Goal: Task Accomplishment & Management: Manage account settings

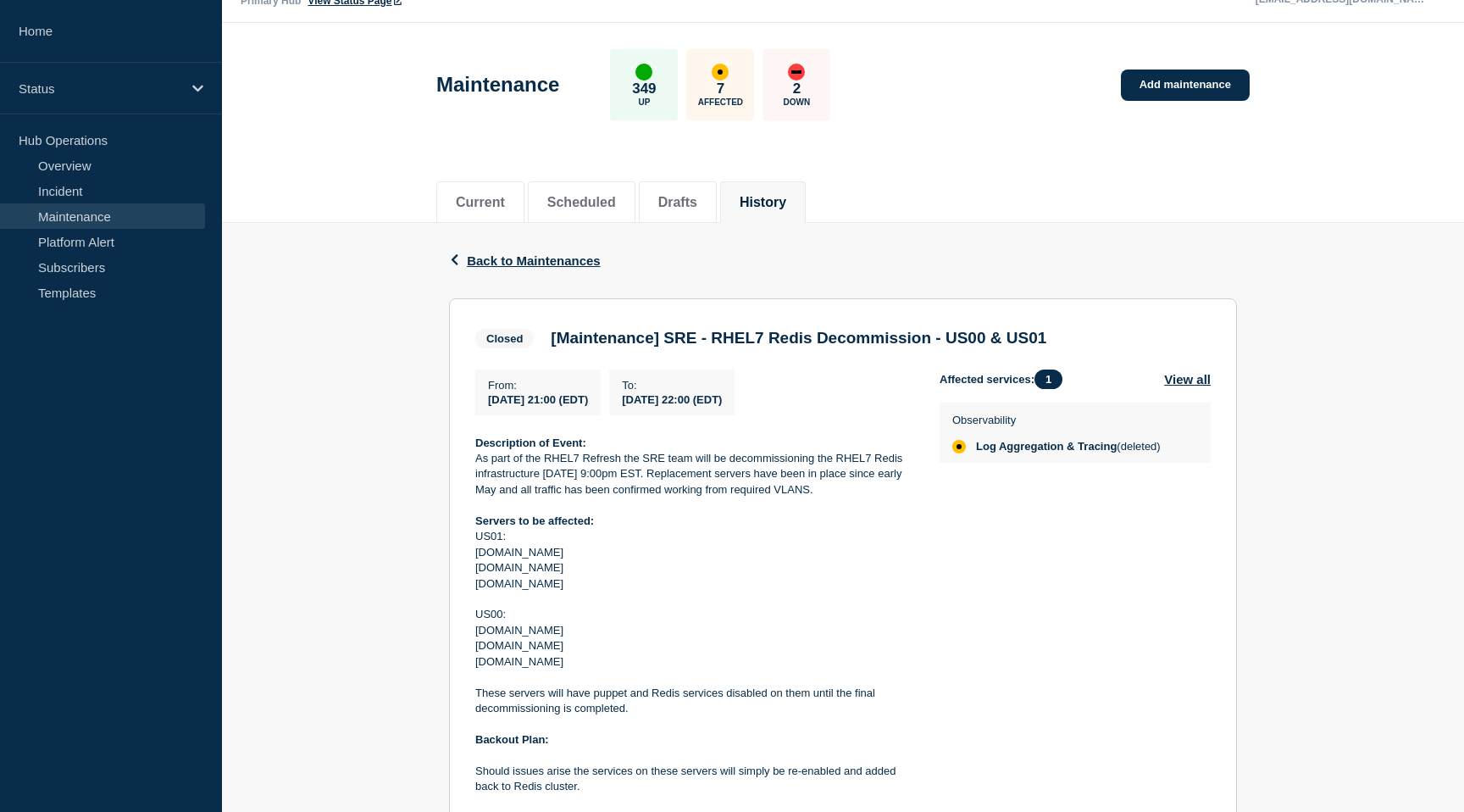
scroll to position [29, 0]
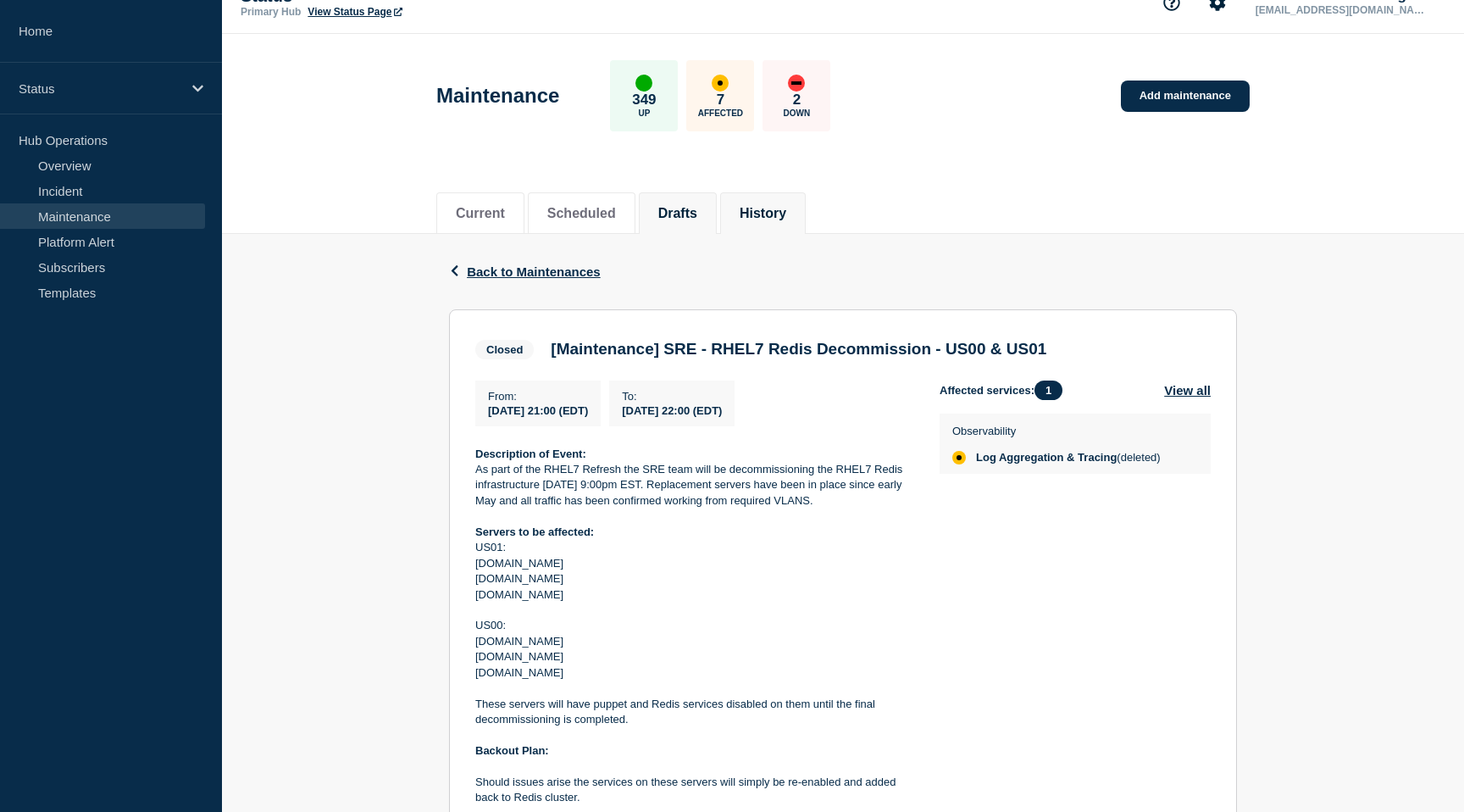
click at [680, 222] on li "Drafts" at bounding box center [678, 213] width 78 height 42
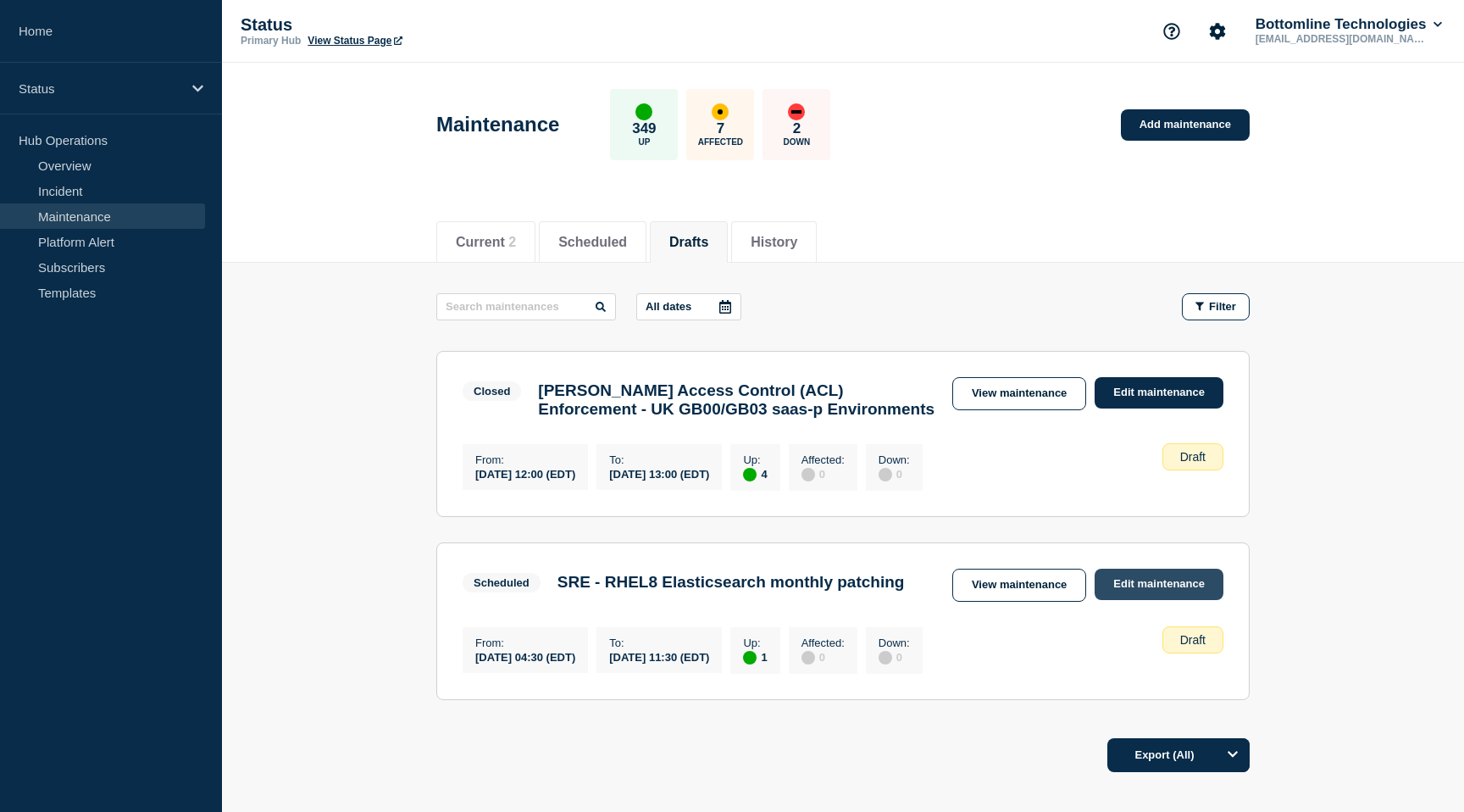
click at [1150, 588] on link "Edit maintenance" at bounding box center [1159, 584] width 129 height 31
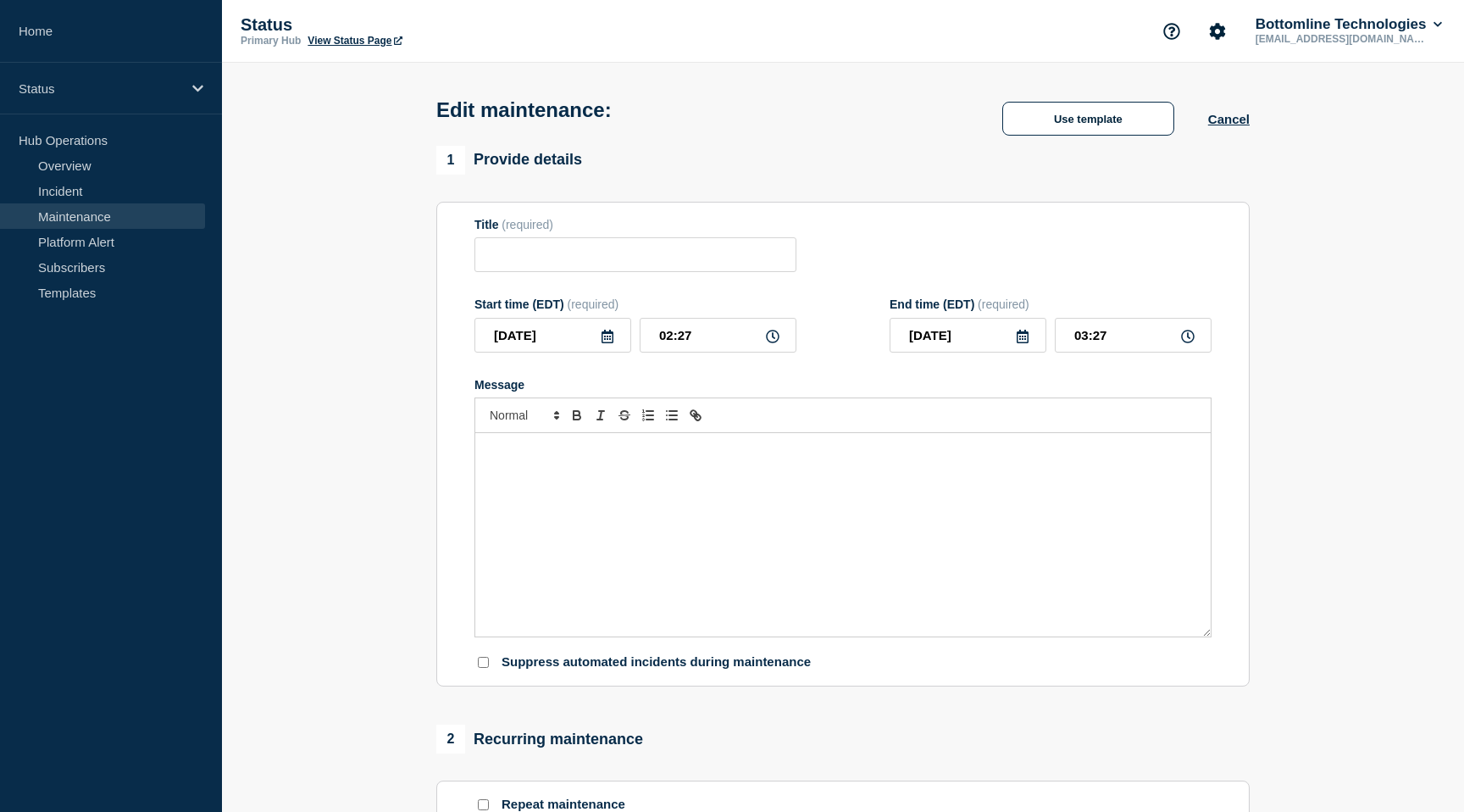
type input "SRE - RHEL8 Elasticsearch monthly patching"
type input "04:30"
type input "11:30"
checkbox input "true"
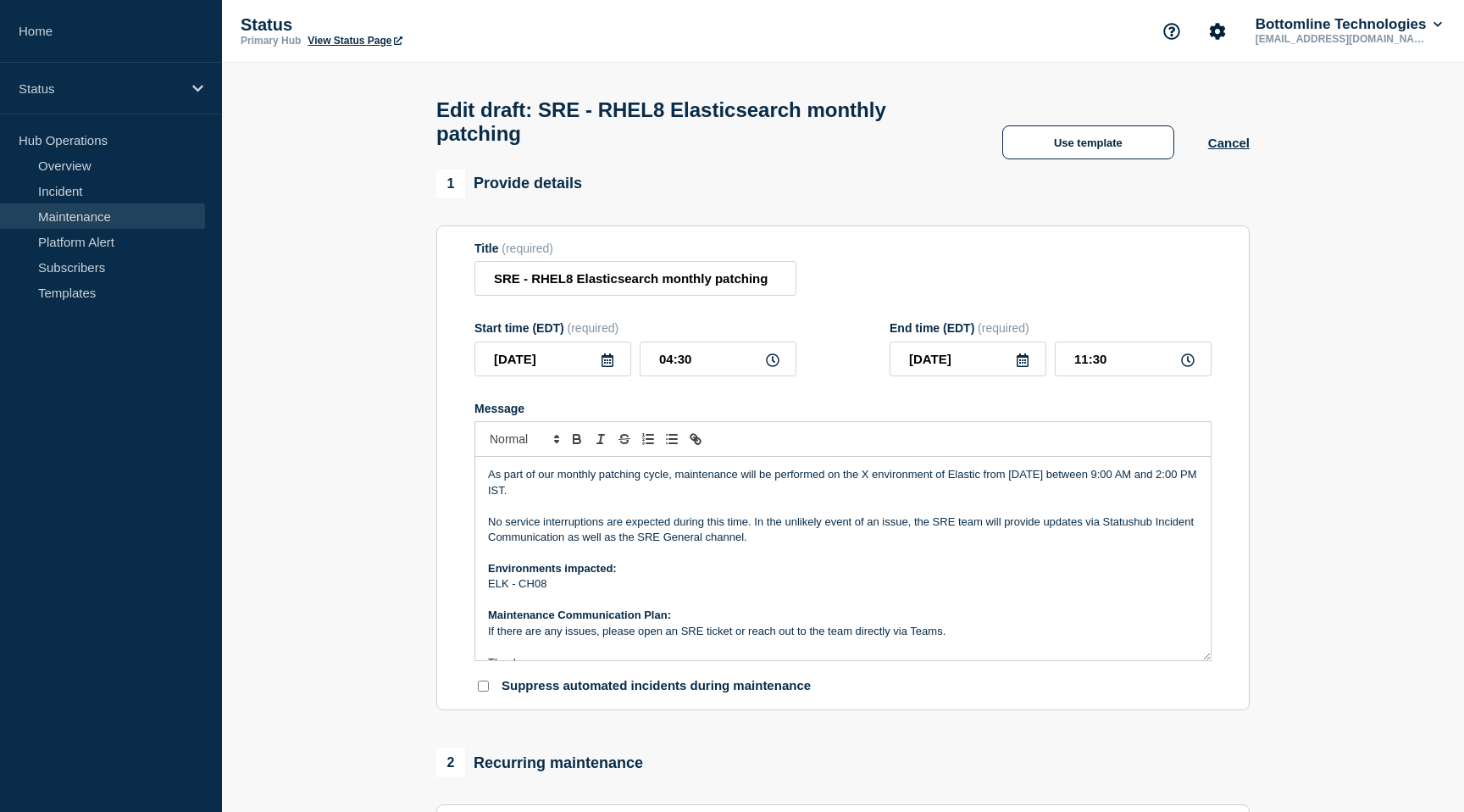
click at [609, 353] on icon at bounding box center [607, 360] width 13 height 13
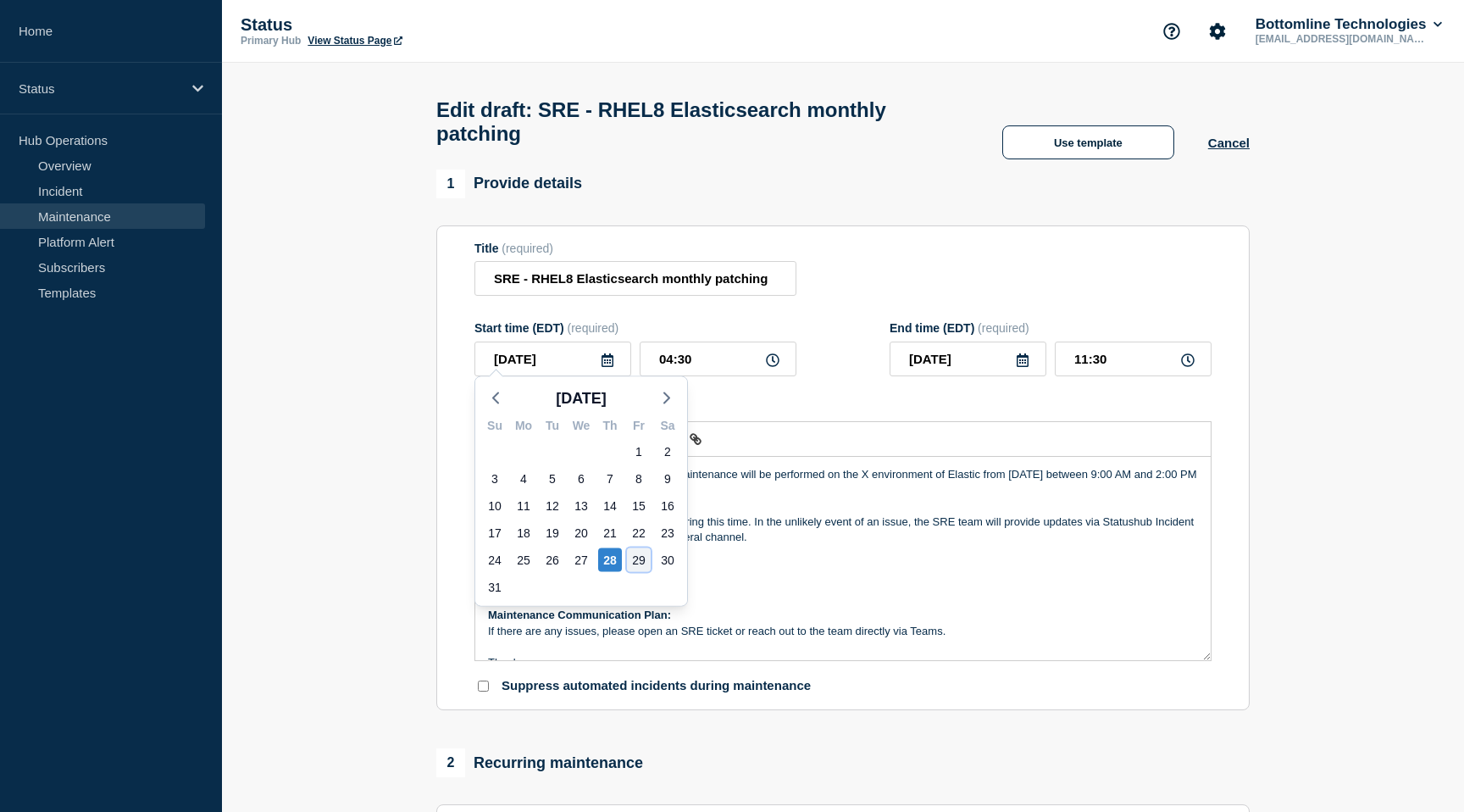
click at [641, 559] on div "29" at bounding box center [639, 560] width 24 height 24
type input "[DATE]"
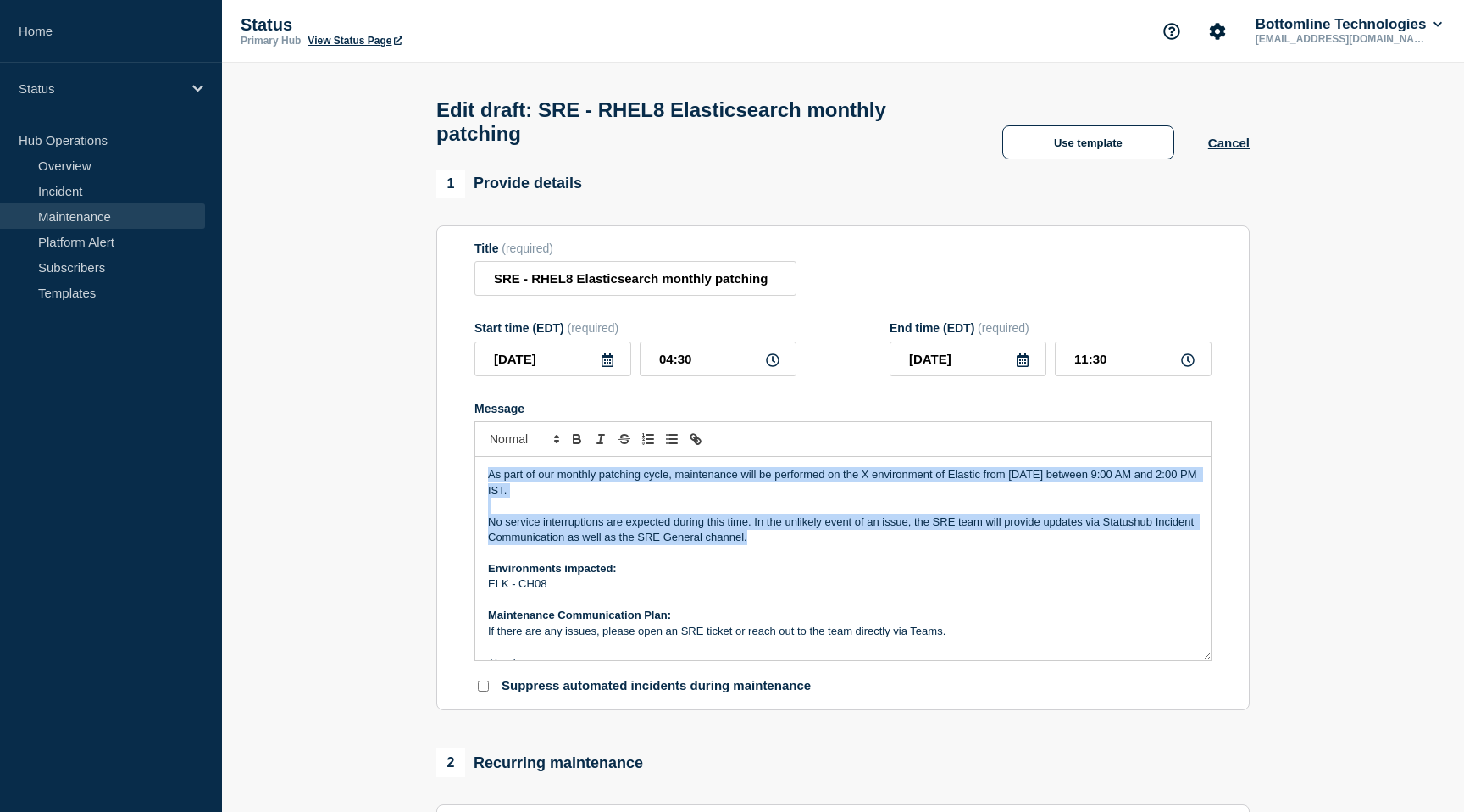
drag, startPoint x: 487, startPoint y: 466, endPoint x: 782, endPoint y: 538, distance: 303.7
click at [782, 538] on div "As part of our monthly patching cycle, maintenance will be performed on the X e…" at bounding box center [843, 558] width 735 height 203
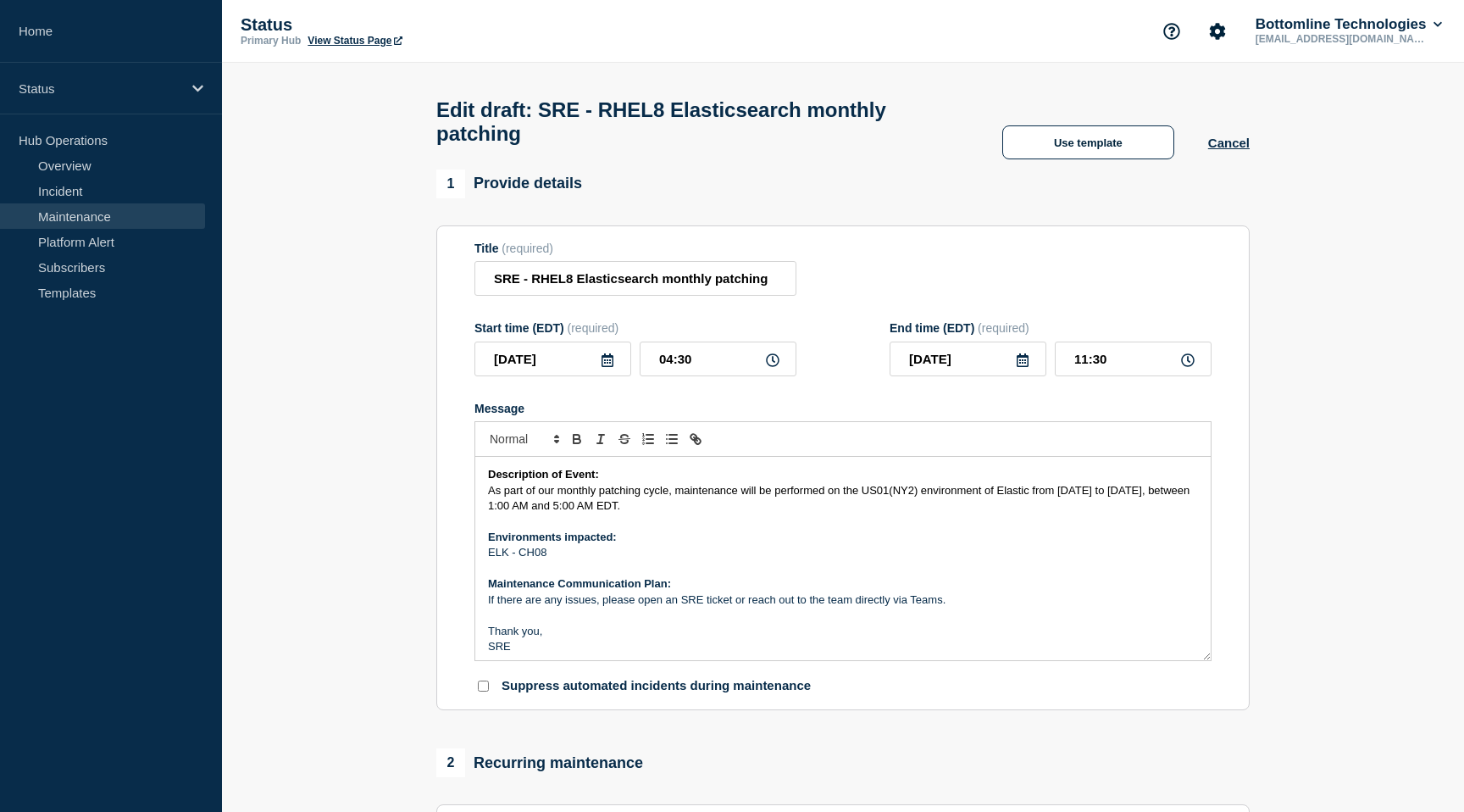
click at [885, 485] on span "As part of our monthly patching cycle, maintenance will be performed on the US0…" at bounding box center [840, 498] width 705 height 28
click at [1041, 484] on span "As part of our monthly patching cycle, maintenance will be performed on the CH0…" at bounding box center [838, 498] width 701 height 28
click at [1133, 484] on span "As part of our monthly patching cycle, maintenance will be performed on the CH0…" at bounding box center [838, 498] width 701 height 28
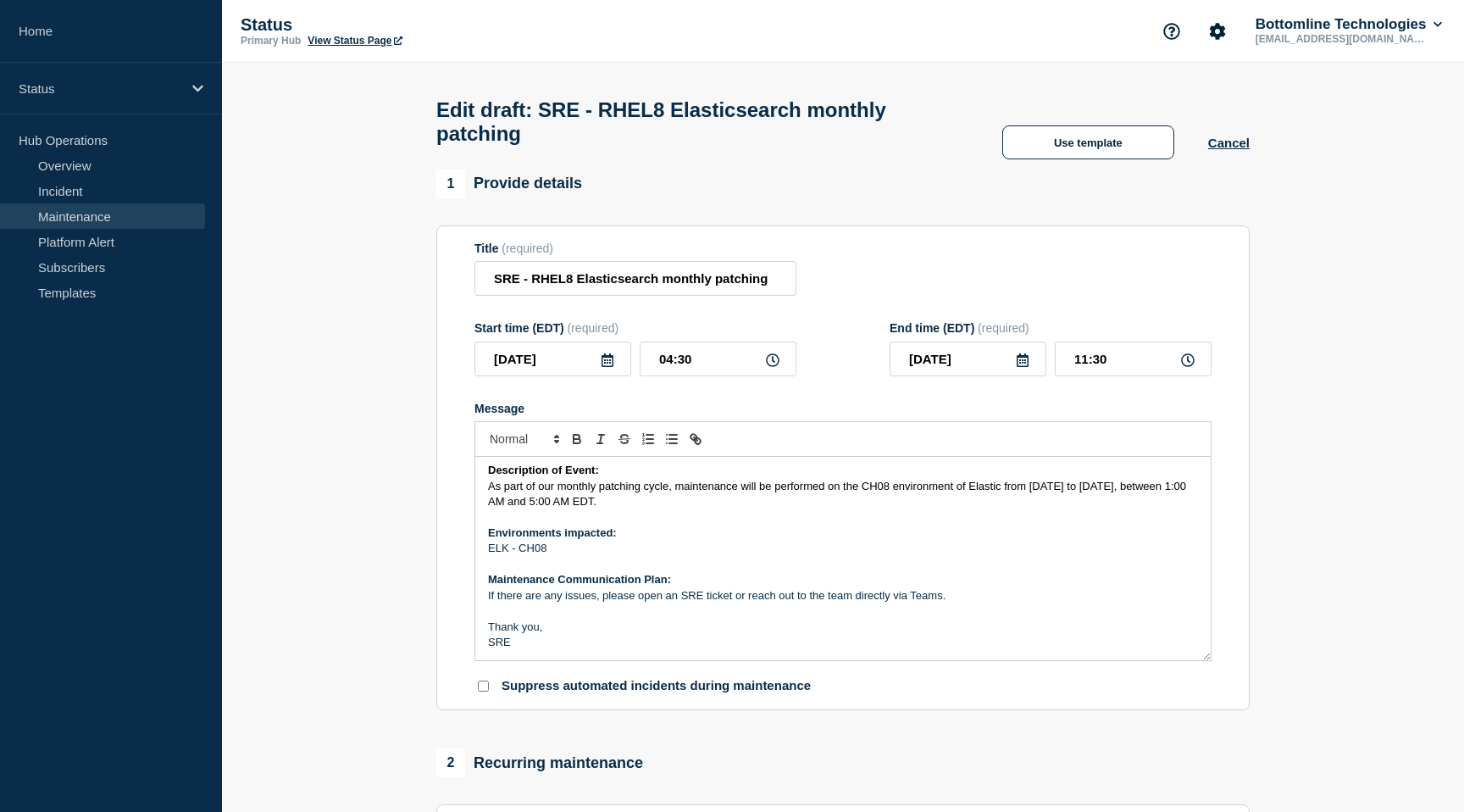
drag, startPoint x: 487, startPoint y: 523, endPoint x: 590, endPoint y: 546, distance: 105.5
click at [590, 546] on div "Description of Event: As part of our monthly patching cycle, maintenance will b…" at bounding box center [843, 558] width 735 height 203
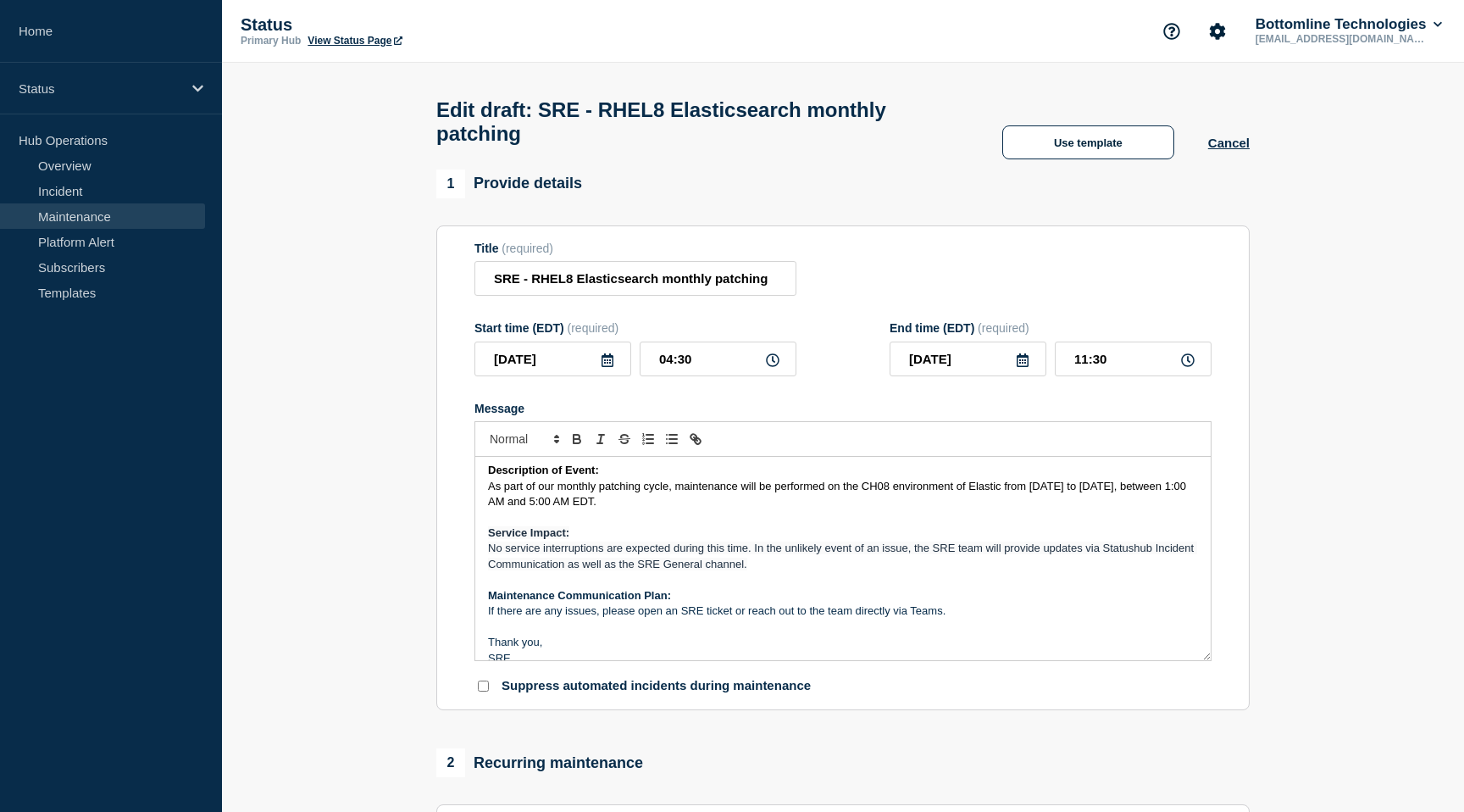
click at [756, 561] on p "No service interruptions are expected during this time. In the unlikely event o…" at bounding box center [843, 556] width 710 height 31
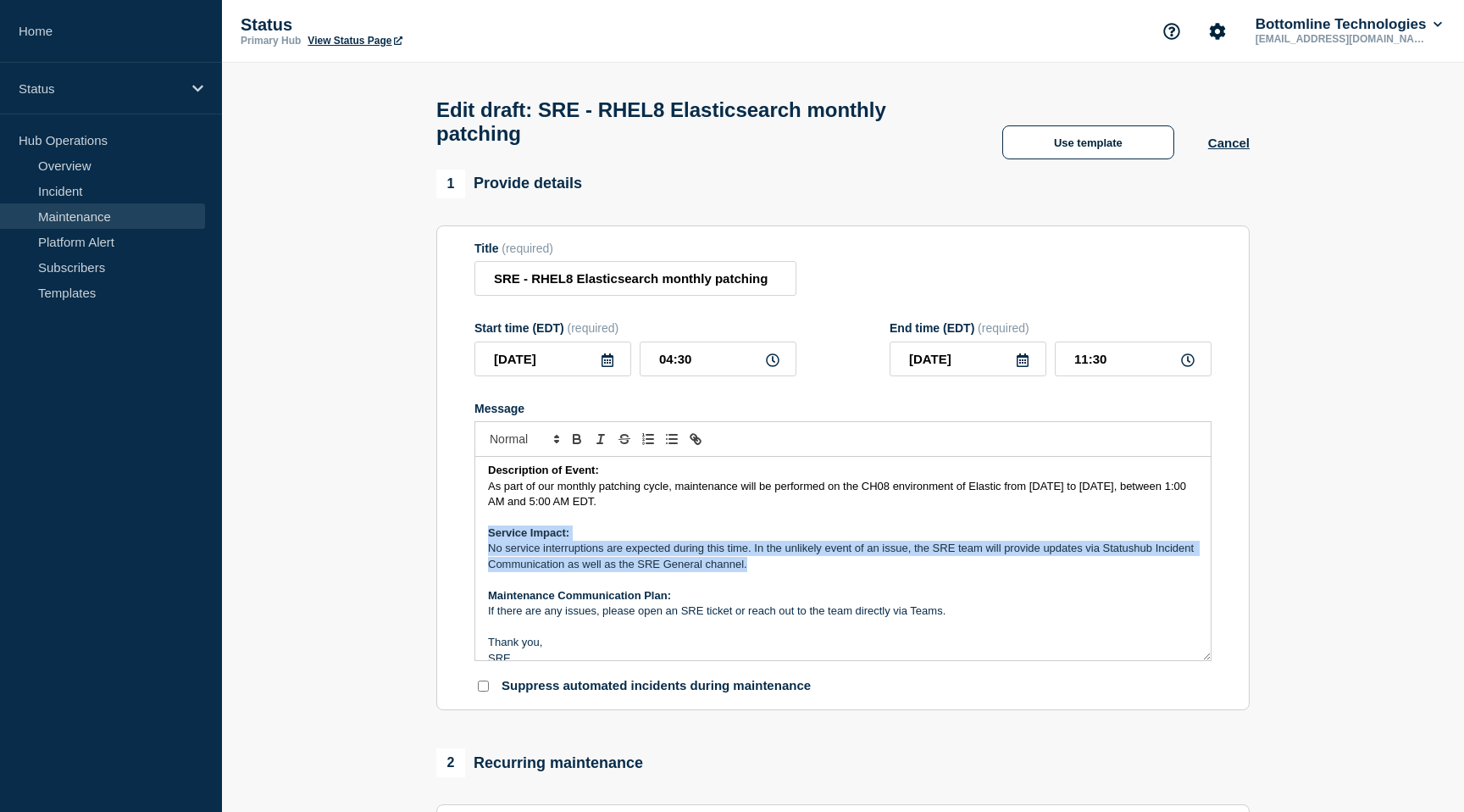
drag, startPoint x: 760, startPoint y: 561, endPoint x: 481, endPoint y: 527, distance: 281.1
click at [481, 527] on div "Description of Event: As part of our monthly patching cycle, maintenance will b…" at bounding box center [843, 558] width 735 height 203
drag, startPoint x: 865, startPoint y: 550, endPoint x: 486, endPoint y: 546, distance: 379.0
click at [486, 546] on div "Description of Event: As part of our monthly patching cycle, maintenance will b…" at bounding box center [843, 558] width 735 height 203
click at [577, 435] on icon "Toggle bold text" at bounding box center [576, 438] width 15 height 15
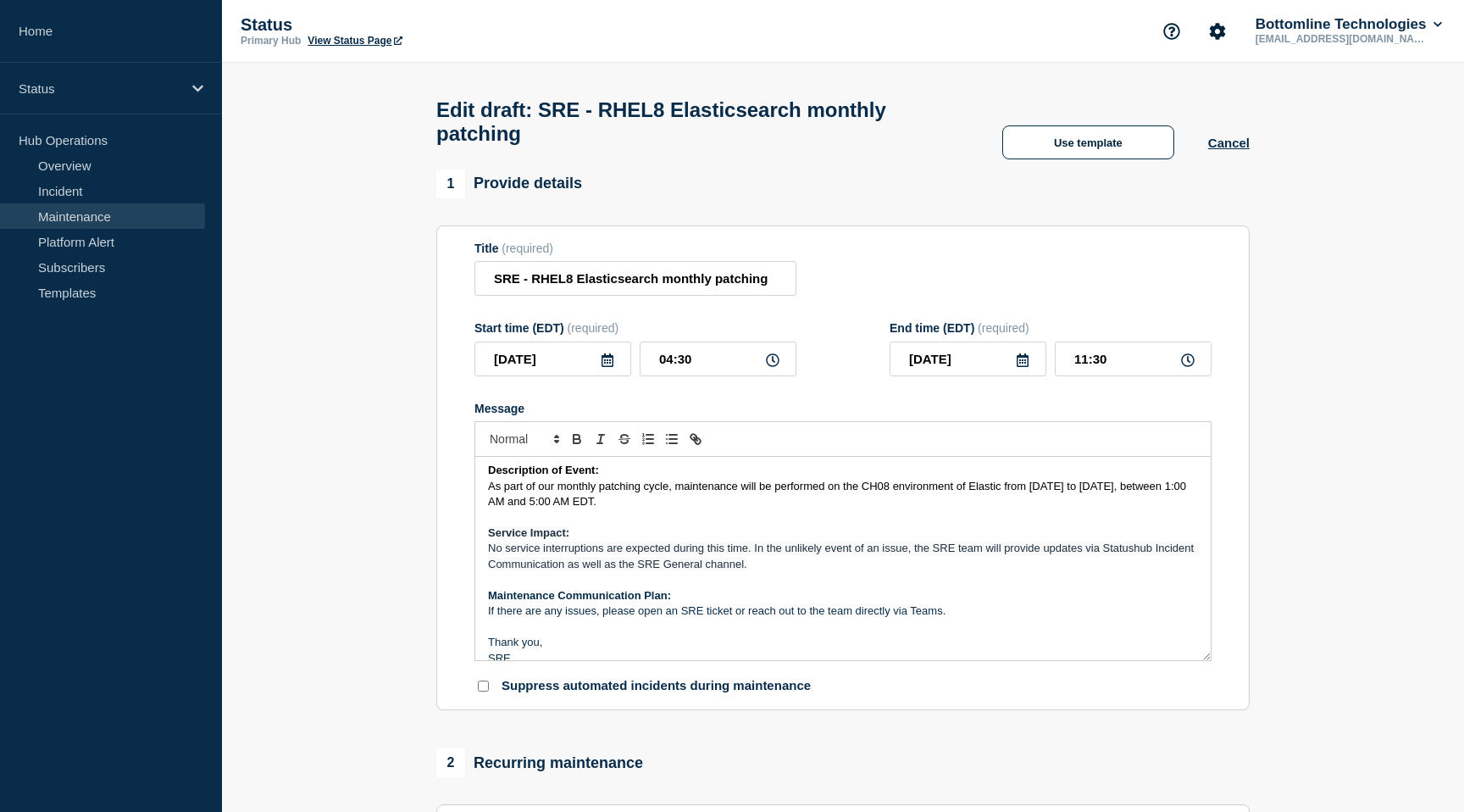
click at [783, 572] on p "Message" at bounding box center [843, 579] width 710 height 15
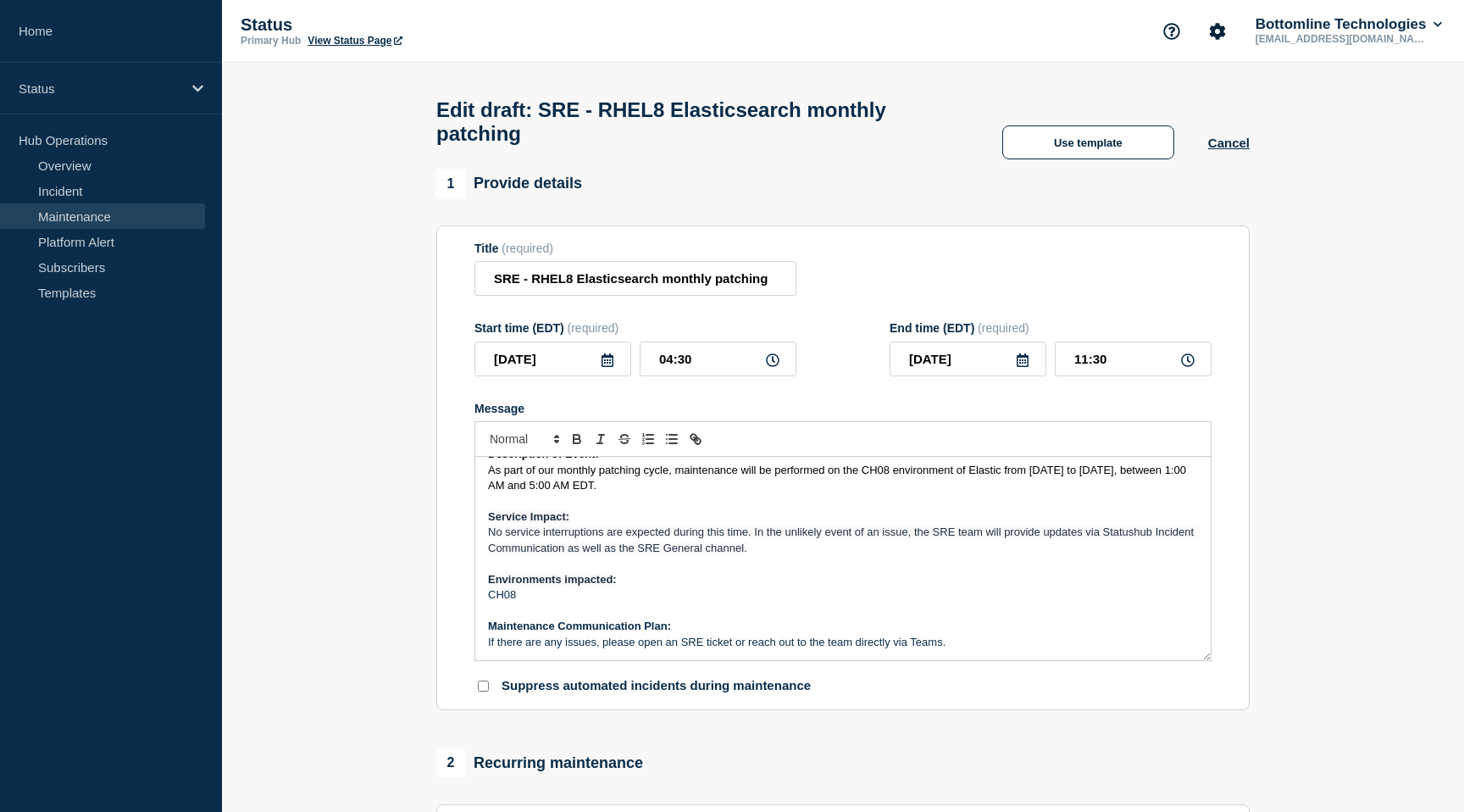
scroll to position [67, 0]
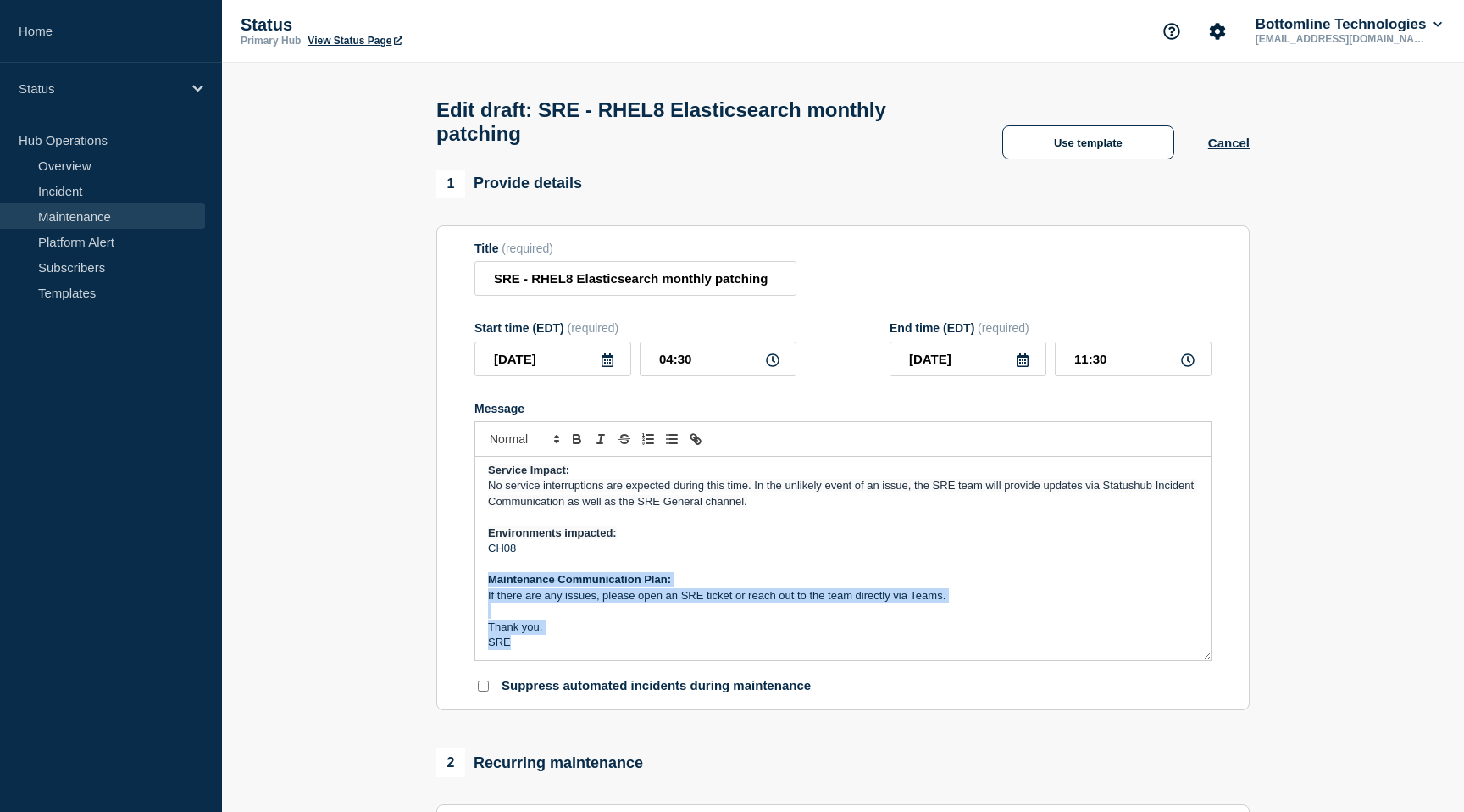
drag, startPoint x: 489, startPoint y: 573, endPoint x: 512, endPoint y: 649, distance: 79.4
click at [512, 649] on div "Description of Event: As part of our monthly patching cycle, maintenance will b…" at bounding box center [843, 558] width 735 height 203
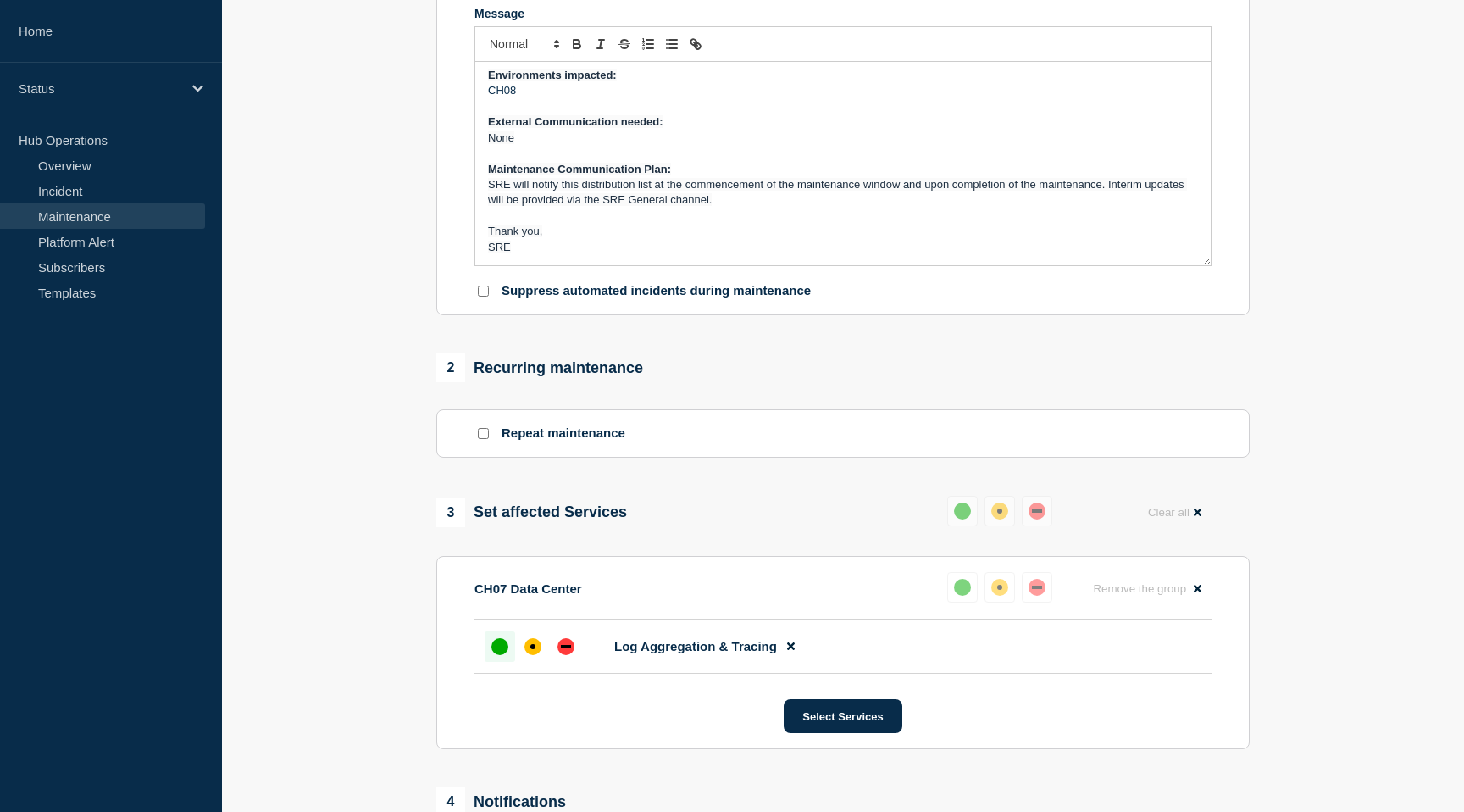
scroll to position [398, 0]
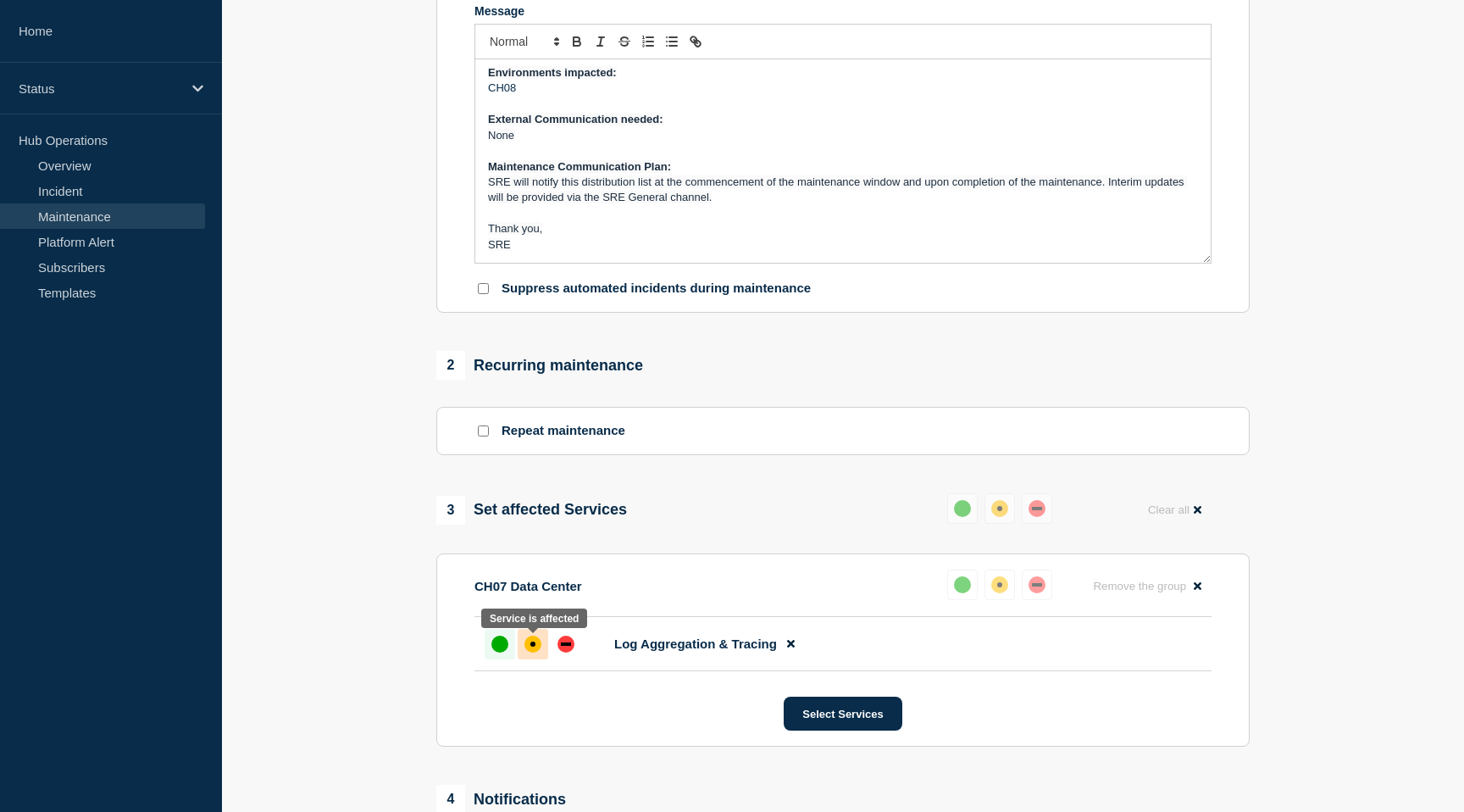
click at [541, 654] on div at bounding box center [533, 644] width 31 height 31
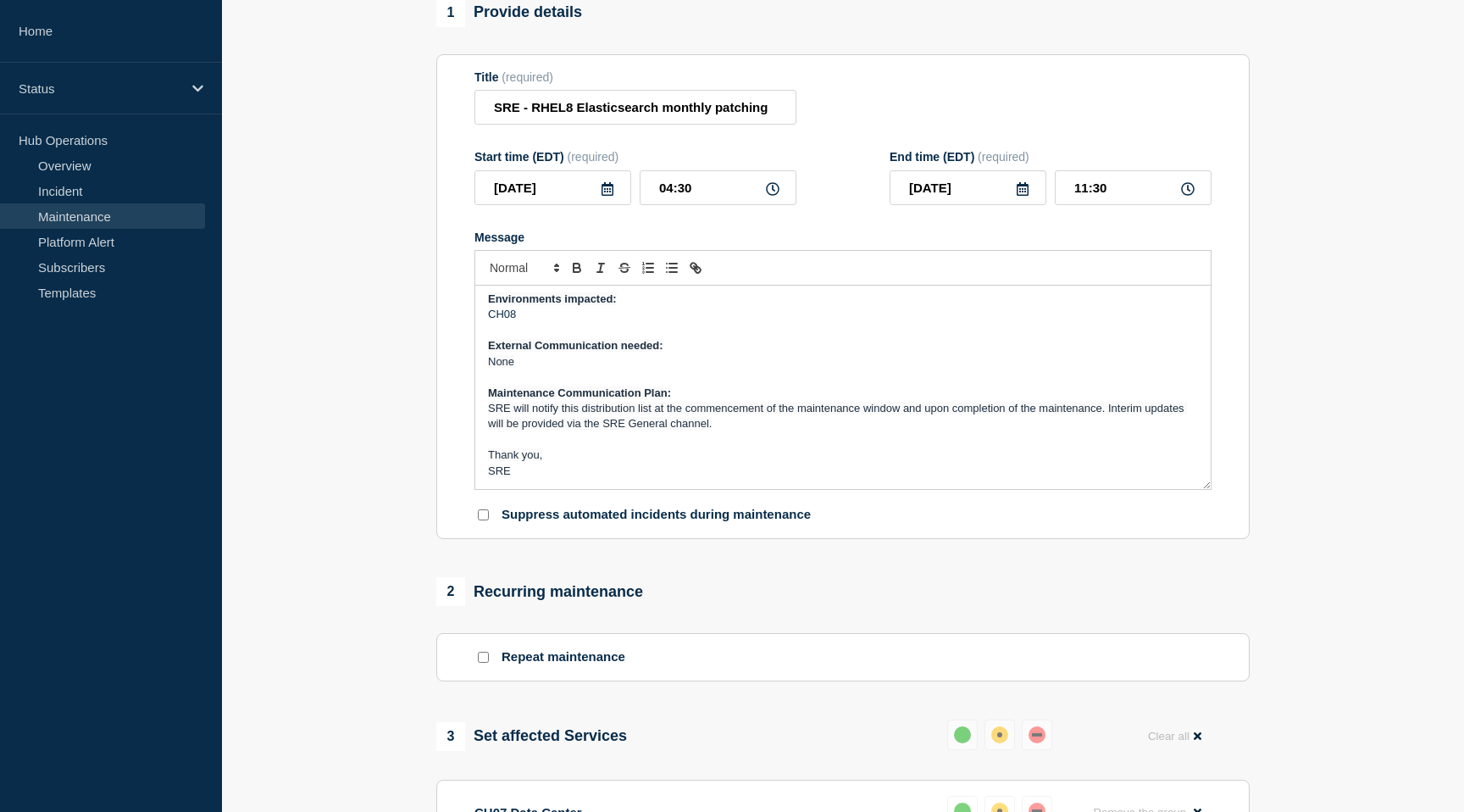
scroll to position [170, 0]
click at [774, 184] on icon at bounding box center [772, 190] width 13 height 13
click at [672, 177] on input "04:30" at bounding box center [717, 189] width 156 height 34
type input "01:30"
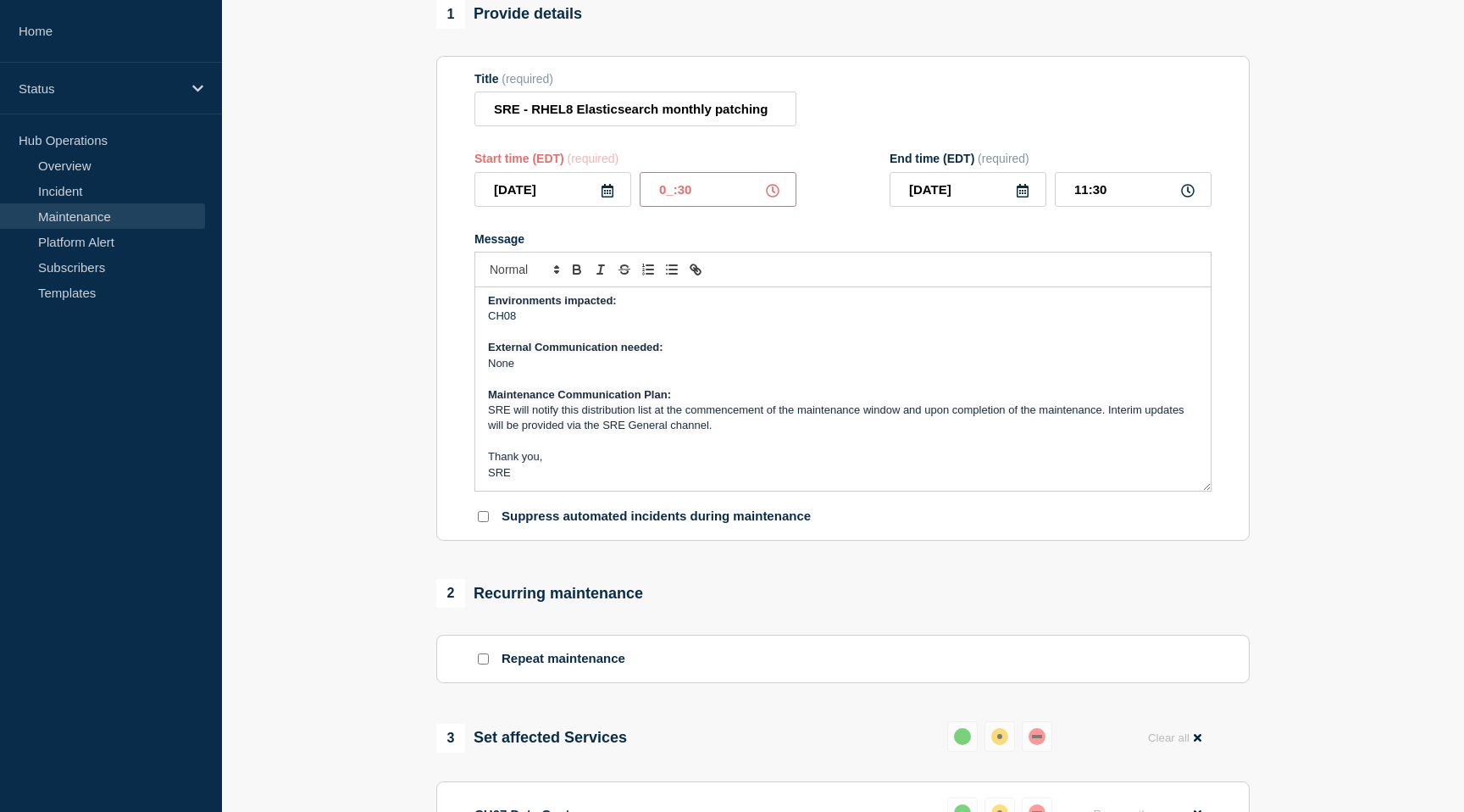
type input "08:30"
type input "01:00"
click at [1122, 174] on input "08:00" at bounding box center [1133, 189] width 156 height 34
click at [1089, 181] on input "08:00" at bounding box center [1133, 189] width 156 height 34
type input "05:00"
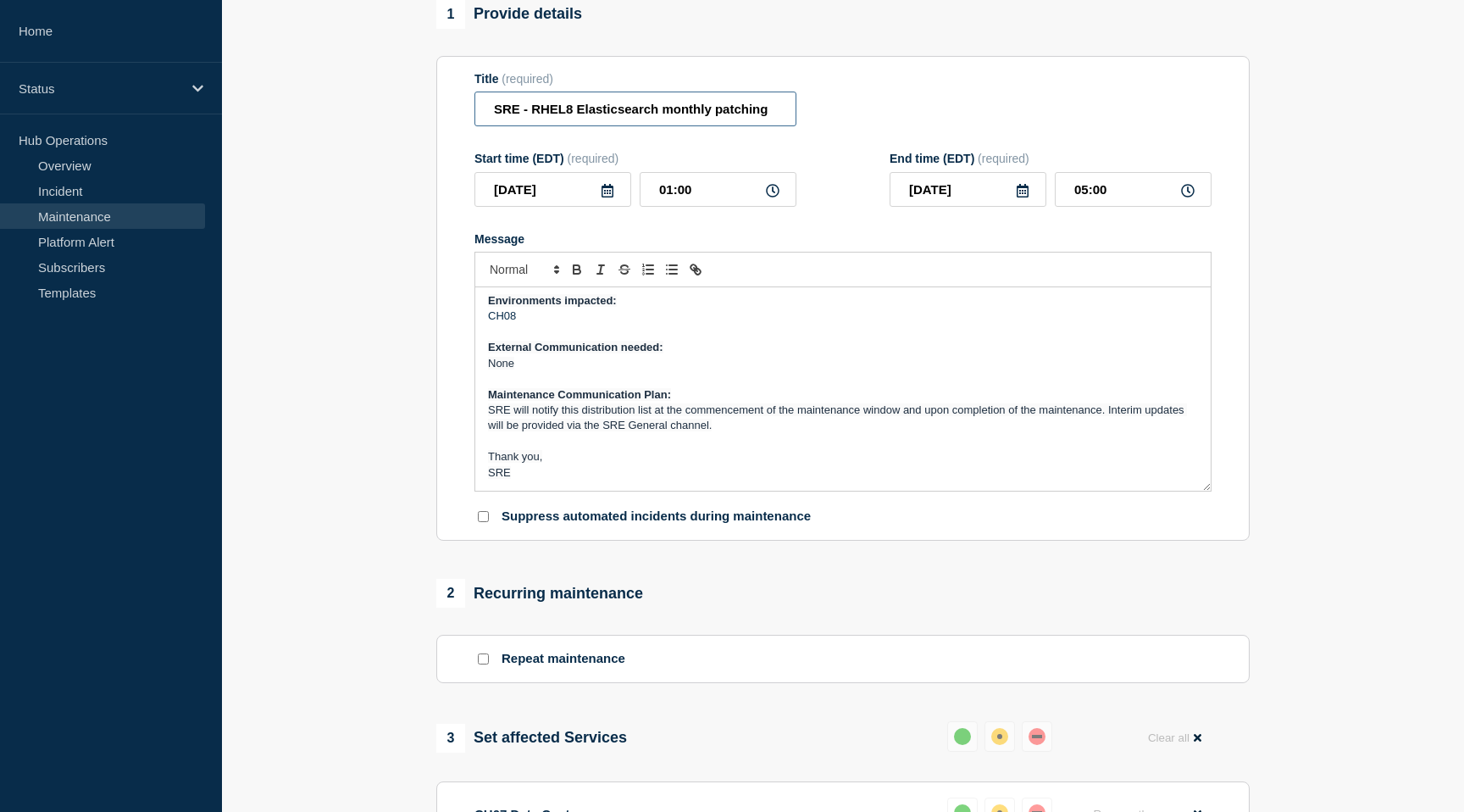
click at [649, 92] on input "SRE - RHEL8 Elasticsearch monthly patching" at bounding box center [635, 109] width 322 height 34
click at [569, 94] on input "SRE - RHEL8 Elasticsearch monthly patching" at bounding box center [635, 109] width 322 height 34
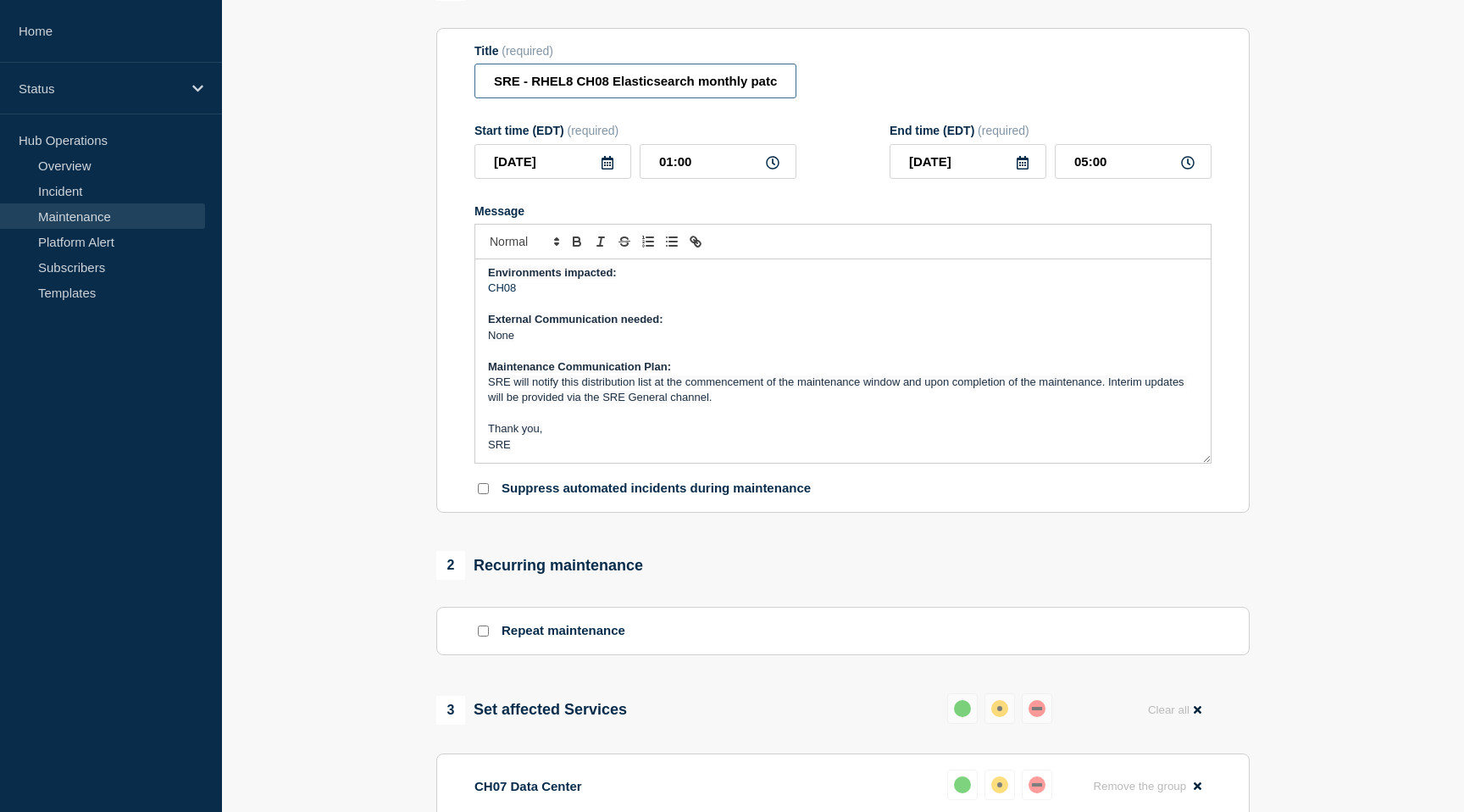
click at [701, 95] on input "SRE - RHEL8 CH08 Elasticsearch monthly patching" at bounding box center [635, 80] width 322 height 34
click at [746, 91] on input "SRE - RHEL8 CH08 Elasticsearch Monthly patching" at bounding box center [635, 80] width 322 height 34
drag, startPoint x: 762, startPoint y: 91, endPoint x: 812, endPoint y: 92, distance: 50.0
click at [812, 92] on div "Title (required) SRE - RHEL8 CH08 Elasticsearch Monthly Patching" at bounding box center [843, 72] width 737 height 55
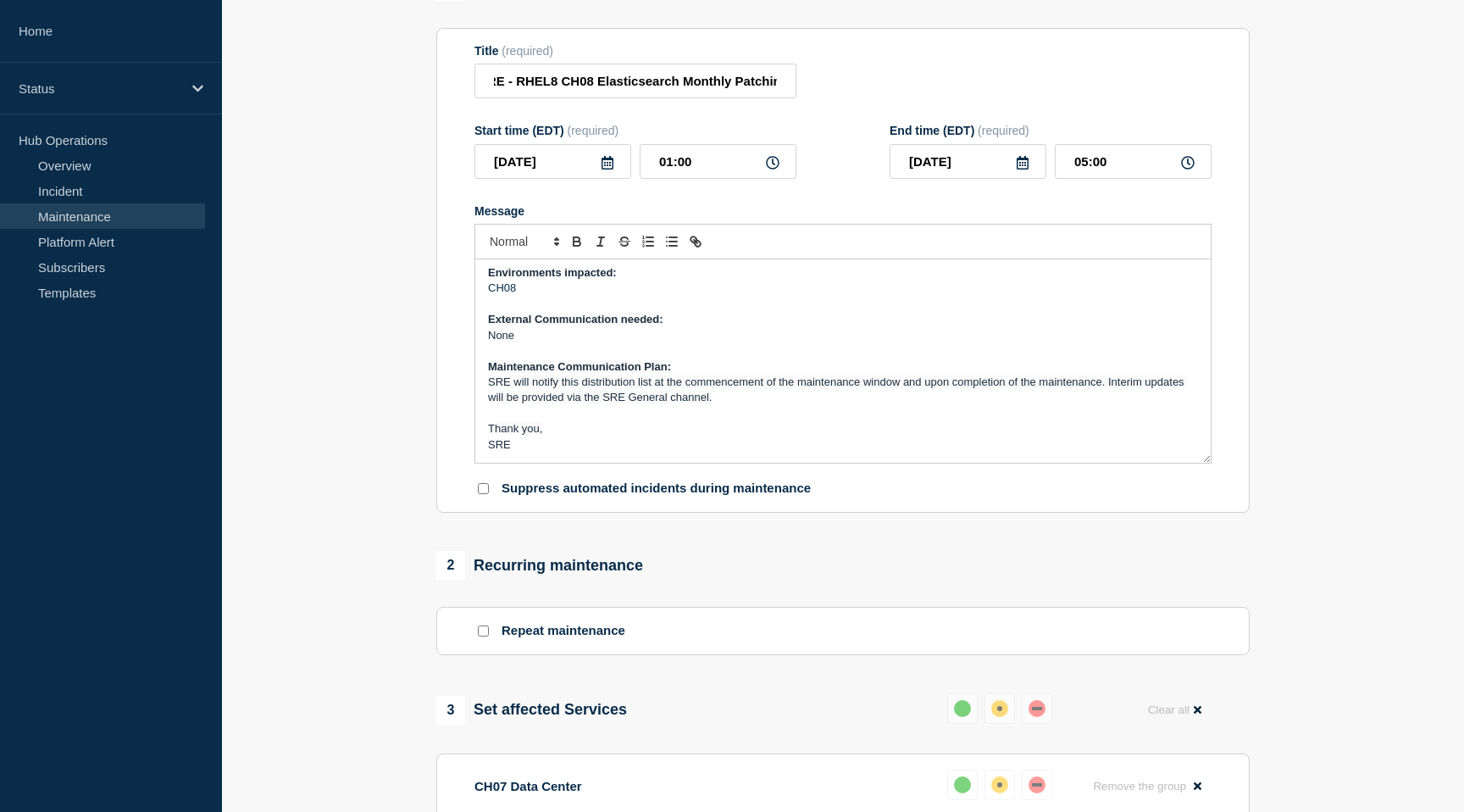
scroll to position [0, 0]
click at [812, 92] on div "Title (required) SRE - RHEL8 CH08 Elasticsearch Monthly Patching" at bounding box center [843, 72] width 737 height 55
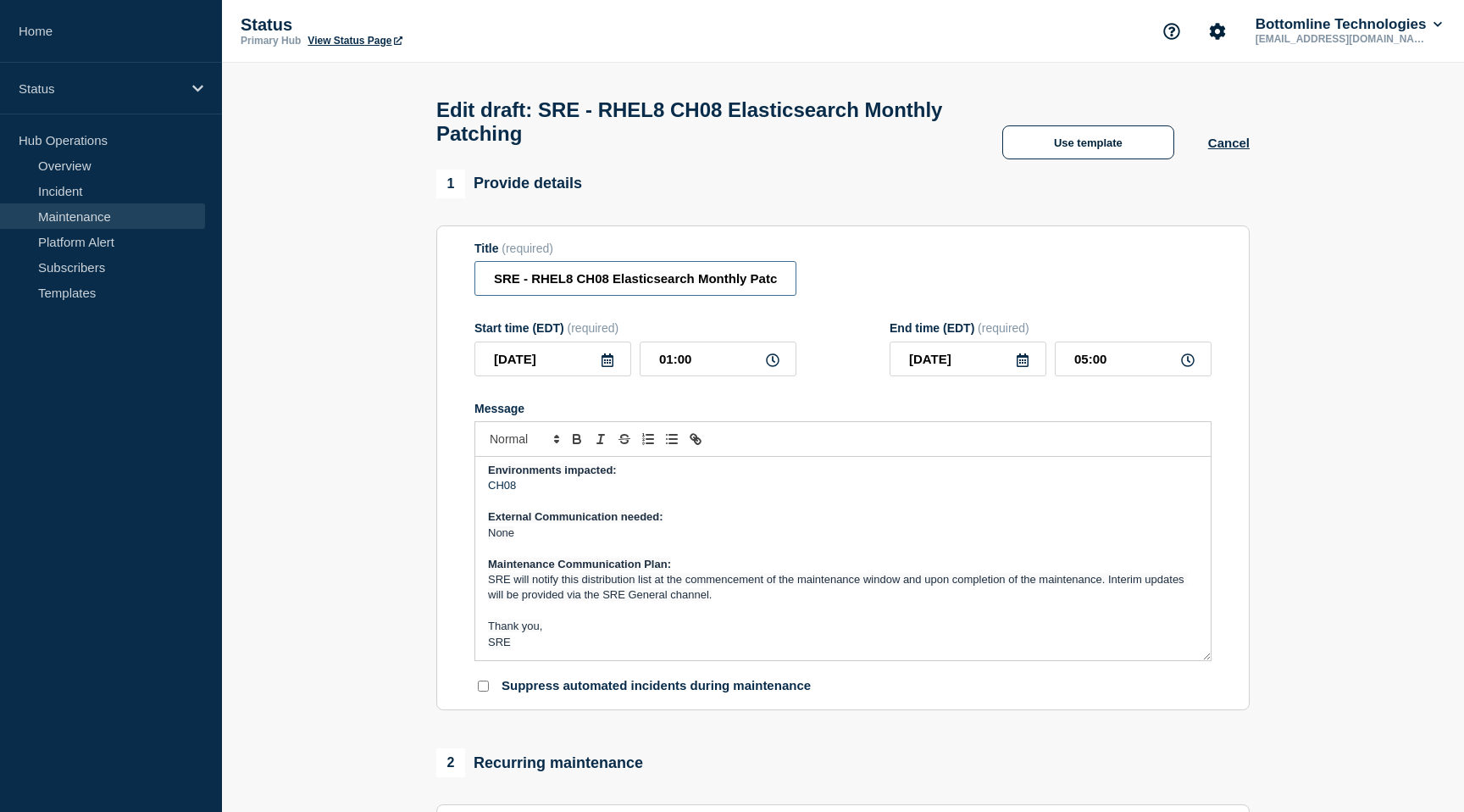
click at [684, 293] on input "SRE - RHEL8 CH08 Elasticsearch Monthly Patching" at bounding box center [635, 277] width 322 height 34
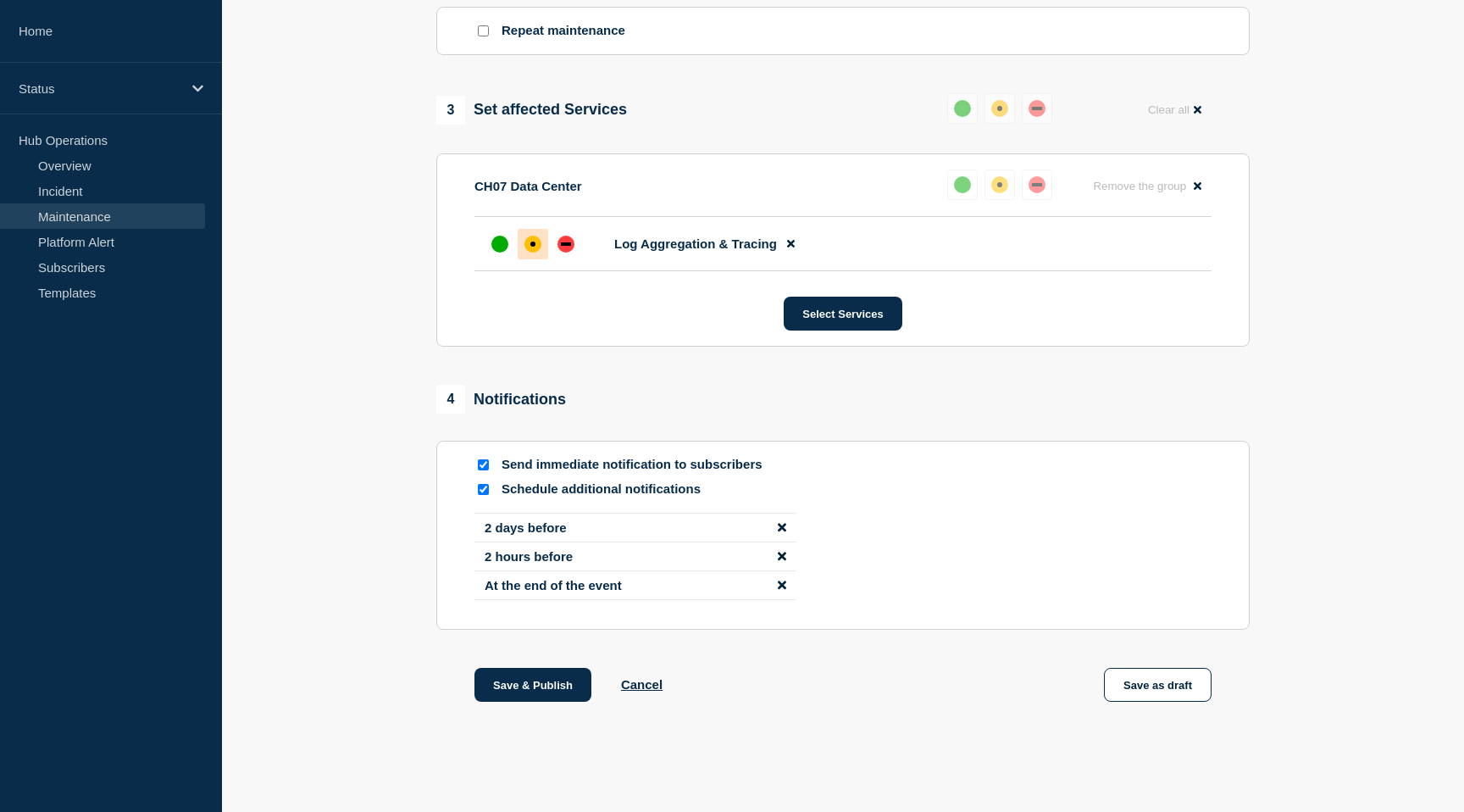
scroll to position [844, 0]
type input "SRE - RHEL8 CH08 Elastic Stack Monthly Patching"
click at [527, 690] on button "Save & Publish" at bounding box center [533, 685] width 117 height 34
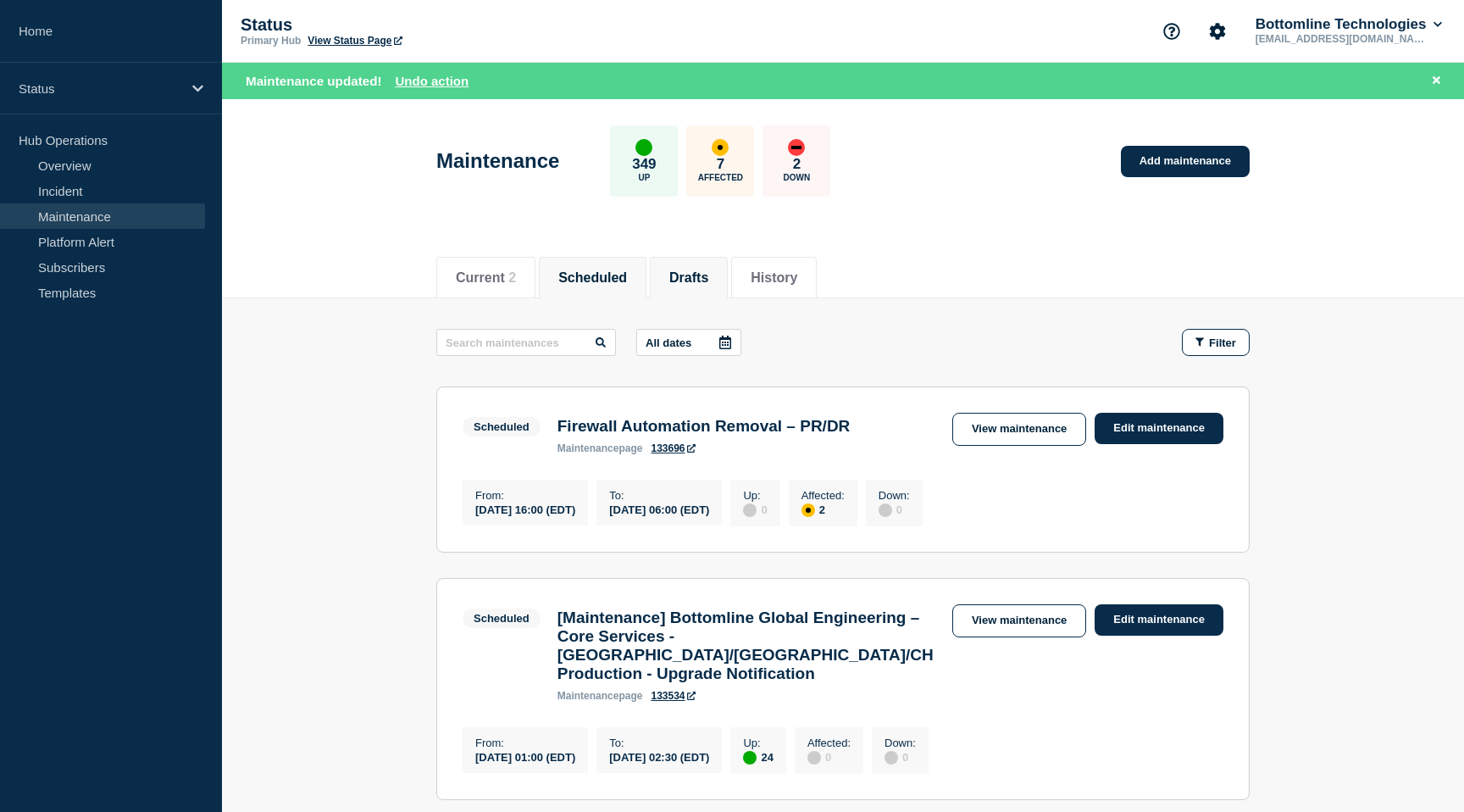
click at [679, 289] on li "Drafts" at bounding box center [689, 277] width 78 height 42
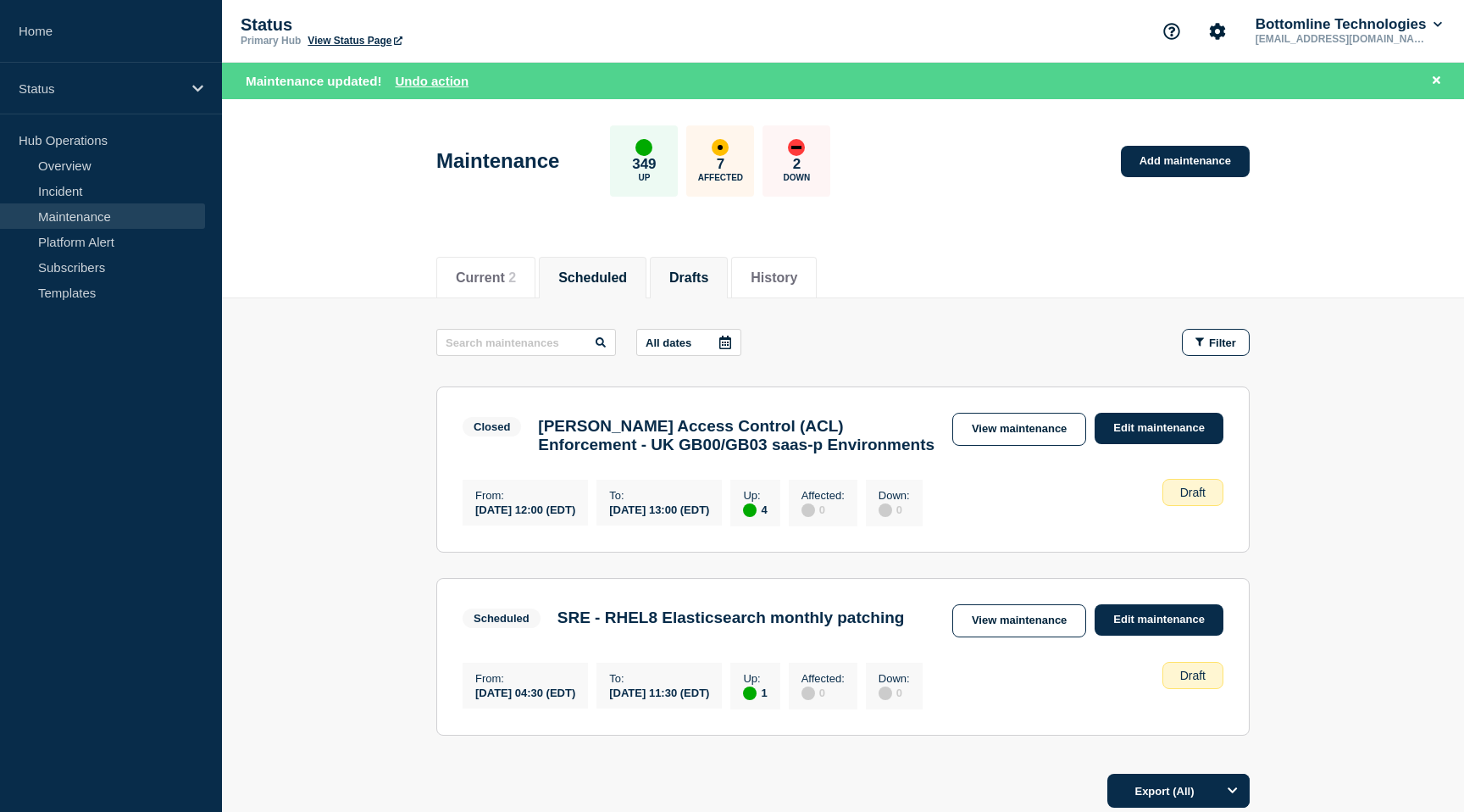
click at [583, 283] on button "Scheduled" at bounding box center [593, 277] width 69 height 15
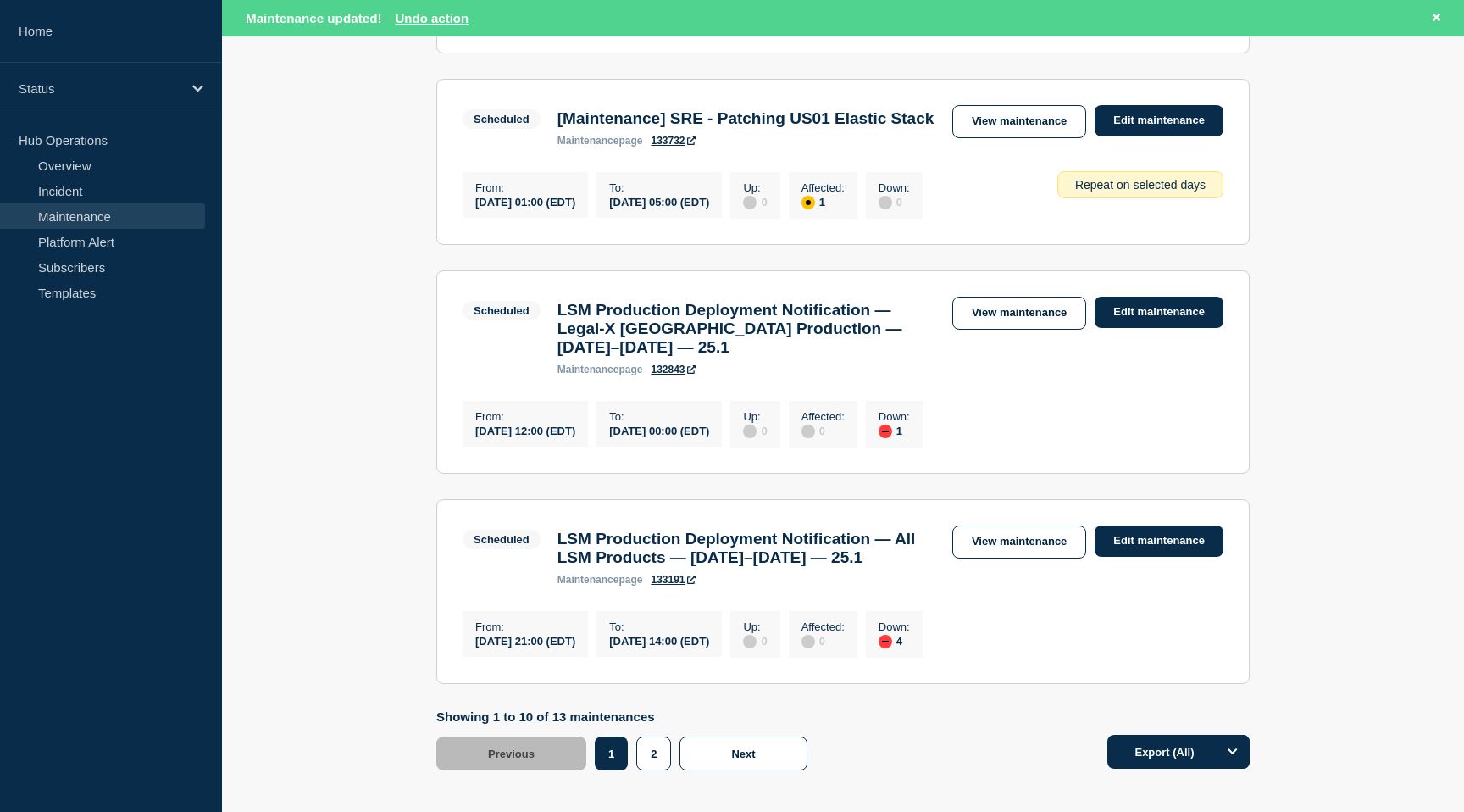
scroll to position [1935, 0]
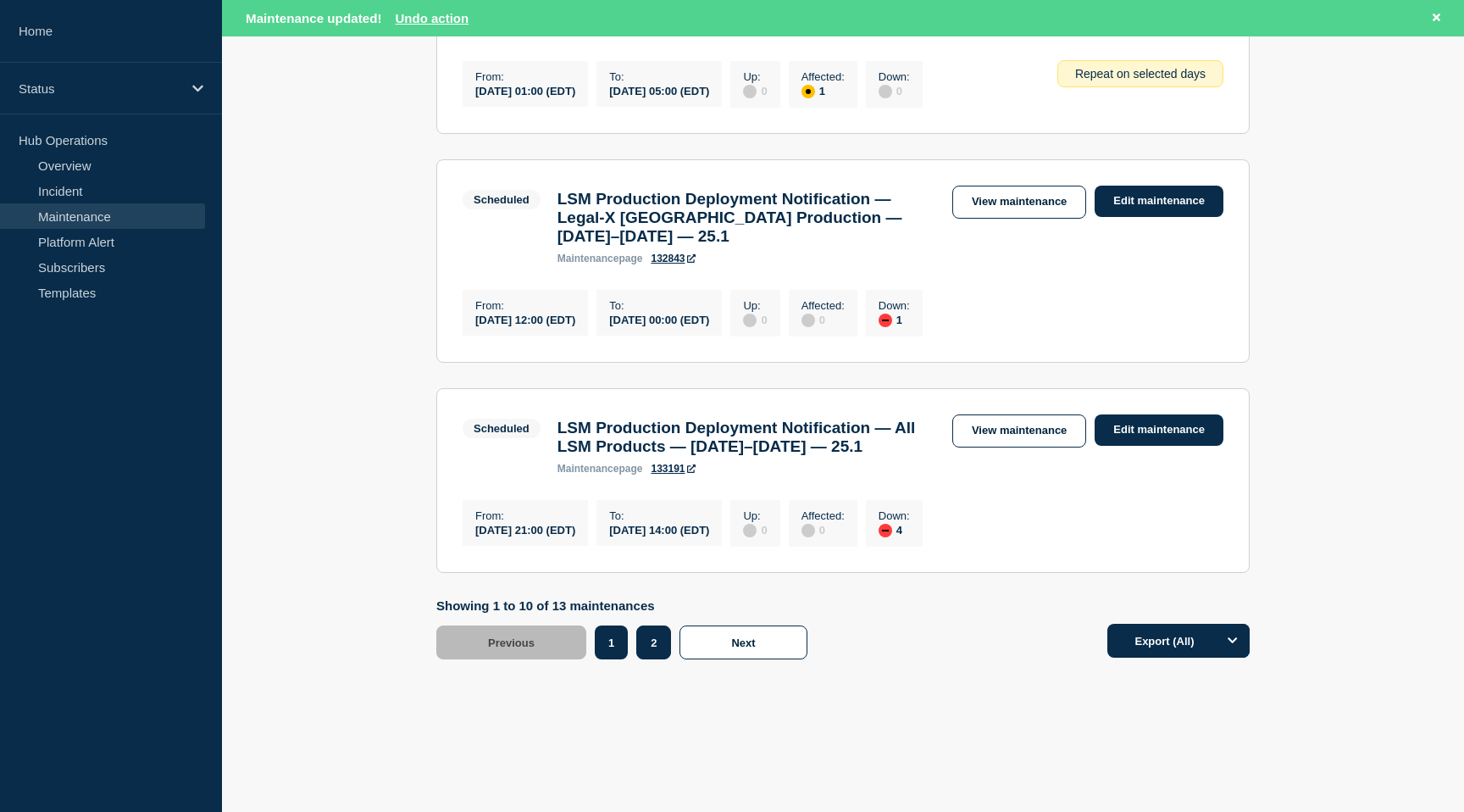
click at [650, 652] on button "2" at bounding box center [653, 642] width 34 height 34
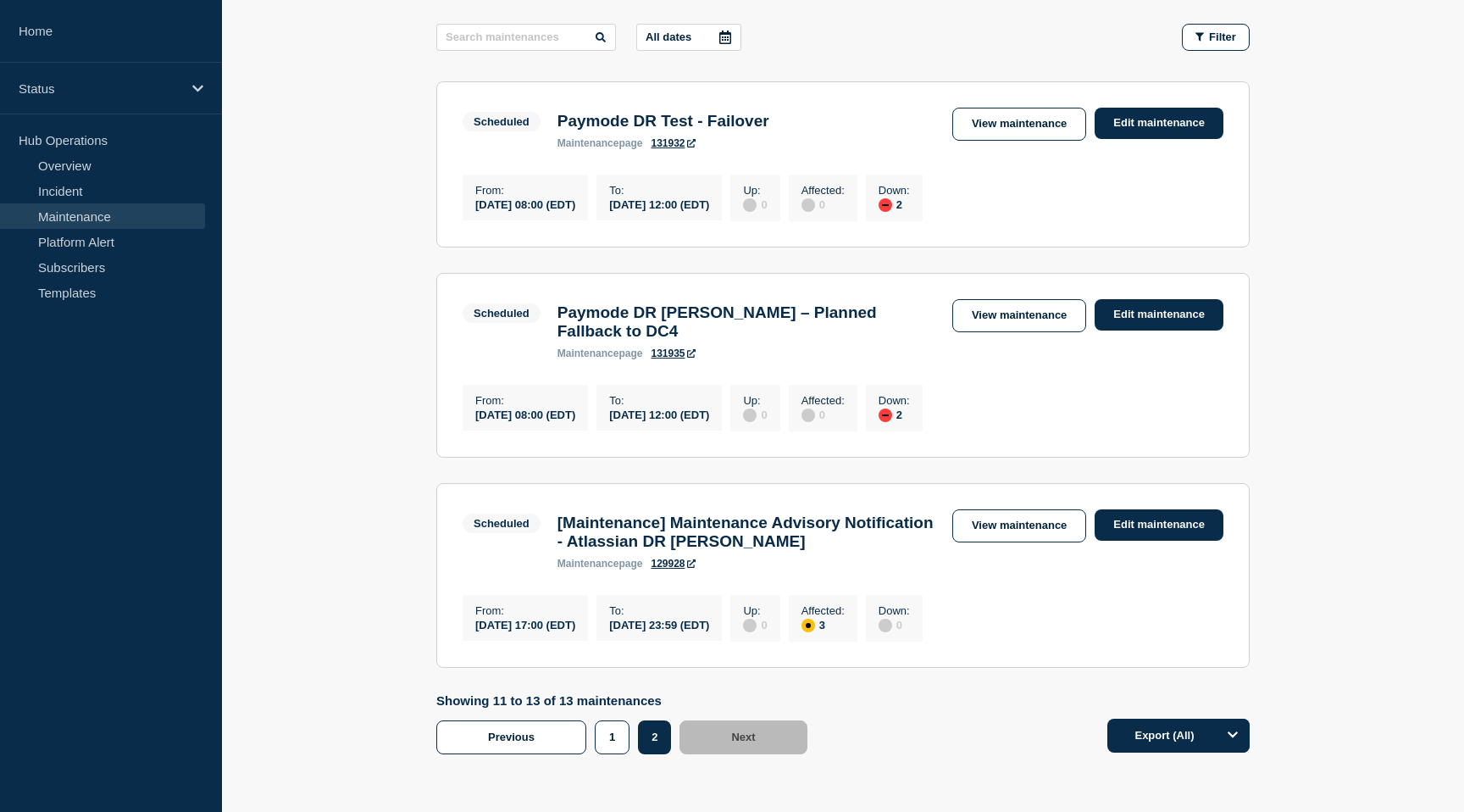
scroll to position [381, 0]
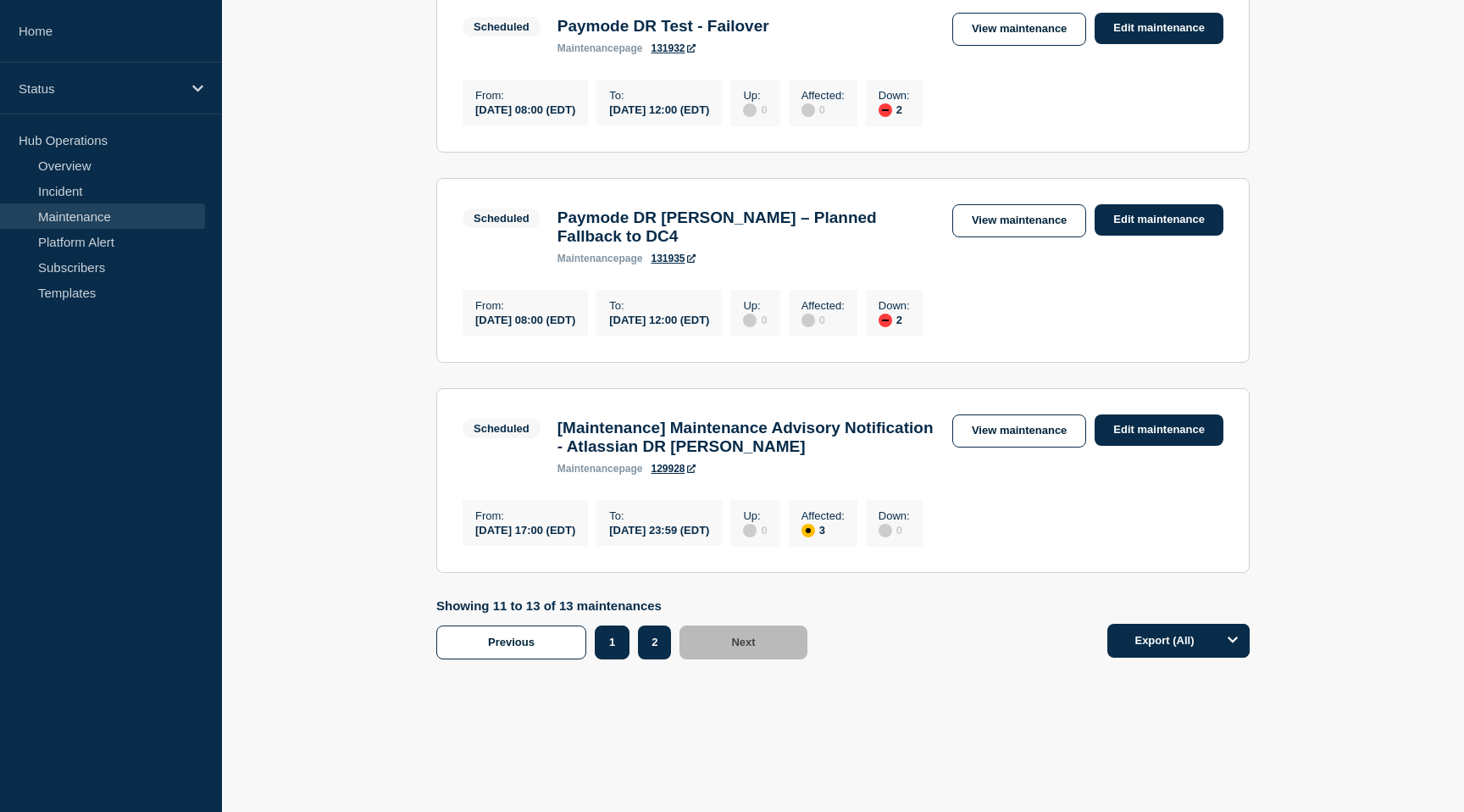
click at [620, 646] on button "1" at bounding box center [611, 642] width 34 height 34
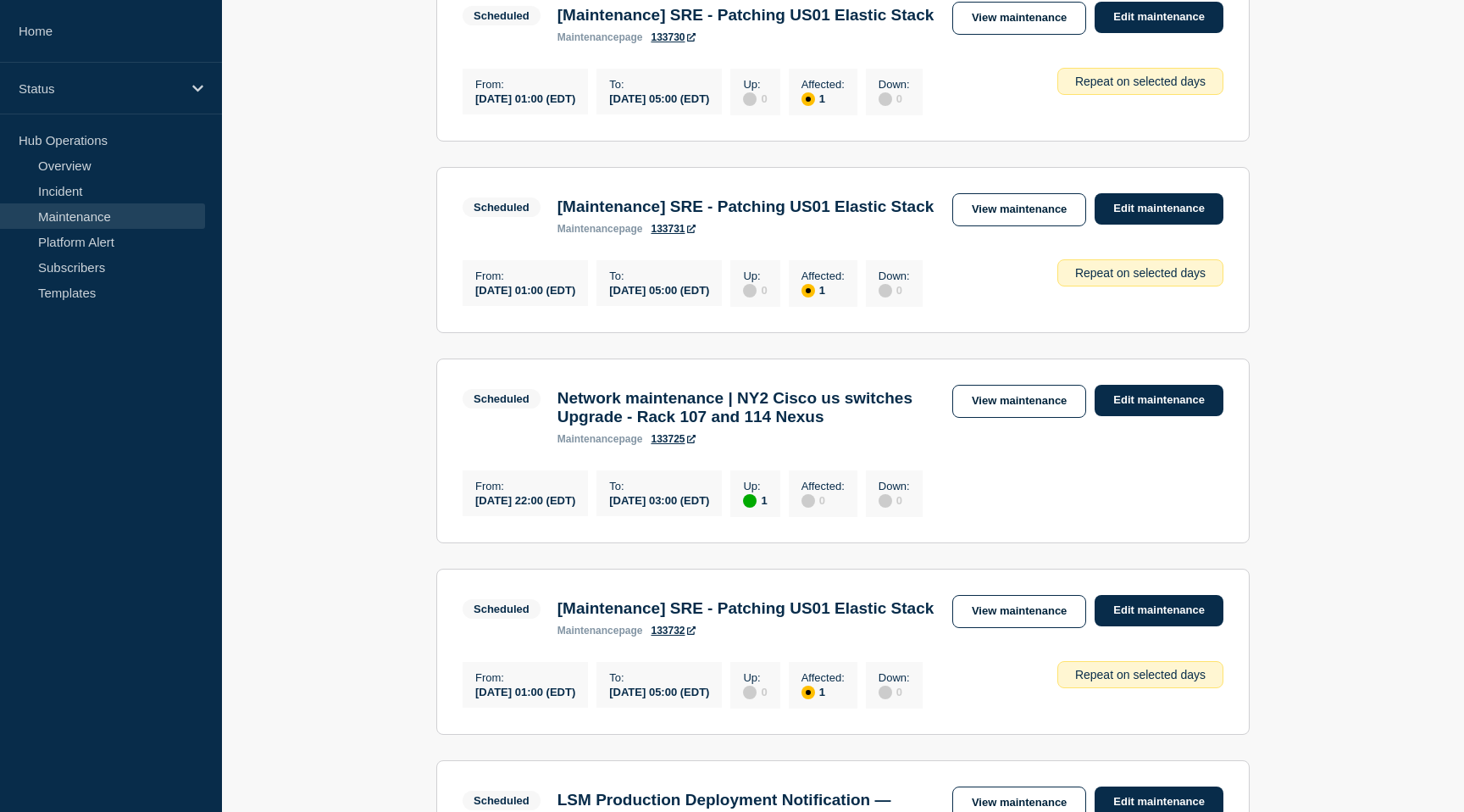
scroll to position [1203, 0]
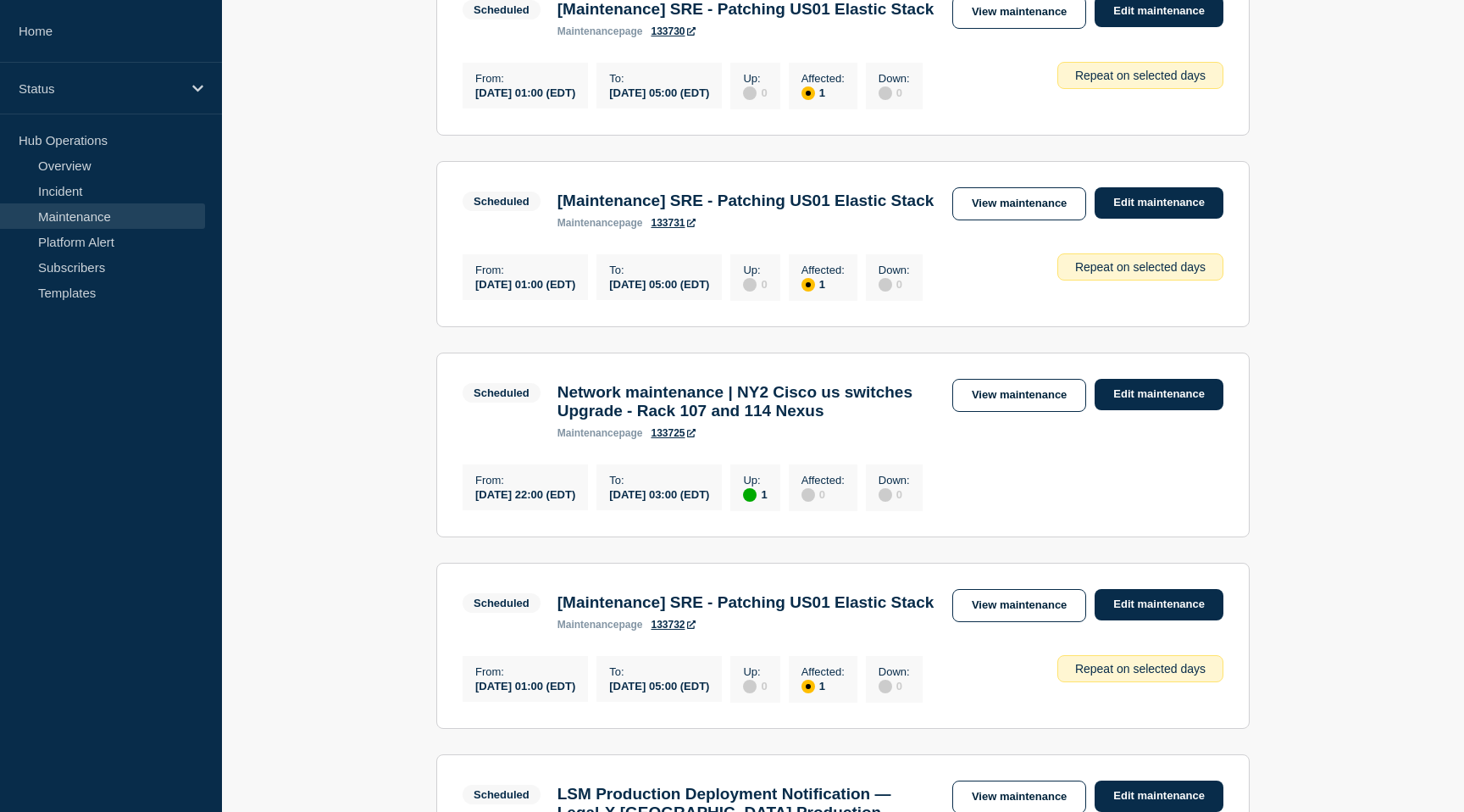
click at [1142, 280] on div "Repeat on selected days" at bounding box center [1141, 267] width 166 height 27
click at [1058, 291] on div "From : 2025-09-03 01:00 (EDT) To : 2025-09-03 05:00 (EDT) Up : 0 Affected : 1 D…" at bounding box center [843, 276] width 761 height 51
click at [1138, 218] on link "Edit maintenance" at bounding box center [1159, 202] width 129 height 31
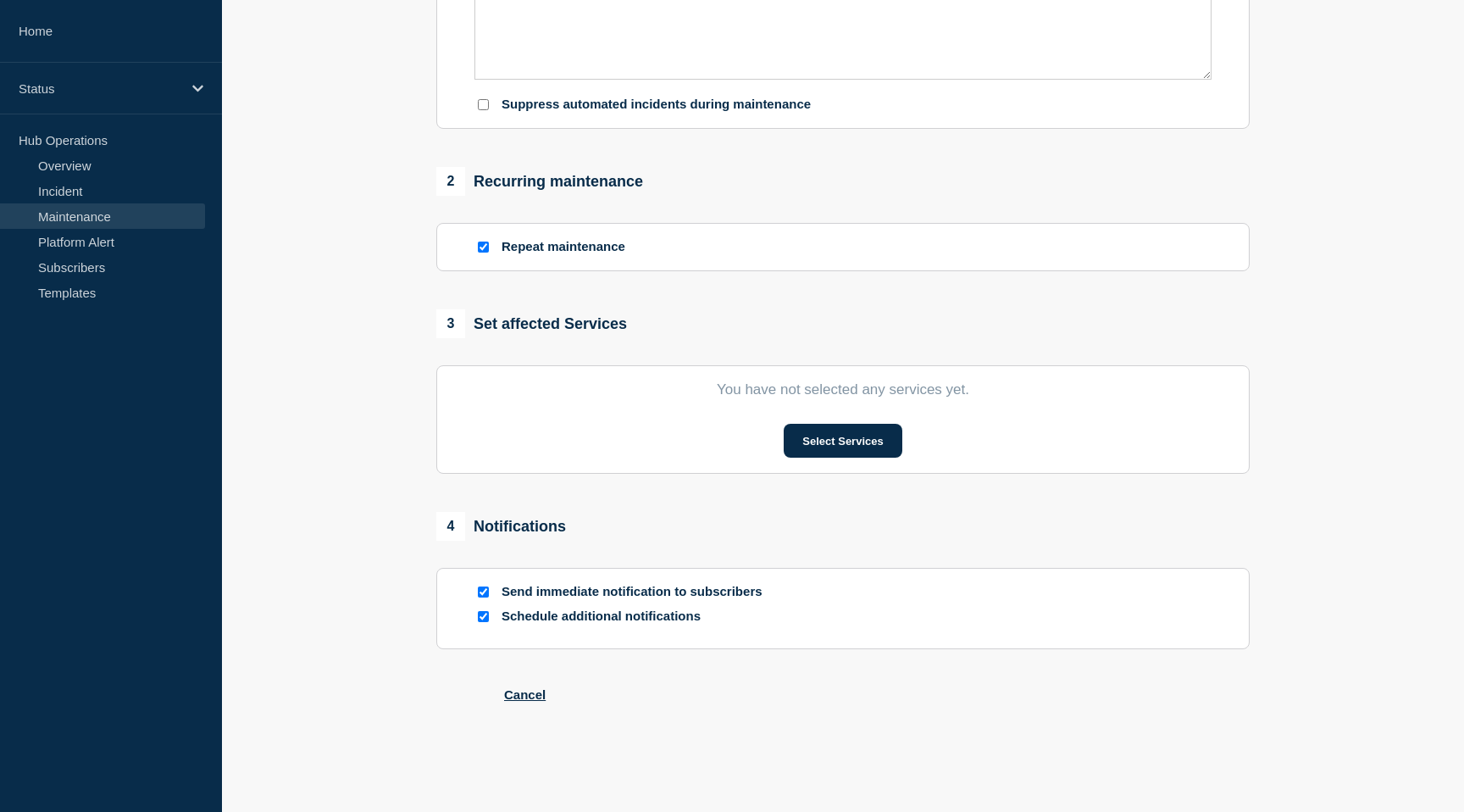
type input "[Maintenance] SRE - Patching US01 Elastic Stack"
type input "2025-09-03"
type input "01:00"
type input "2025-09-03"
type input "05:00"
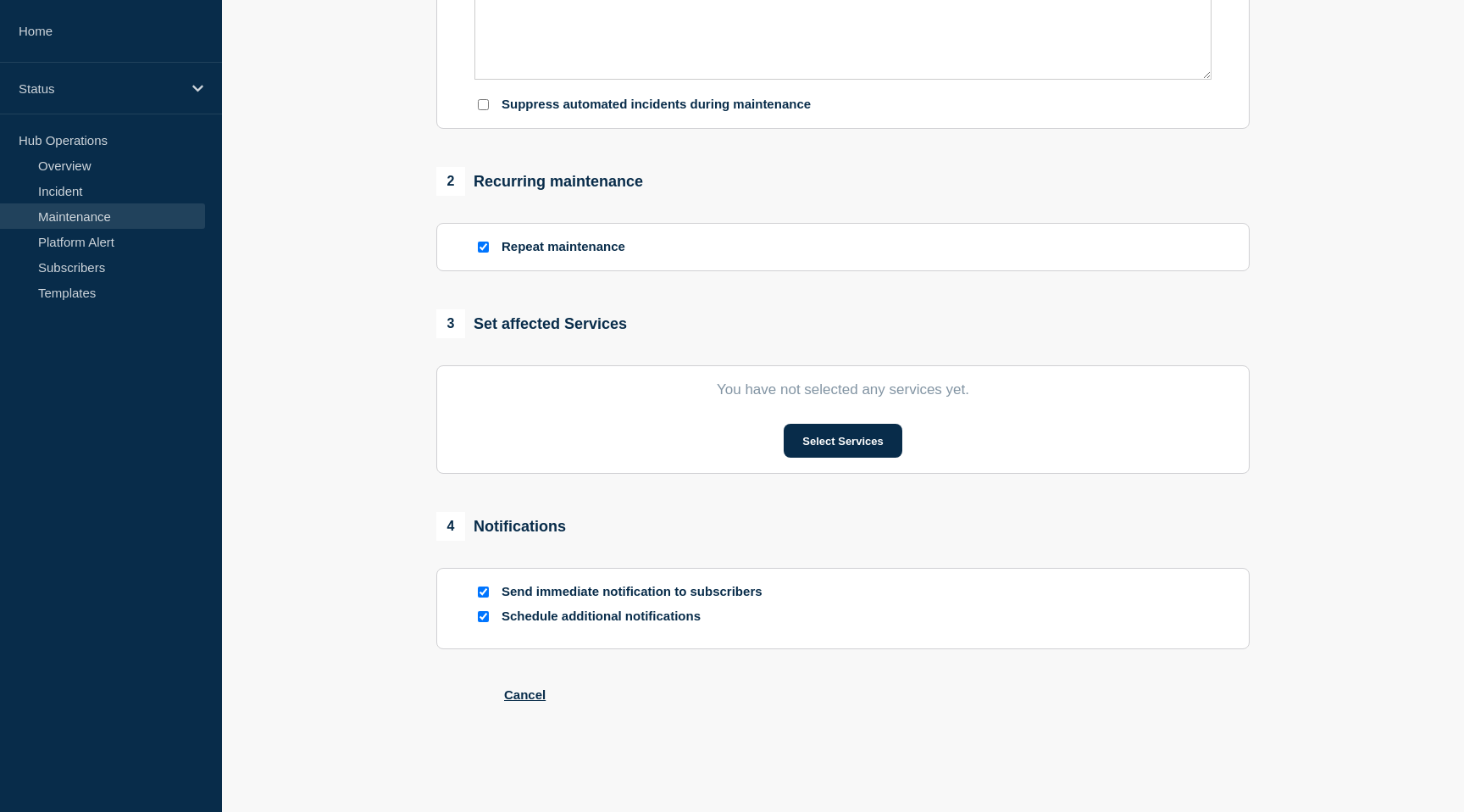
checkbox input "true"
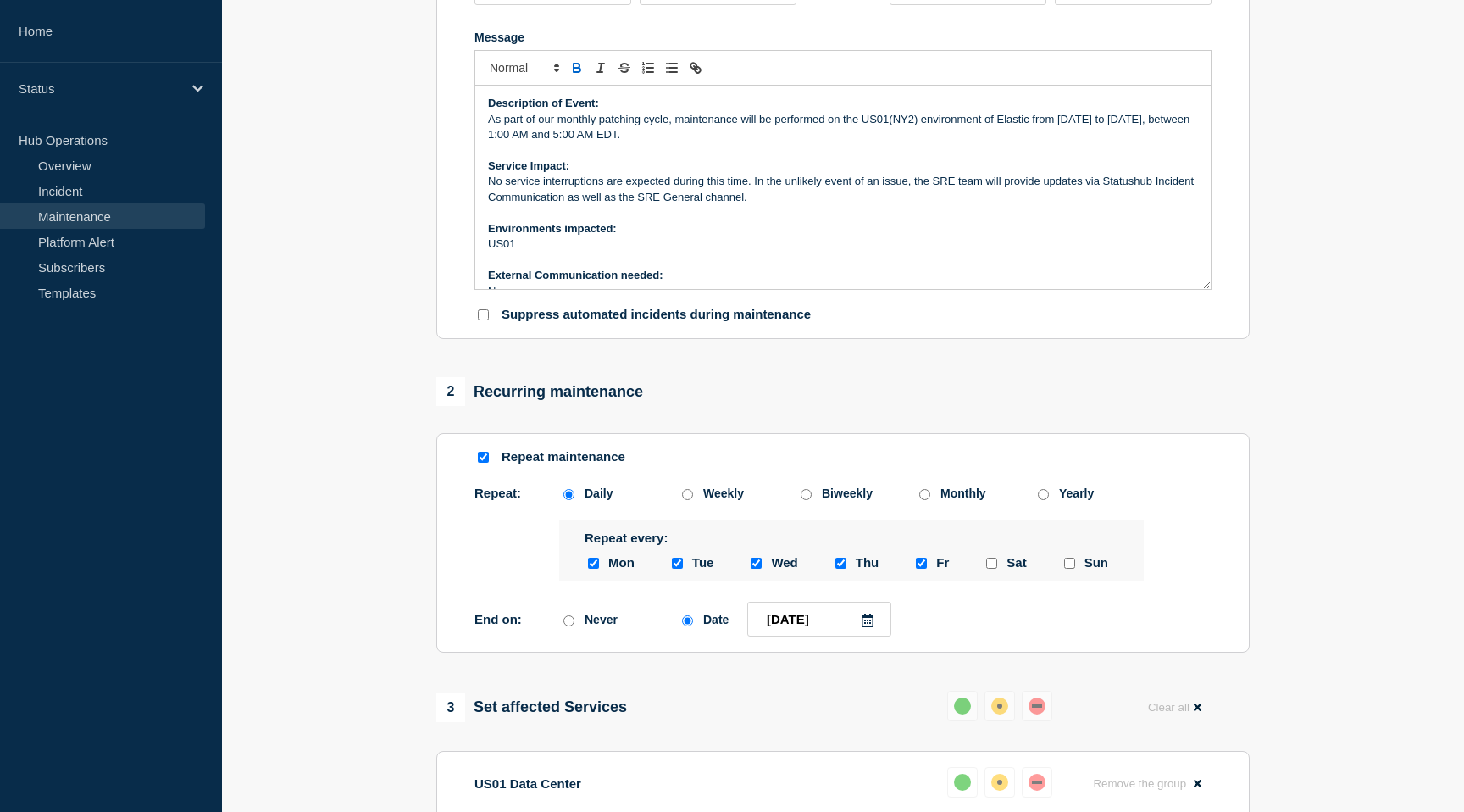
scroll to position [565, 0]
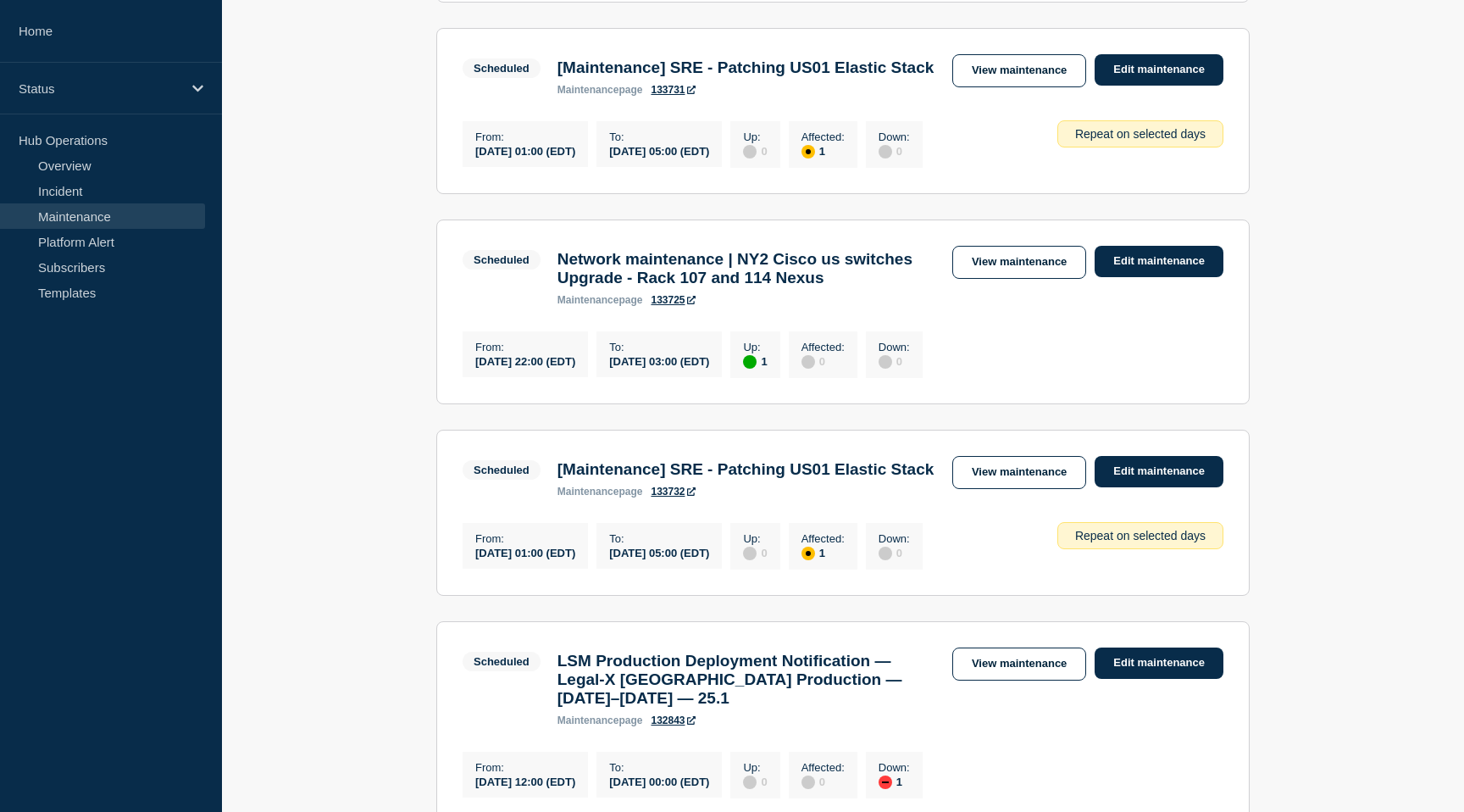
scroll to position [1878, 0]
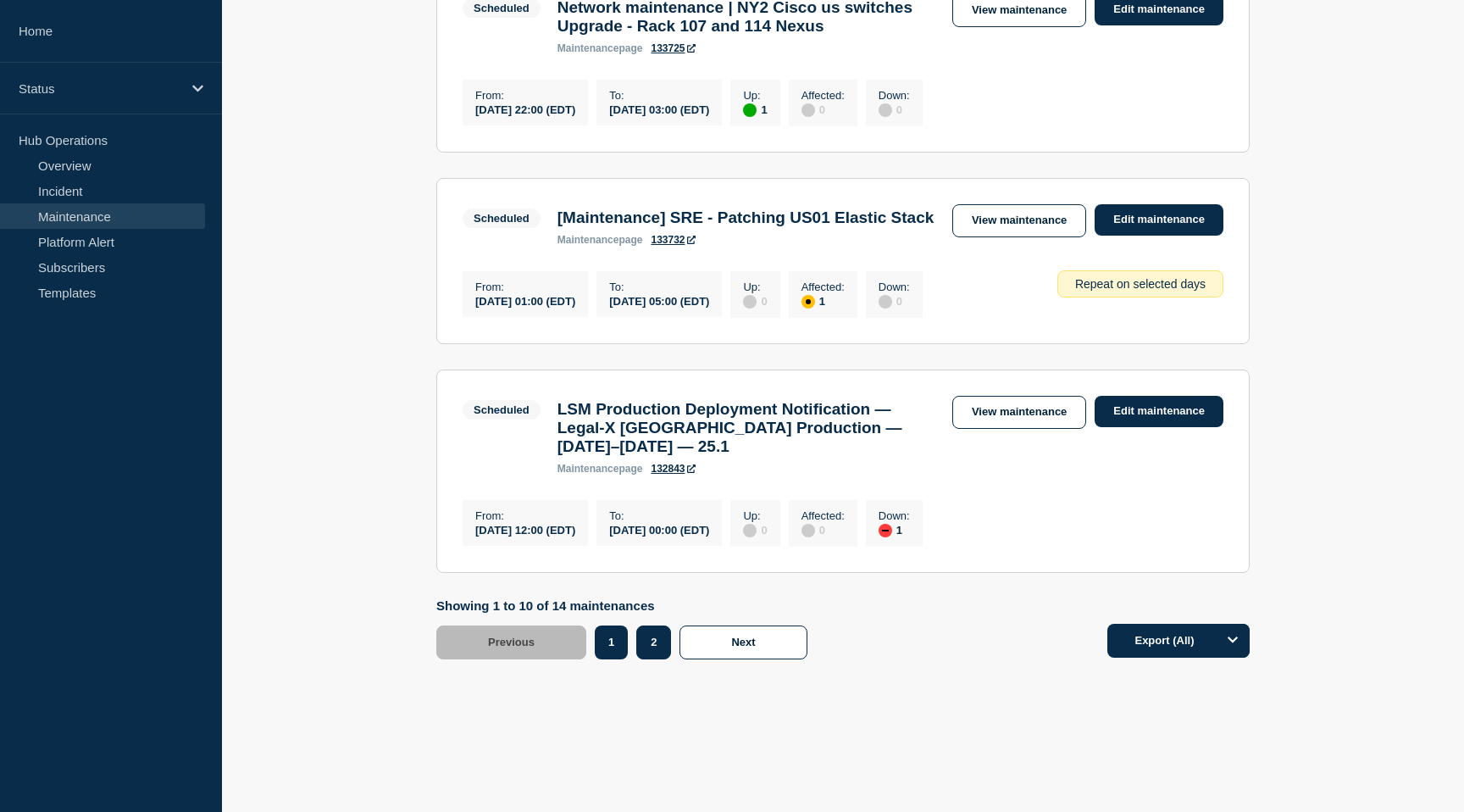
click at [649, 640] on button "2" at bounding box center [653, 642] width 34 height 34
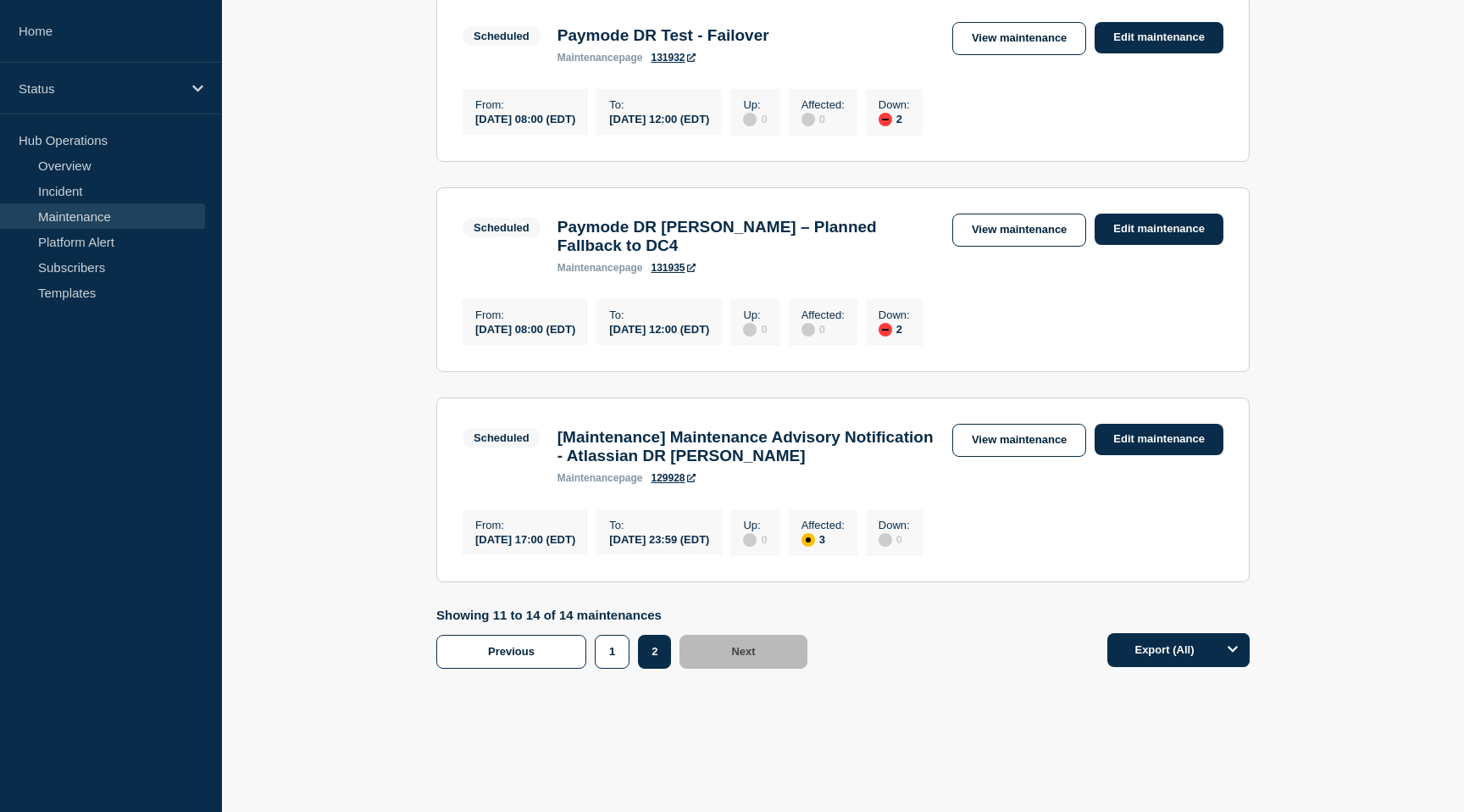
scroll to position [604, 0]
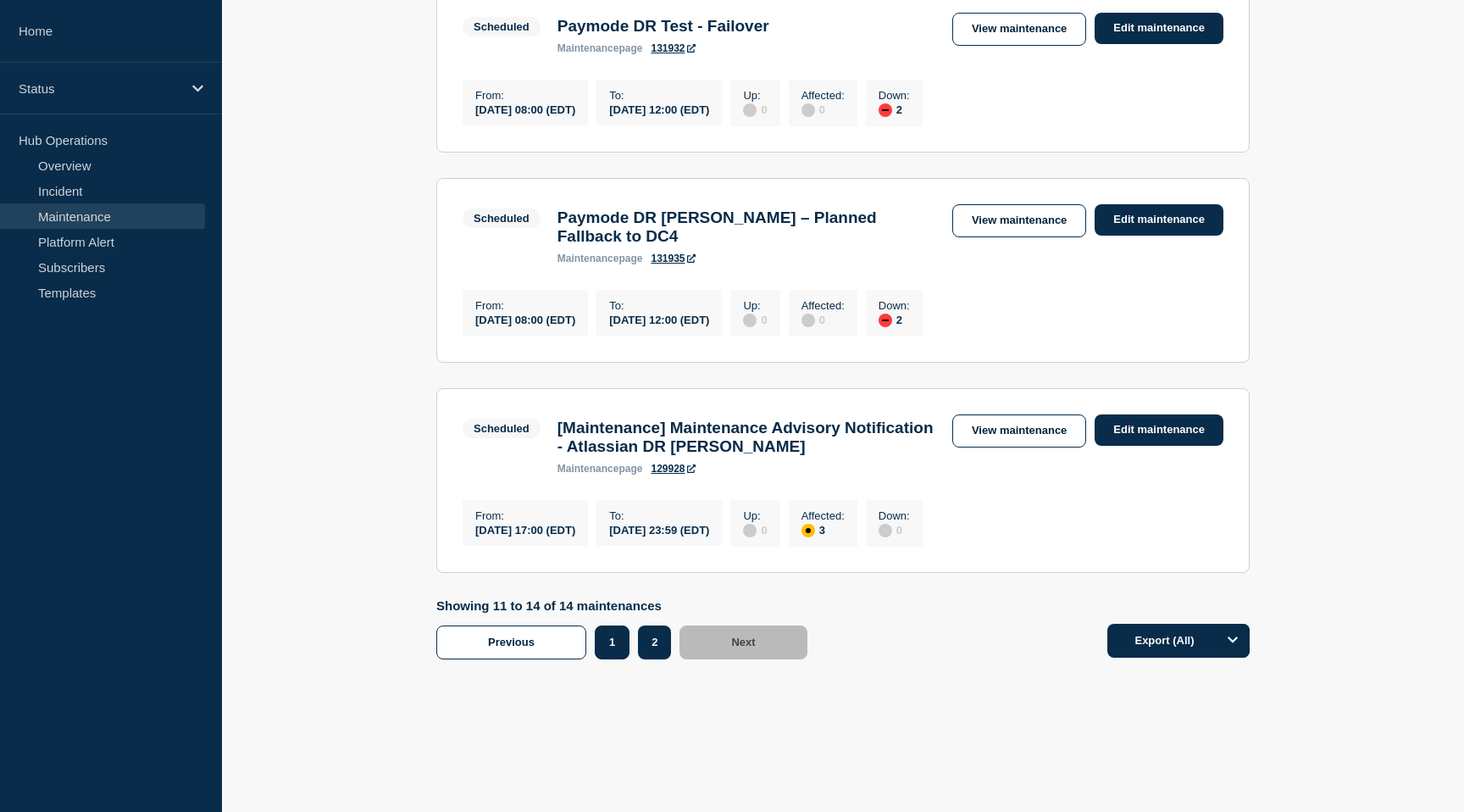
click at [600, 641] on button "1" at bounding box center [611, 642] width 34 height 34
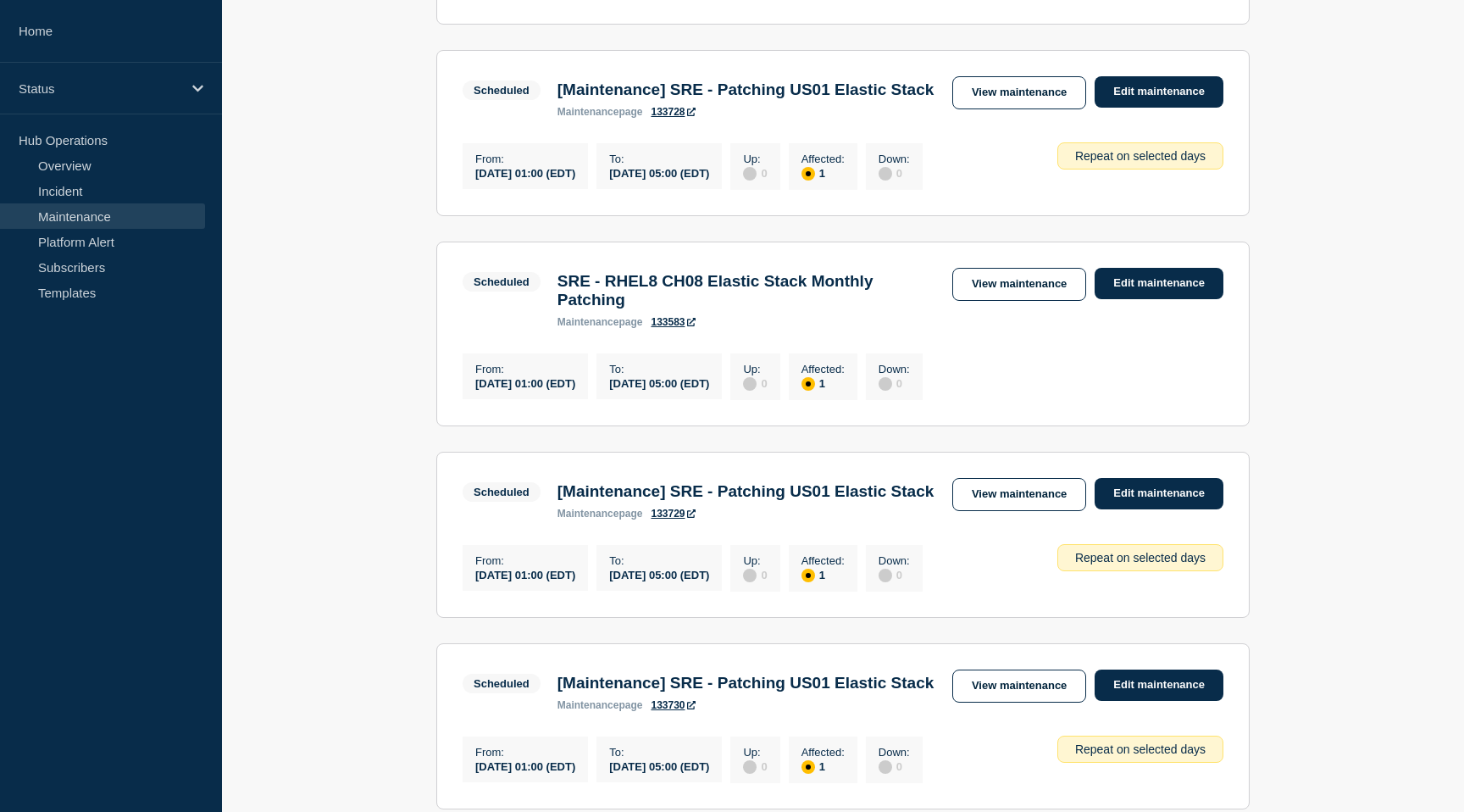
scroll to position [744, 0]
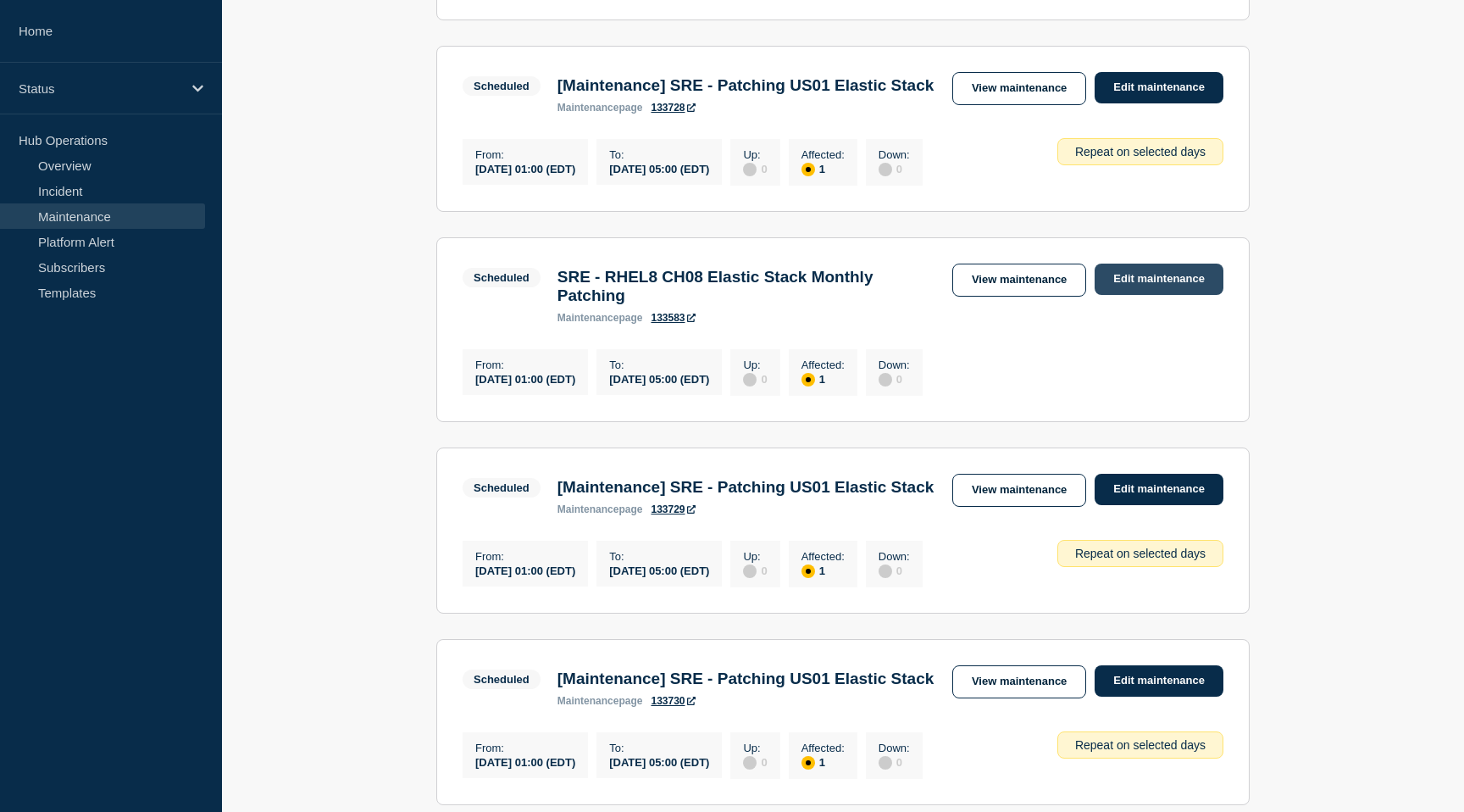
click at [1173, 295] on link "Edit maintenance" at bounding box center [1159, 278] width 129 height 31
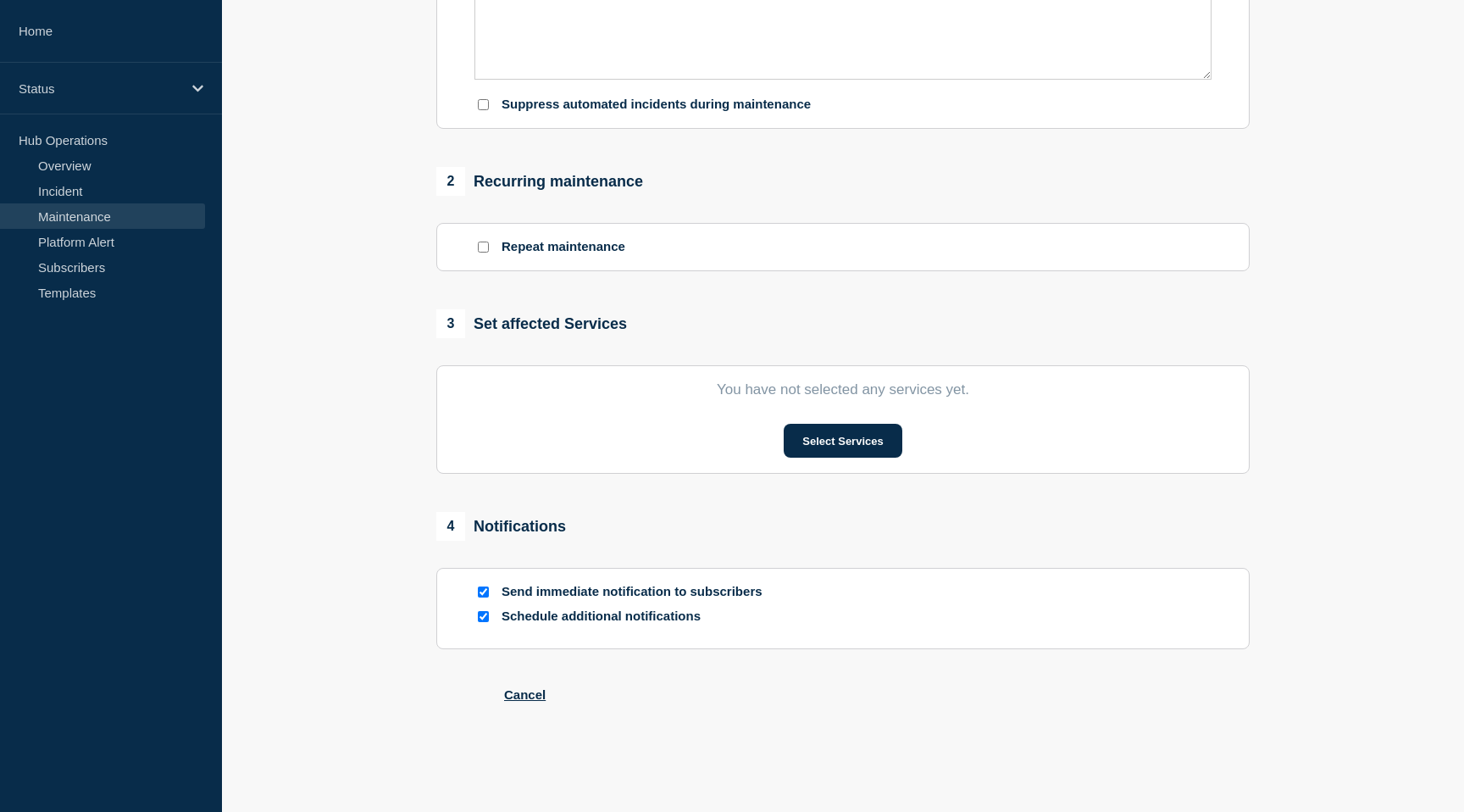
type input "SRE - RHEL8 CH08 Elastic Stack Monthly Patching"
type input "2025-08-29"
type input "01:00"
type input "2025-08-29"
type input "05:00"
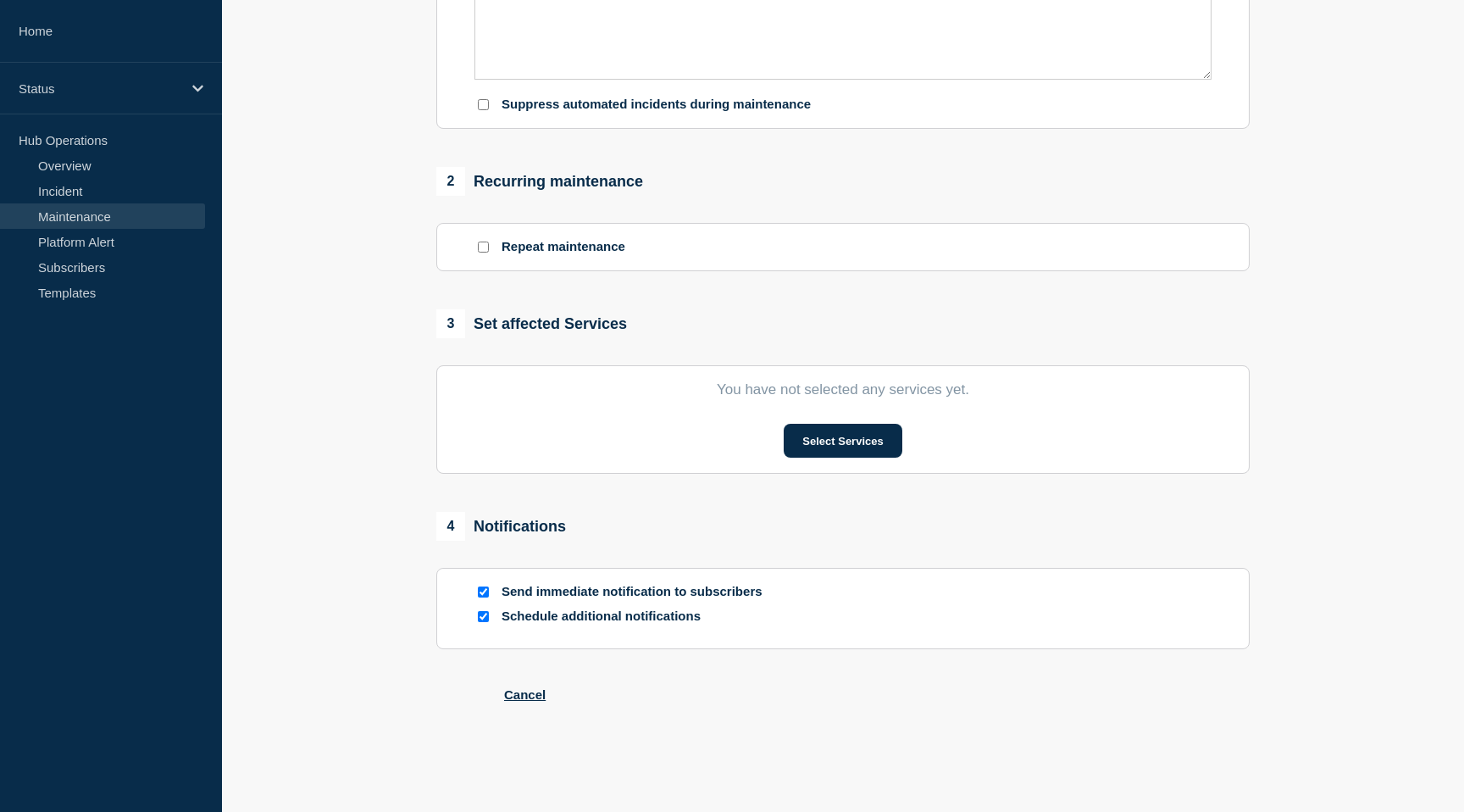
checkbox input "true"
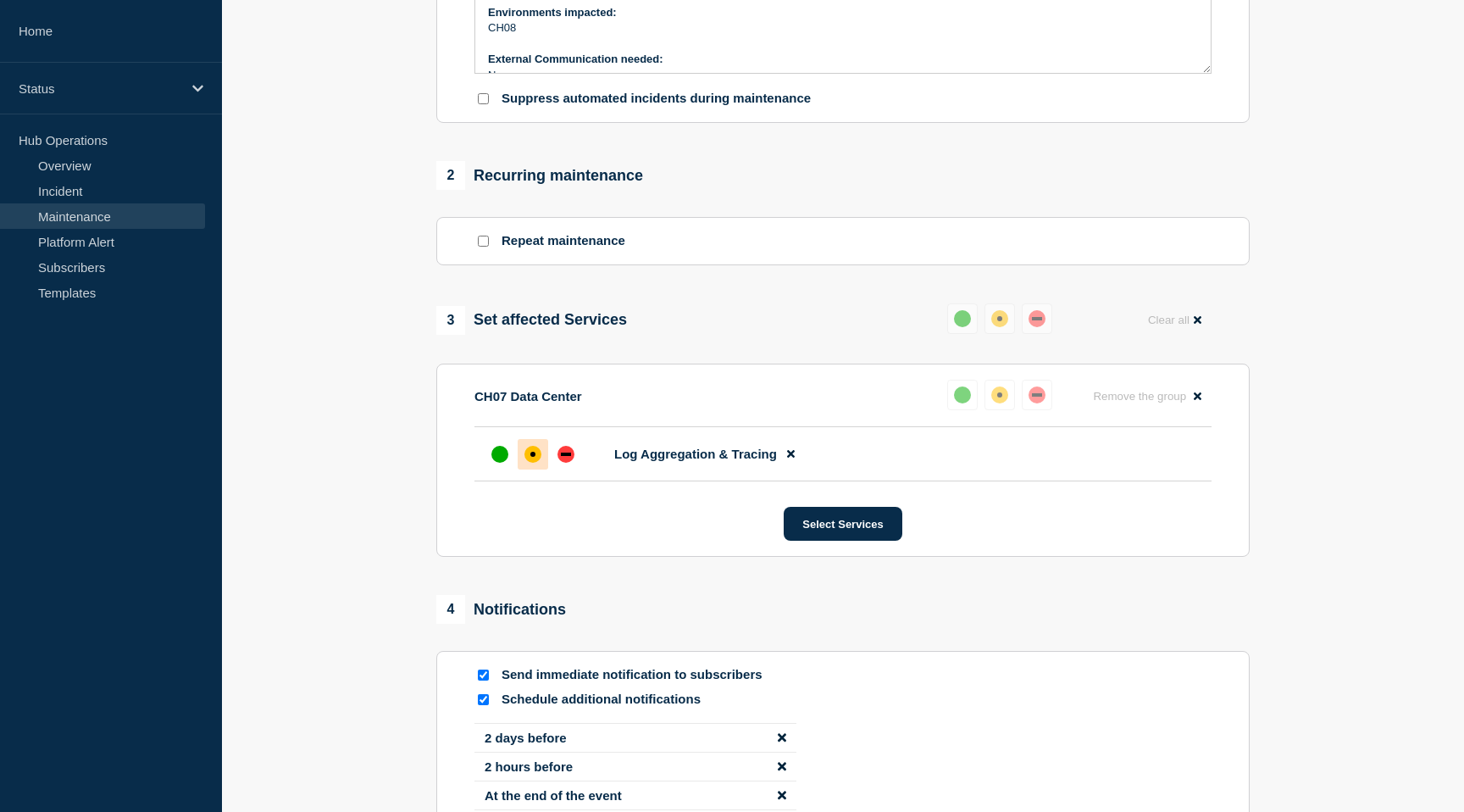
scroll to position [632, 0]
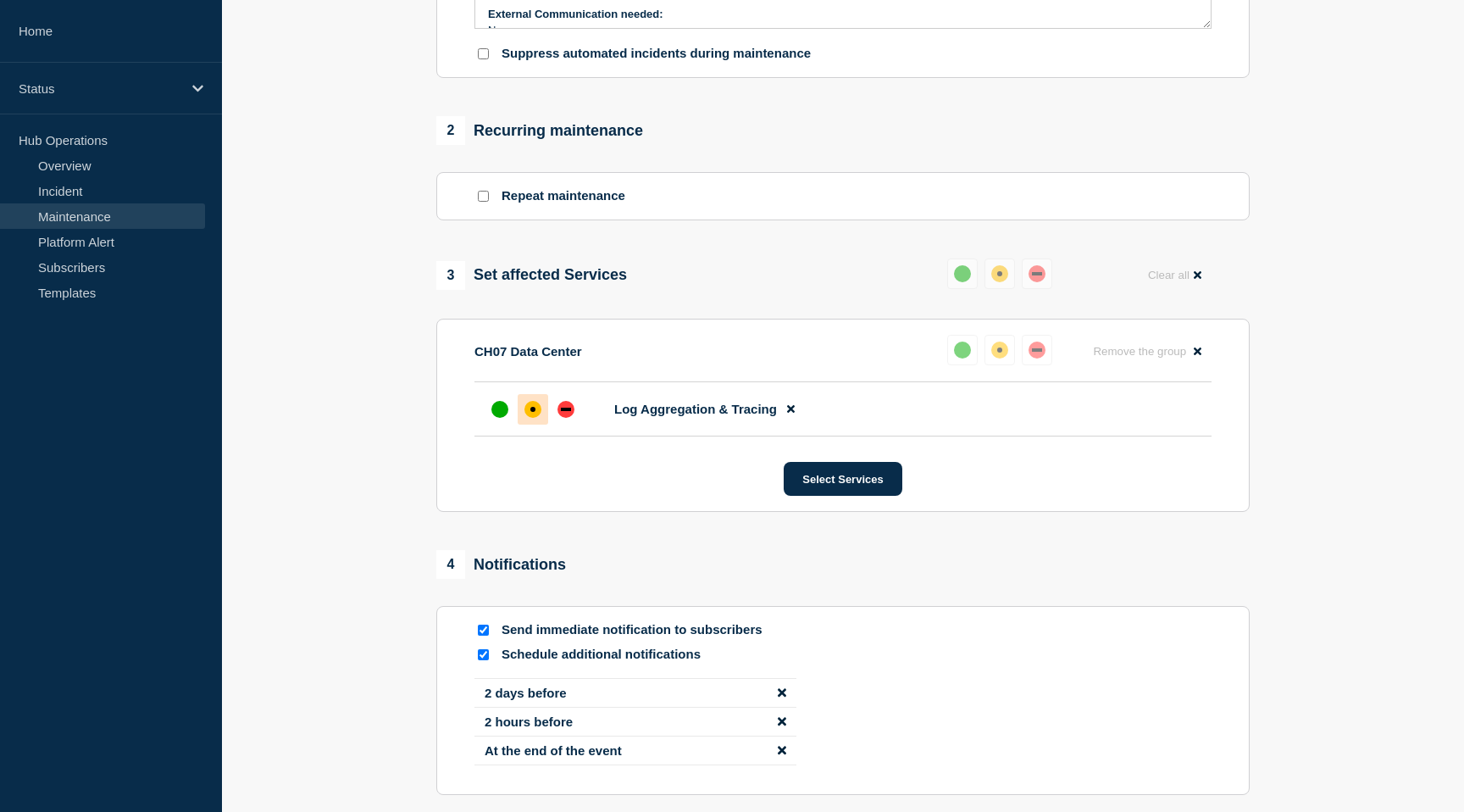
click at [485, 201] on input "Repeat maintenance" at bounding box center [483, 196] width 11 height 11
checkbox input "true"
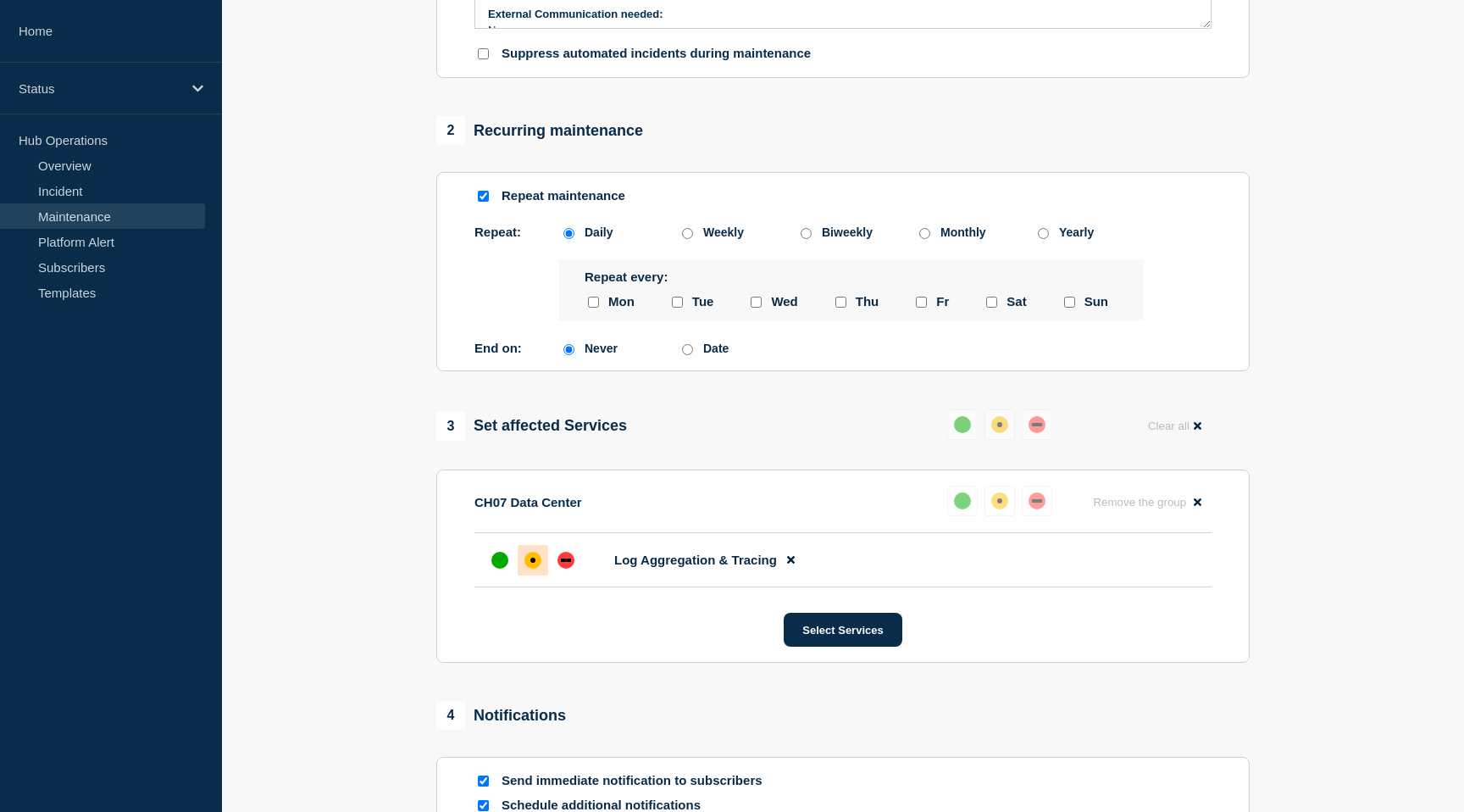
click at [594, 307] on input "monday checkbox" at bounding box center [594, 302] width 11 height 11
checkbox input "true"
click at [680, 307] on input "tuesday checkbox" at bounding box center [678, 302] width 11 height 11
checkbox input "true"
click at [762, 310] on div at bounding box center [755, 302] width 17 height 16
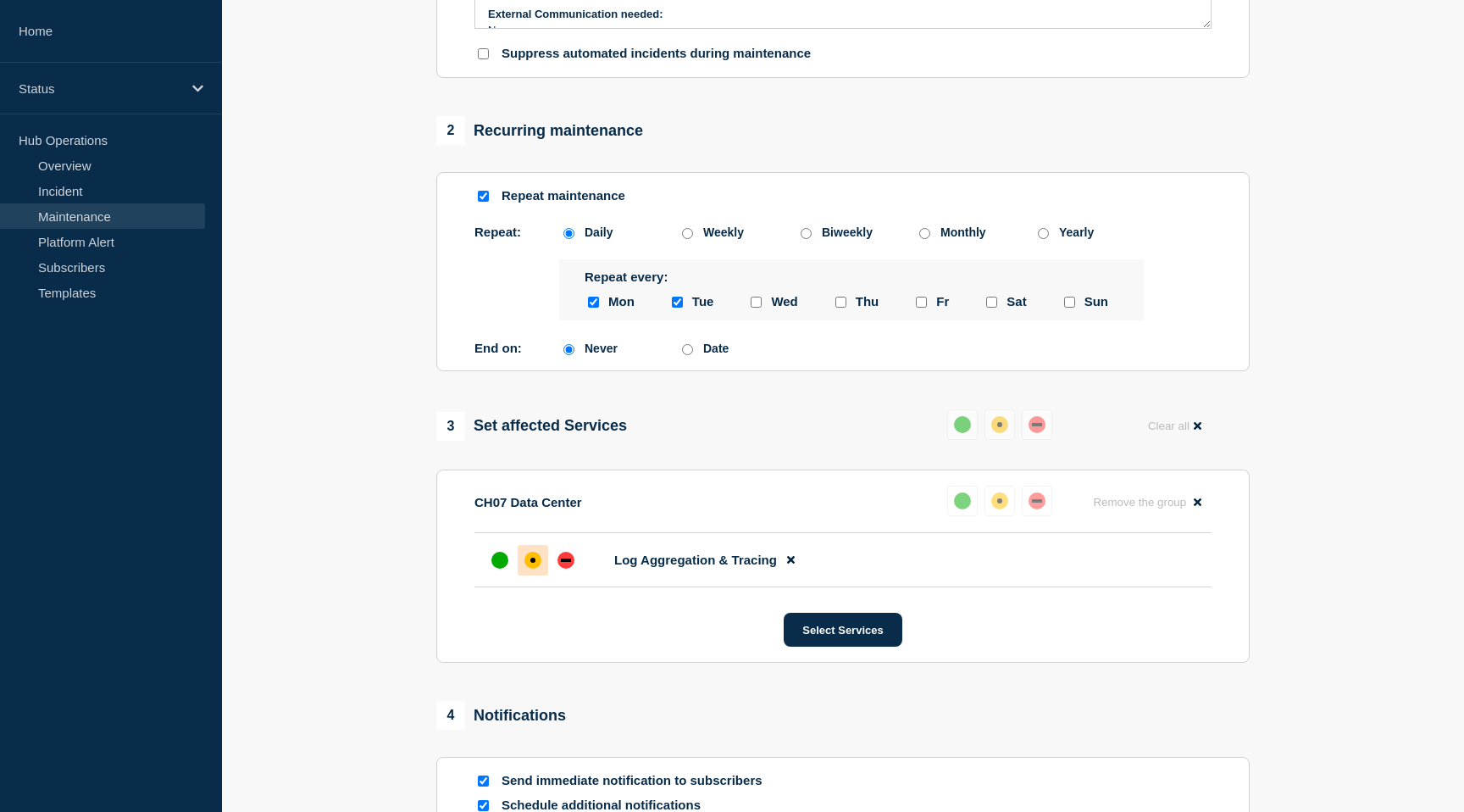
click at [754, 307] on input "wednesday checkbox" at bounding box center [756, 302] width 11 height 11
checkbox input "true"
click at [844, 307] on input "thursday checkbox" at bounding box center [841, 302] width 11 height 11
checkbox input "true"
click at [926, 307] on input "friday checkbox" at bounding box center [922, 302] width 11 height 11
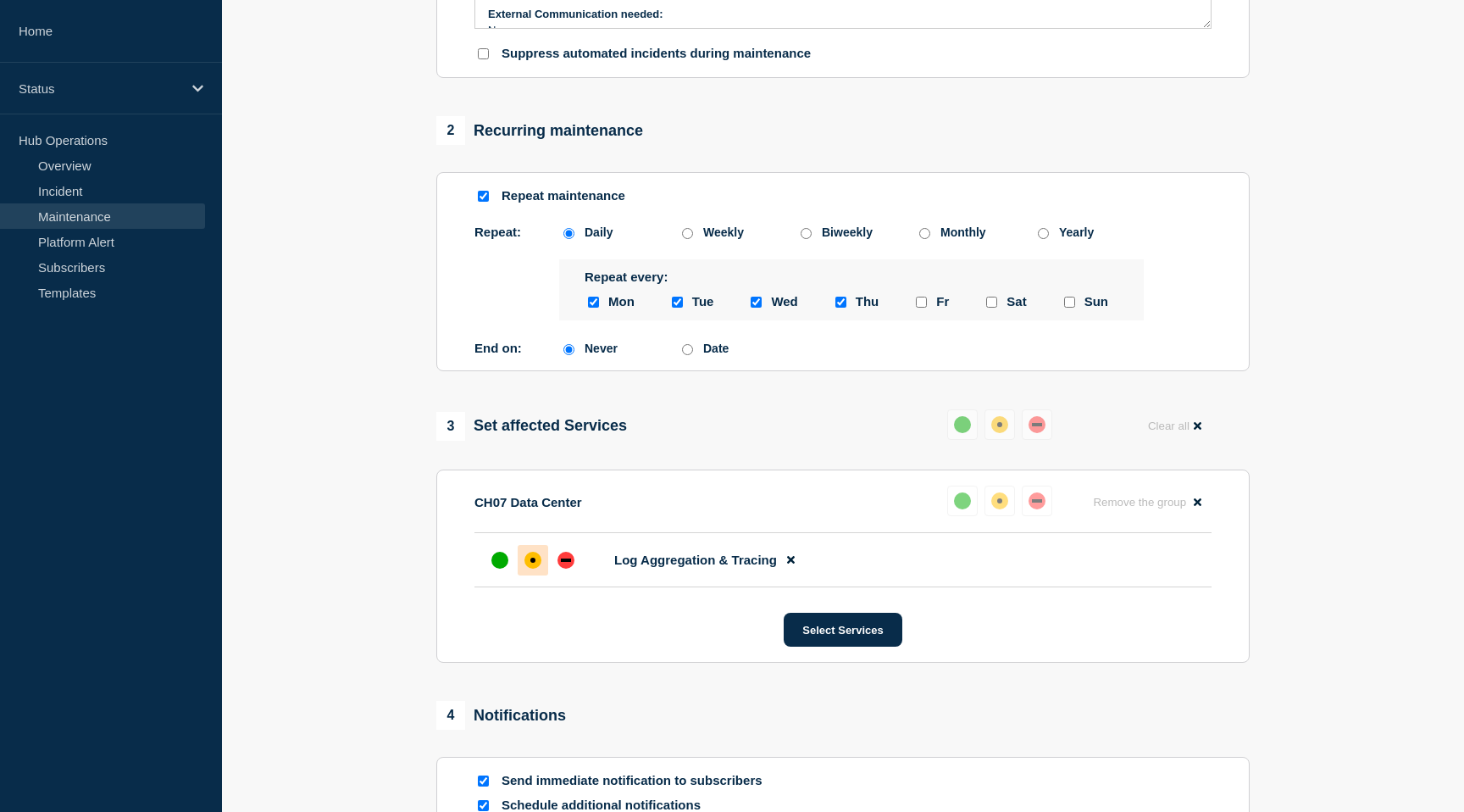
checkbox input "true"
click at [692, 355] on input "Date" at bounding box center [687, 349] width 11 height 11
radio input "true"
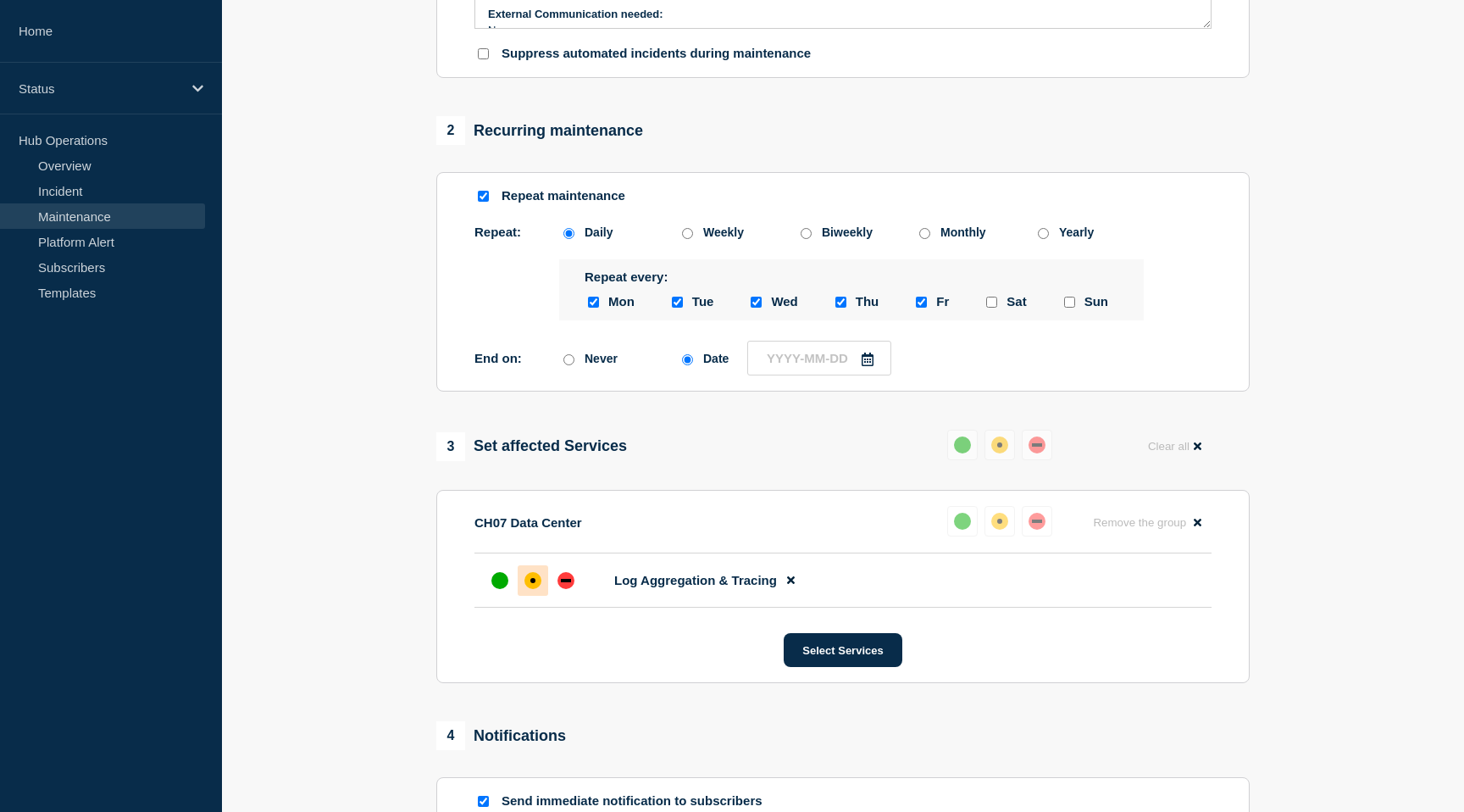
click at [577, 365] on div "Never" at bounding box center [618, 358] width 118 height 13
click at [569, 365] on input "Never" at bounding box center [569, 360] width 11 height 11
radio input "true"
radio input "false"
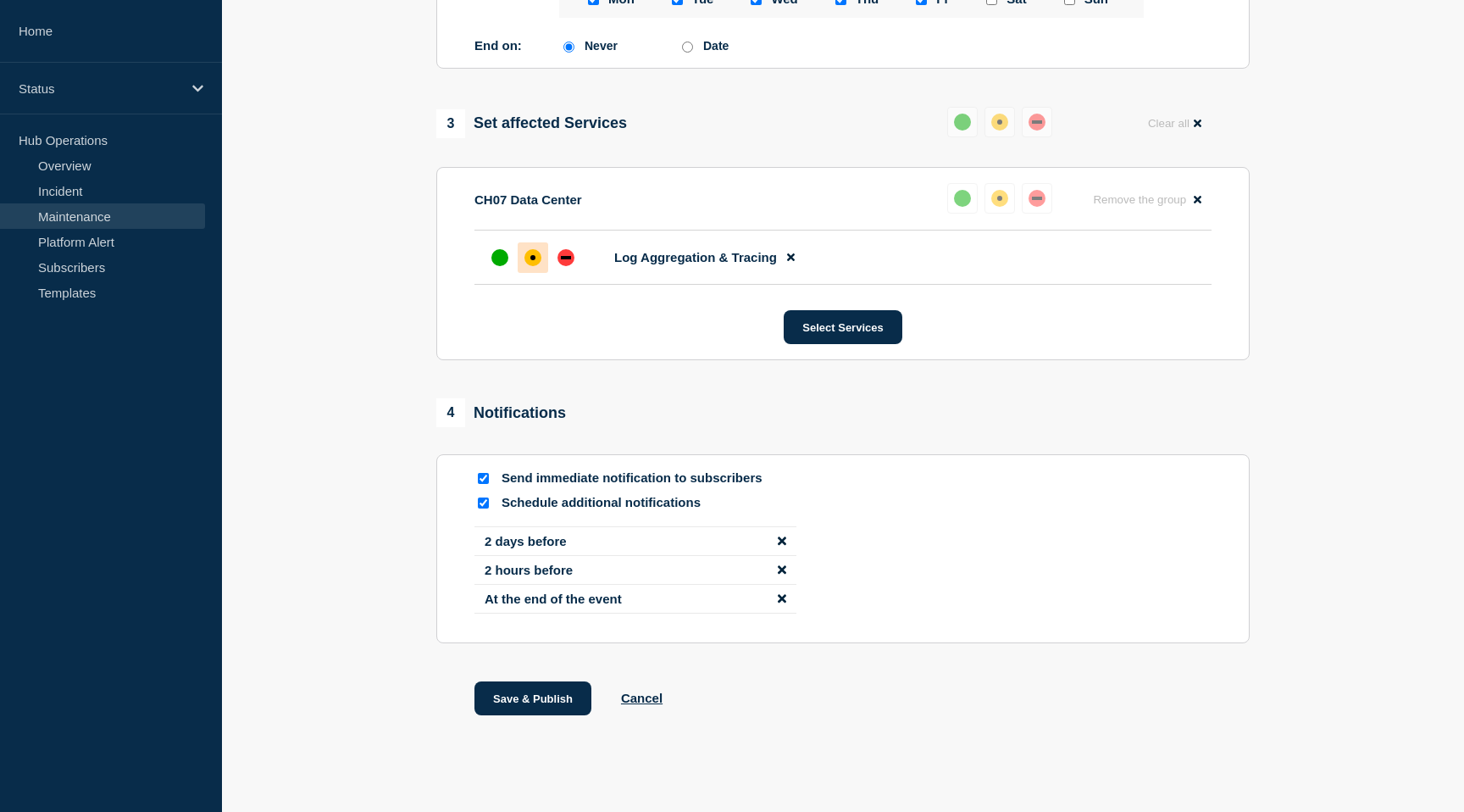
scroll to position [1006, 0]
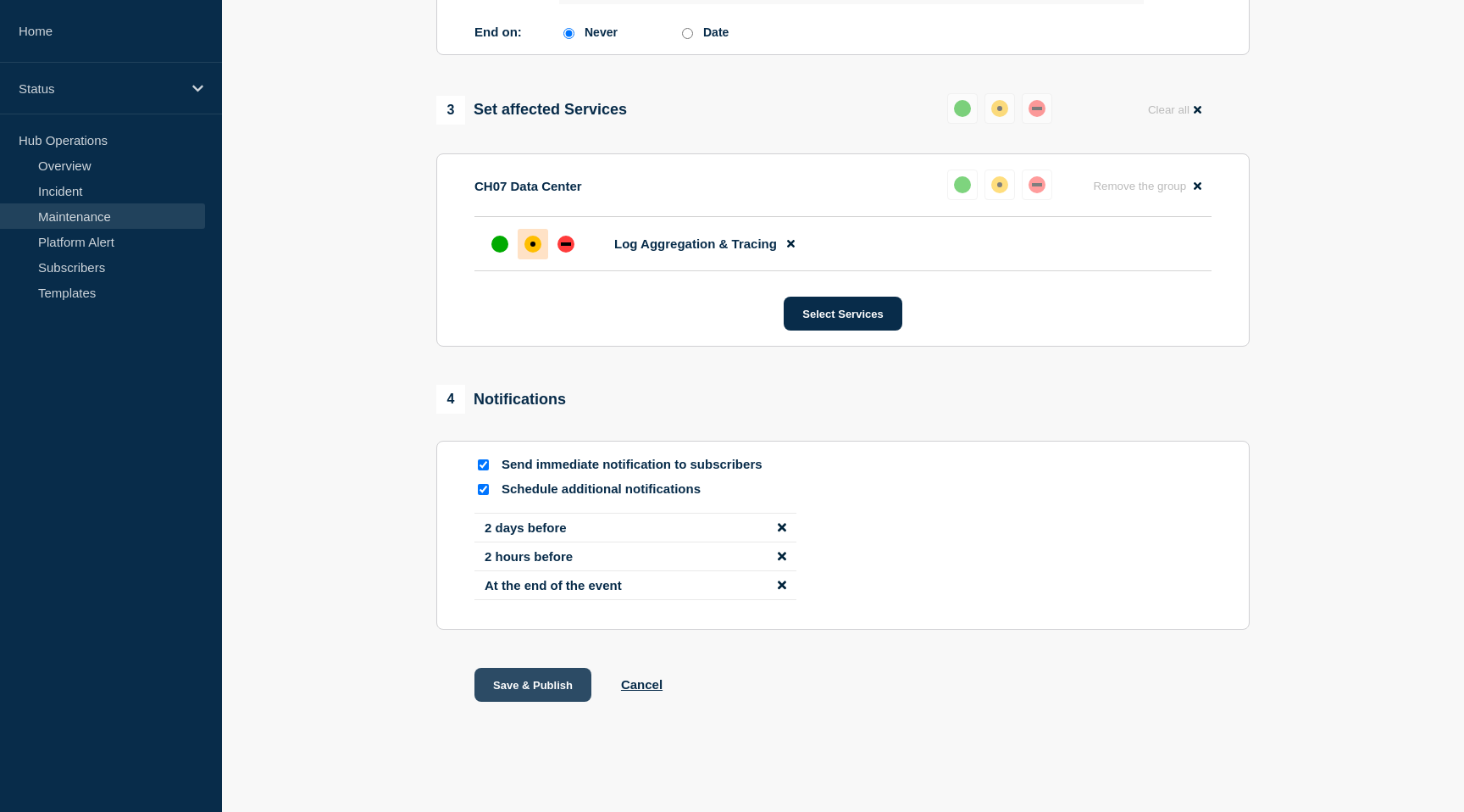
click at [530, 680] on button "Save & Publish" at bounding box center [533, 685] width 117 height 34
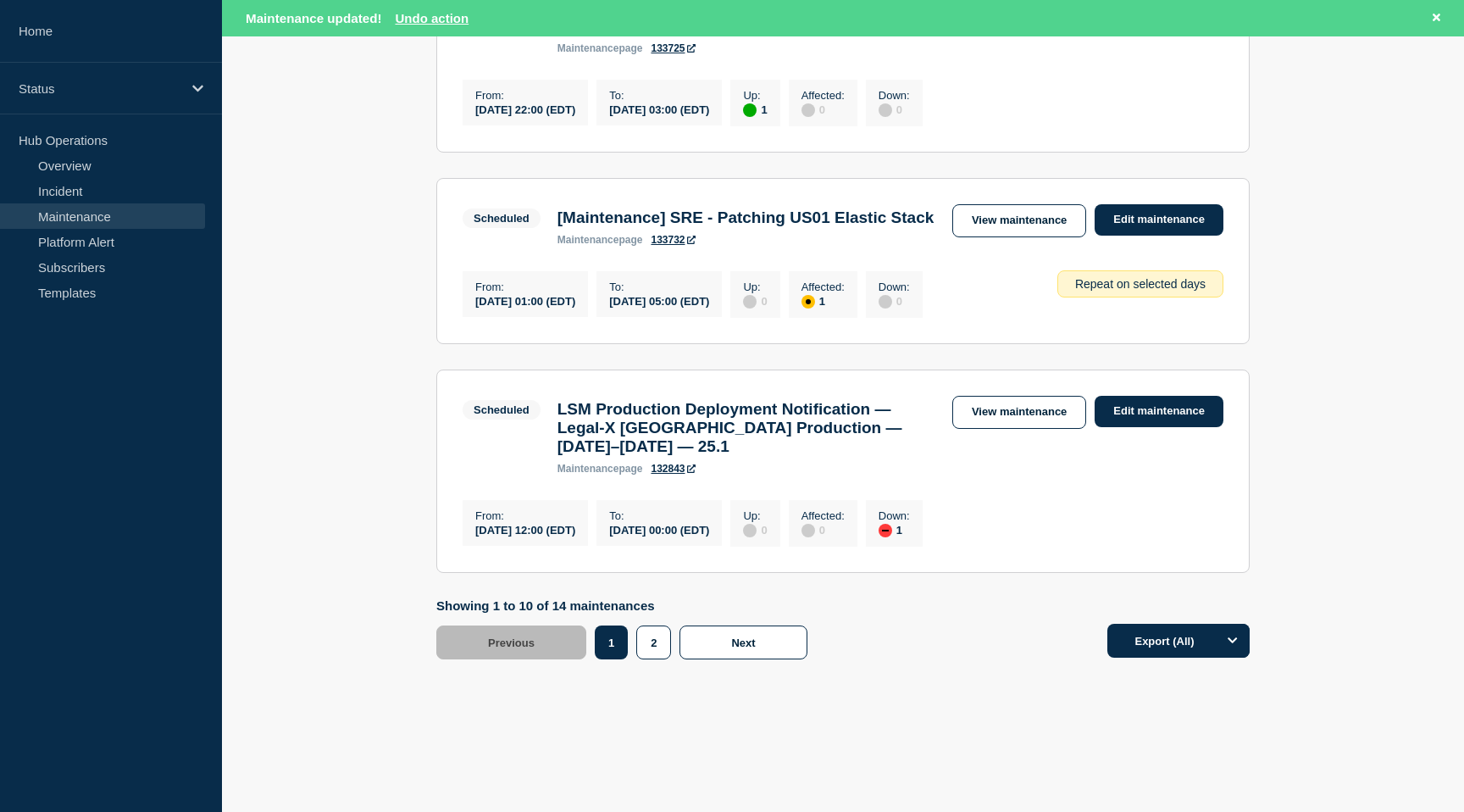
scroll to position [1868, 0]
click at [656, 659] on button "2" at bounding box center [653, 642] width 34 height 34
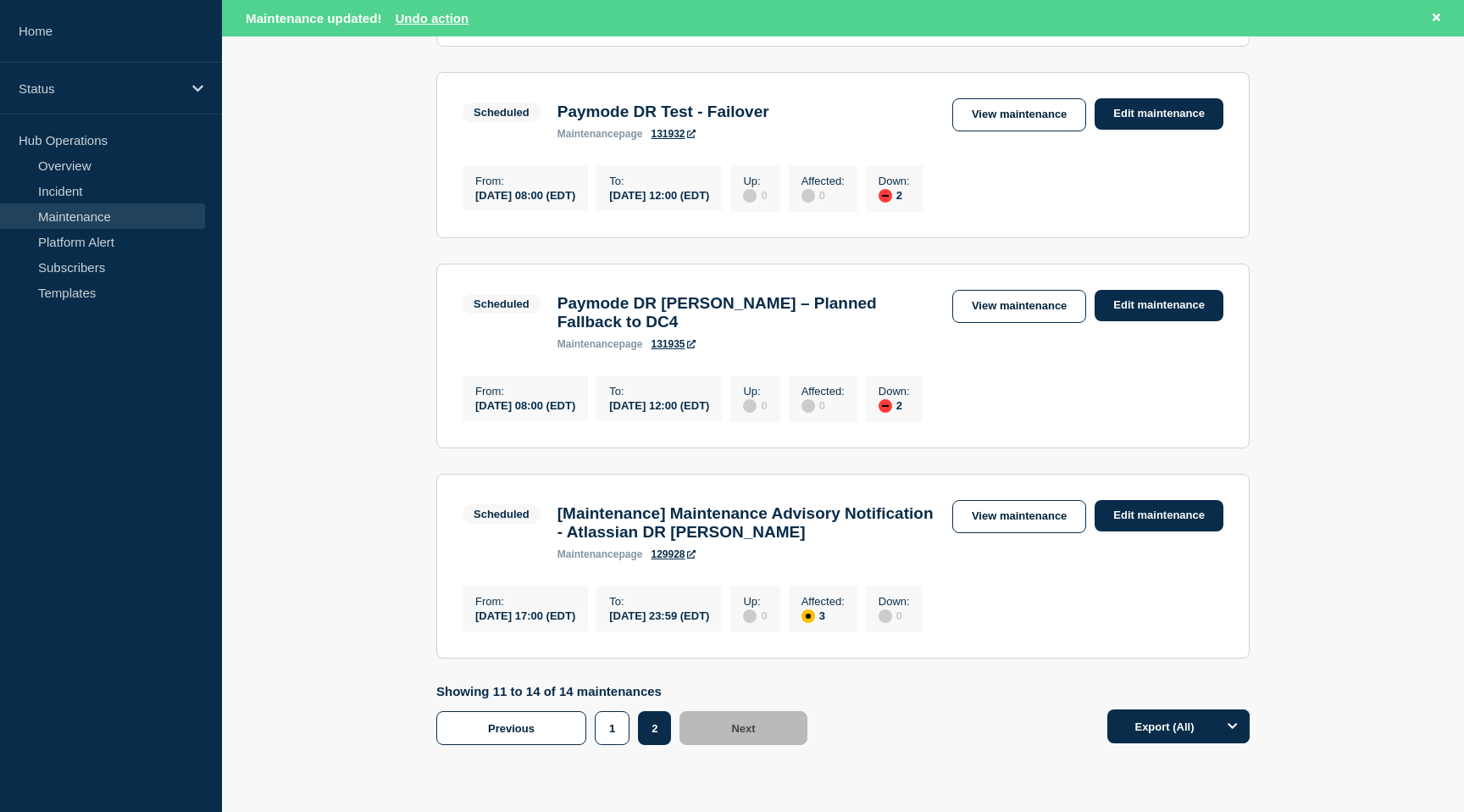
scroll to position [640, 0]
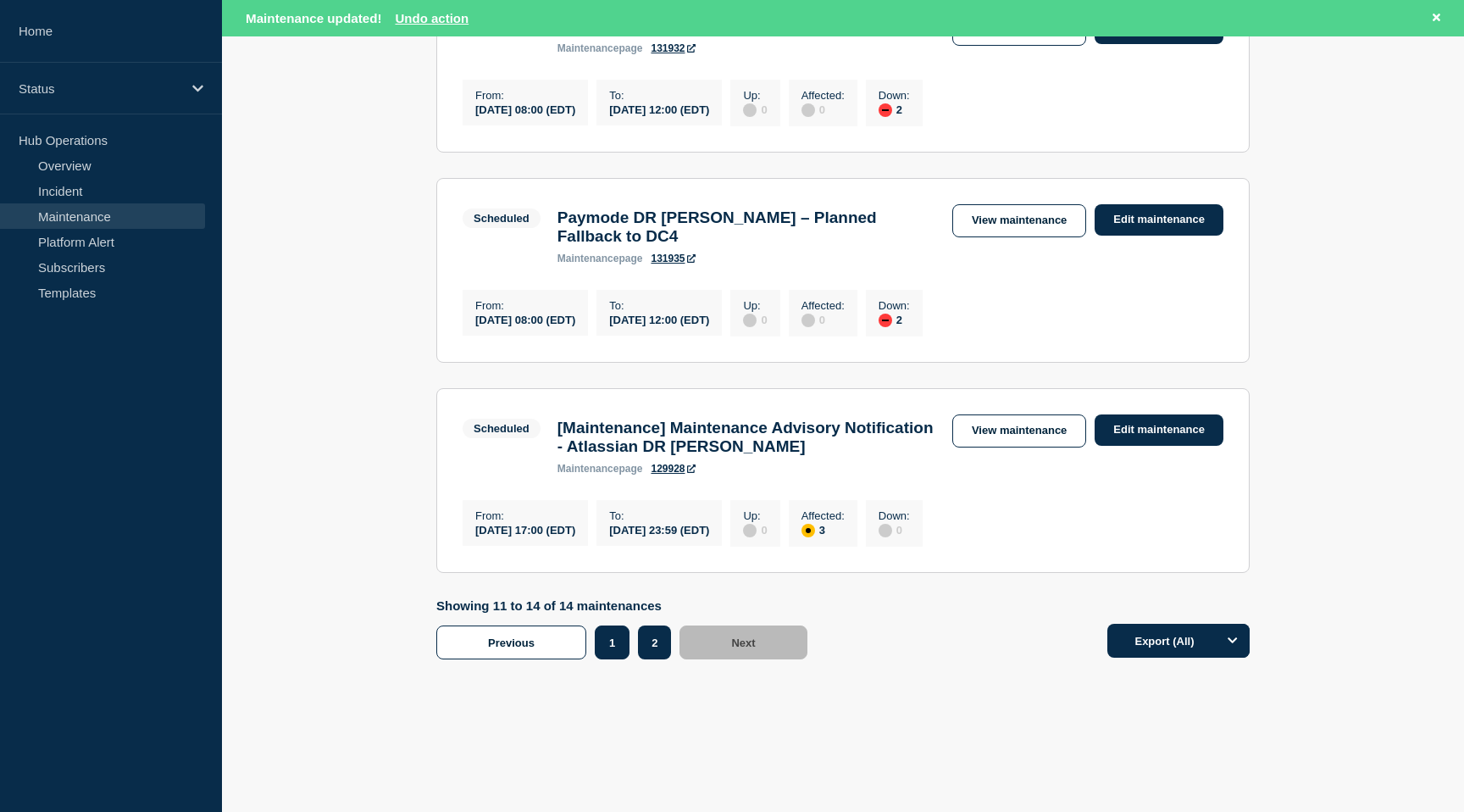
click at [603, 638] on button "1" at bounding box center [611, 642] width 34 height 34
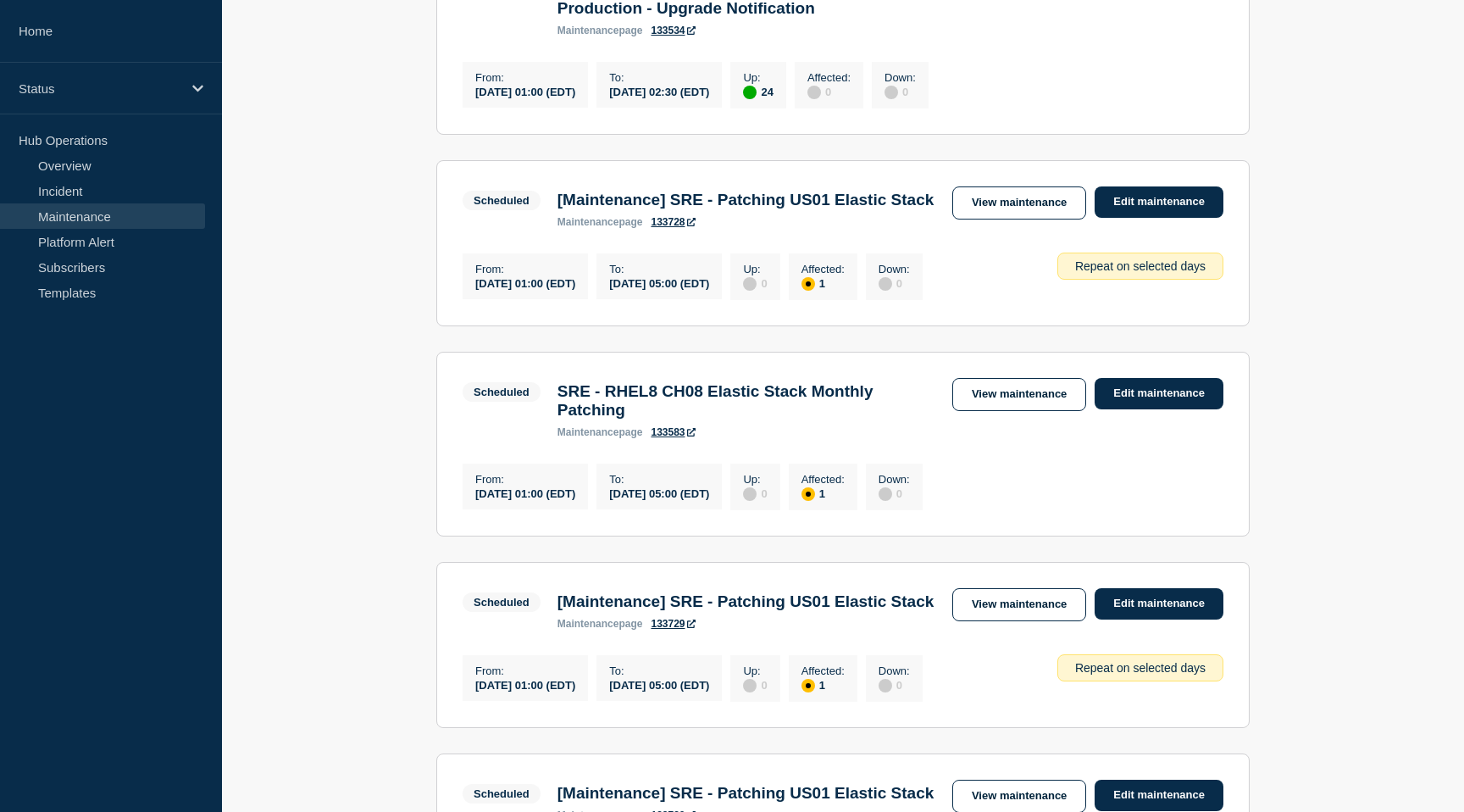
scroll to position [641, 0]
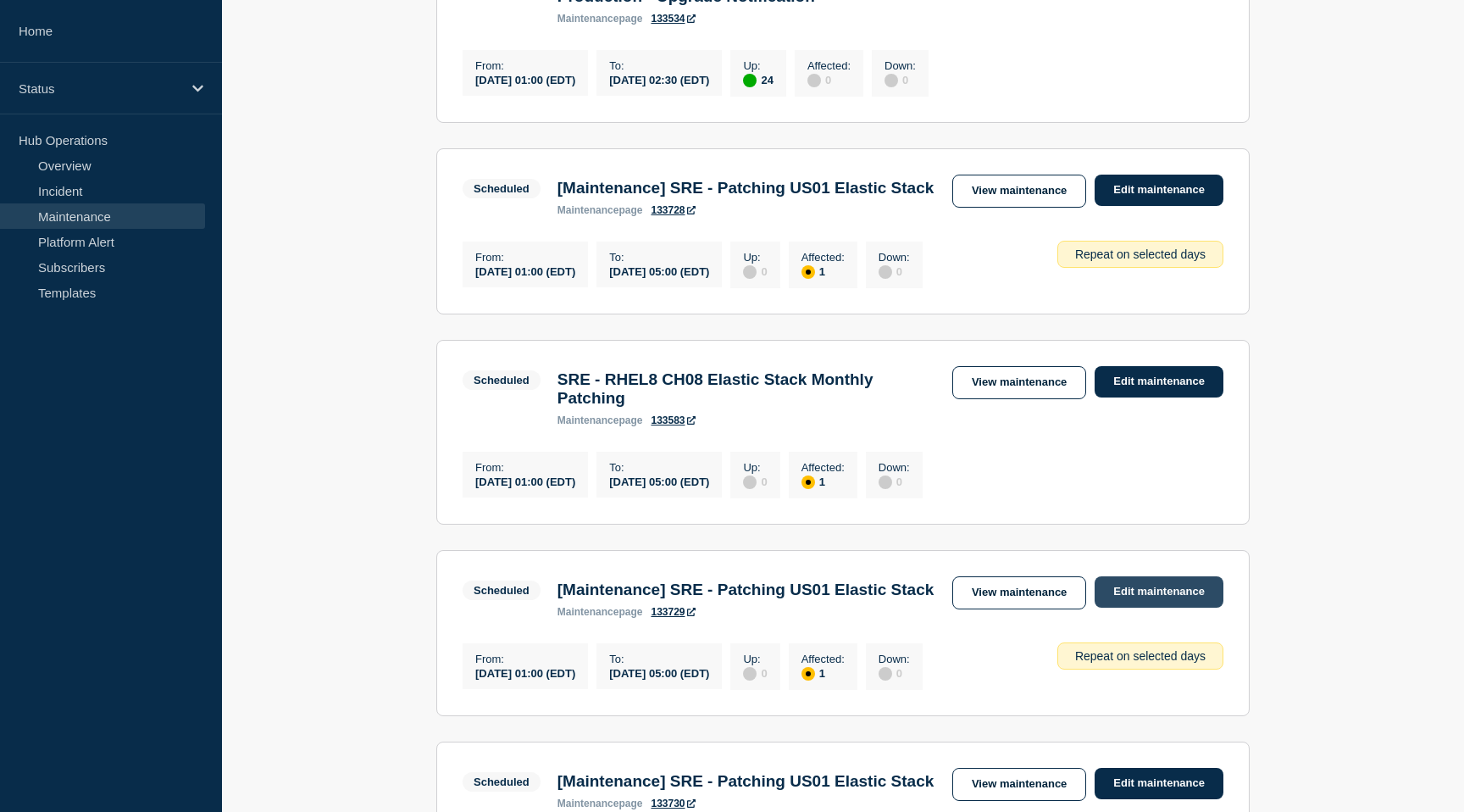
click at [1134, 606] on link "Edit maintenance" at bounding box center [1159, 591] width 129 height 31
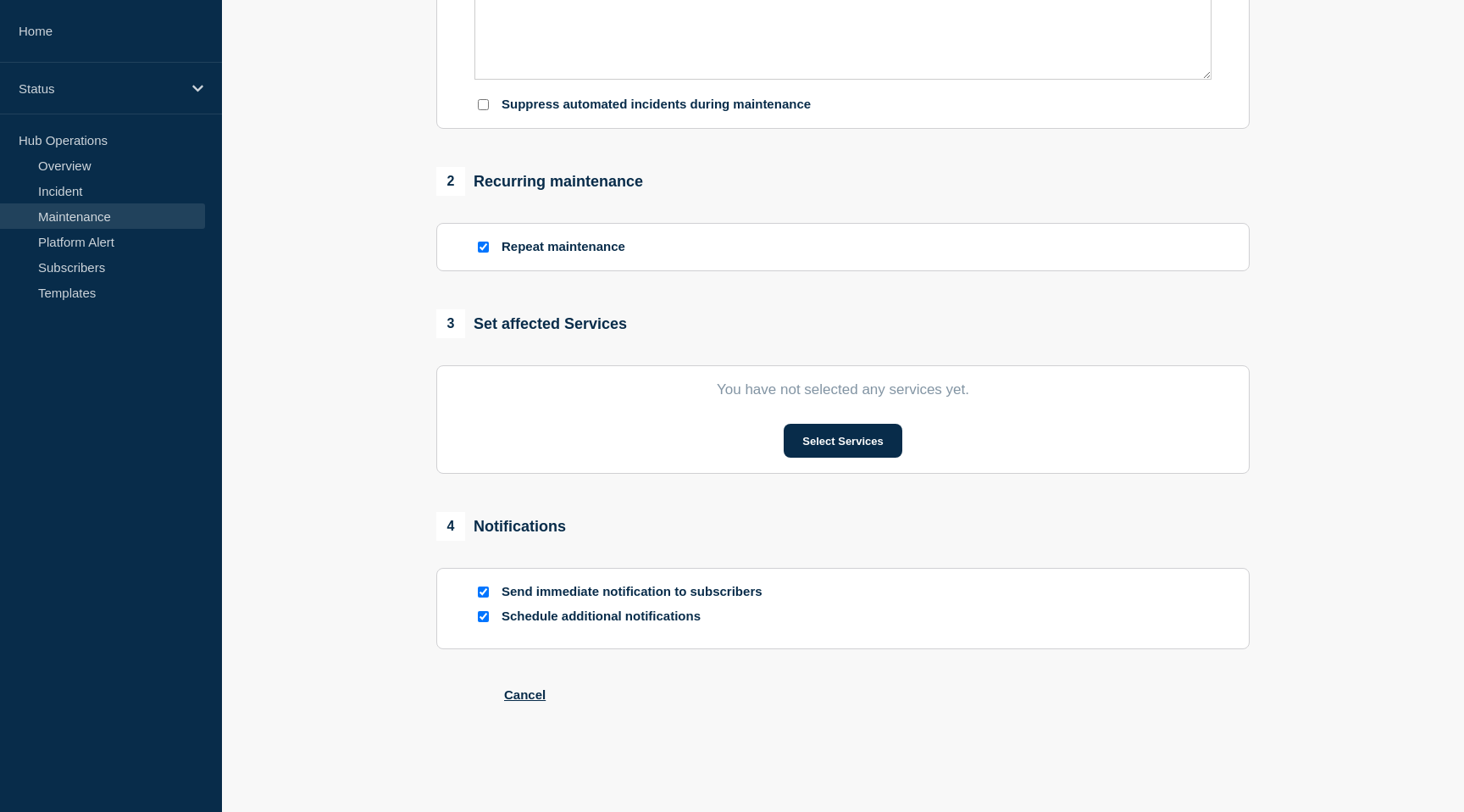
type input "[Maintenance] SRE - Patching US01 Elastic Stack"
type input "2025-09-01"
type input "01:00"
type input "2025-09-01"
type input "05:00"
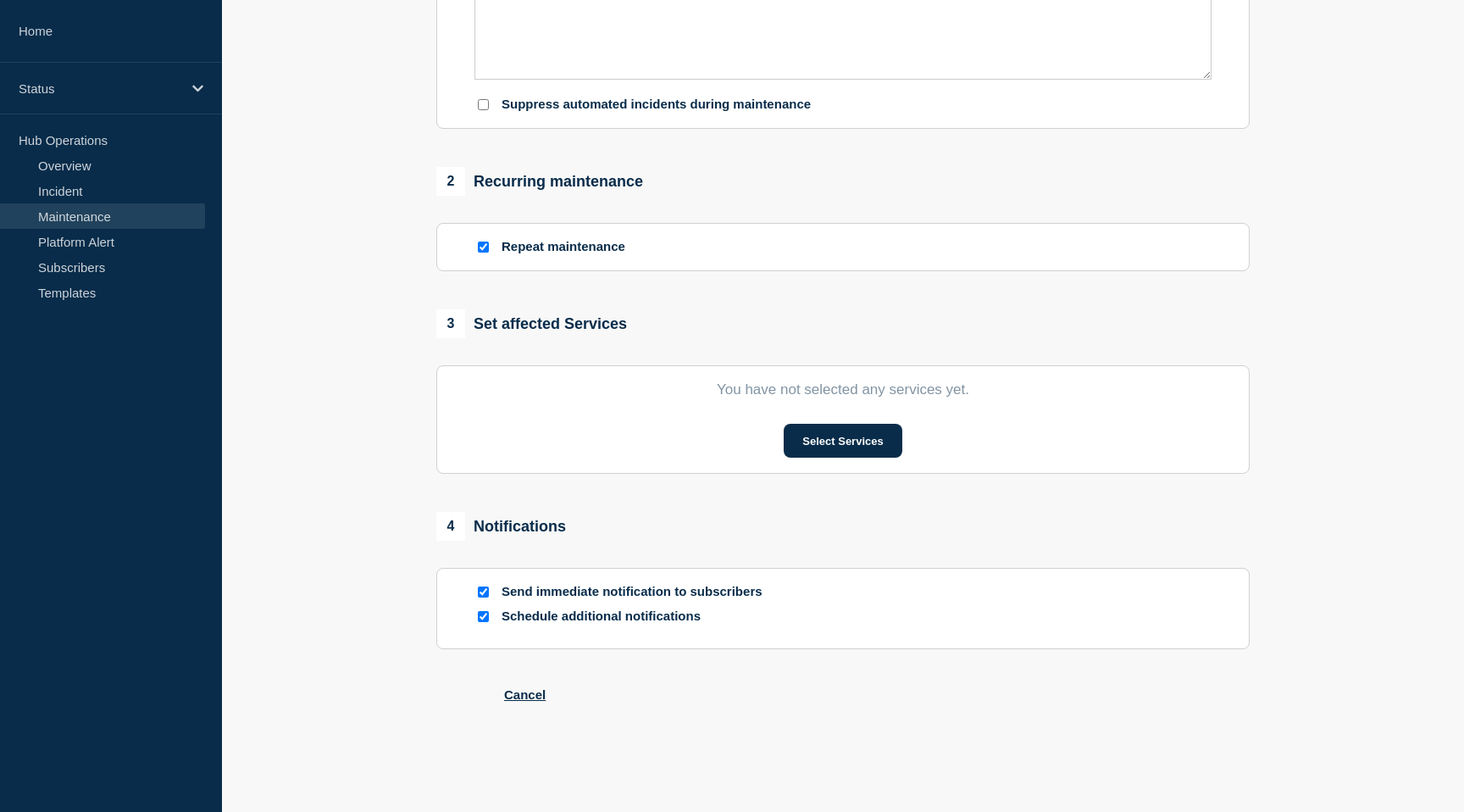
checkbox input "true"
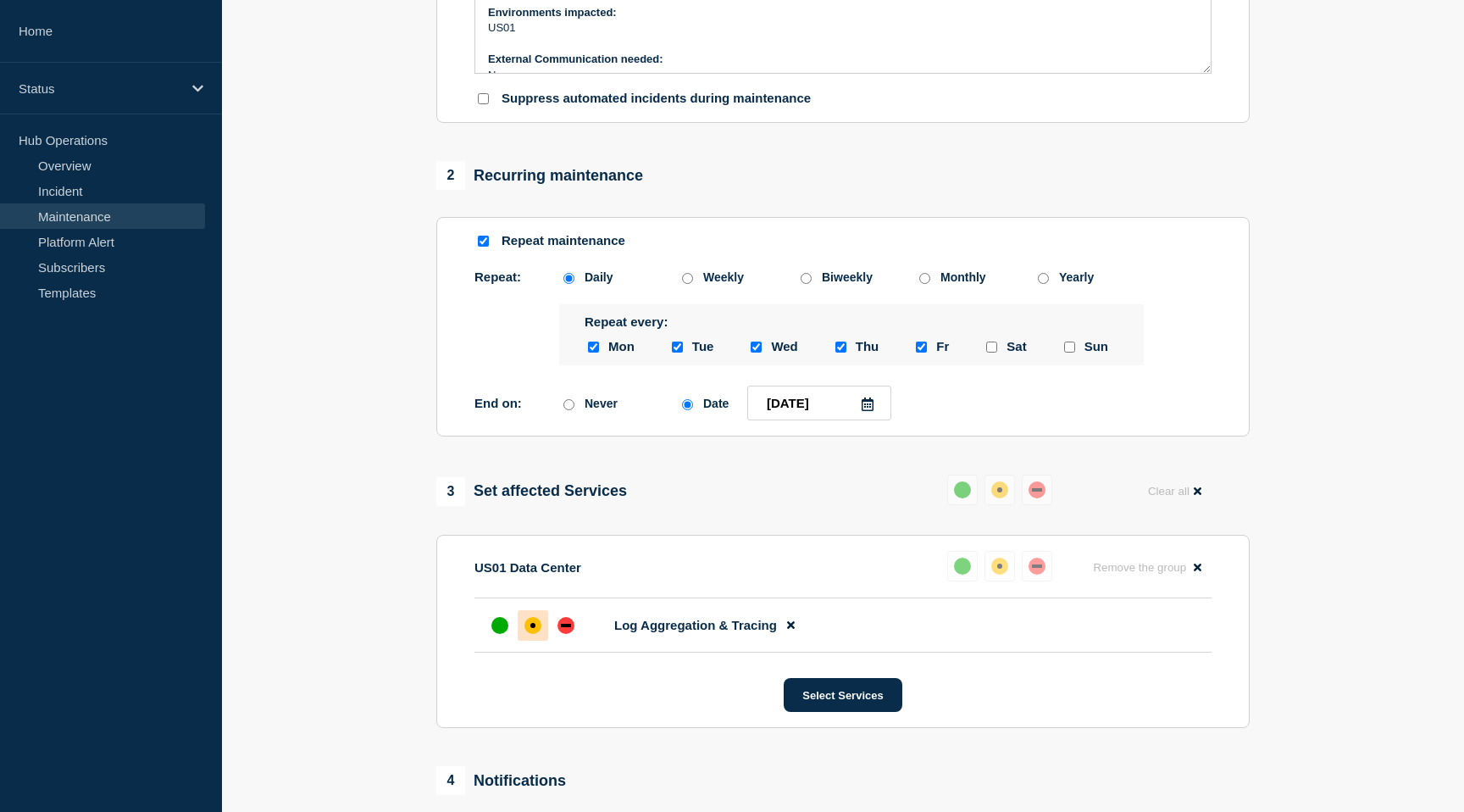
scroll to position [632, 0]
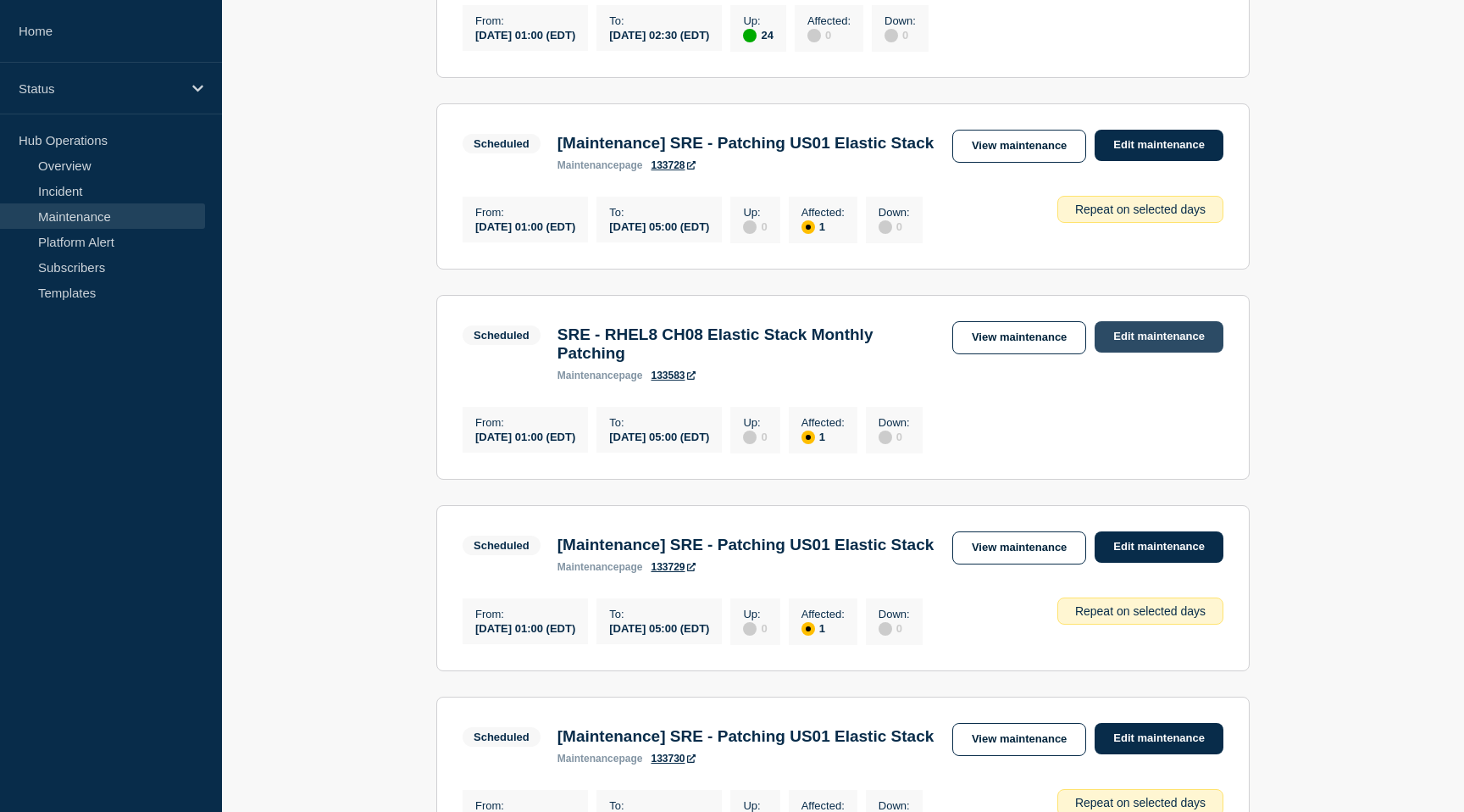
click at [1190, 353] on link "Edit maintenance" at bounding box center [1159, 336] width 129 height 31
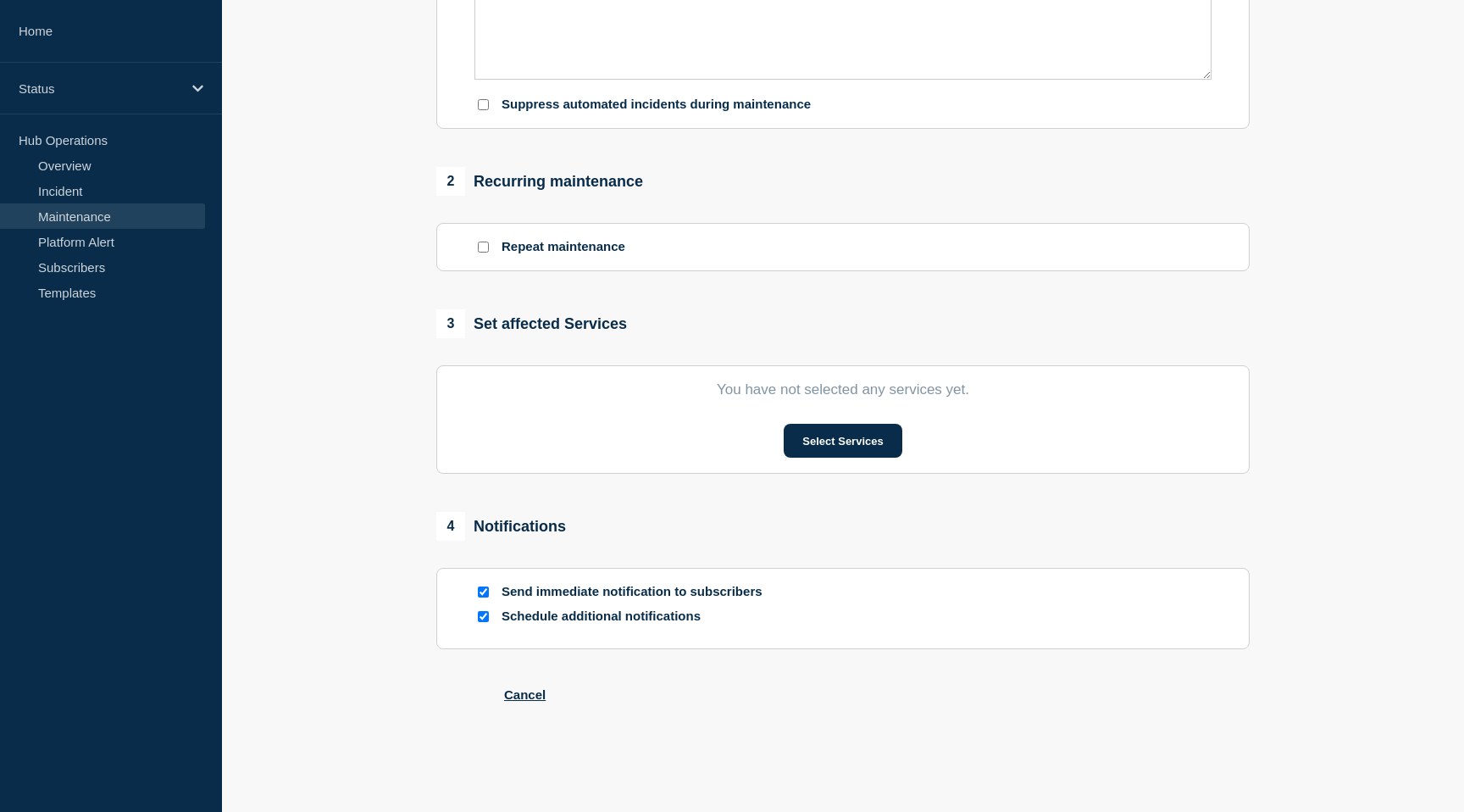
type input "SRE - RHEL8 CH08 Elastic Stack Monthly Patching"
type input "2025-08-29"
type input "01:00"
type input "2025-08-29"
type input "05:00"
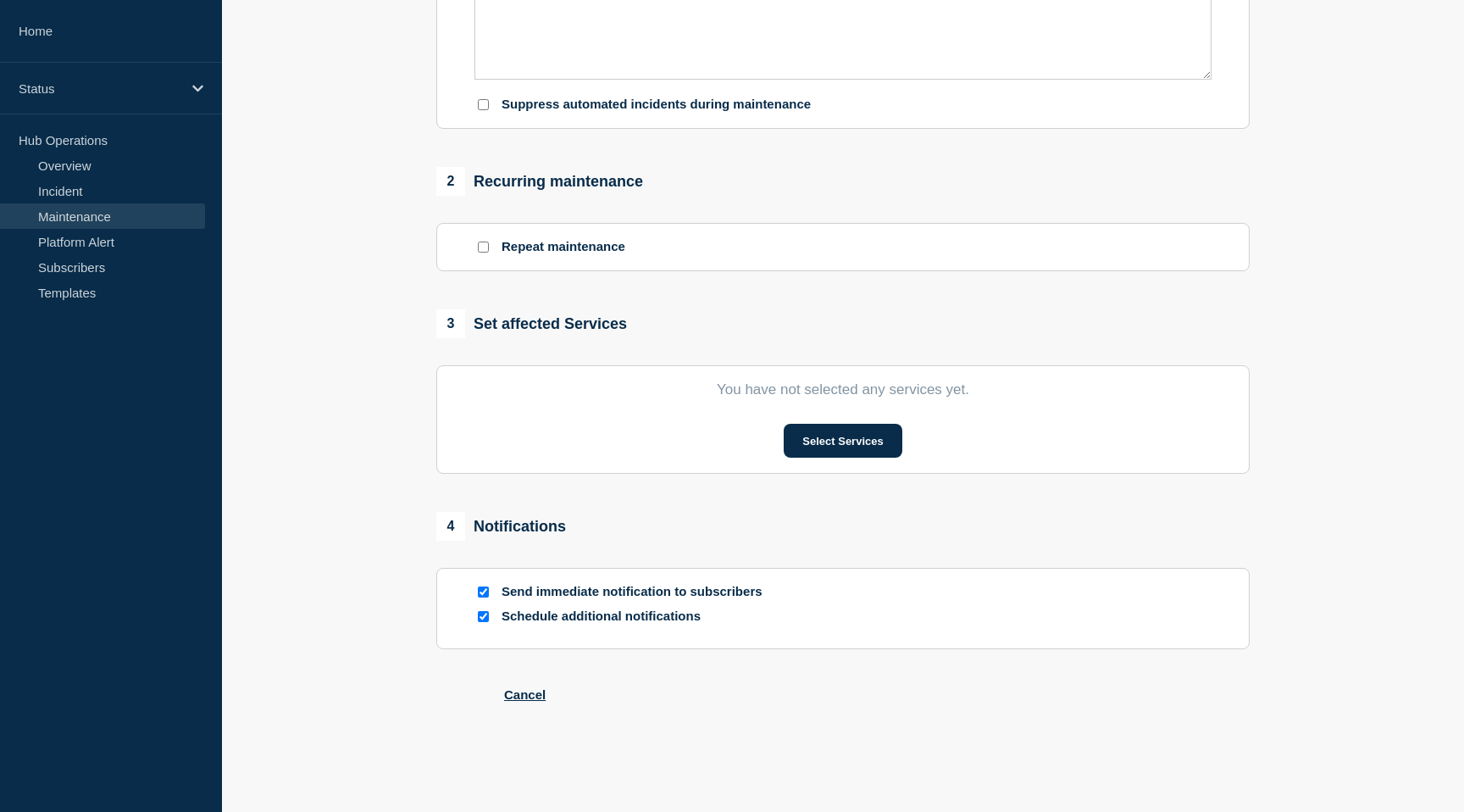
checkbox input "true"
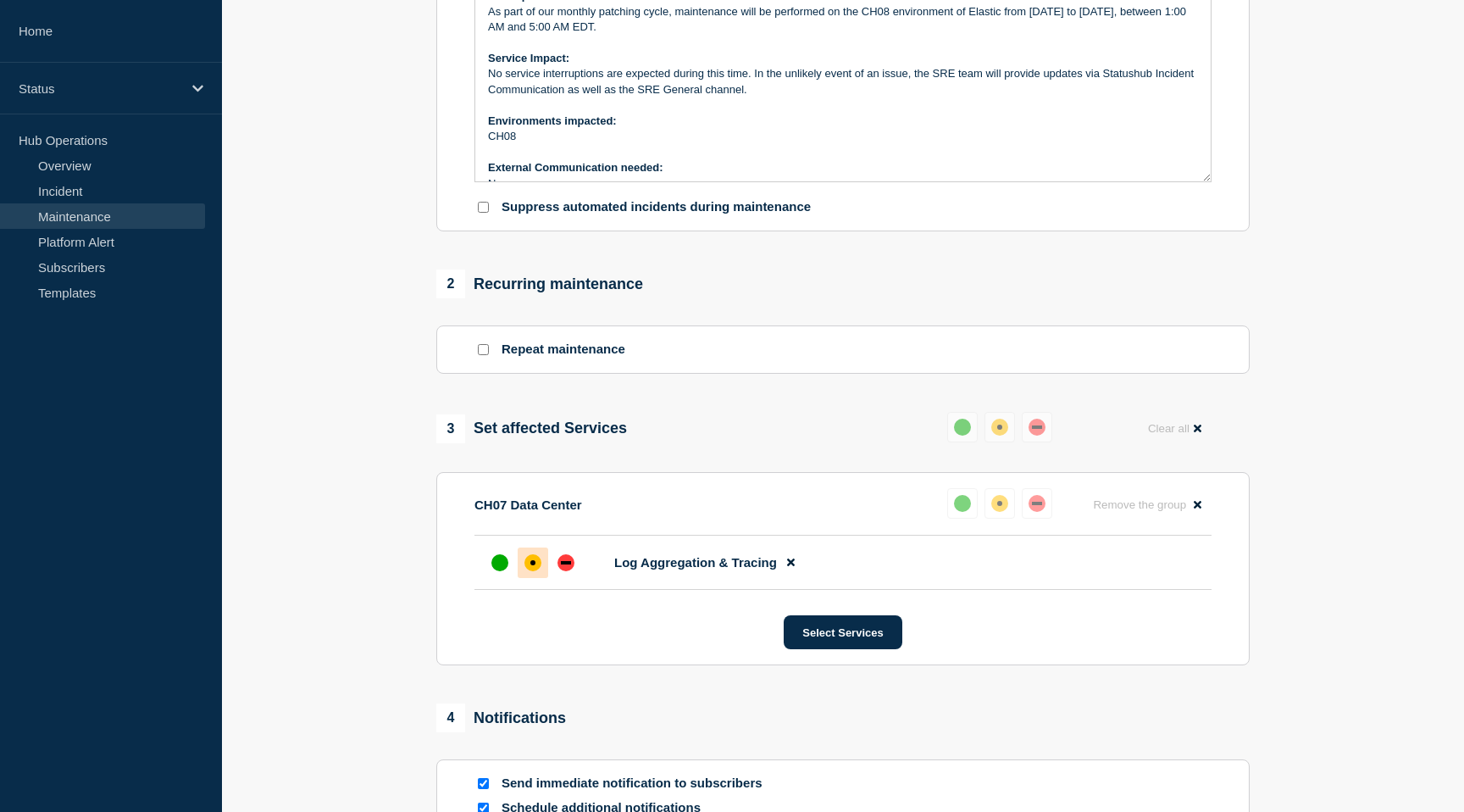
scroll to position [478, 0]
click at [474, 359] on div at bounding box center [482, 350] width 17 height 16
click at [480, 356] on input "Repeat maintenance" at bounding box center [483, 350] width 11 height 11
checkbox input "true"
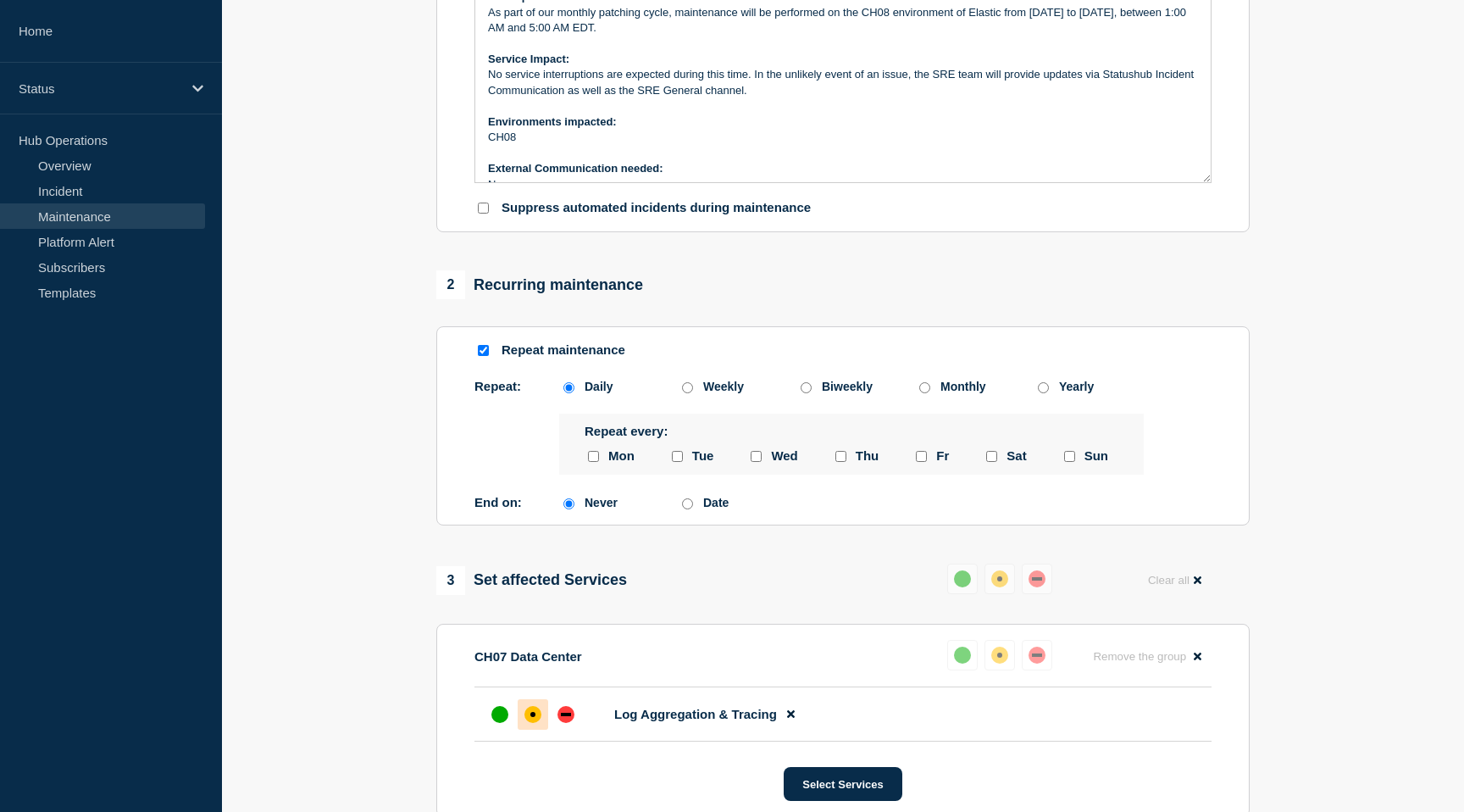
click at [594, 462] on input "monday checkbox" at bounding box center [594, 456] width 11 height 11
checkbox input "true"
click at [671, 465] on div at bounding box center [677, 456] width 17 height 16
click at [685, 465] on div at bounding box center [677, 456] width 17 height 16
click at [673, 462] on input "tuesday checkbox" at bounding box center [678, 456] width 11 height 11
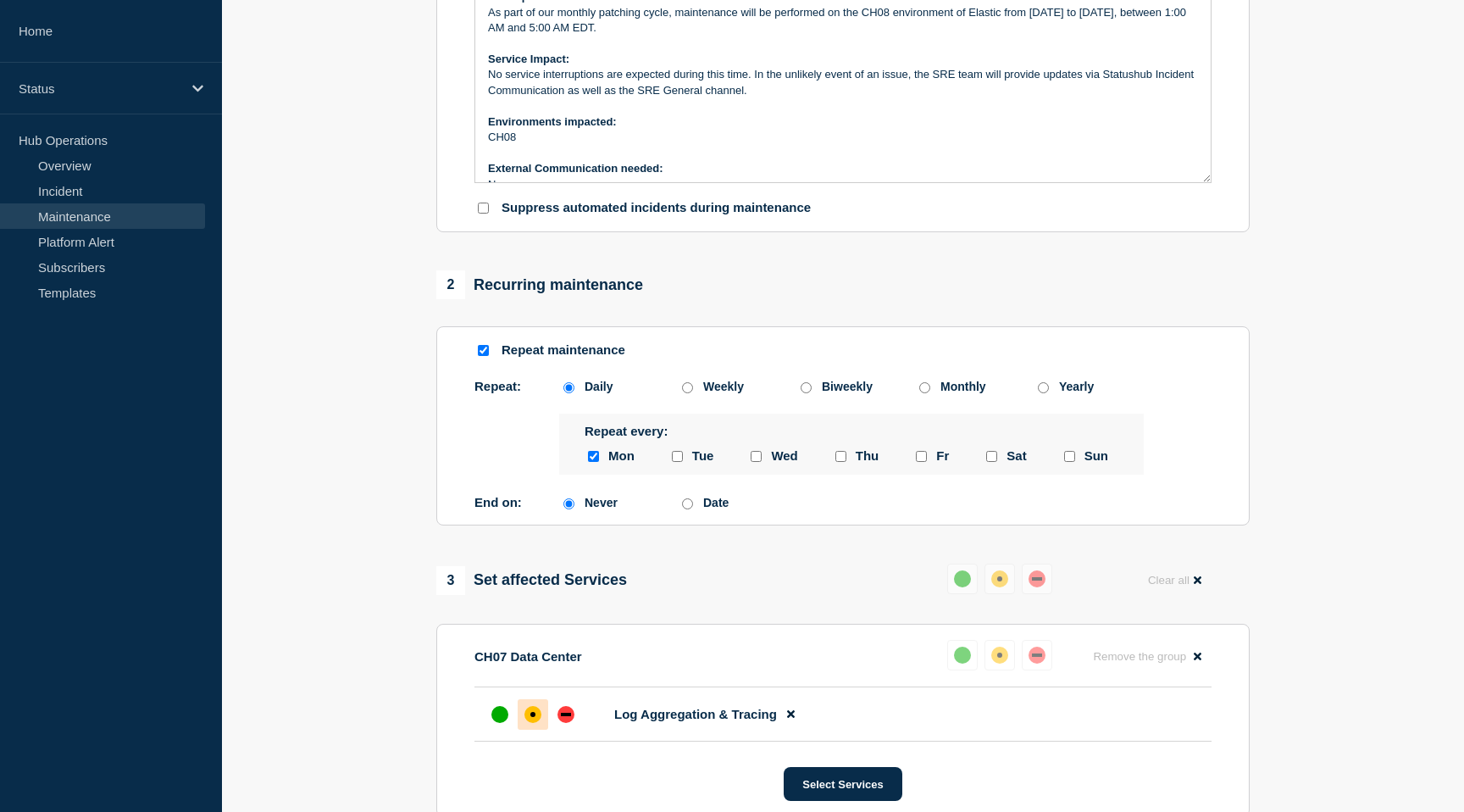
checkbox input "true"
click at [755, 465] on div at bounding box center [755, 456] width 17 height 16
click at [759, 462] on input "wednesday checkbox" at bounding box center [756, 456] width 11 height 11
checkbox input "true"
click at [840, 462] on input "thursday checkbox" at bounding box center [841, 456] width 11 height 11
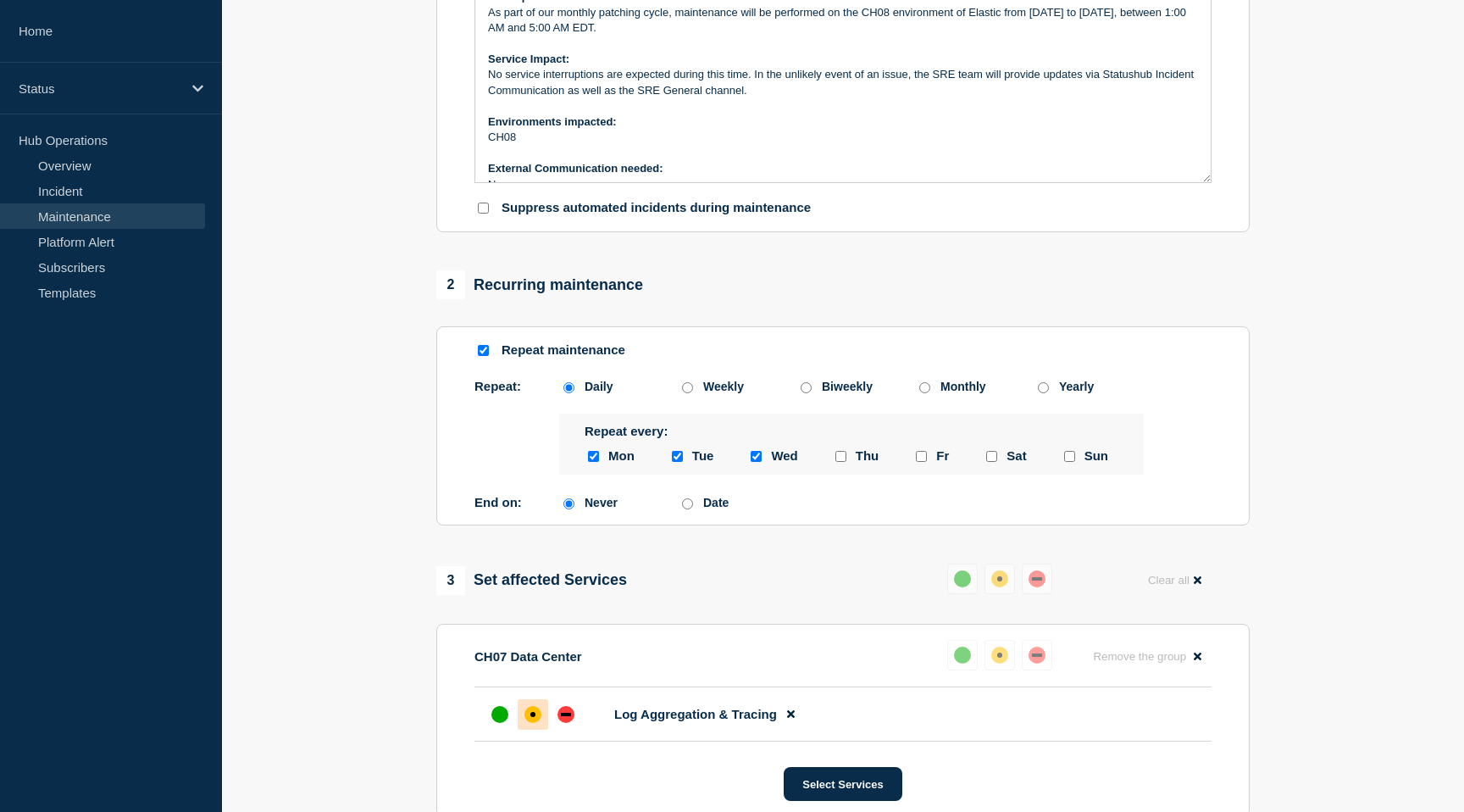
checkbox input "true"
click at [926, 462] on input "friday checkbox" at bounding box center [922, 456] width 11 height 11
checkbox input "true"
click at [692, 509] on input "Date" at bounding box center [687, 504] width 11 height 11
radio input "true"
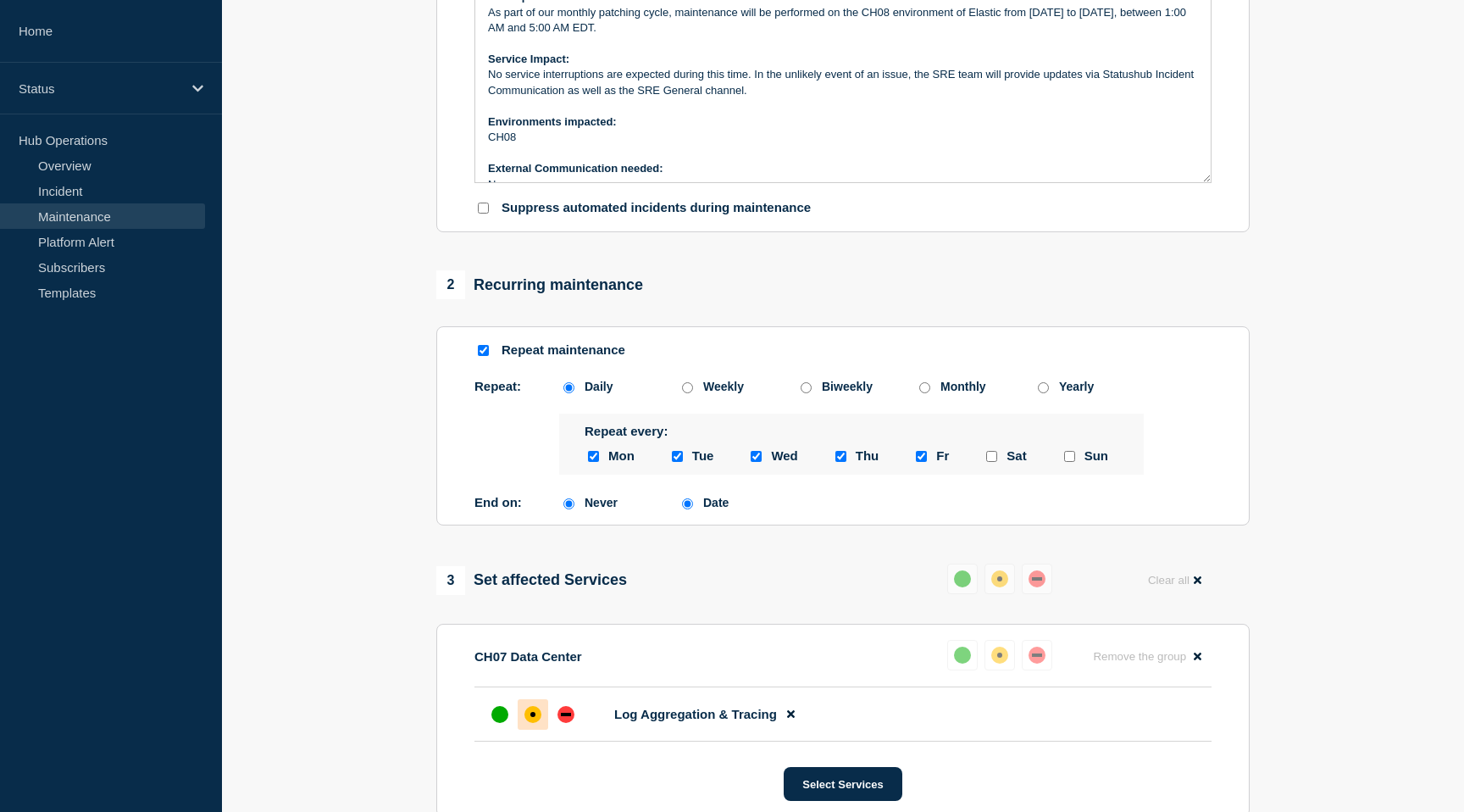
radio input "false"
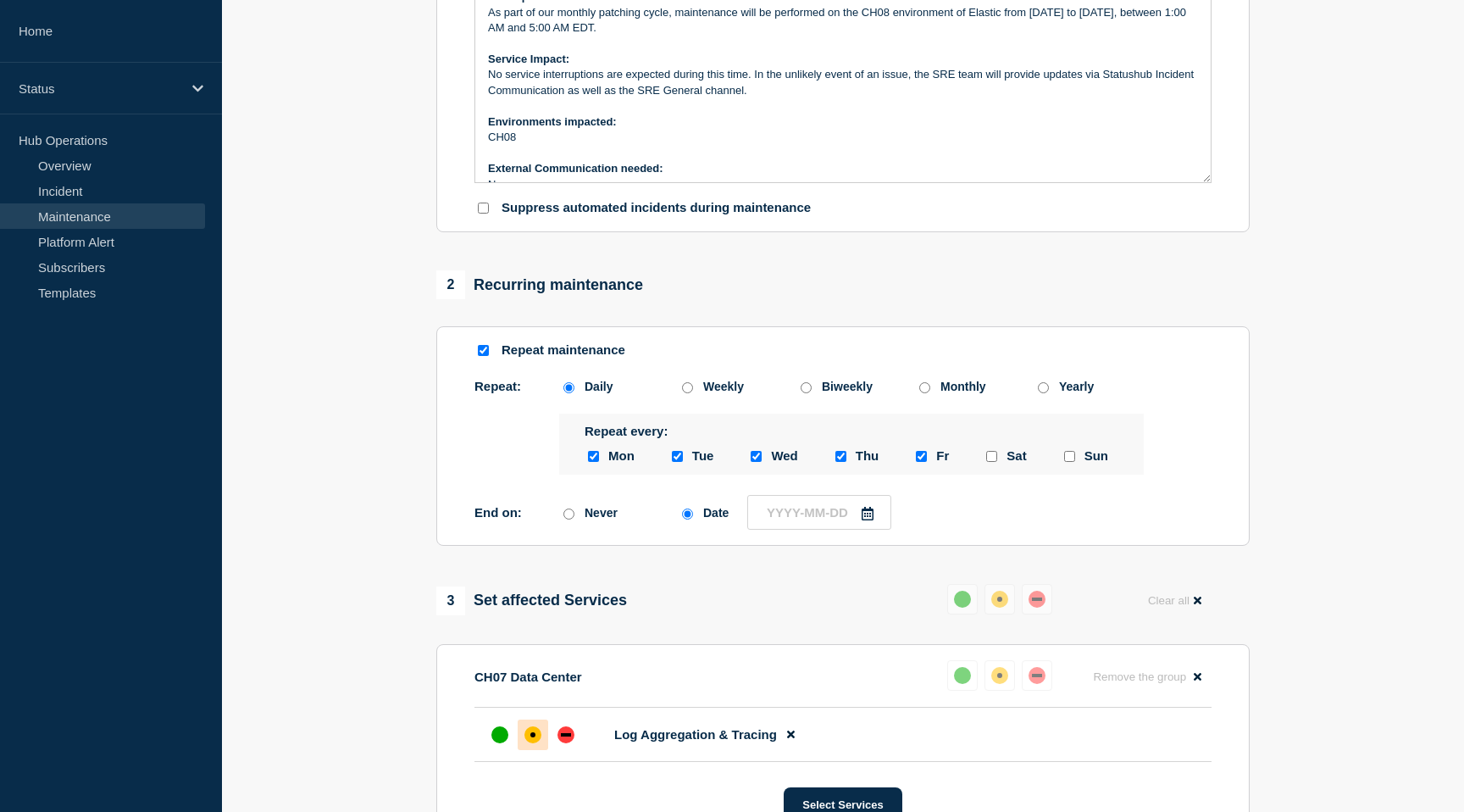
click at [863, 520] on icon at bounding box center [867, 513] width 13 height 13
click at [941, 594] on icon "button" at bounding box center [939, 597] width 20 height 20
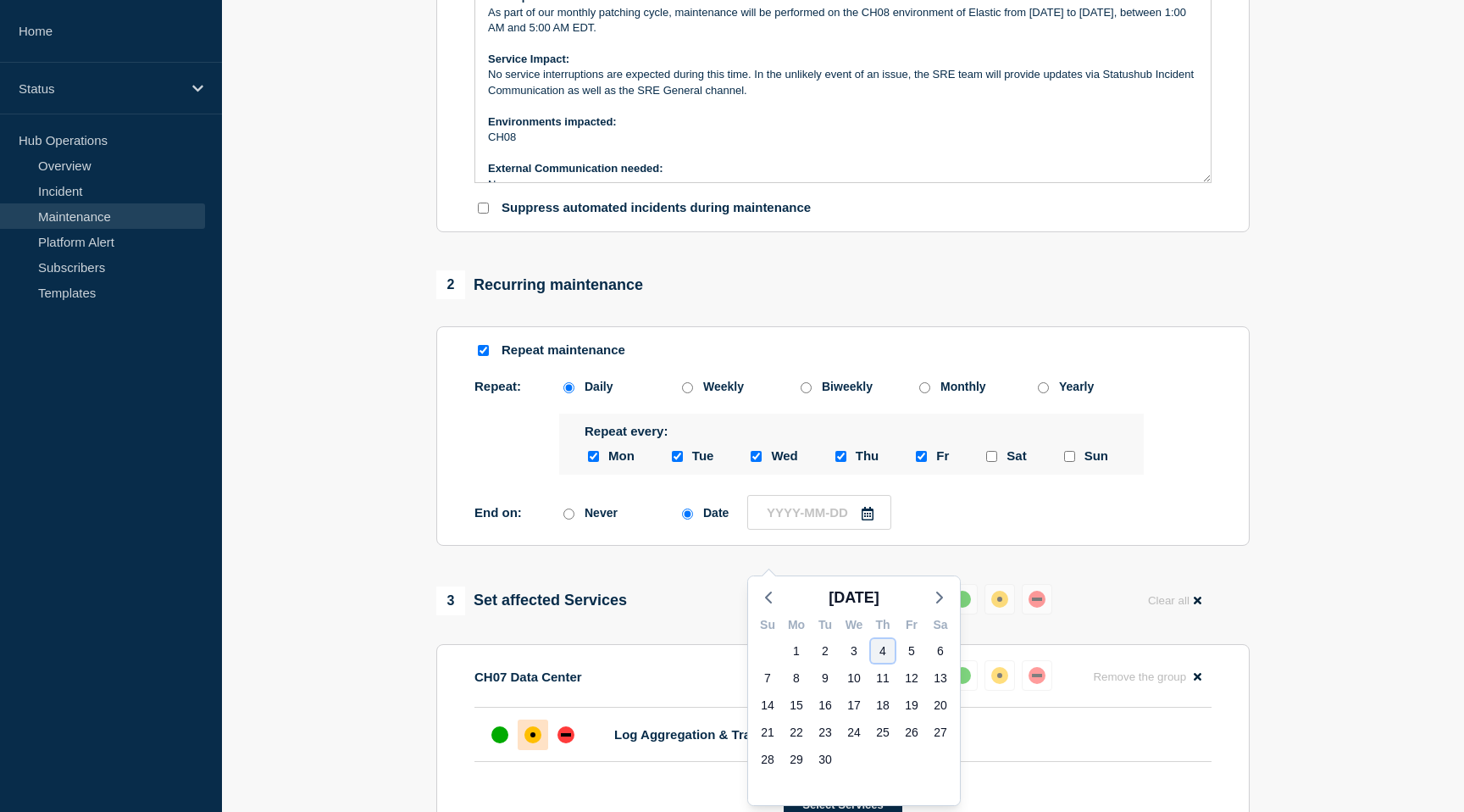
click at [888, 648] on div "4" at bounding box center [883, 650] width 24 height 24
type input "2025-09-04"
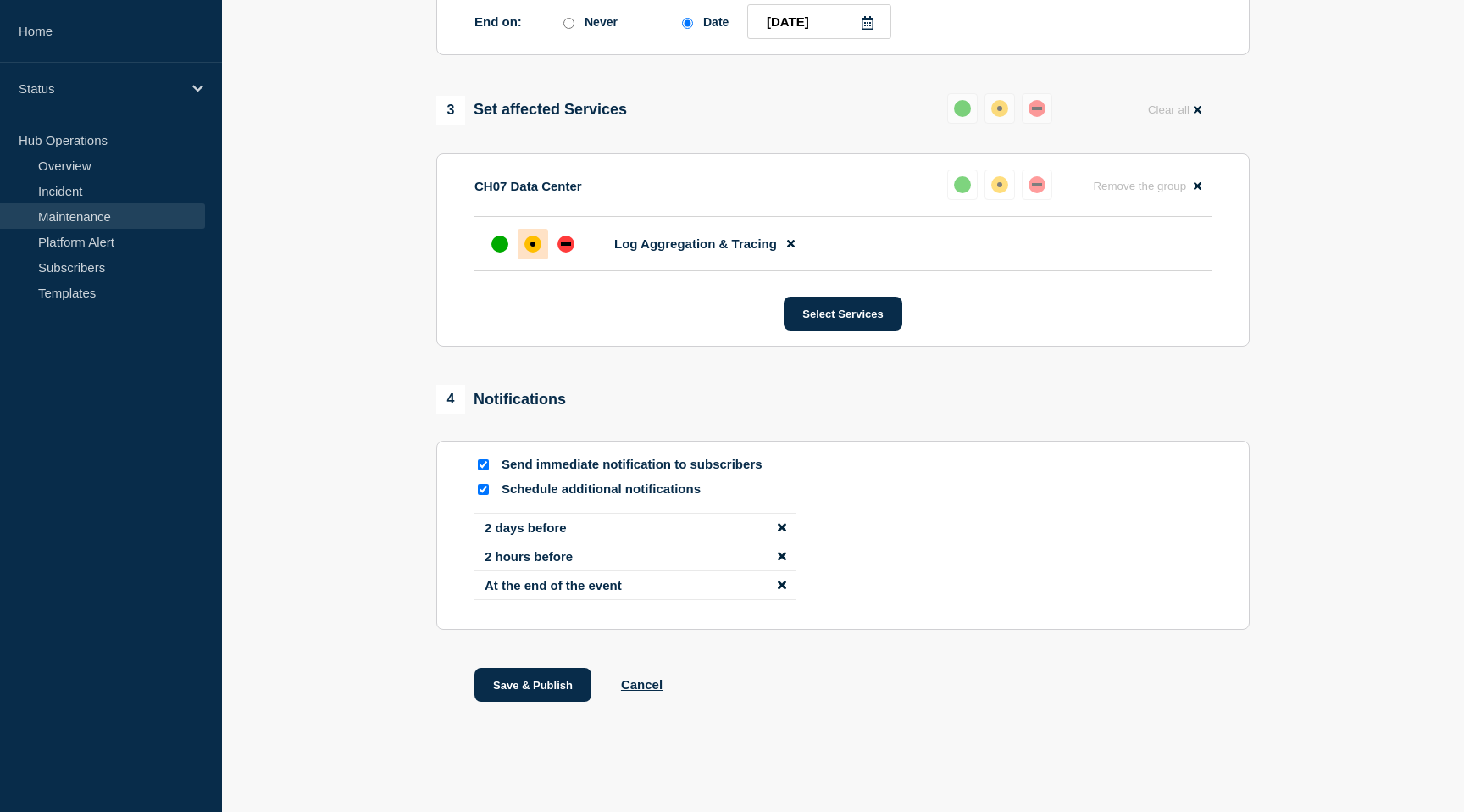
scroll to position [1026, 0]
click at [515, 690] on button "Save & Publish" at bounding box center [533, 685] width 117 height 34
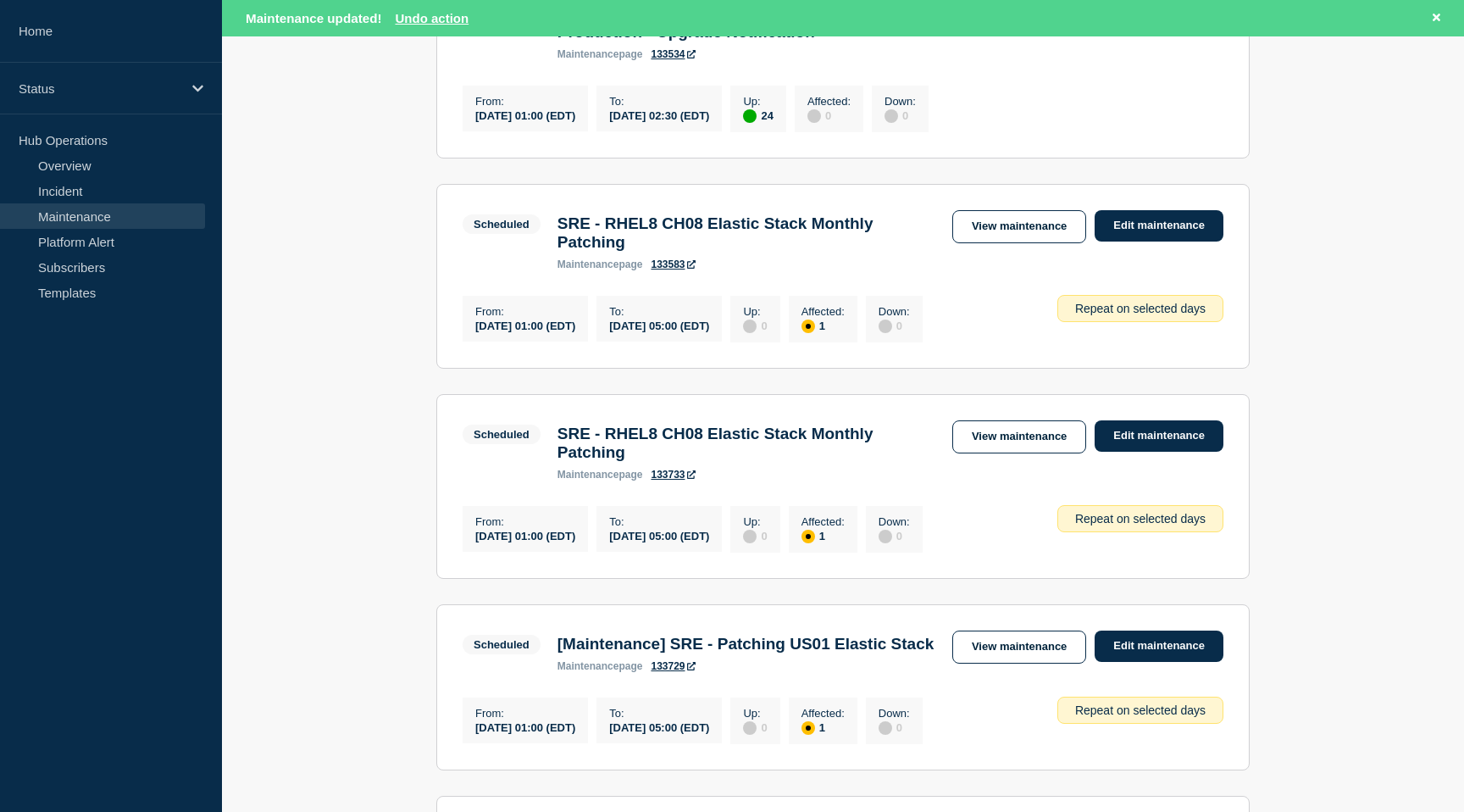
scroll to position [827, 0]
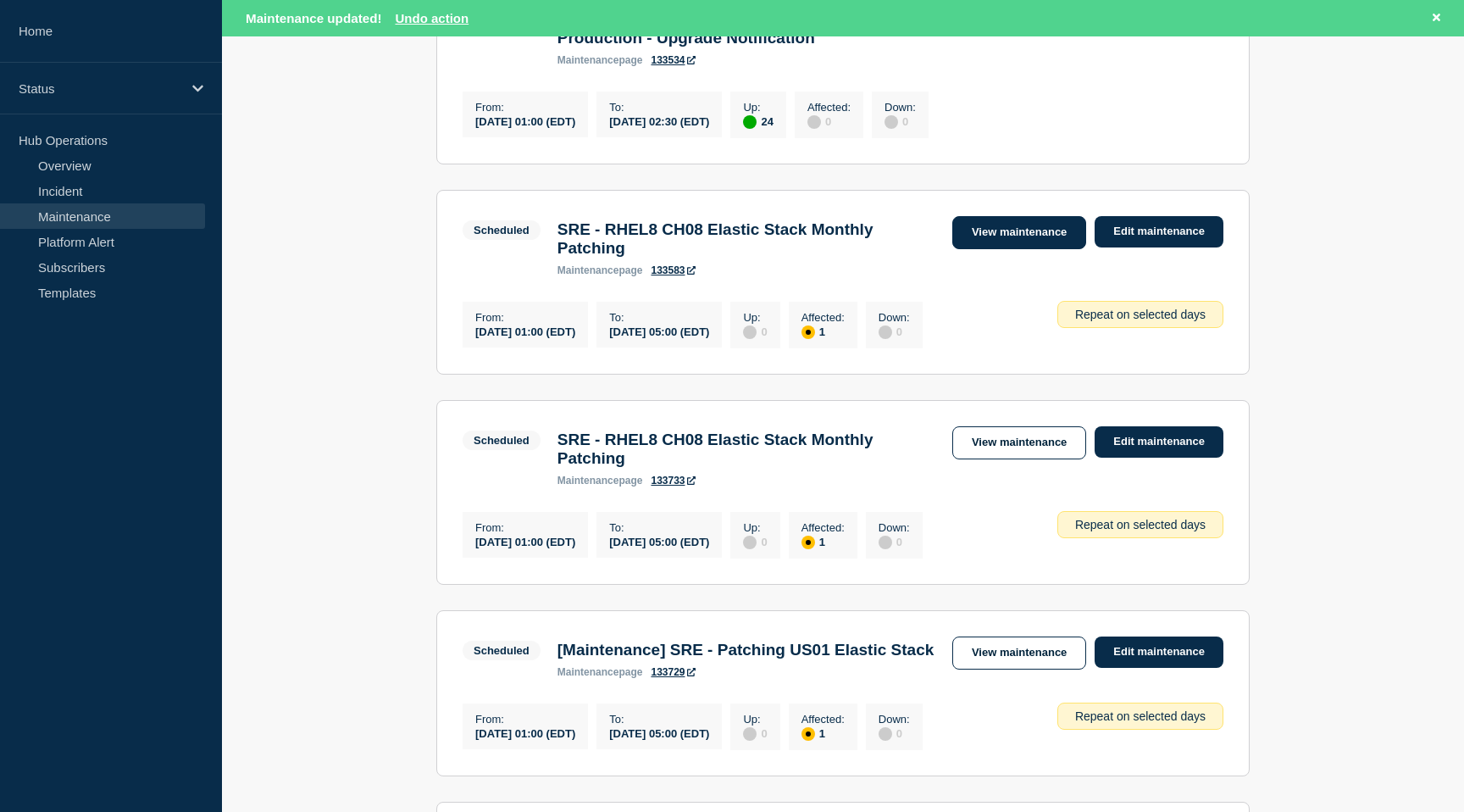
click at [1048, 242] on link "View maintenance" at bounding box center [1020, 232] width 134 height 33
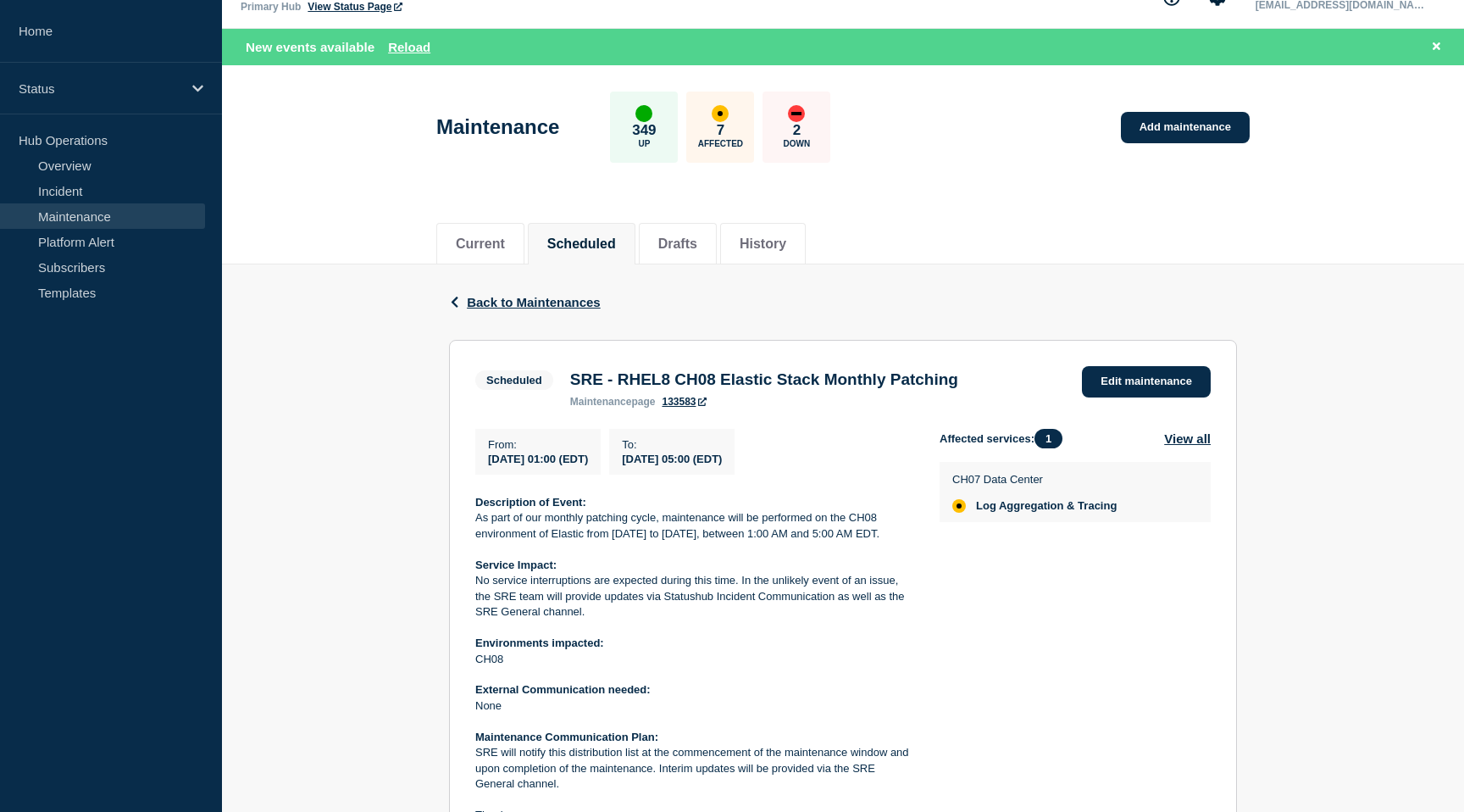
scroll to position [34, 0]
click at [1133, 397] on link "Edit maintenance" at bounding box center [1147, 380] width 129 height 31
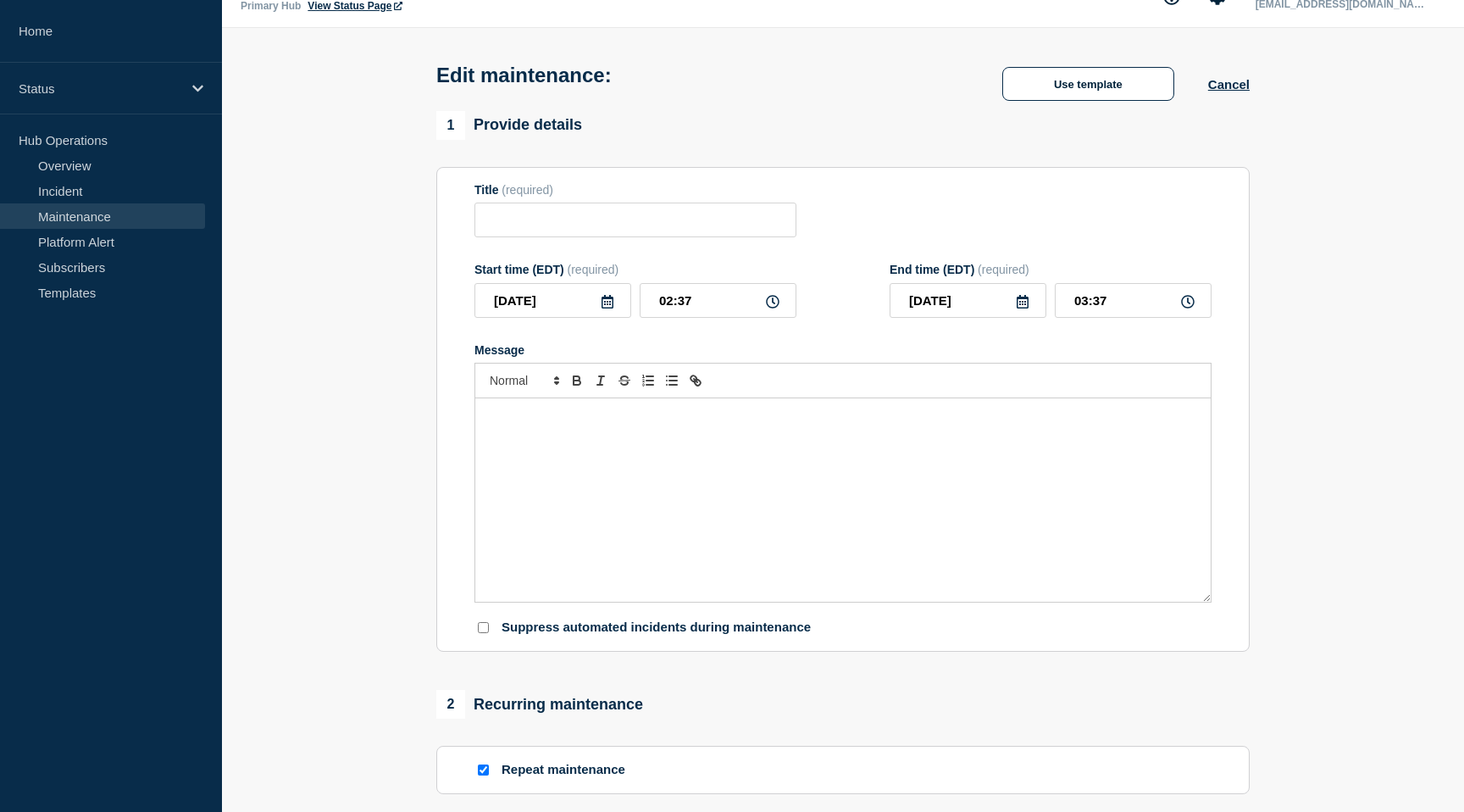
type input "SRE - RHEL8 CH08 Elastic Stack Monthly Patching"
type input "2025-08-29"
type input "01:00"
type input "2025-08-29"
type input "05:00"
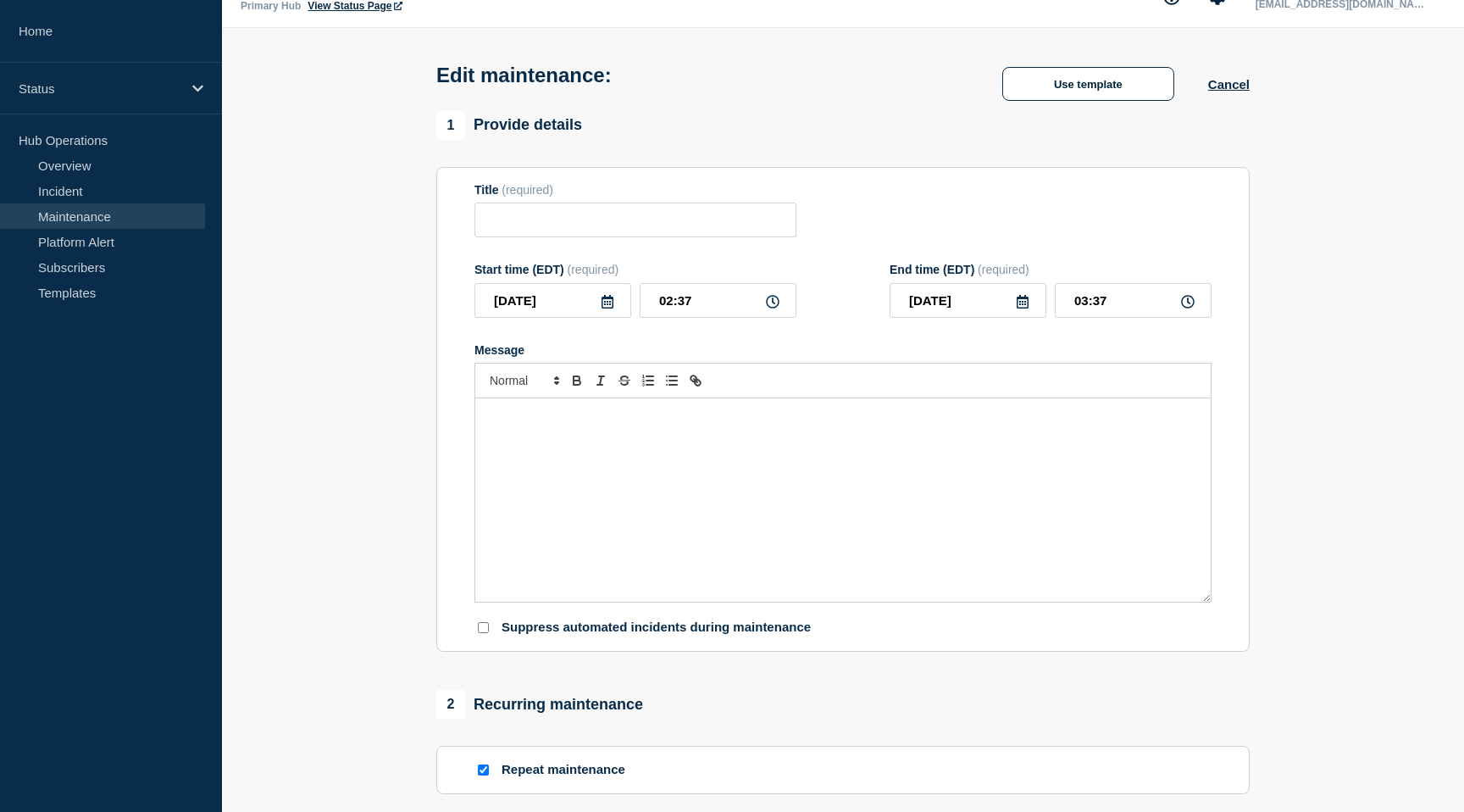
checkbox input "true"
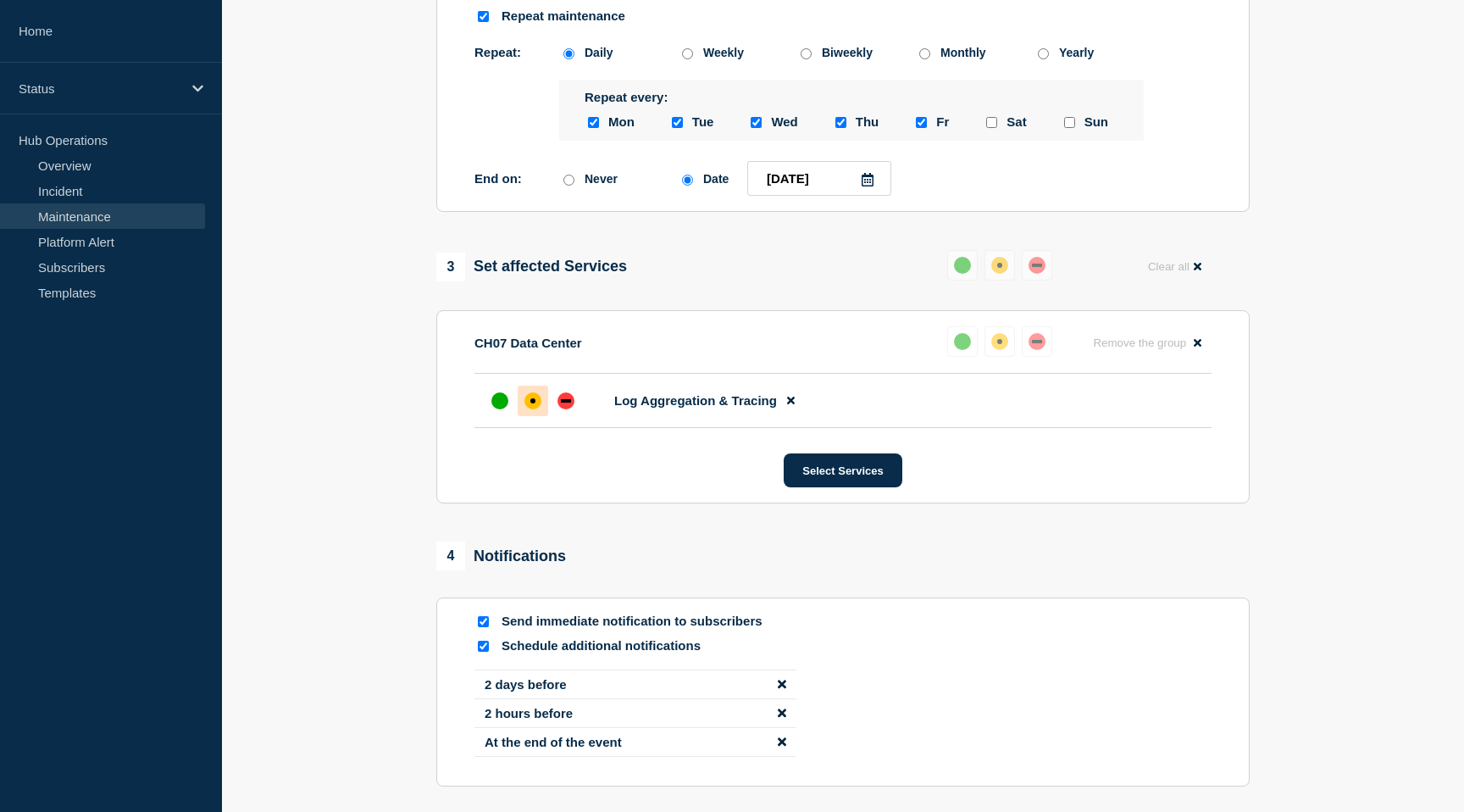
scroll to position [814, 0]
click at [523, 348] on p "CH07 Data Center" at bounding box center [528, 341] width 108 height 14
click at [793, 415] on button at bounding box center [791, 398] width 28 height 33
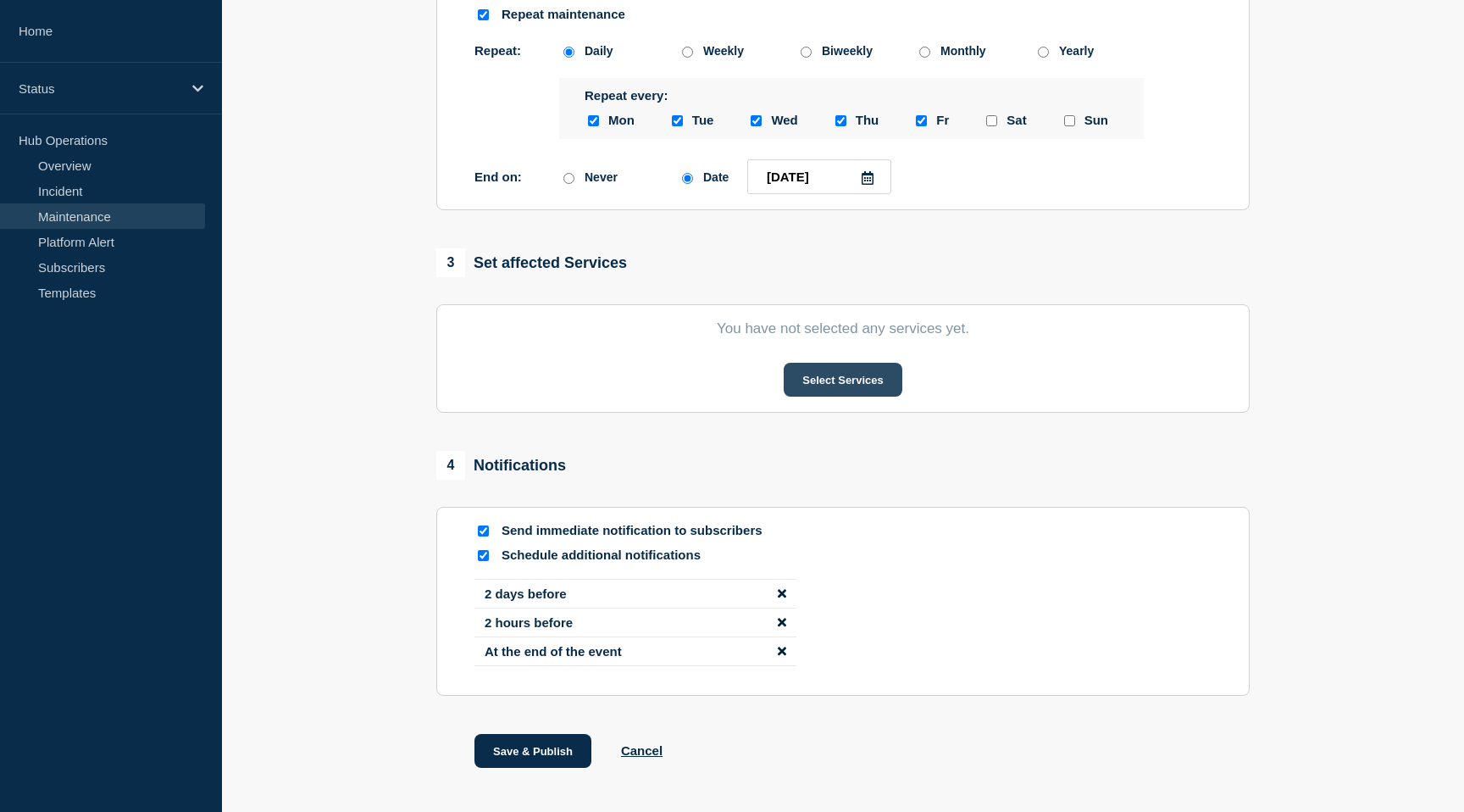
click at [833, 397] on button "Select Services" at bounding box center [842, 379] width 118 height 34
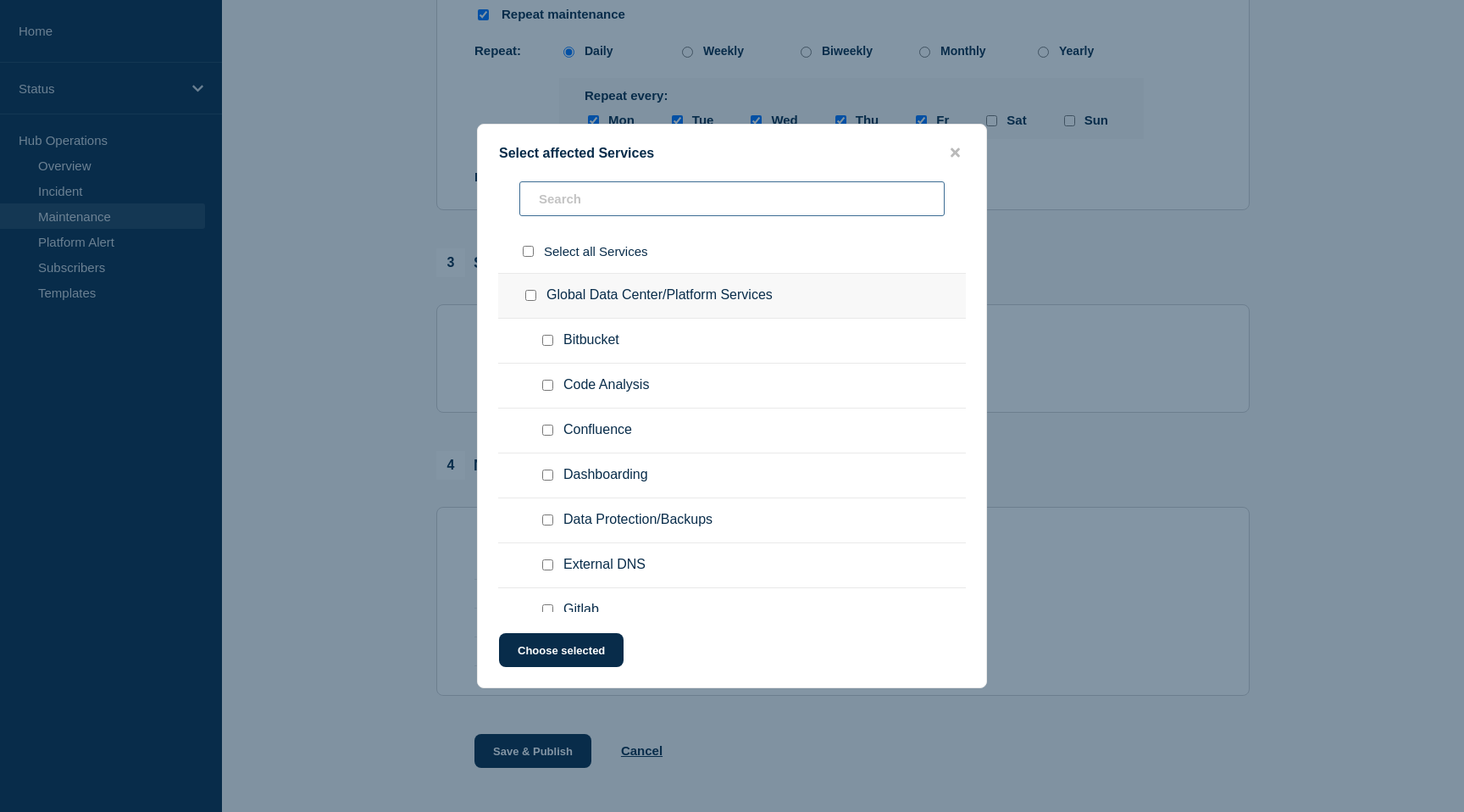
click at [596, 201] on input "text" at bounding box center [732, 198] width 425 height 34
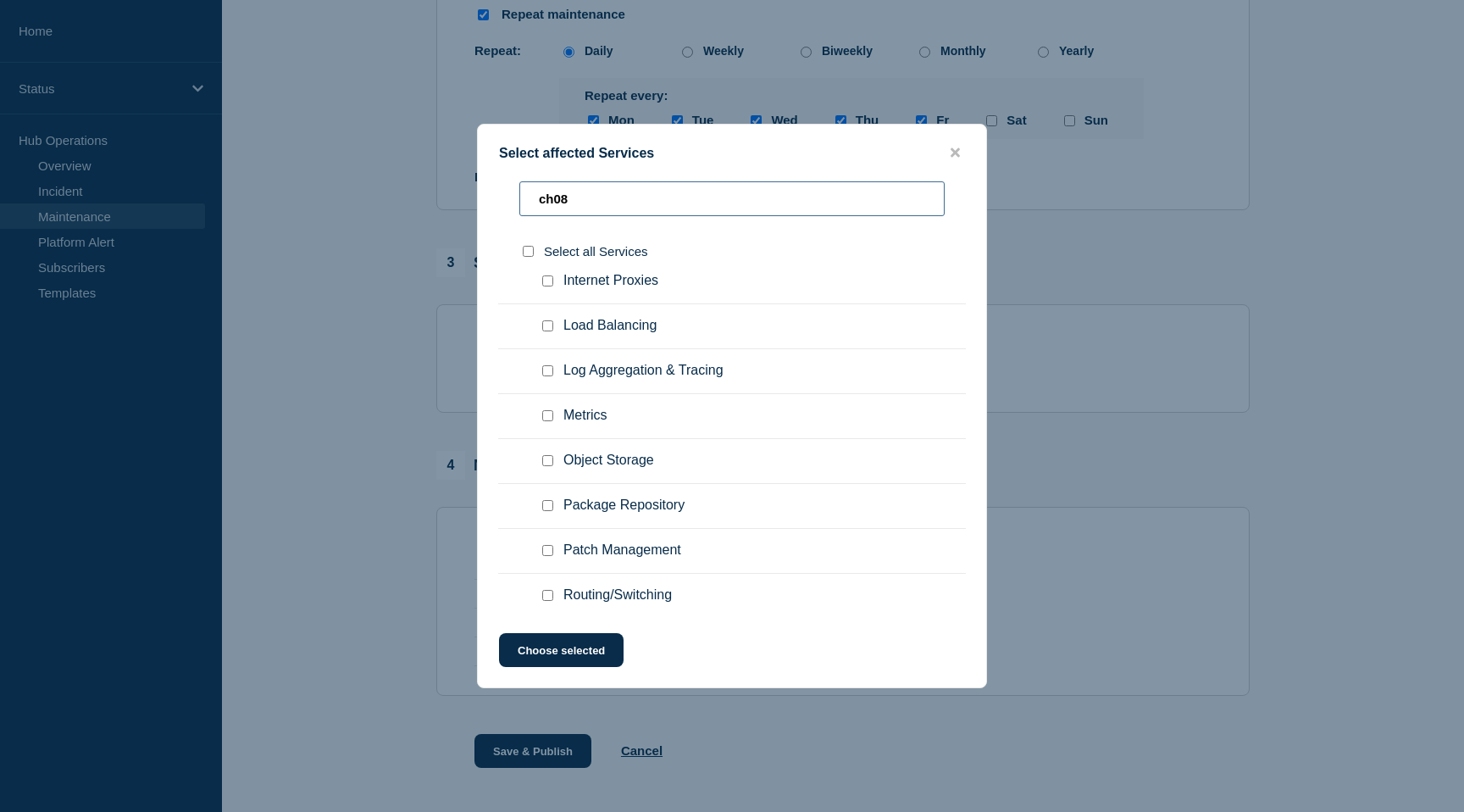
scroll to position [524, 0]
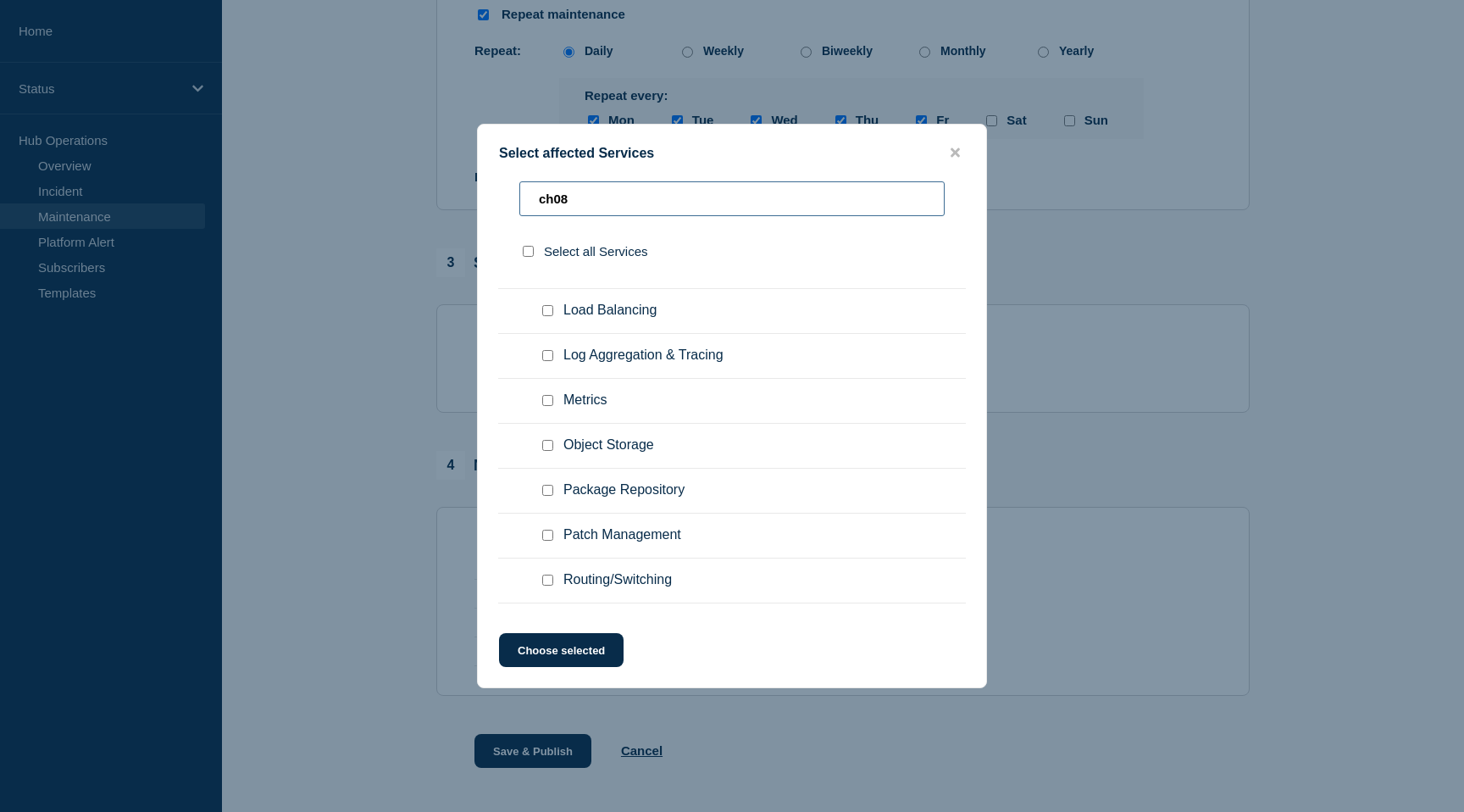
type input "ch08"
click at [664, 364] on span "Log Aggregation & Tracing" at bounding box center [643, 355] width 160 height 17
click at [547, 361] on input "Log Aggregation & Tracing checkbox" at bounding box center [548, 355] width 11 height 11
checkbox input "true"
click at [547, 652] on button "Choose selected" at bounding box center [561, 649] width 125 height 34
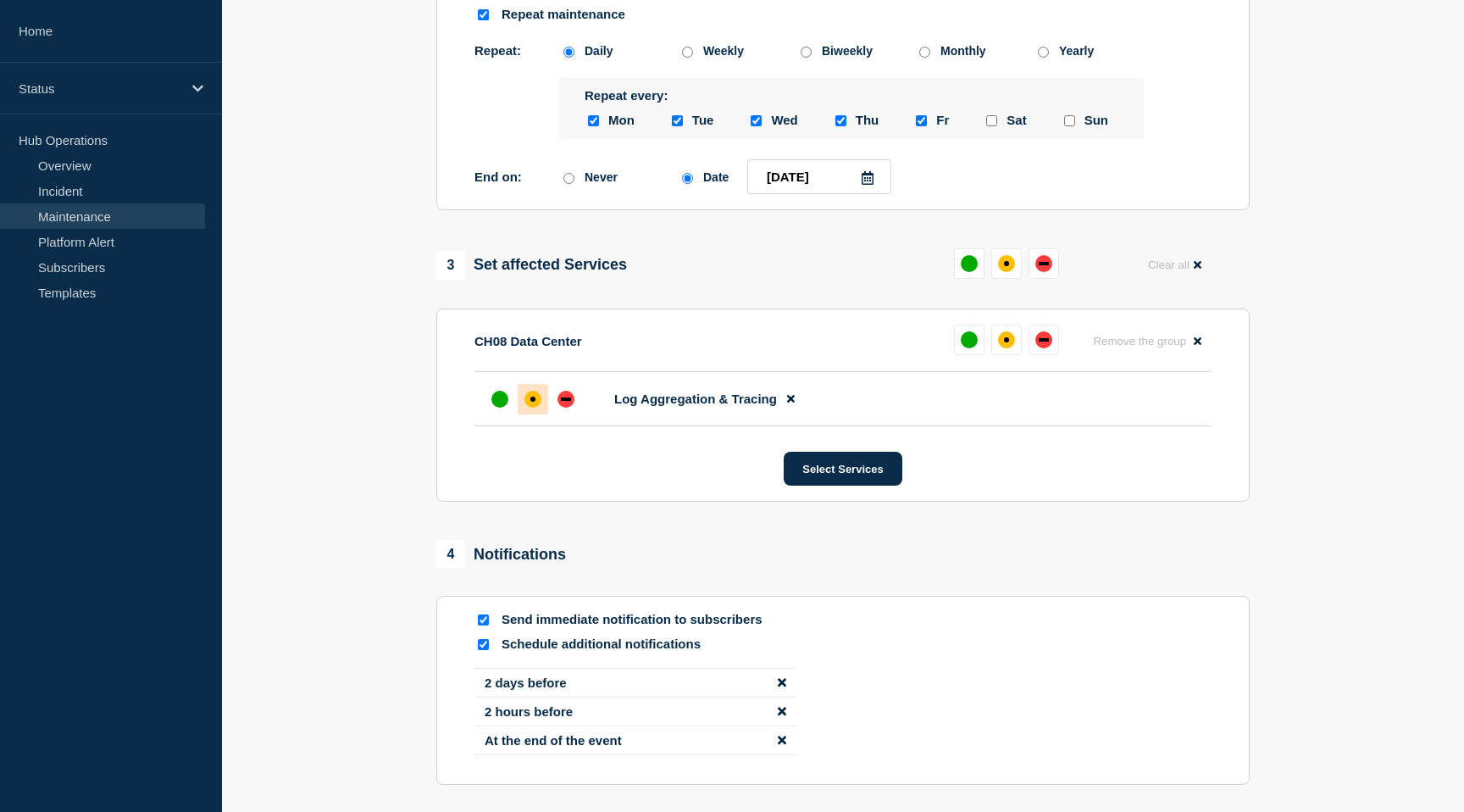
click at [536, 407] on div "affected" at bounding box center [533, 398] width 17 height 17
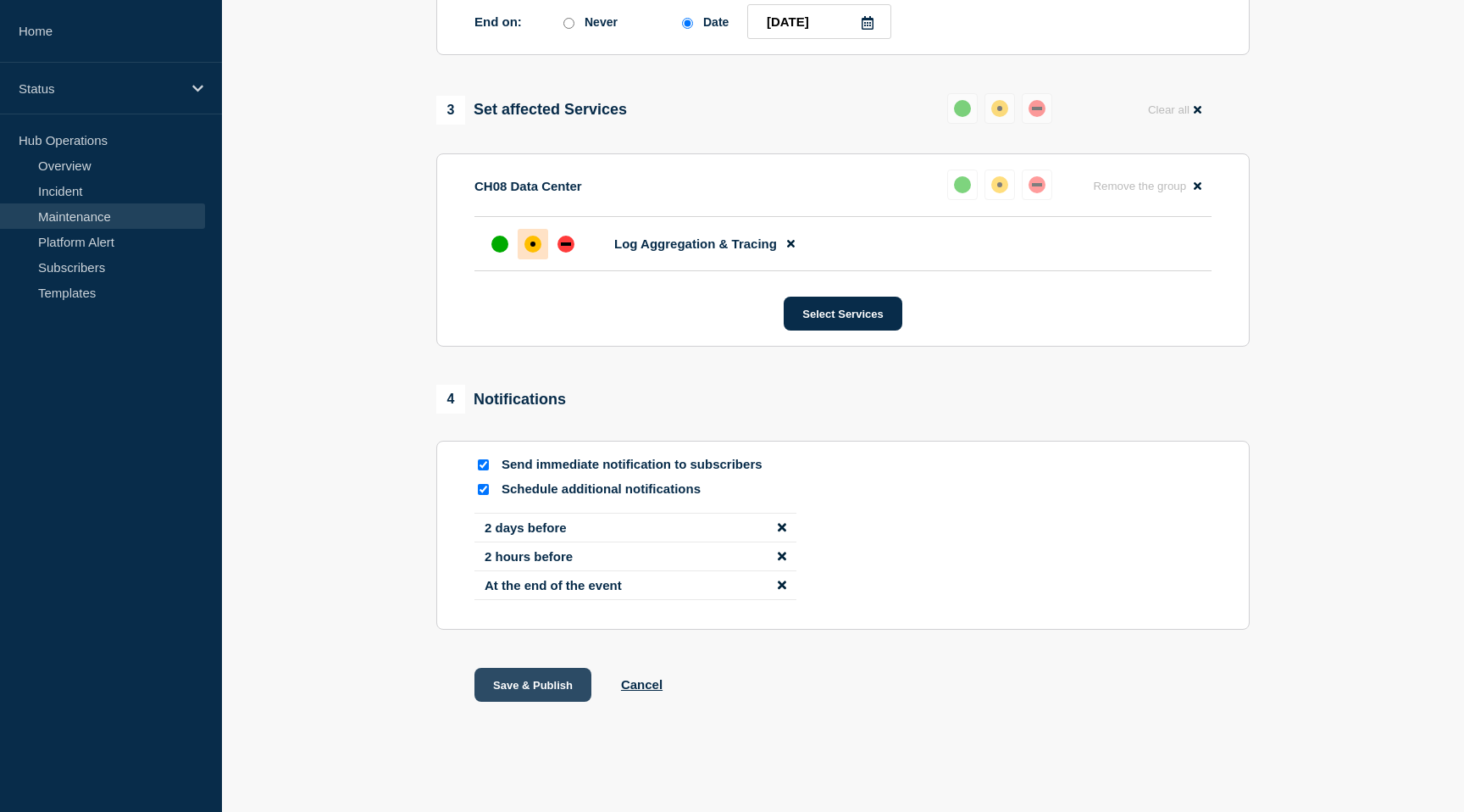
click at [527, 694] on button "Save & Publish" at bounding box center [533, 685] width 117 height 34
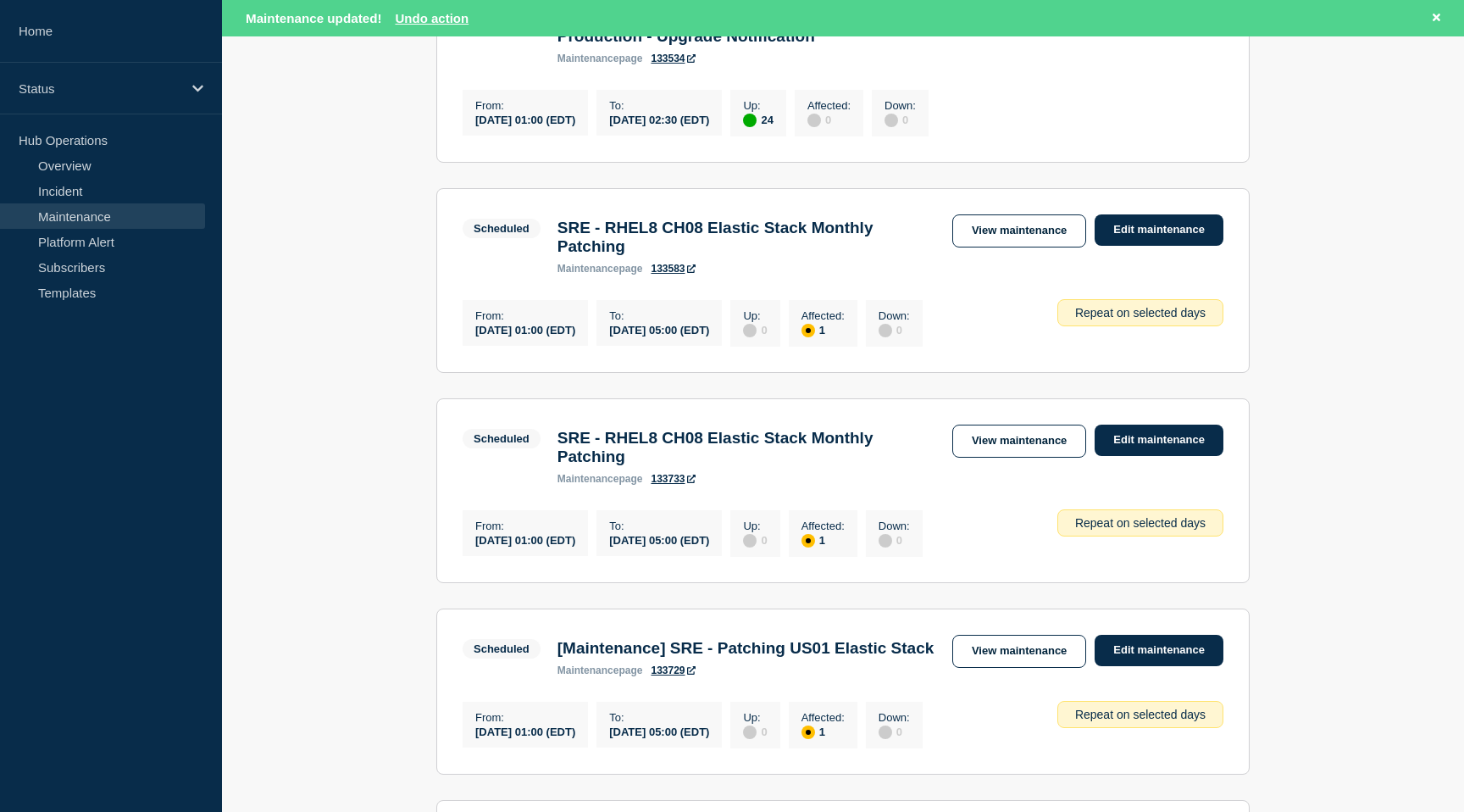
scroll to position [839, 0]
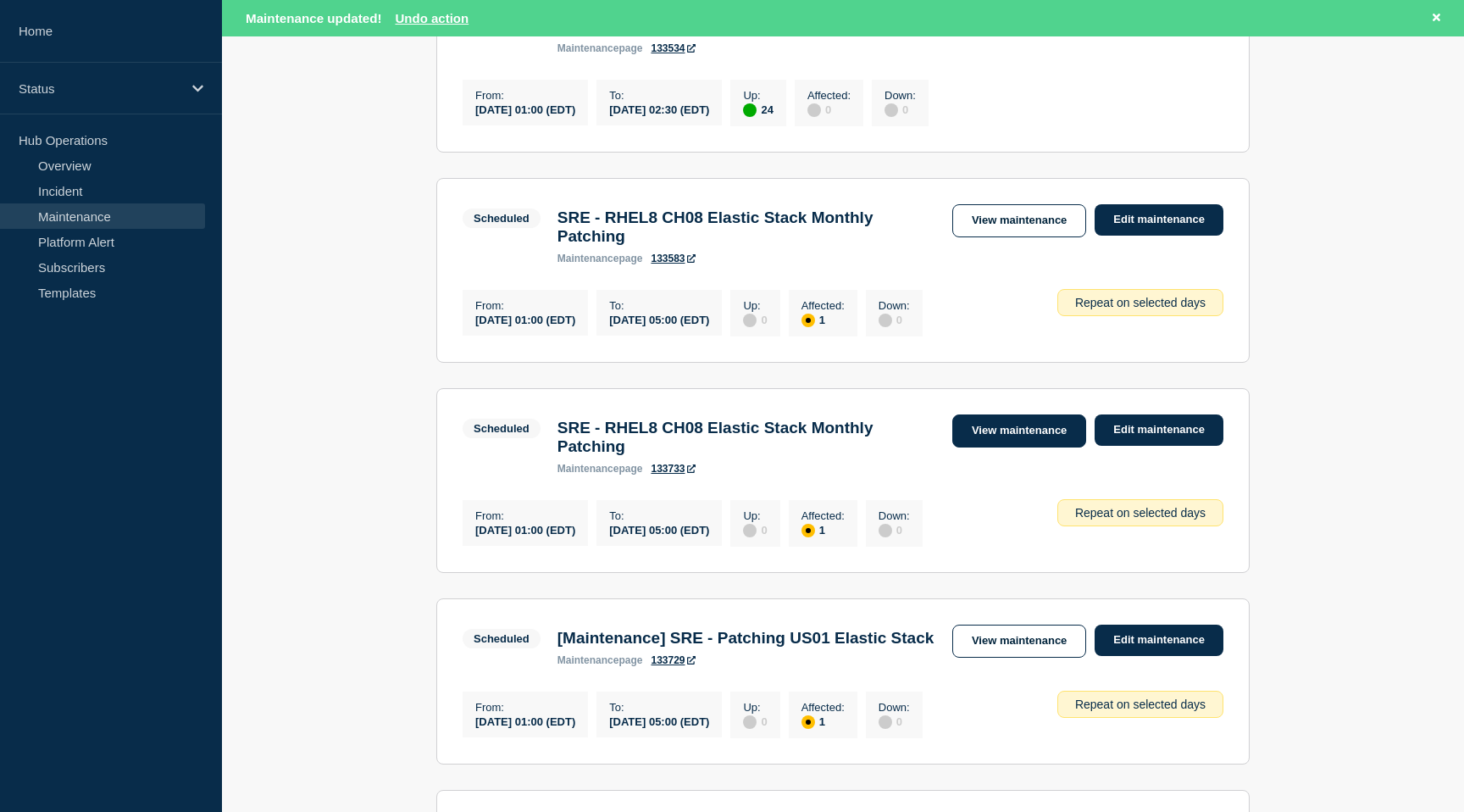
click at [1022, 447] on link "View maintenance" at bounding box center [1020, 430] width 134 height 33
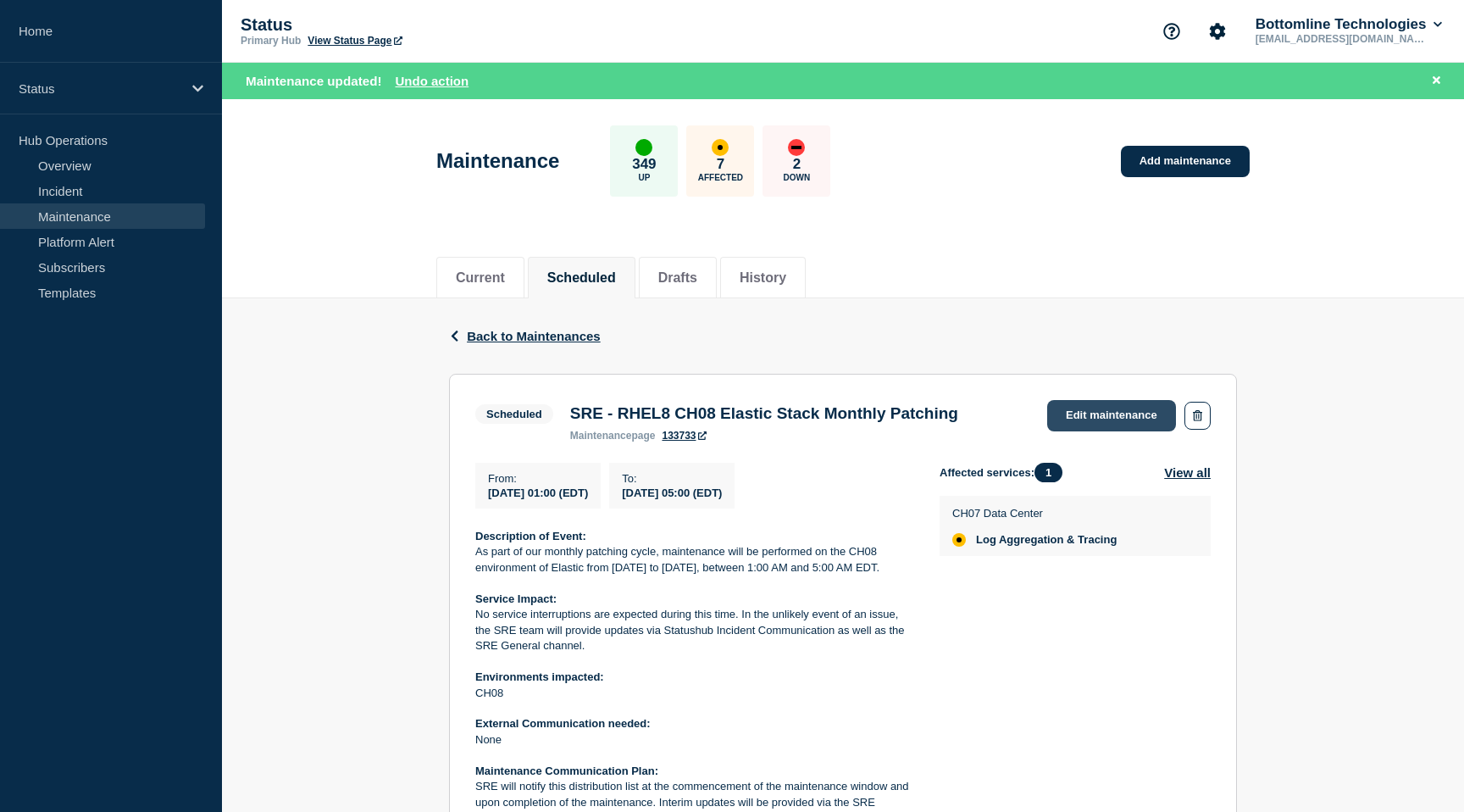
click at [1131, 416] on link "Edit maintenance" at bounding box center [1111, 415] width 129 height 31
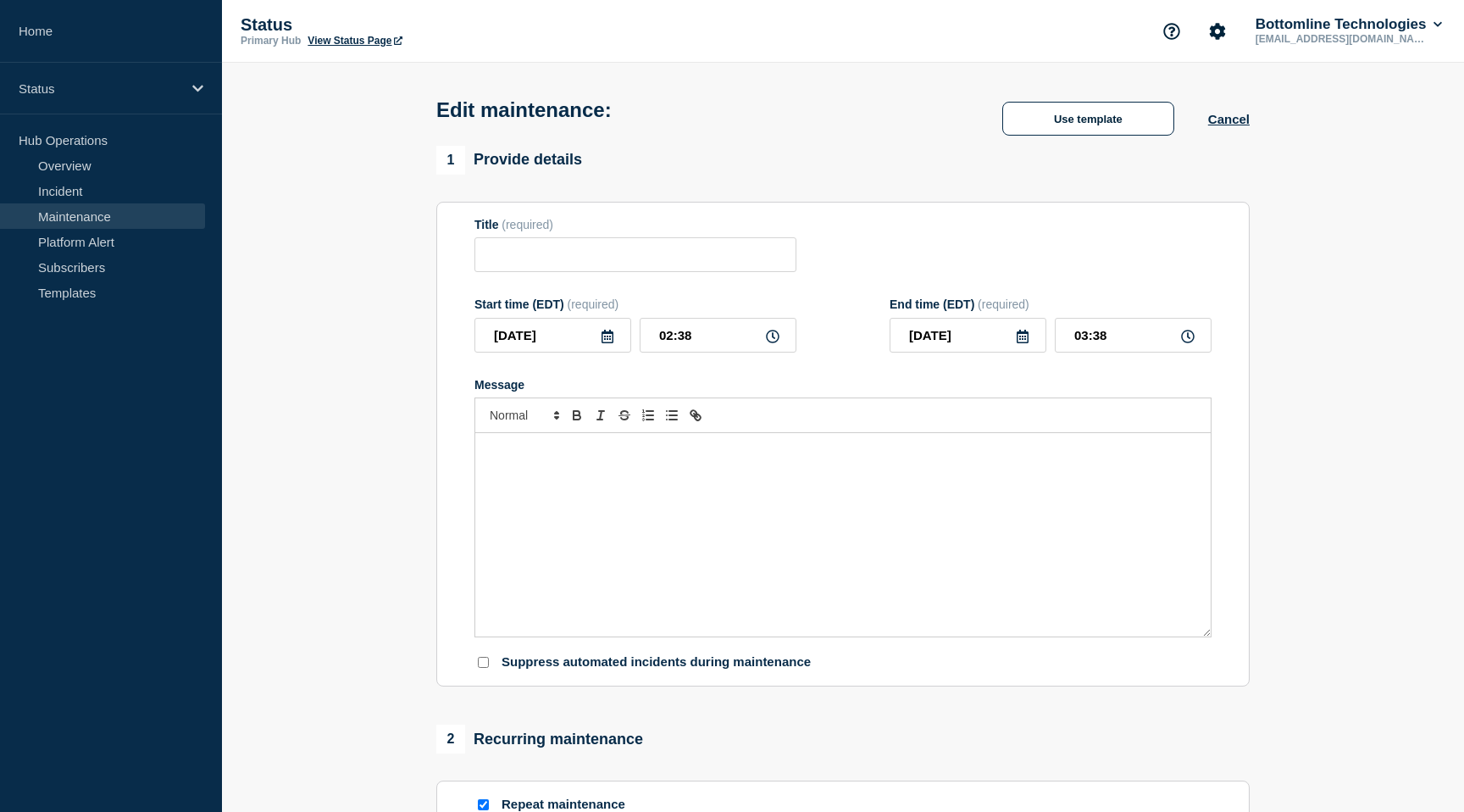
type input "SRE - RHEL8 CH08 Elastic Stack Monthly Patching"
type input "2025-09-01"
type input "01:00"
type input "2025-09-01"
type input "05:00"
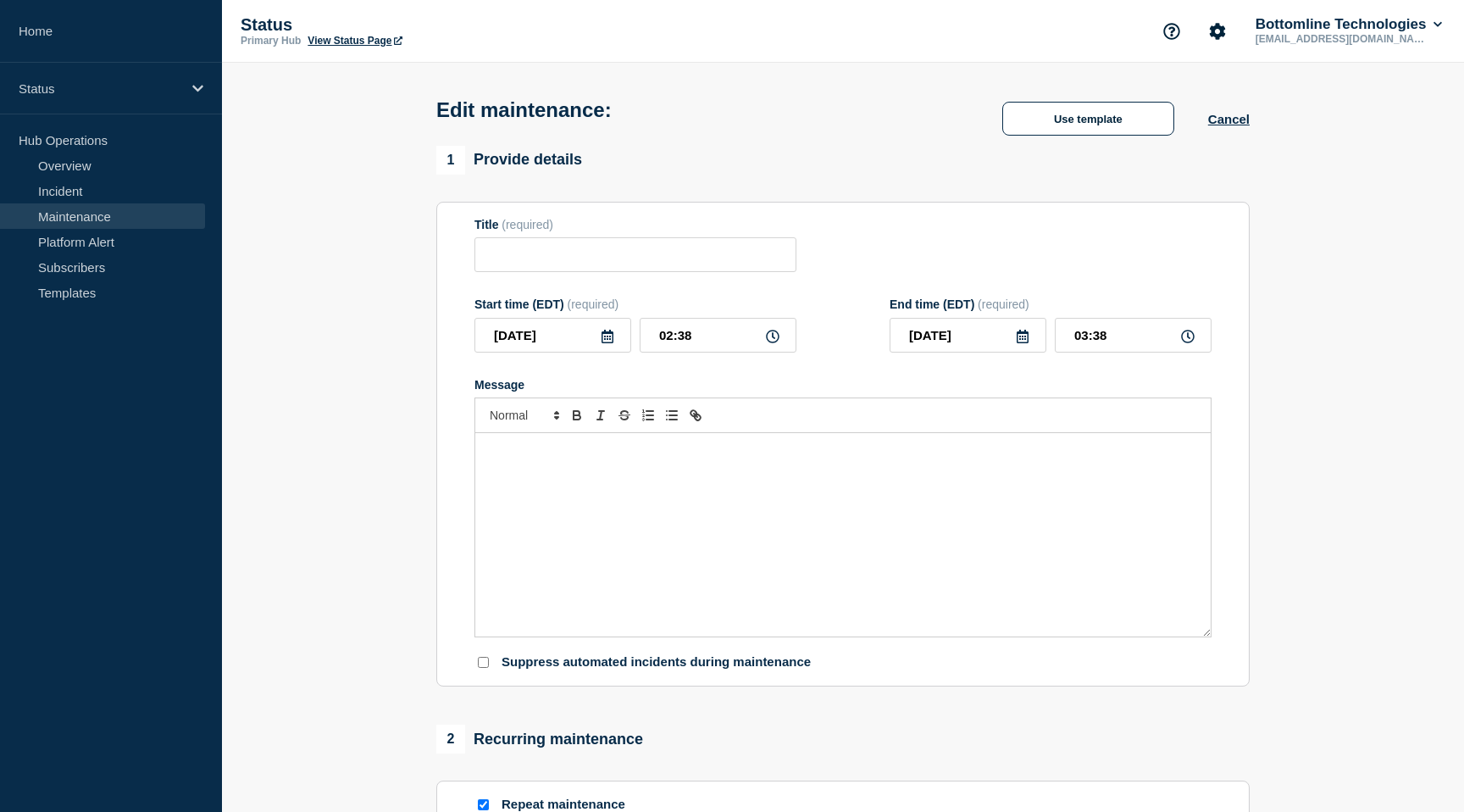
checkbox input "true"
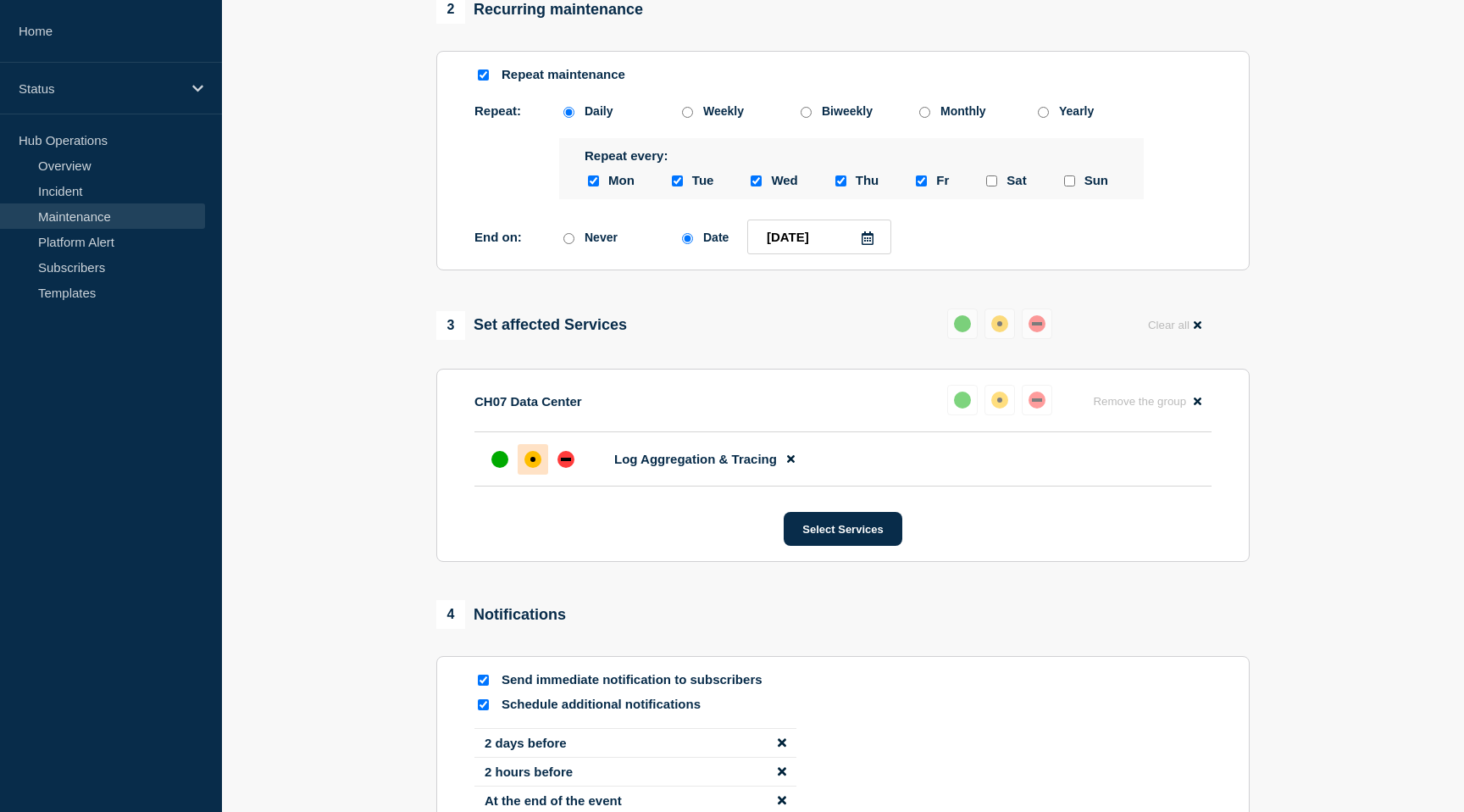
scroll to position [755, 0]
click at [1195, 405] on icon at bounding box center [1197, 399] width 8 height 11
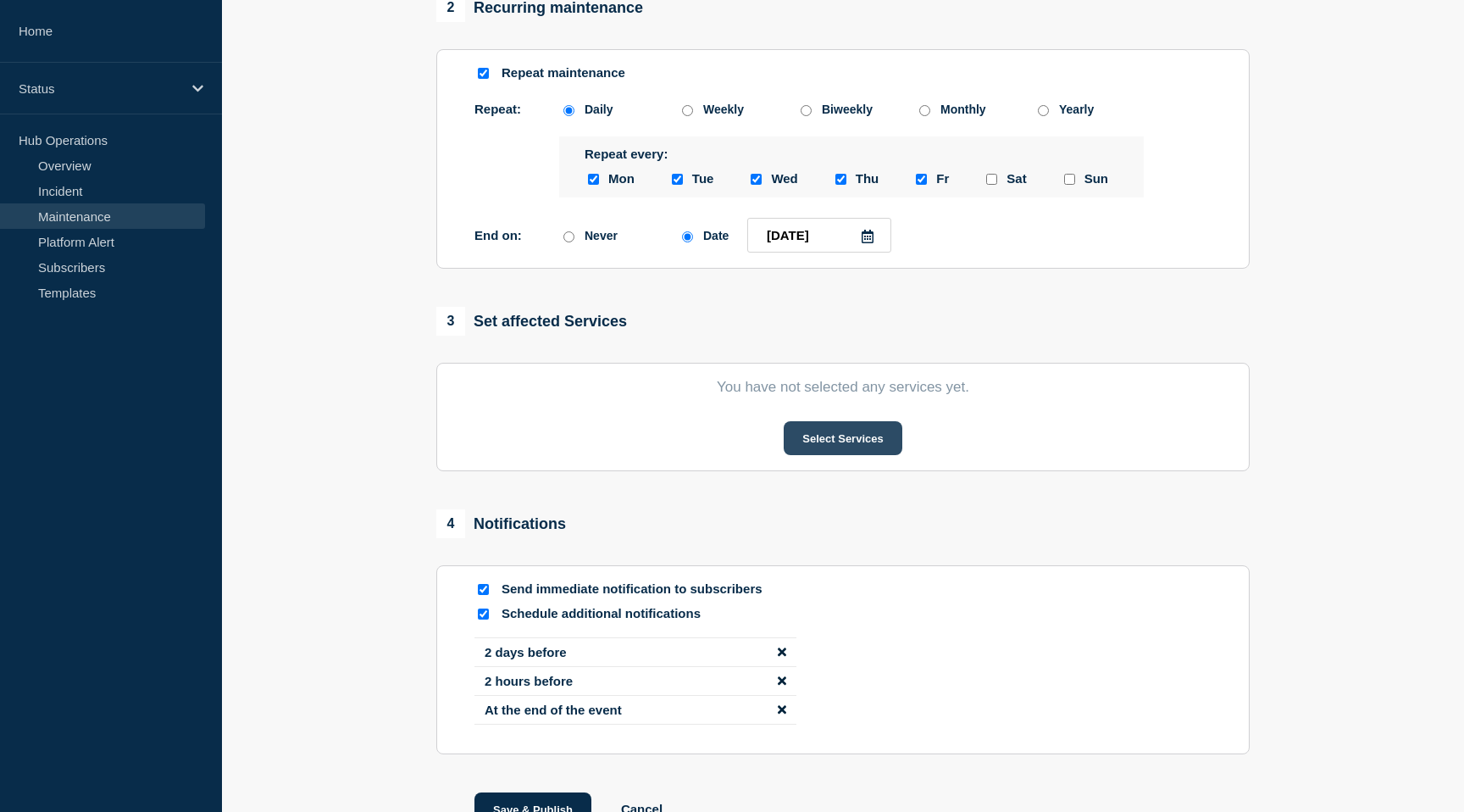
click at [853, 455] on button "Select Services" at bounding box center [842, 438] width 118 height 34
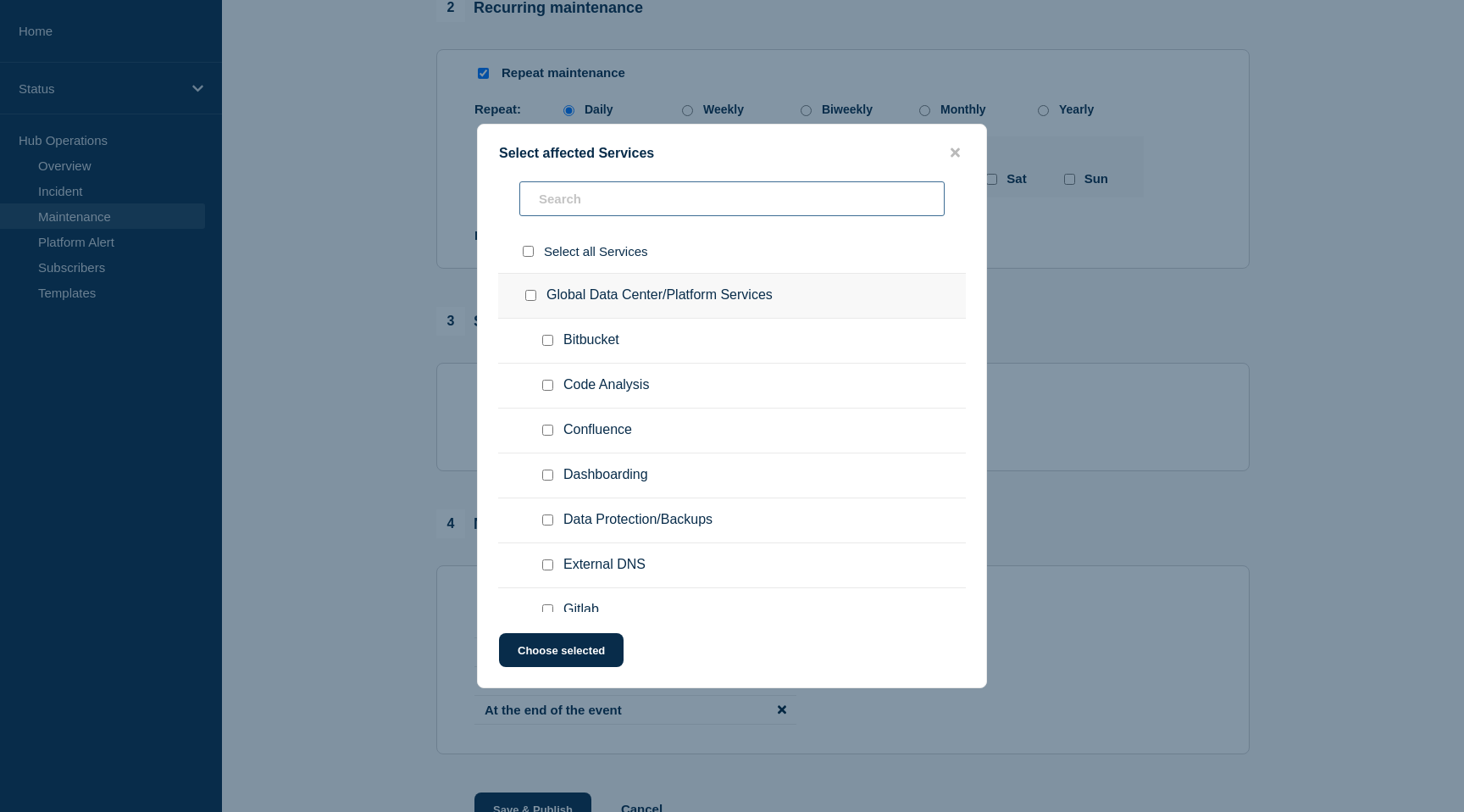
click at [600, 194] on input "text" at bounding box center [732, 198] width 425 height 34
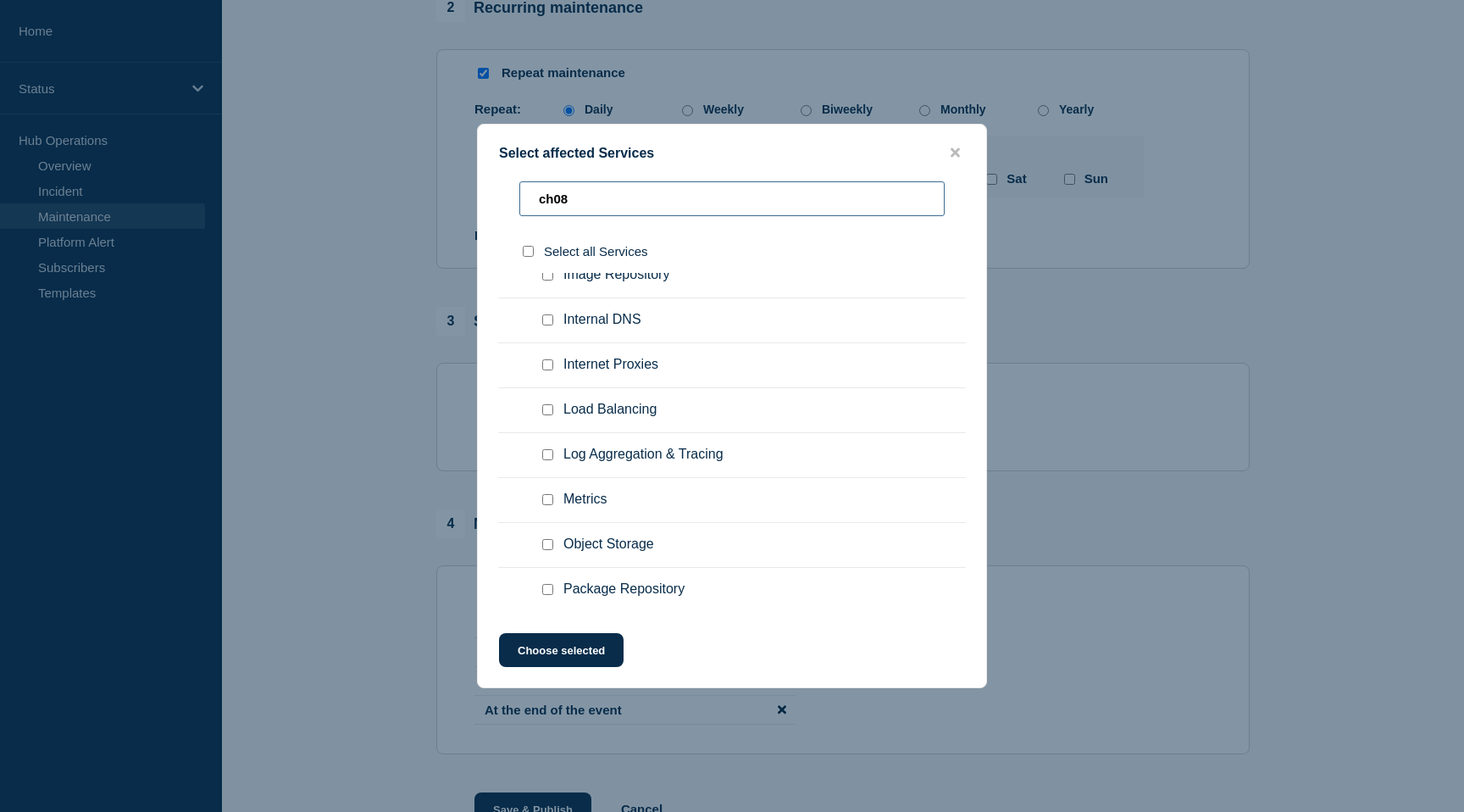
scroll to position [462, 0]
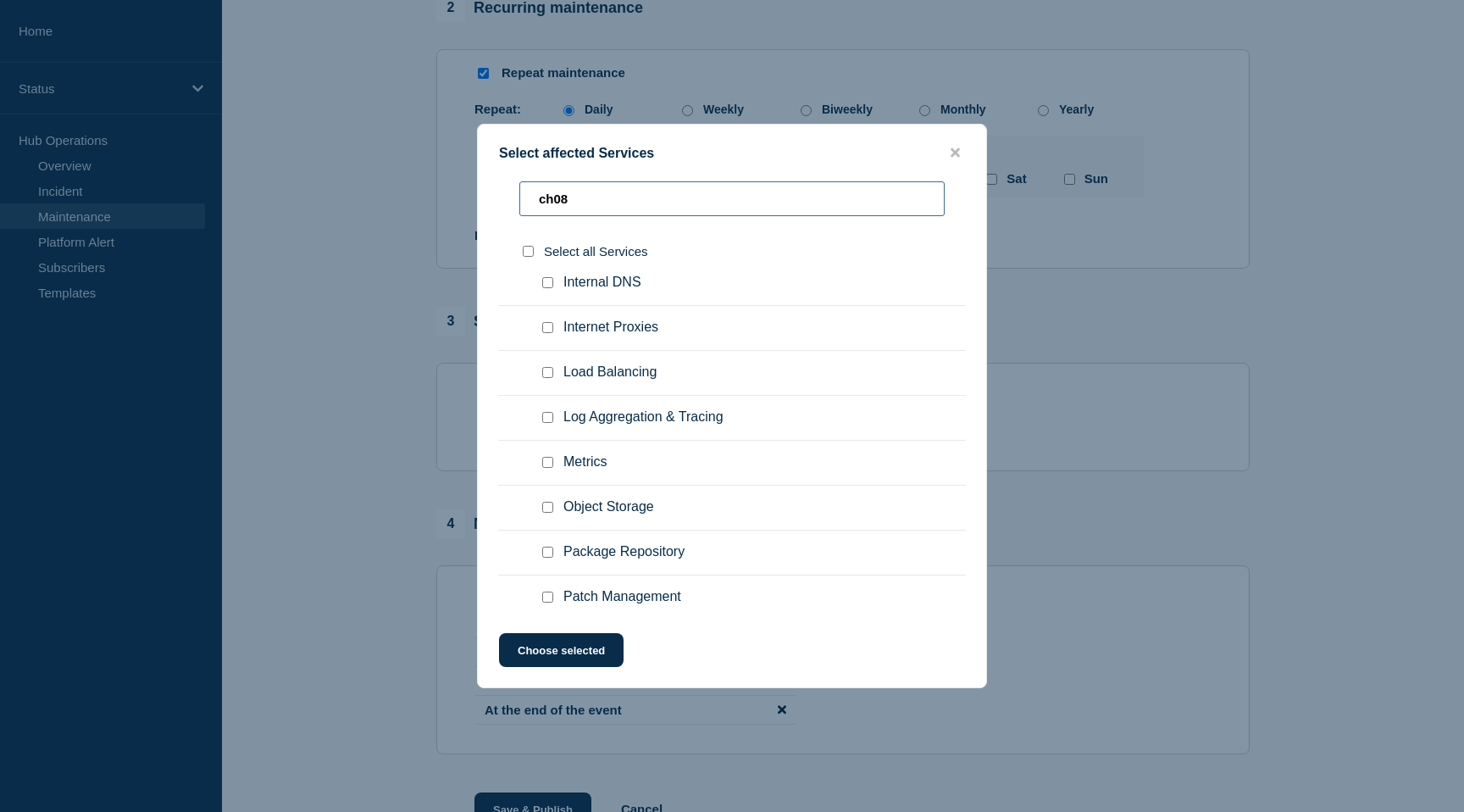
type input "ch08"
click at [639, 426] on span "Log Aggregation & Tracing" at bounding box center [643, 417] width 160 height 17
click at [549, 423] on input "Log Aggregation & Tracing checkbox" at bounding box center [548, 417] width 11 height 11
checkbox input "true"
click at [549, 659] on button "Choose selected" at bounding box center [561, 649] width 125 height 34
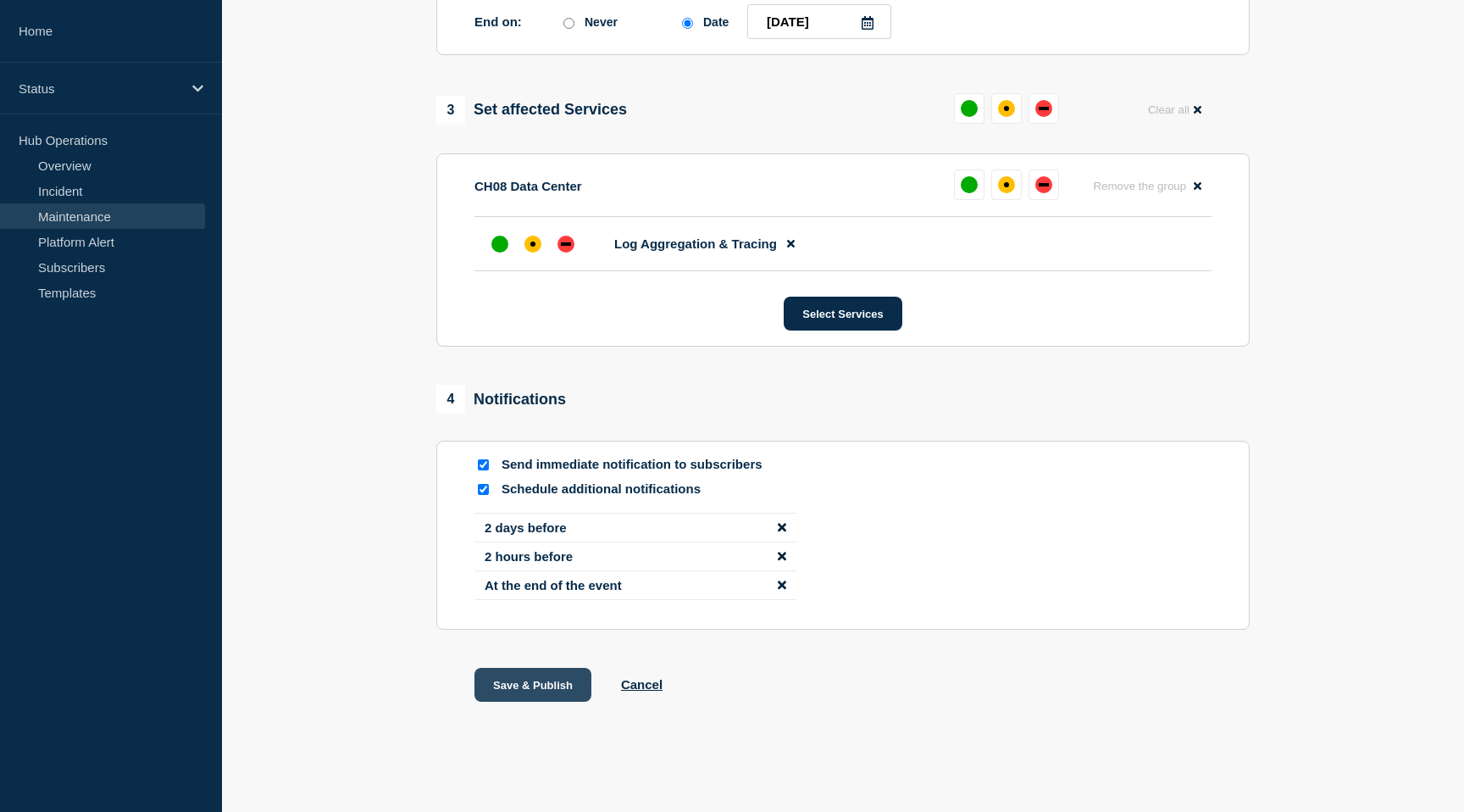
click at [550, 677] on button "Save & Publish" at bounding box center [533, 685] width 117 height 34
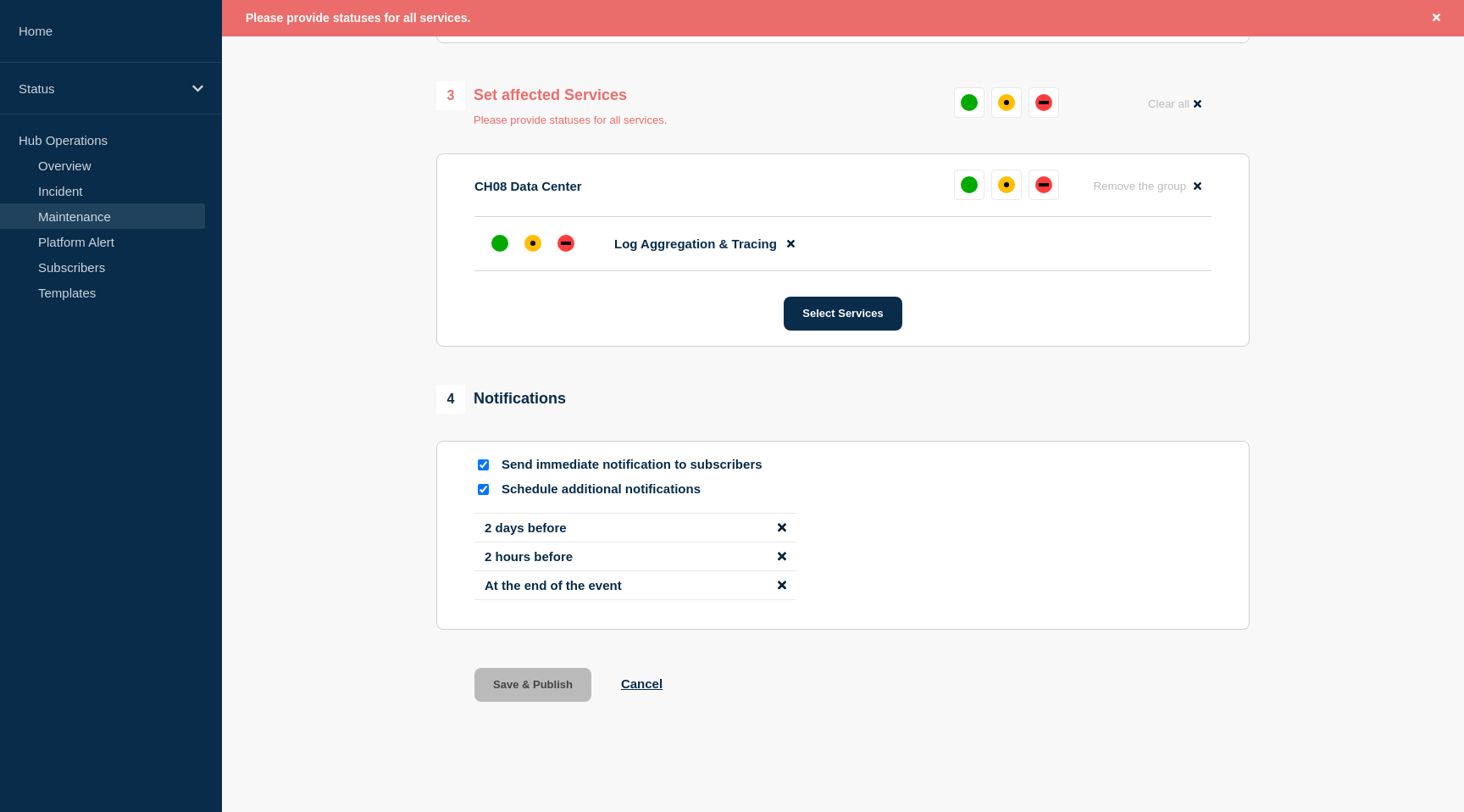
scroll to position [1062, 0]
click at [530, 242] on div "affected" at bounding box center [533, 243] width 5 height 5
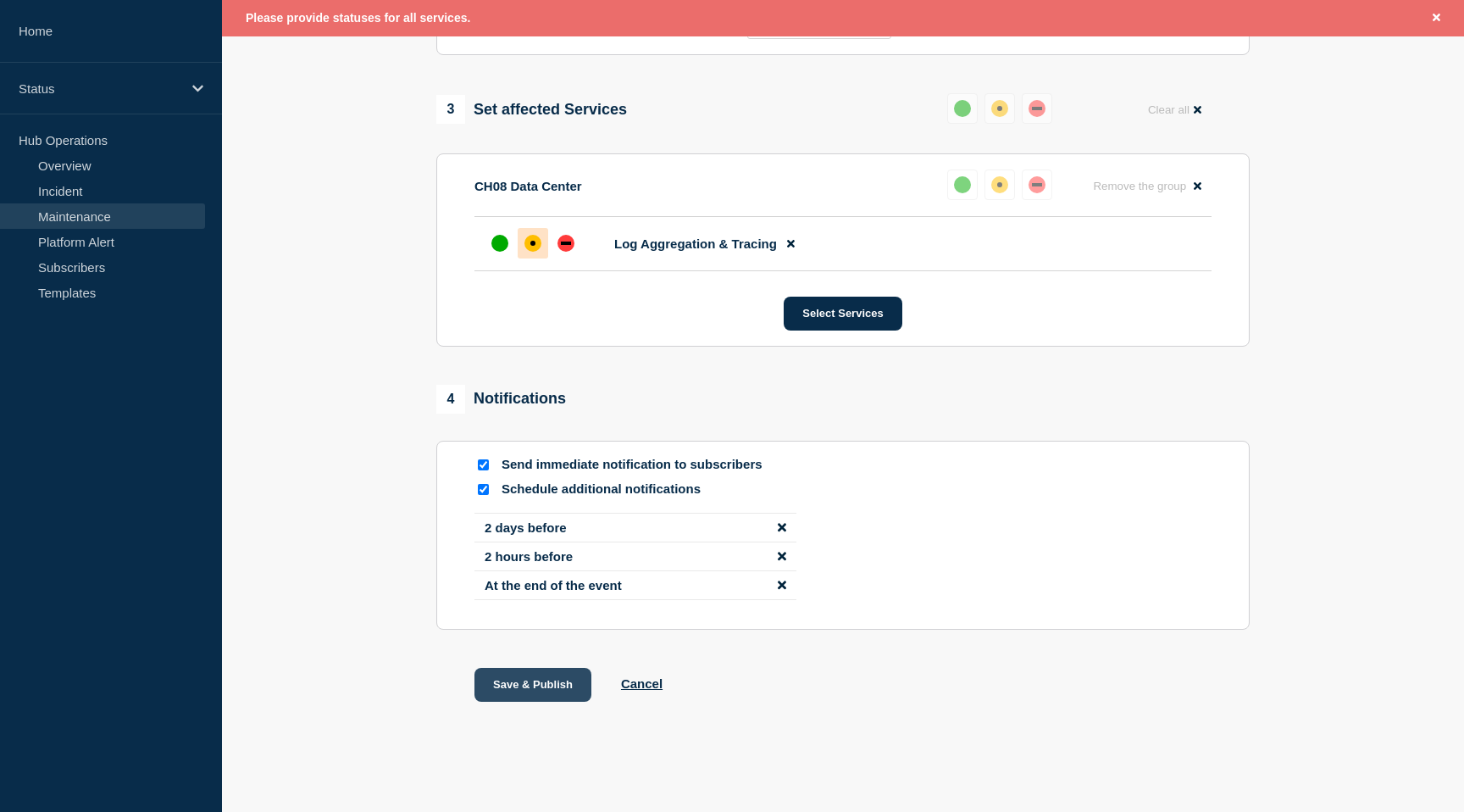
click at [531, 688] on button "Save & Publish" at bounding box center [533, 685] width 117 height 34
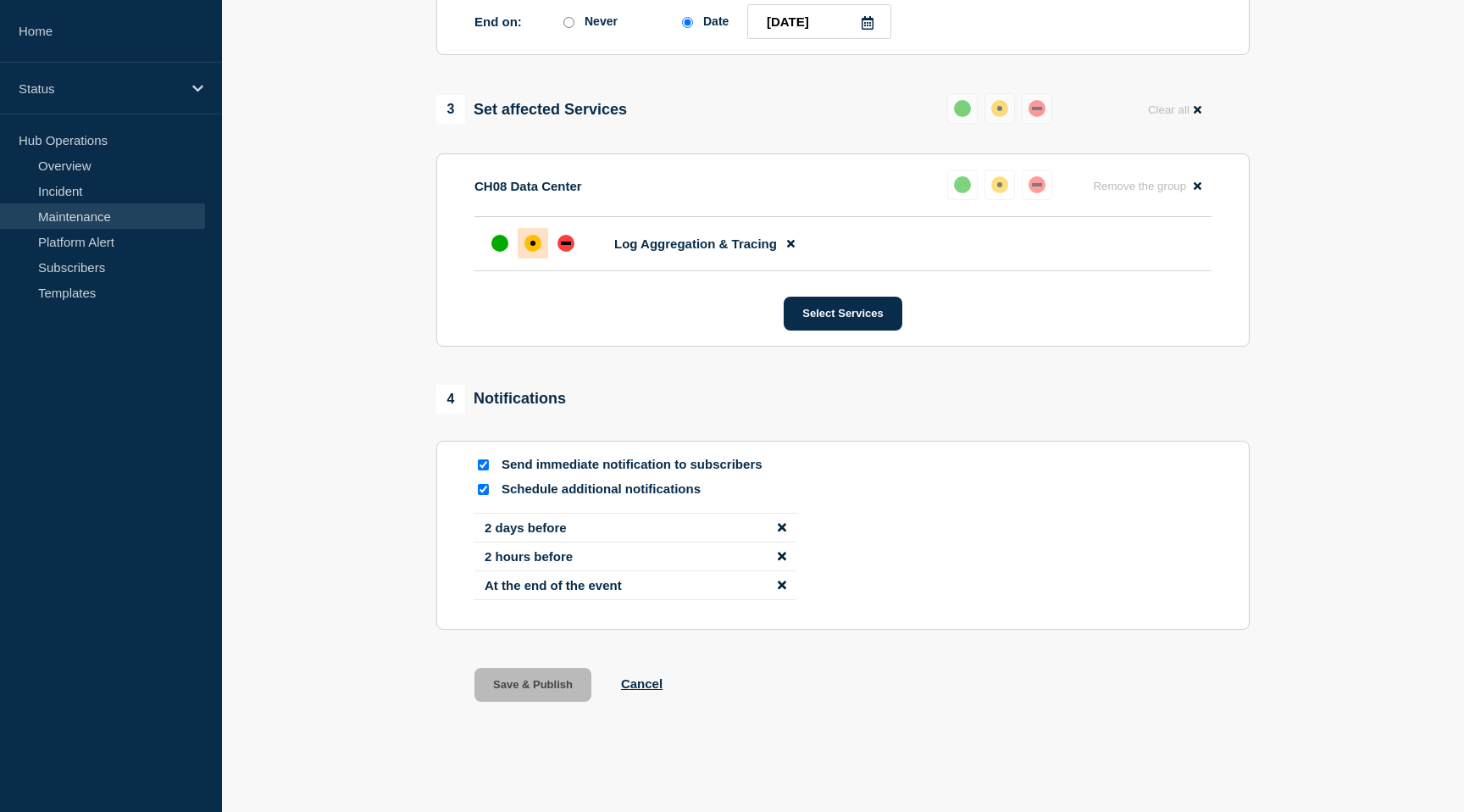
scroll to position [1026, 0]
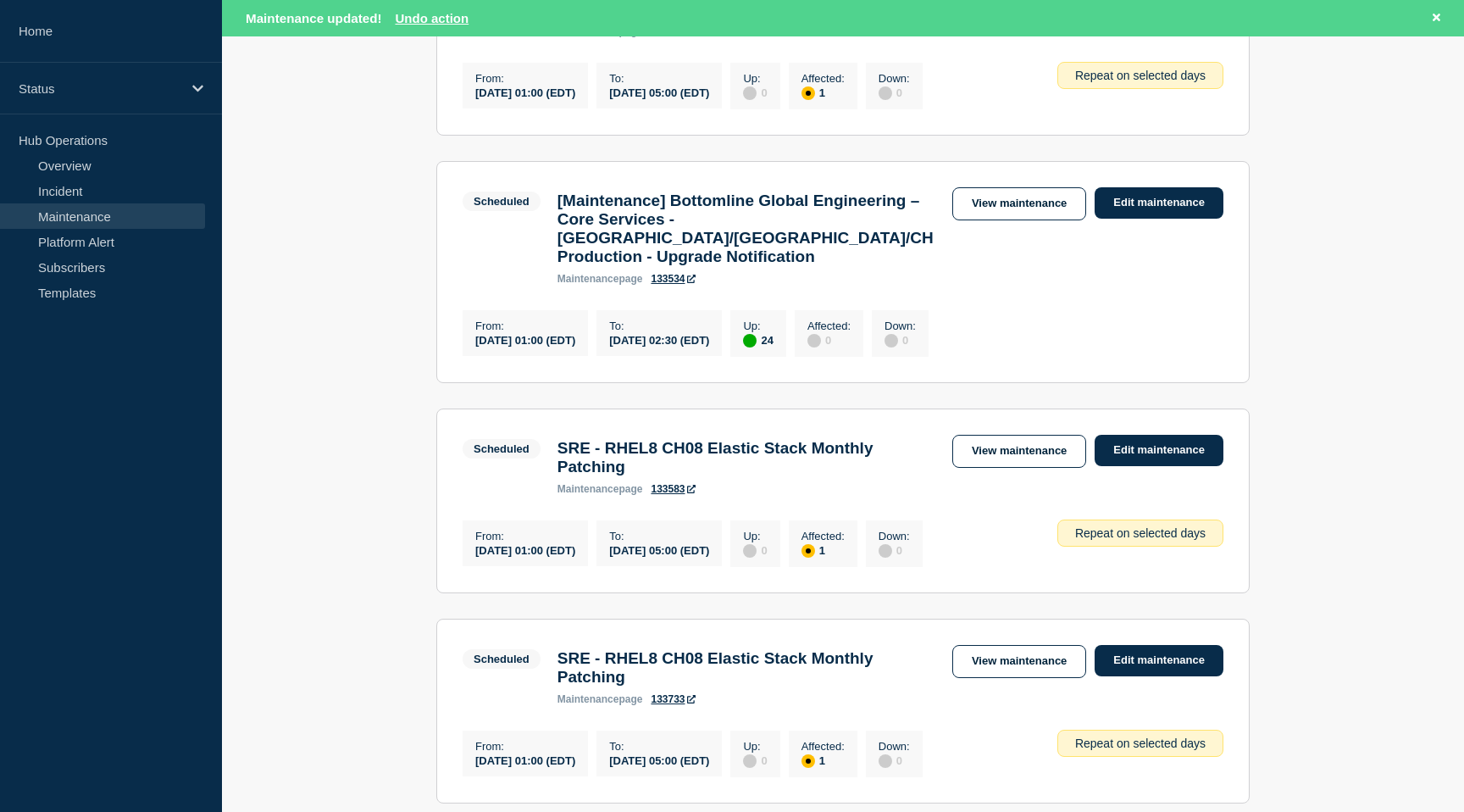
scroll to position [611, 0]
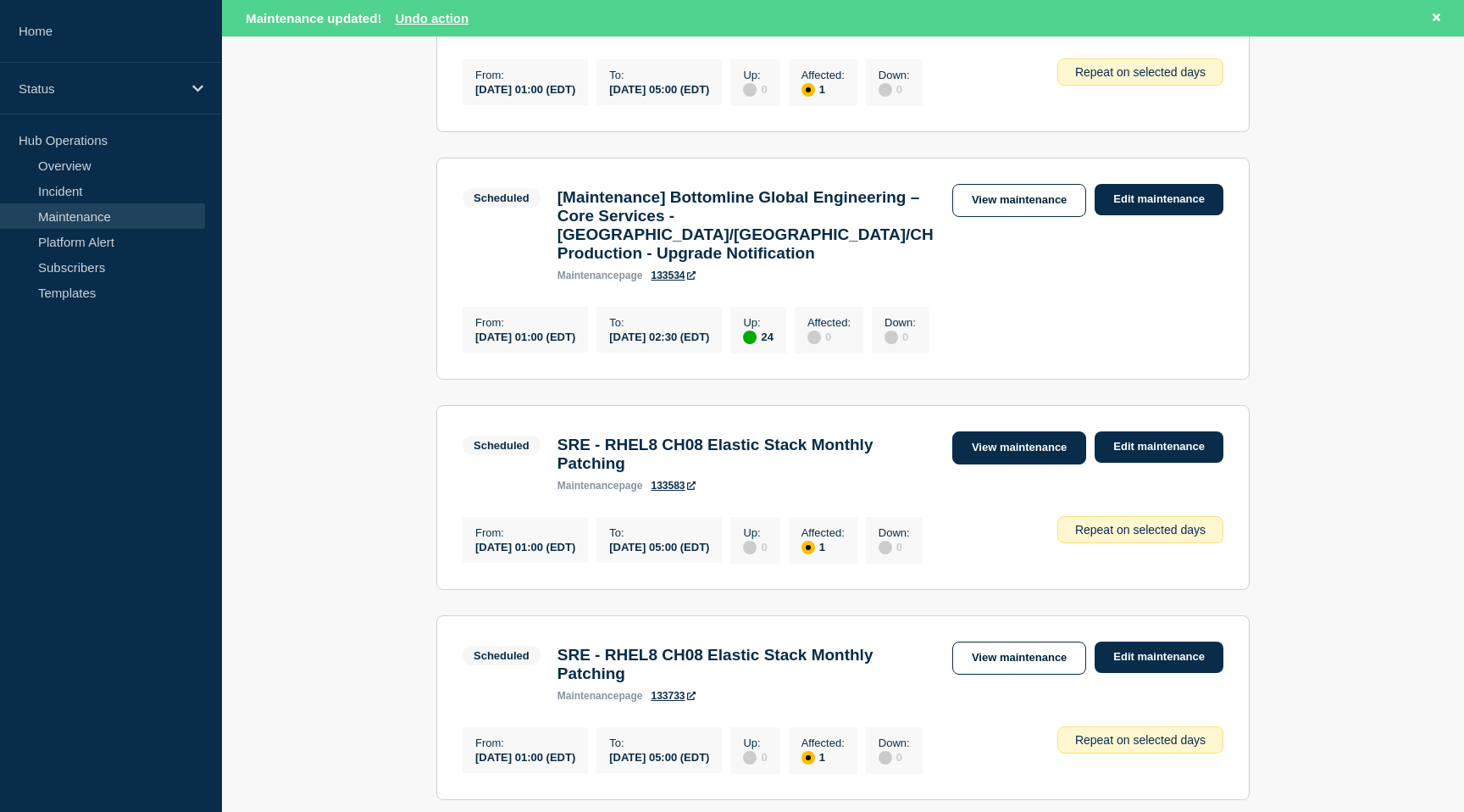
click at [1030, 465] on link "View maintenance" at bounding box center [1020, 447] width 134 height 33
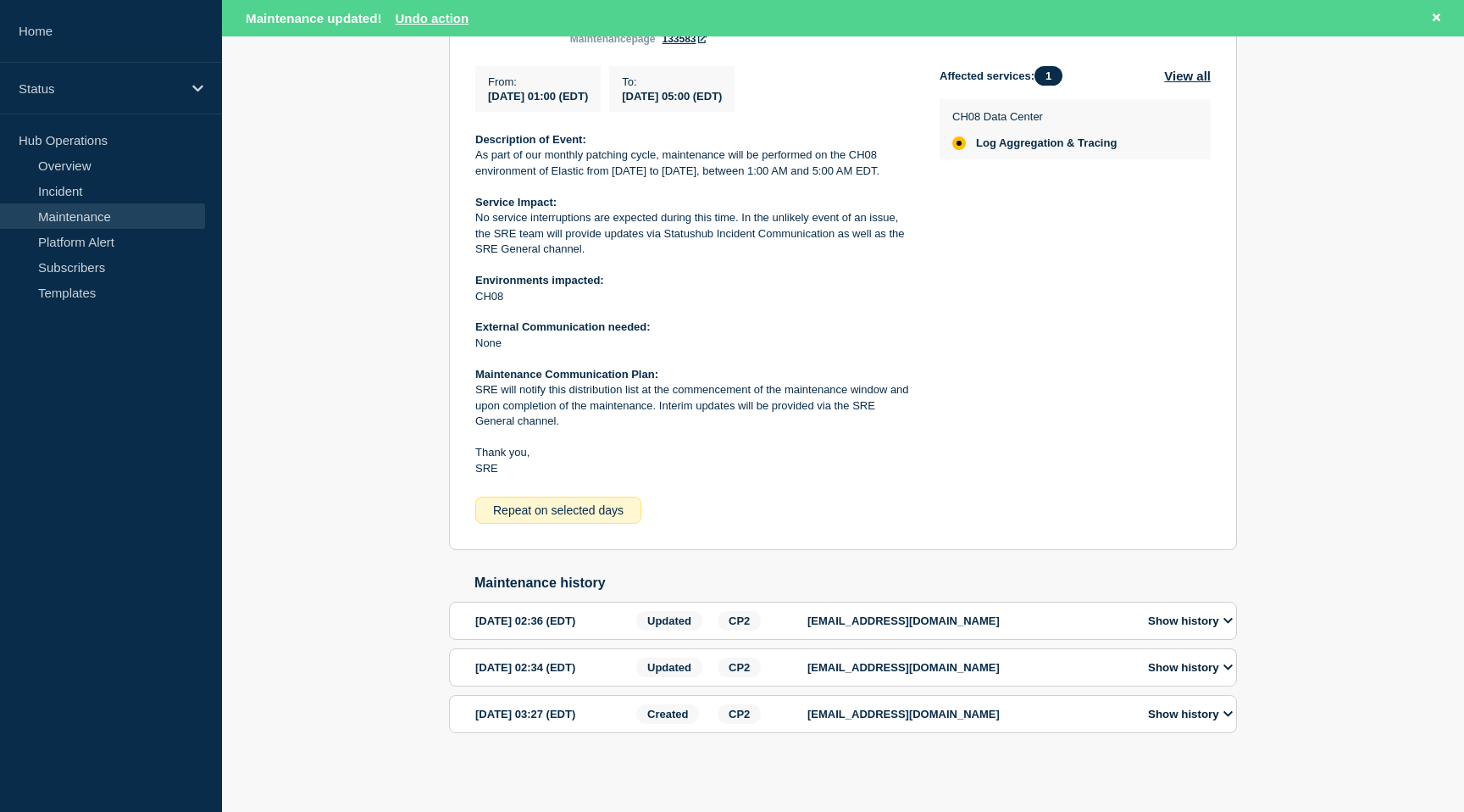
scroll to position [429, 0]
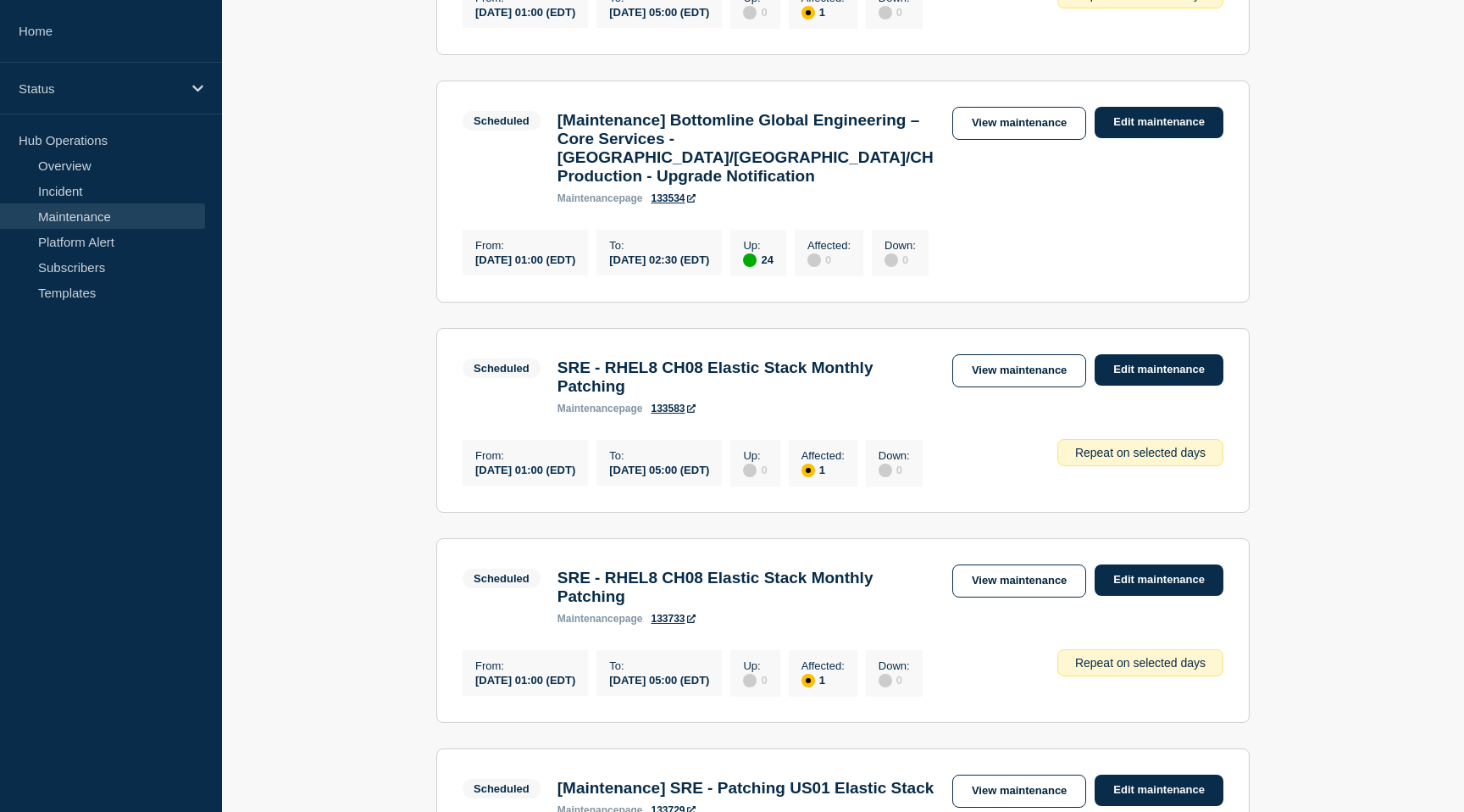
scroll to position [672, 0]
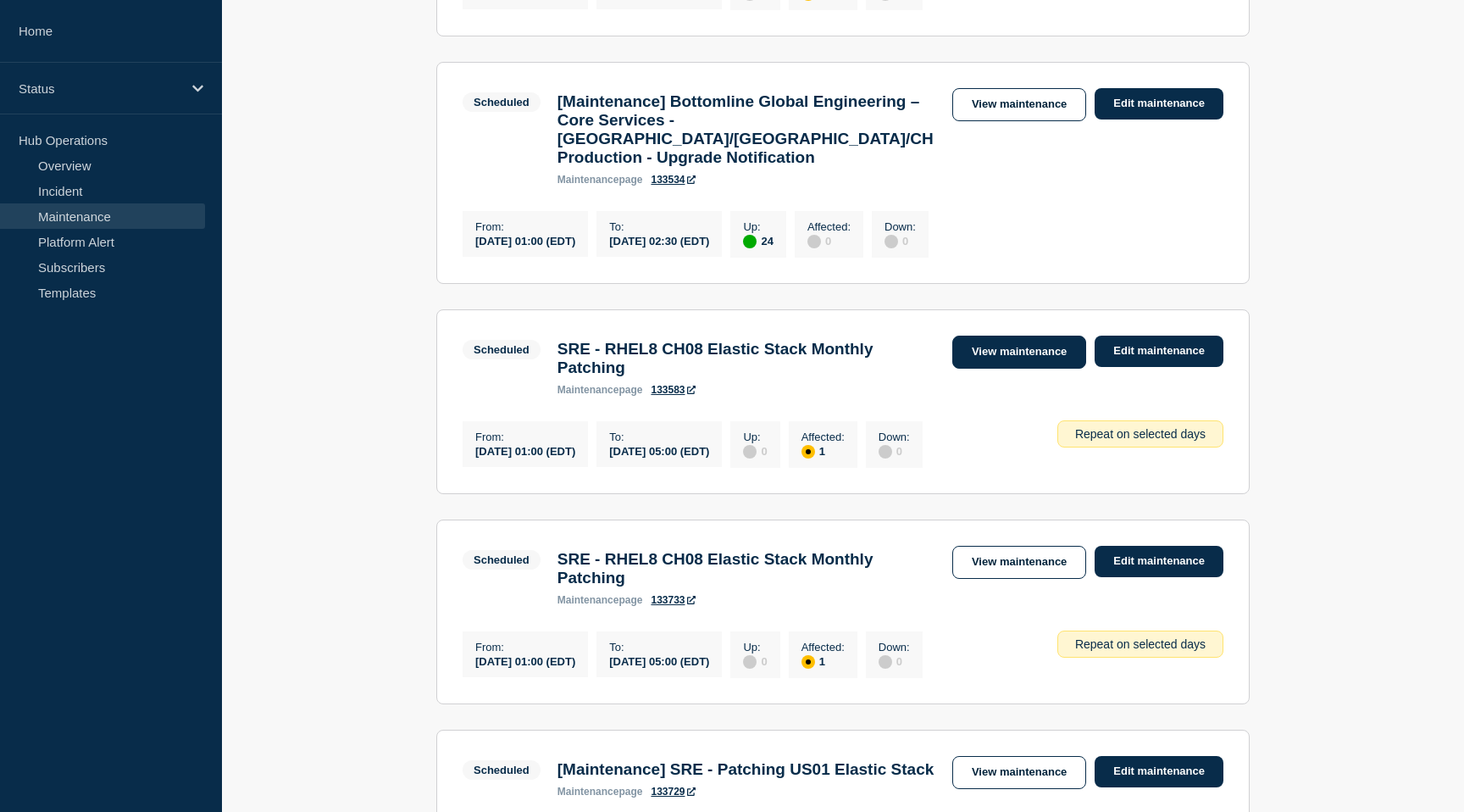
click at [1033, 368] on link "View maintenance" at bounding box center [1020, 352] width 134 height 33
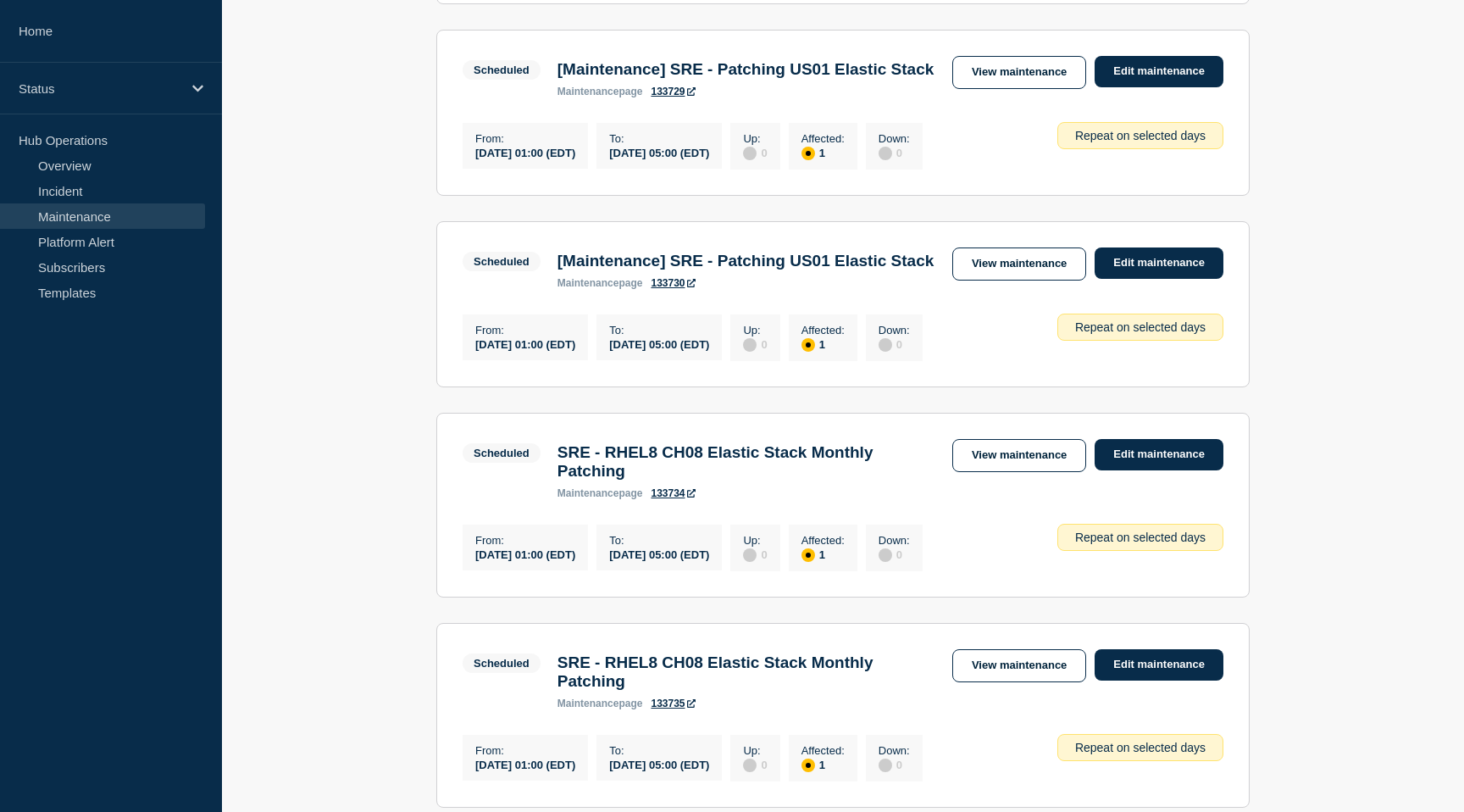
scroll to position [1421, 0]
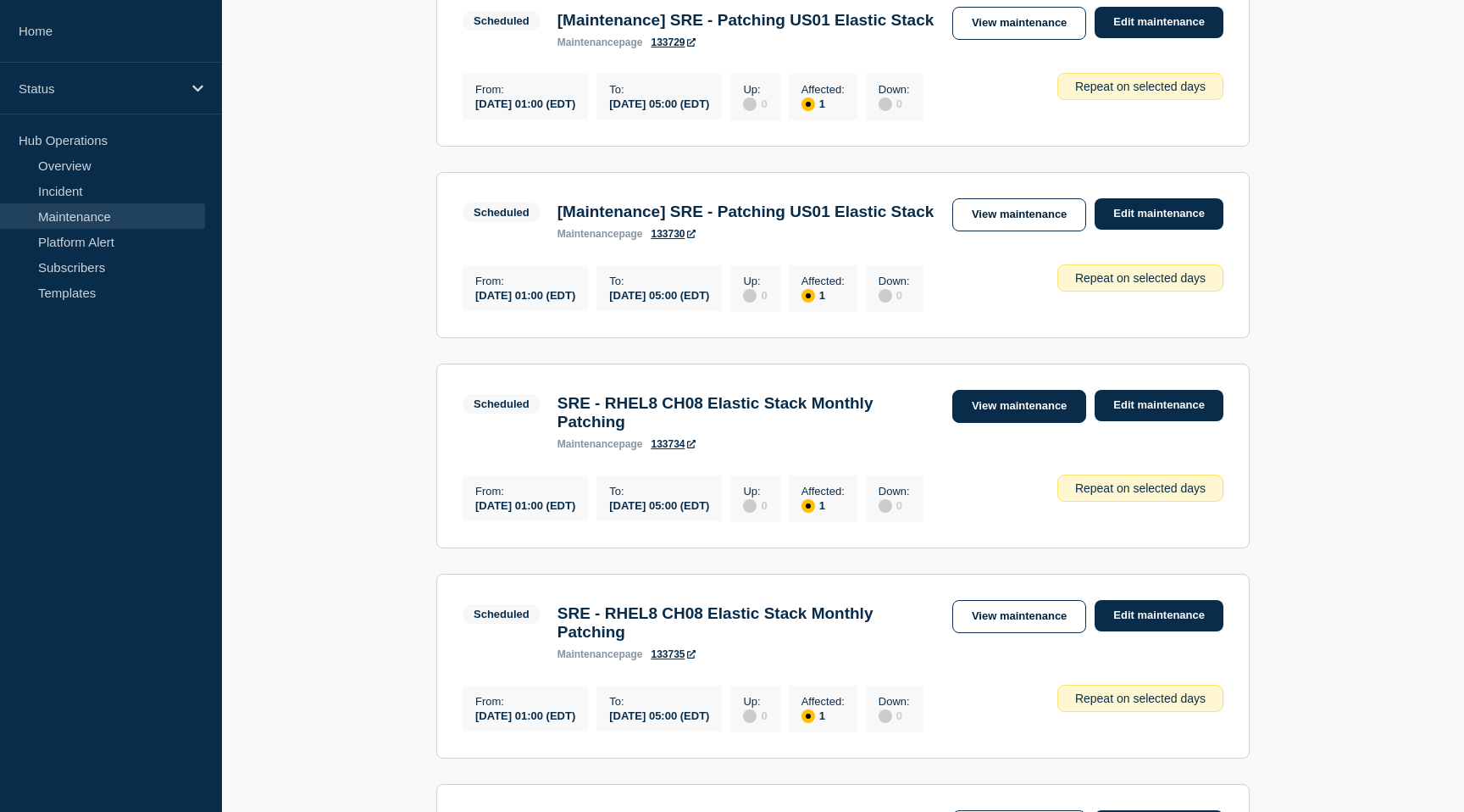
click at [1013, 423] on link "View maintenance" at bounding box center [1020, 406] width 134 height 33
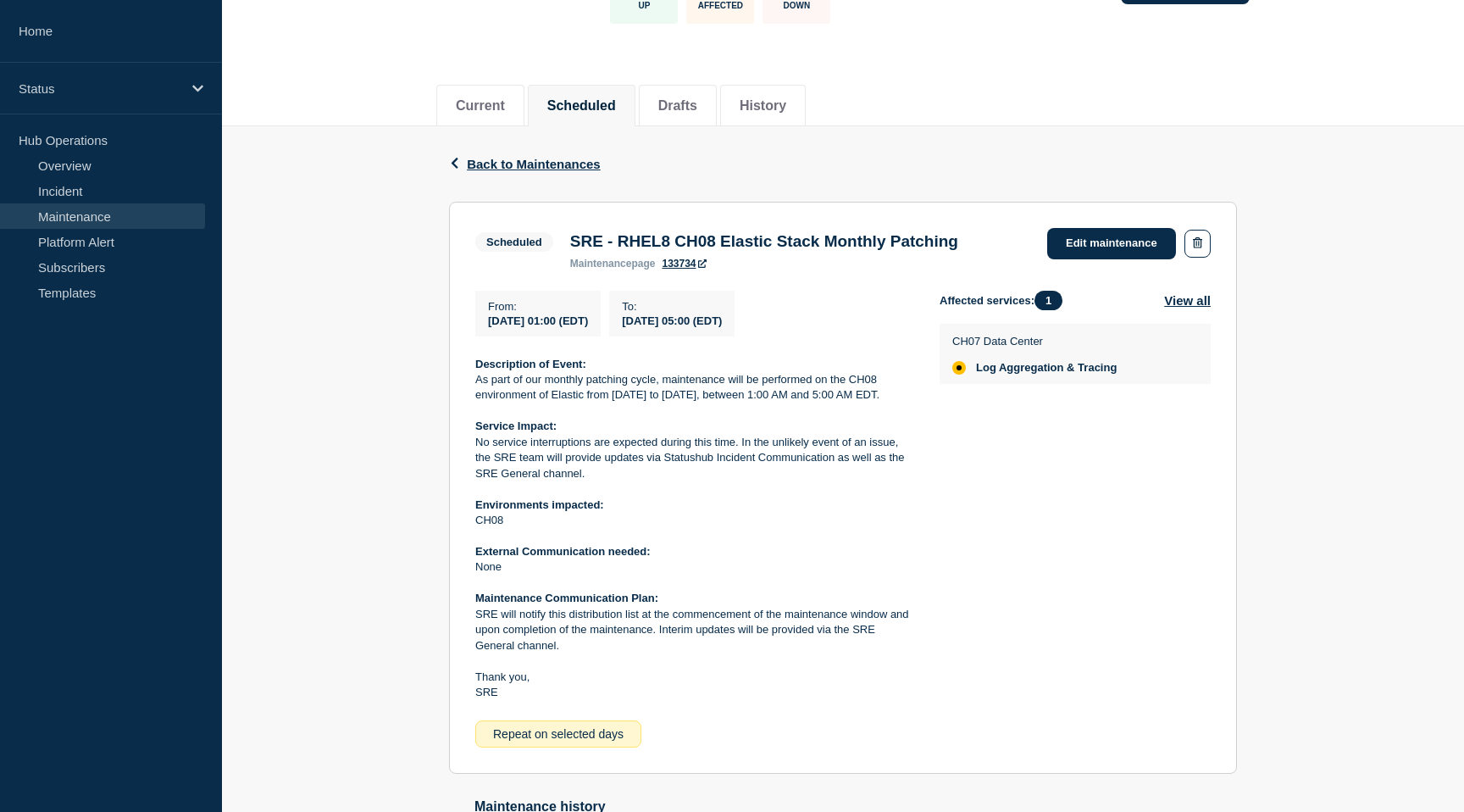
scroll to position [134, 0]
click at [1115, 254] on link "Edit maintenance" at bounding box center [1111, 245] width 129 height 31
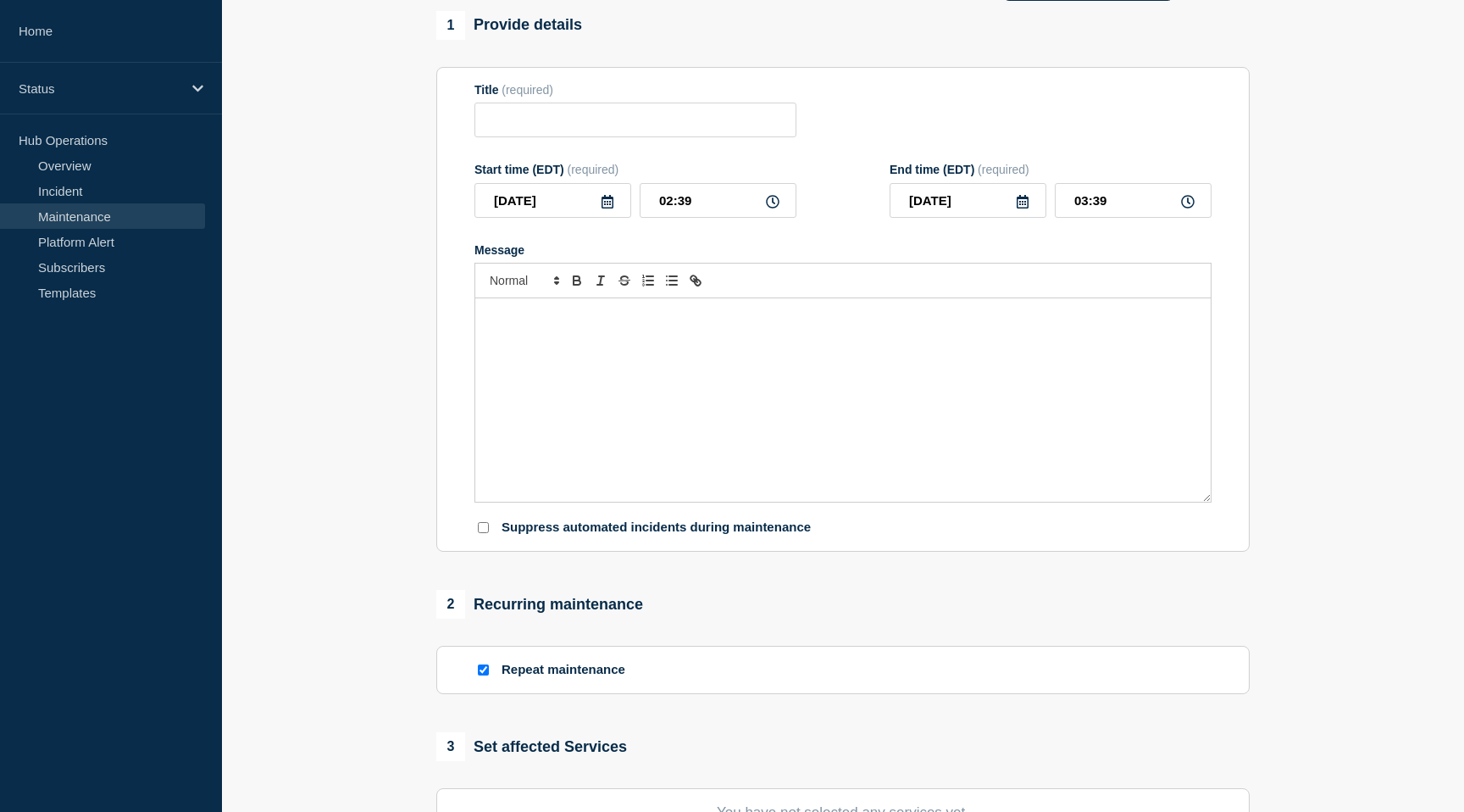
type input "SRE - RHEL8 CH08 Elastic Stack Monthly Patching"
type input "2025-09-02"
type input "01:00"
type input "2025-09-02"
type input "05:00"
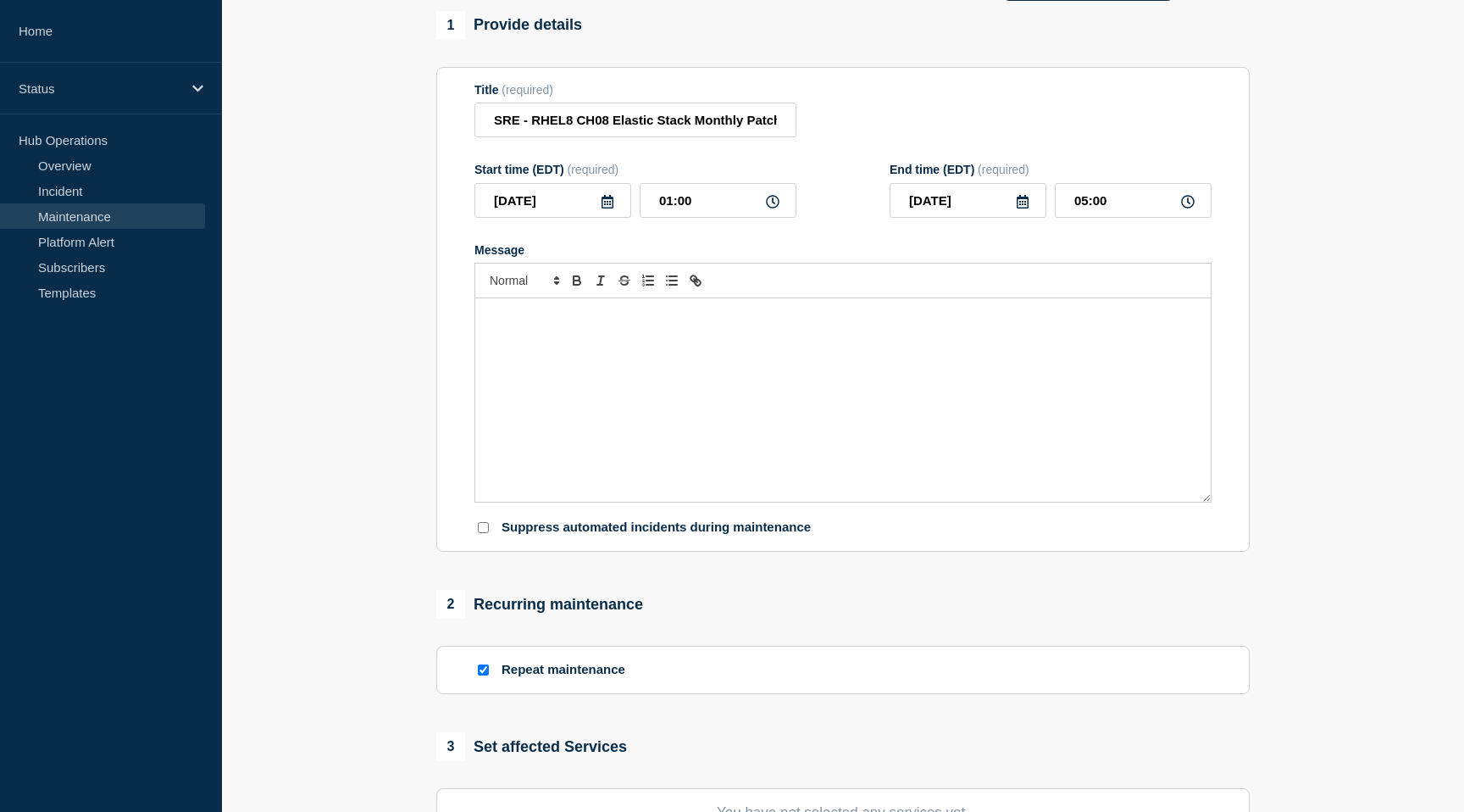
checkbox input "true"
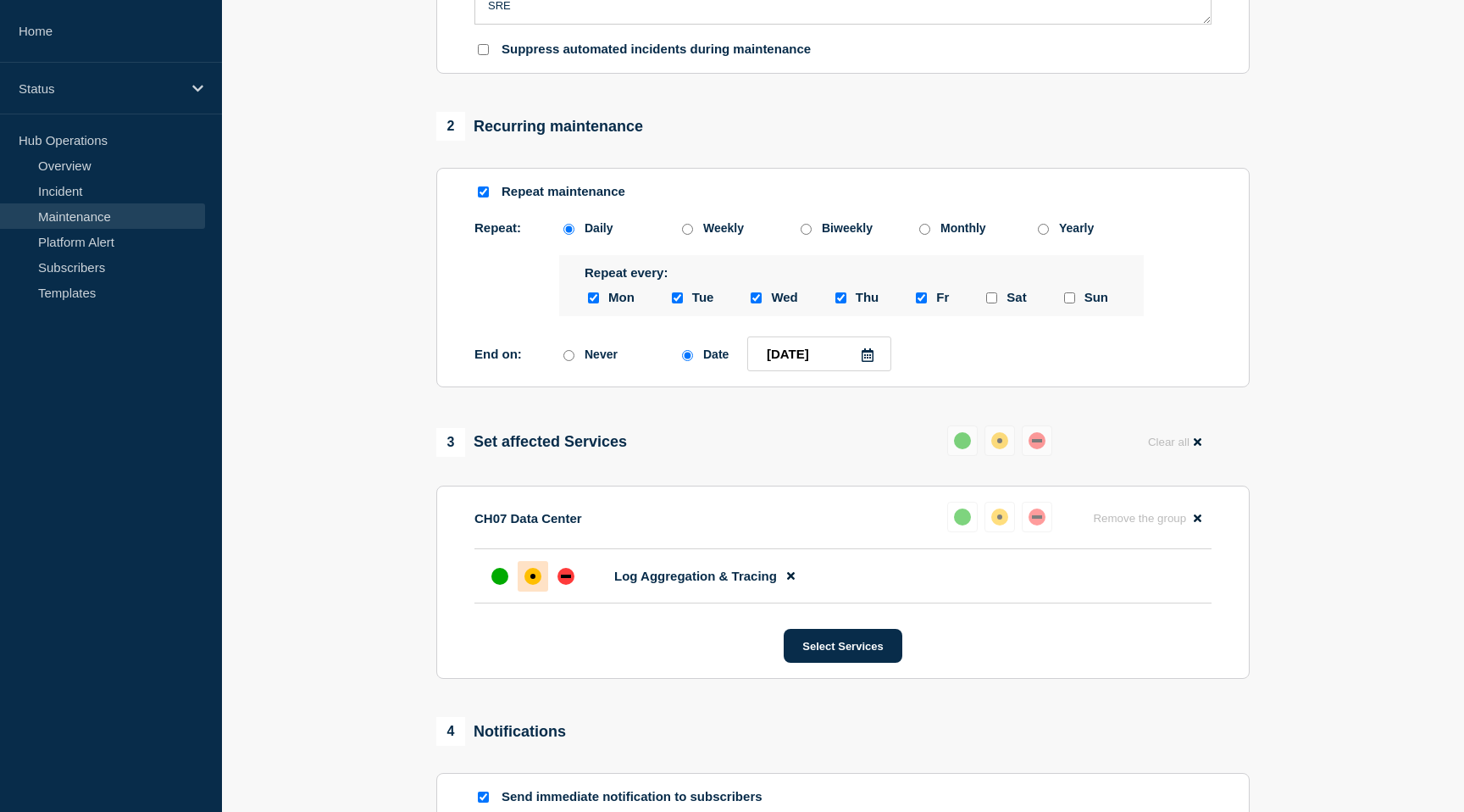
scroll to position [676, 0]
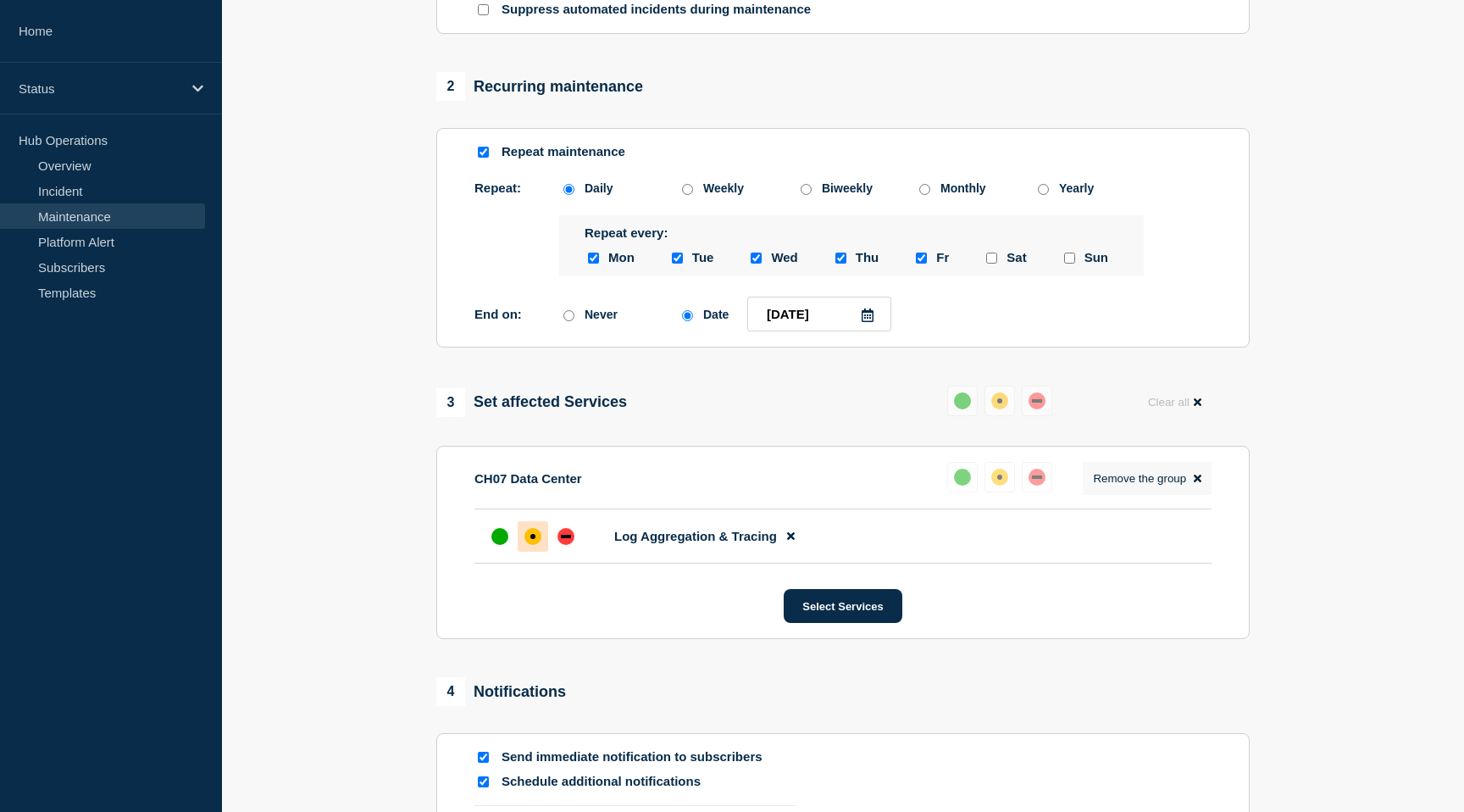
click at [1201, 484] on icon at bounding box center [1197, 478] width 8 height 11
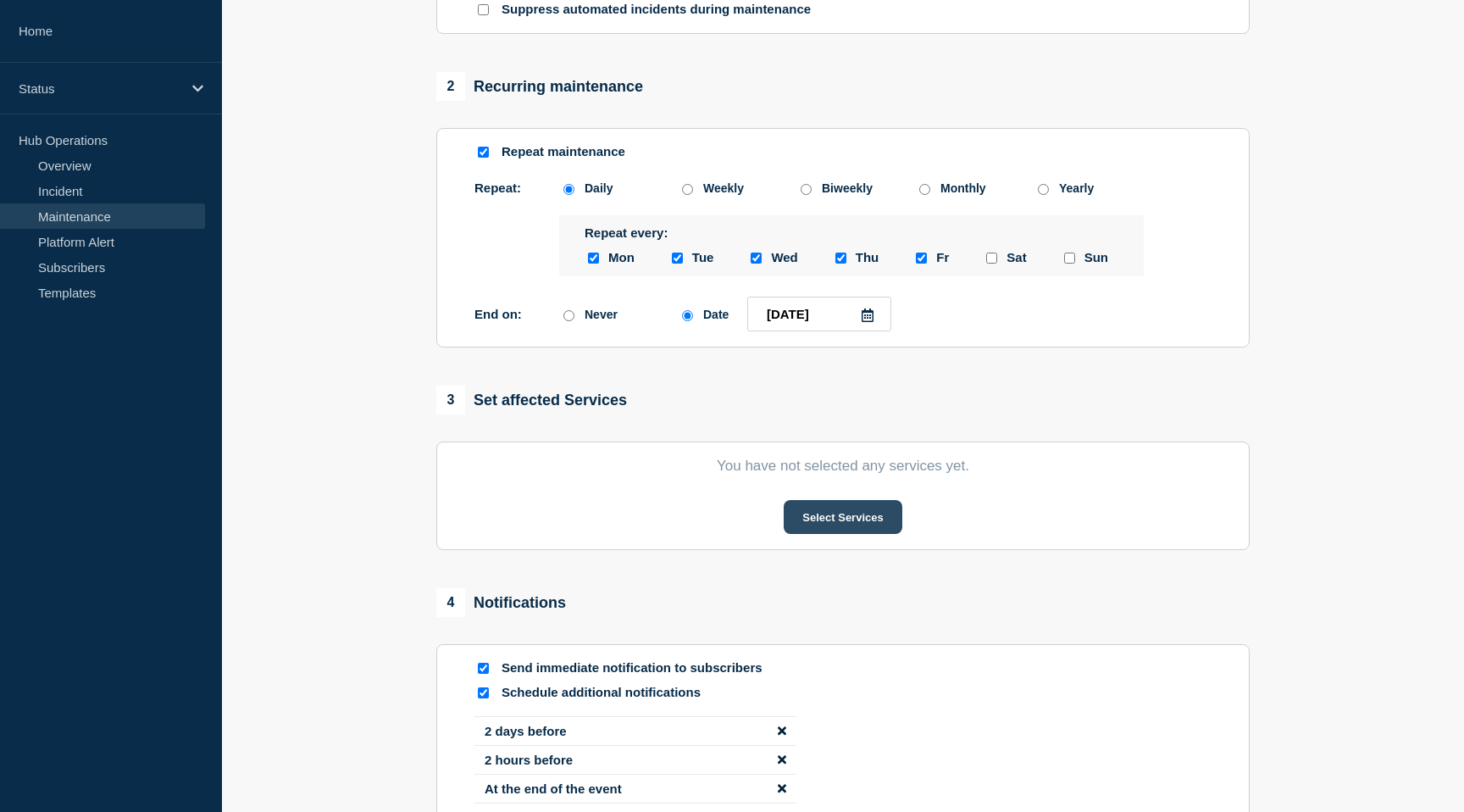
click at [863, 534] on button "Select Services" at bounding box center [842, 517] width 118 height 34
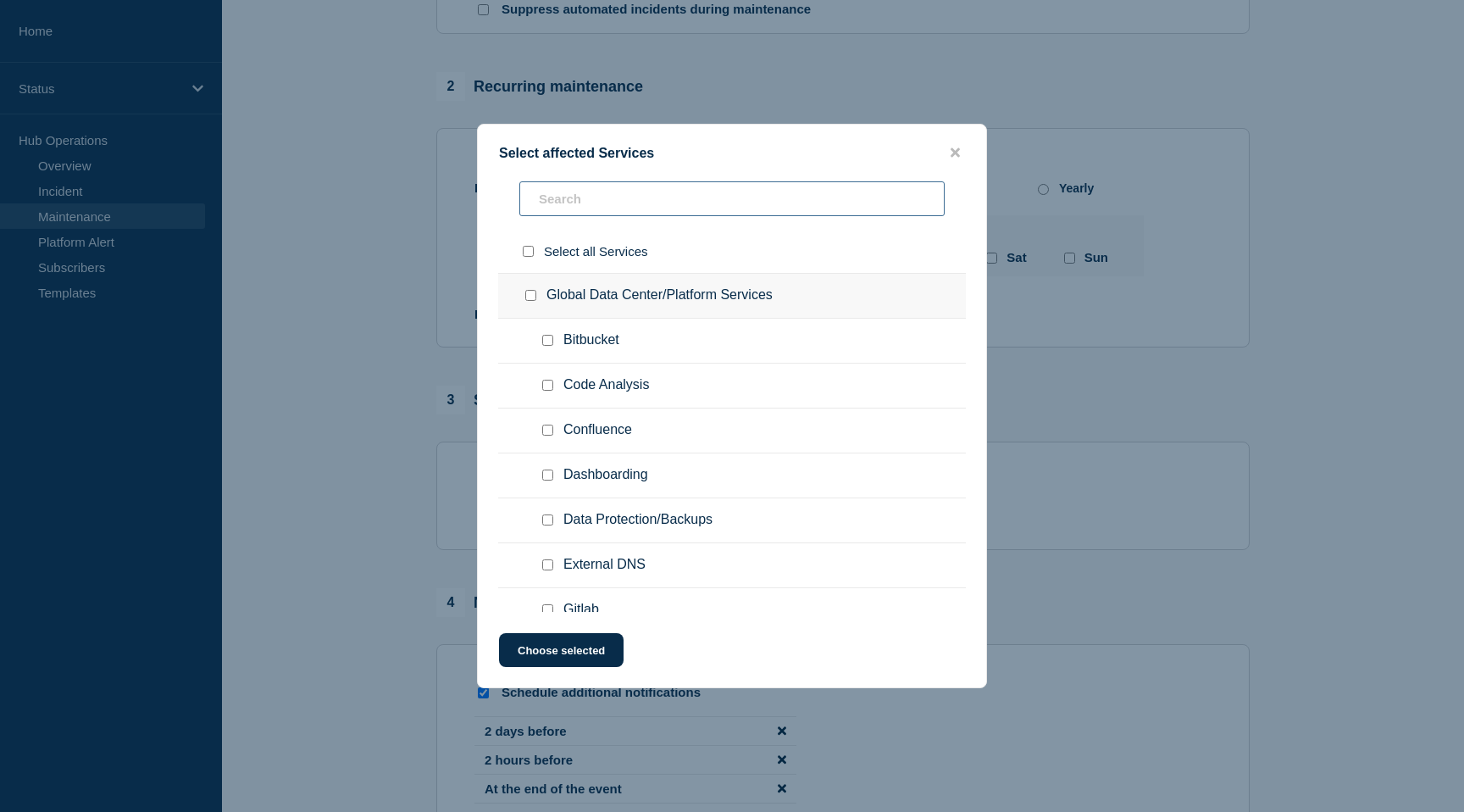
click at [621, 203] on input "text" at bounding box center [732, 198] width 425 height 34
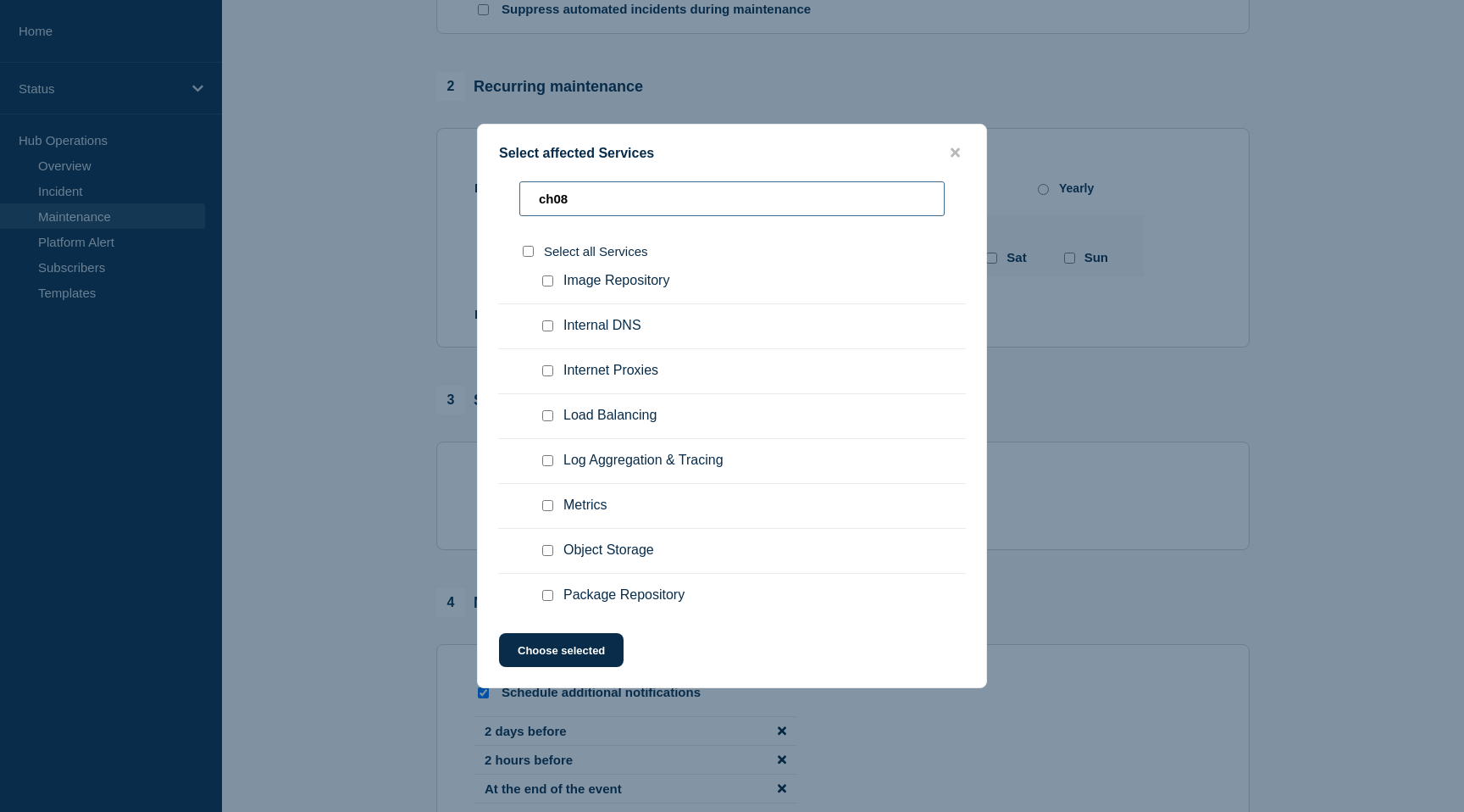
scroll to position [421, 0]
type input "ch08"
click at [649, 467] on span "Log Aggregation & Tracing" at bounding box center [643, 458] width 160 height 17
click at [548, 464] on input "Log Aggregation & Tracing checkbox" at bounding box center [548, 458] width 11 height 11
checkbox input "true"
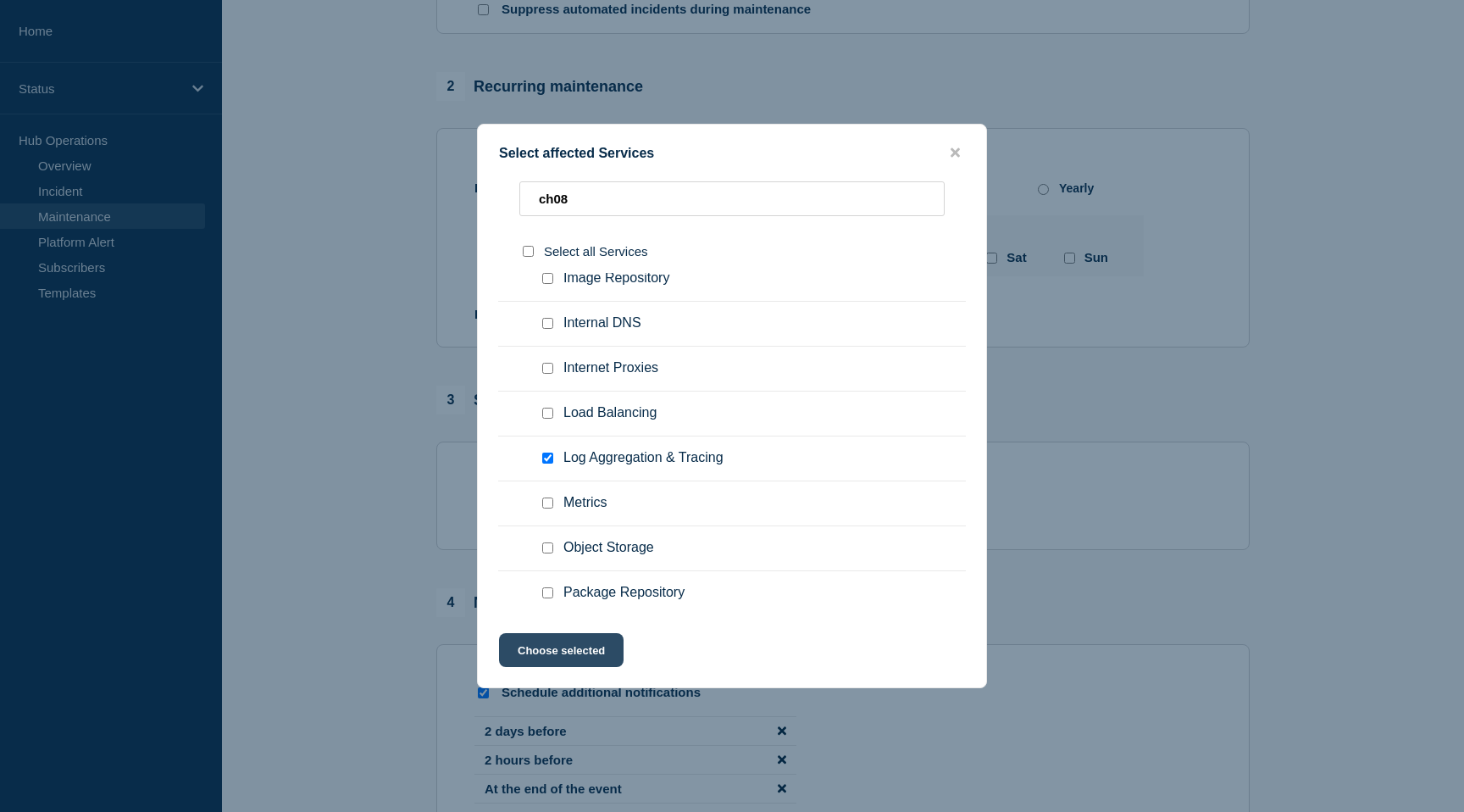
click at [570, 651] on button "Choose selected" at bounding box center [561, 649] width 125 height 34
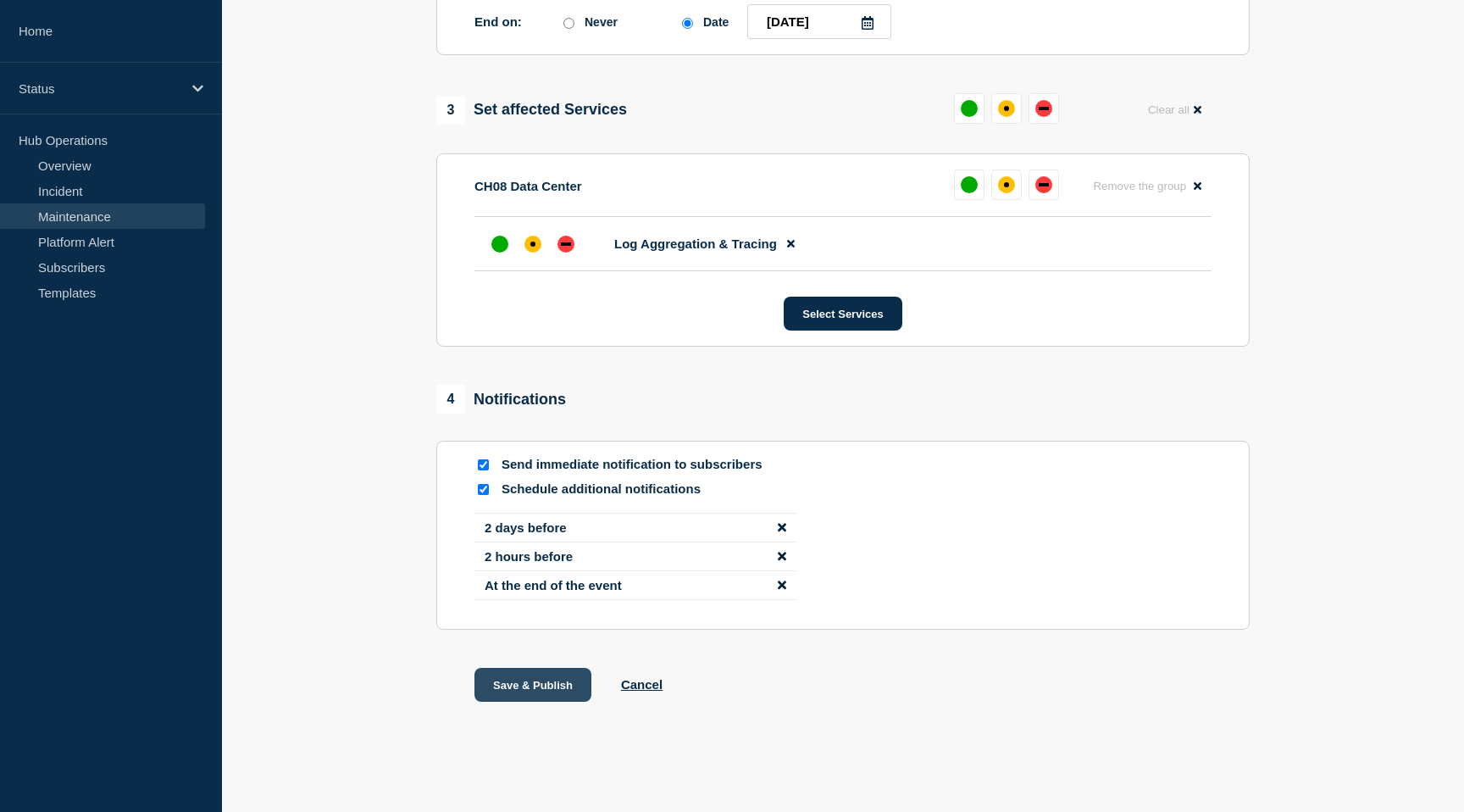
click at [549, 683] on button "Save & Publish" at bounding box center [533, 685] width 117 height 34
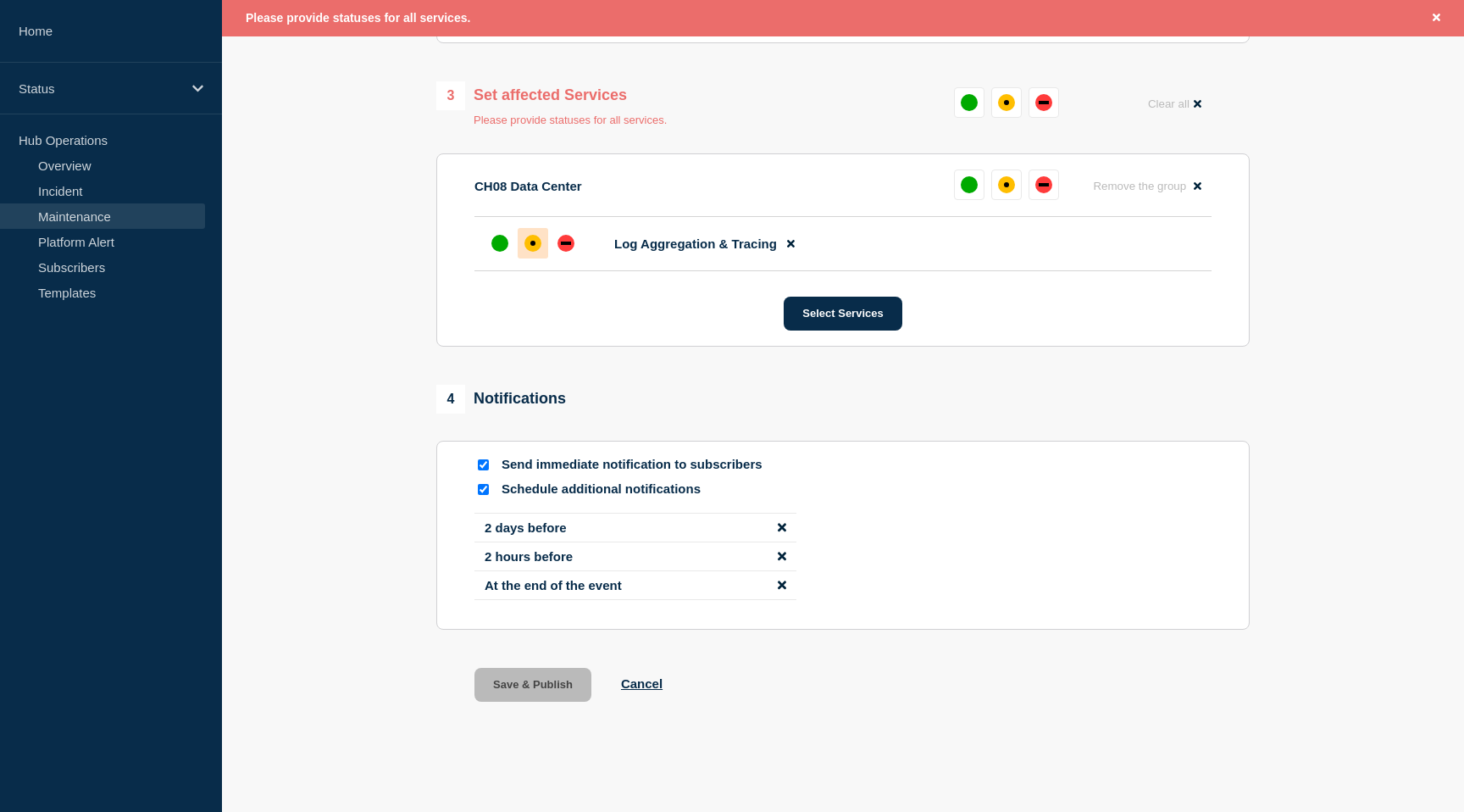
click at [535, 245] on div "affected" at bounding box center [533, 243] width 17 height 17
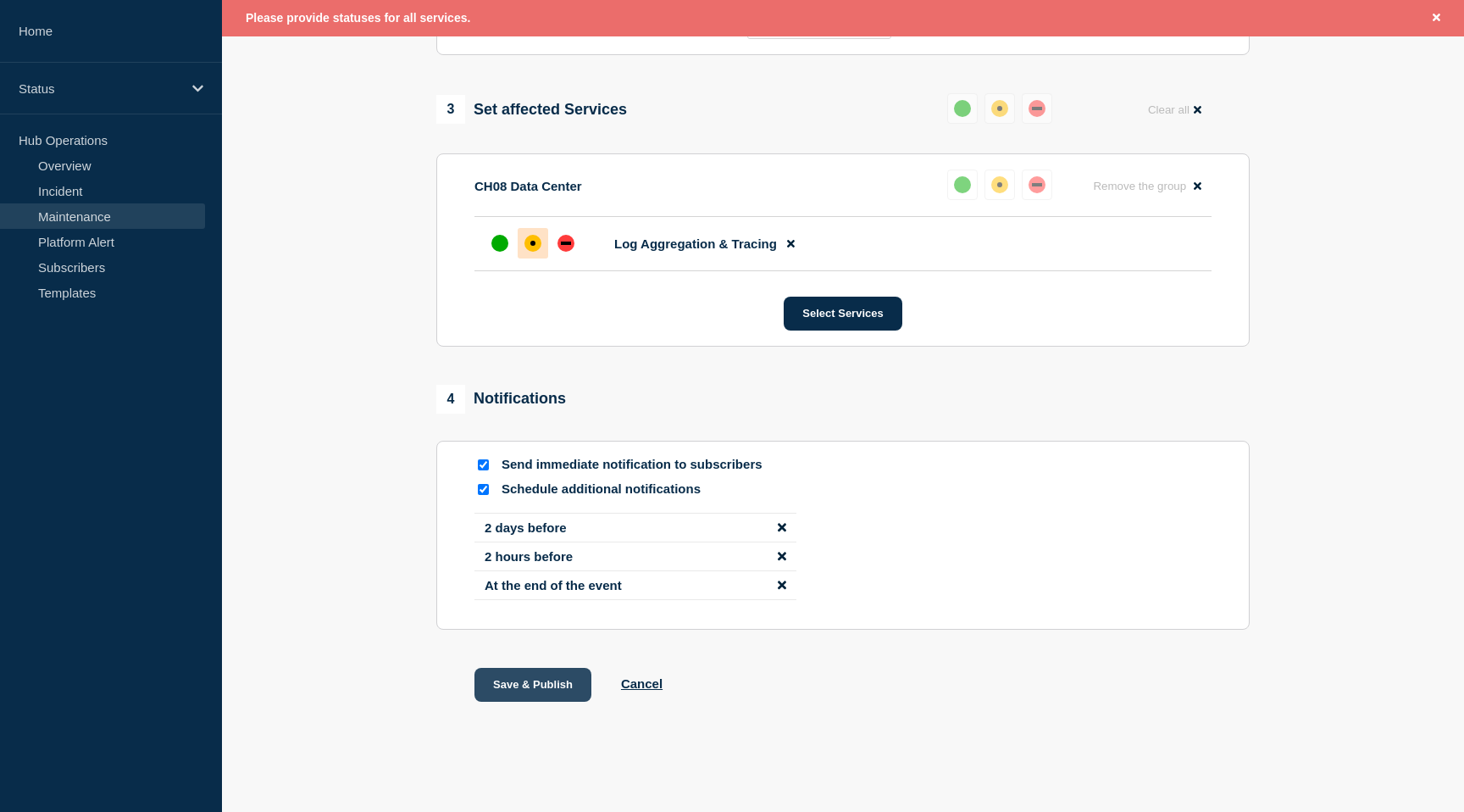
click at [560, 690] on button "Save & Publish" at bounding box center [533, 685] width 117 height 34
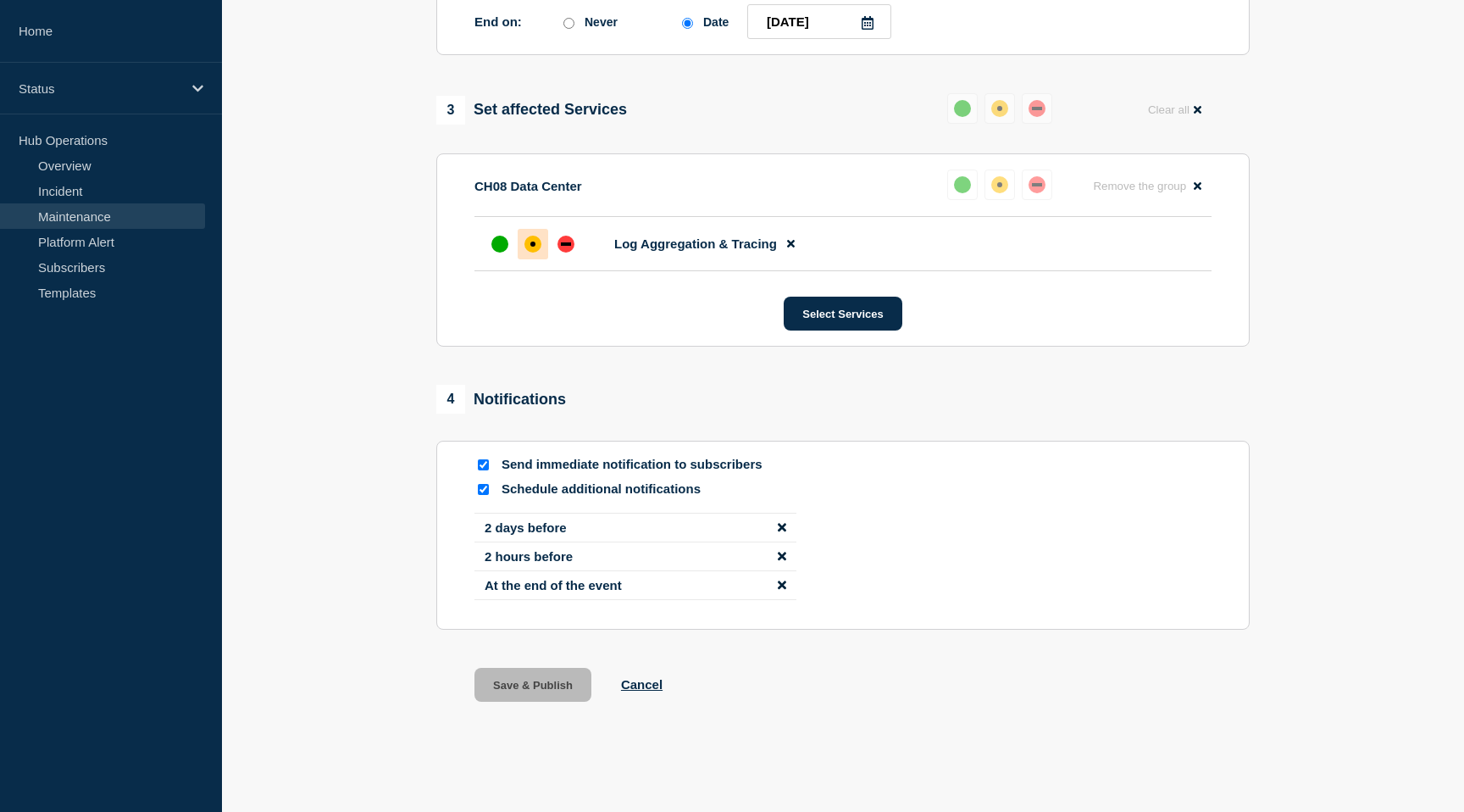
scroll to position [1026, 0]
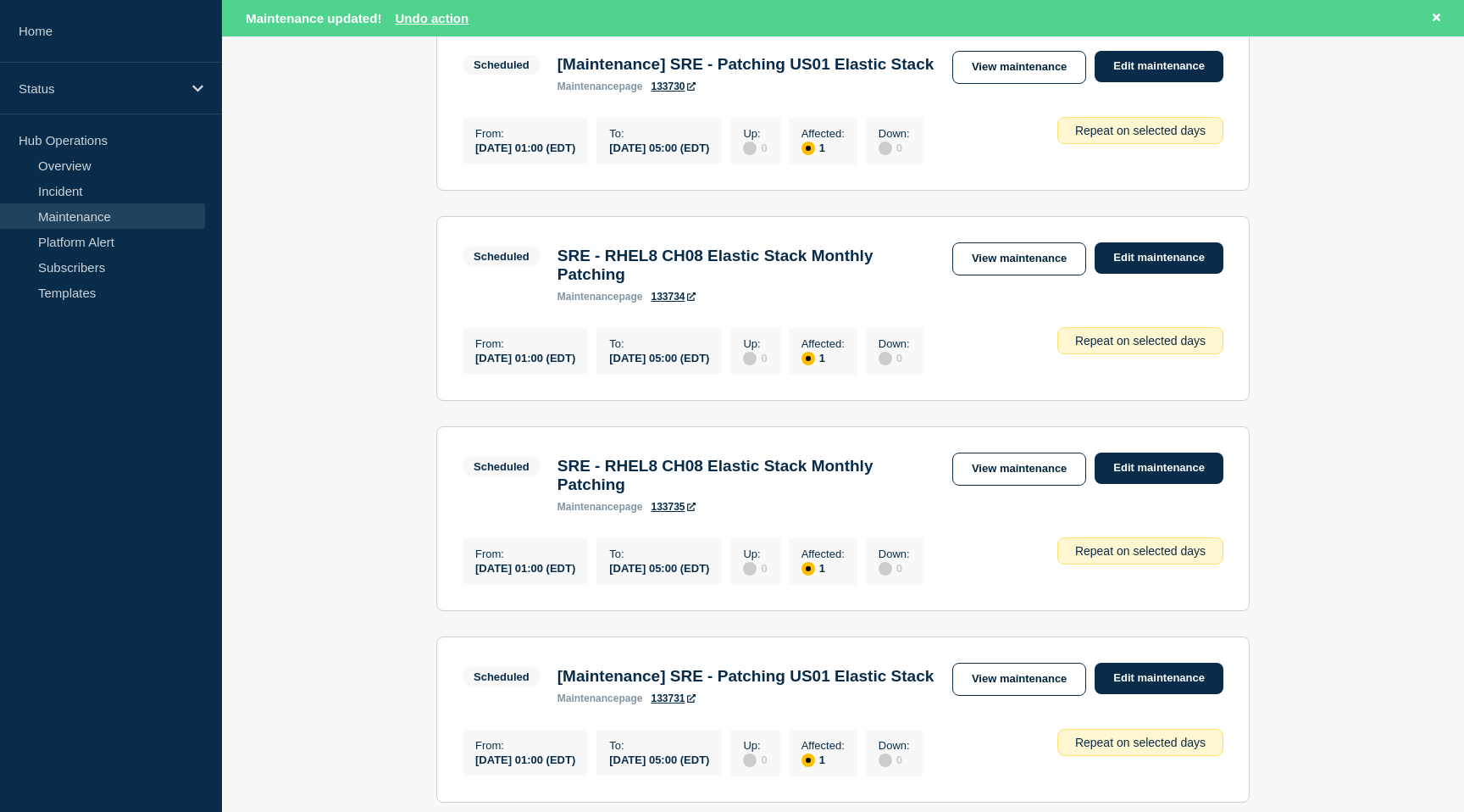
scroll to position [1848, 0]
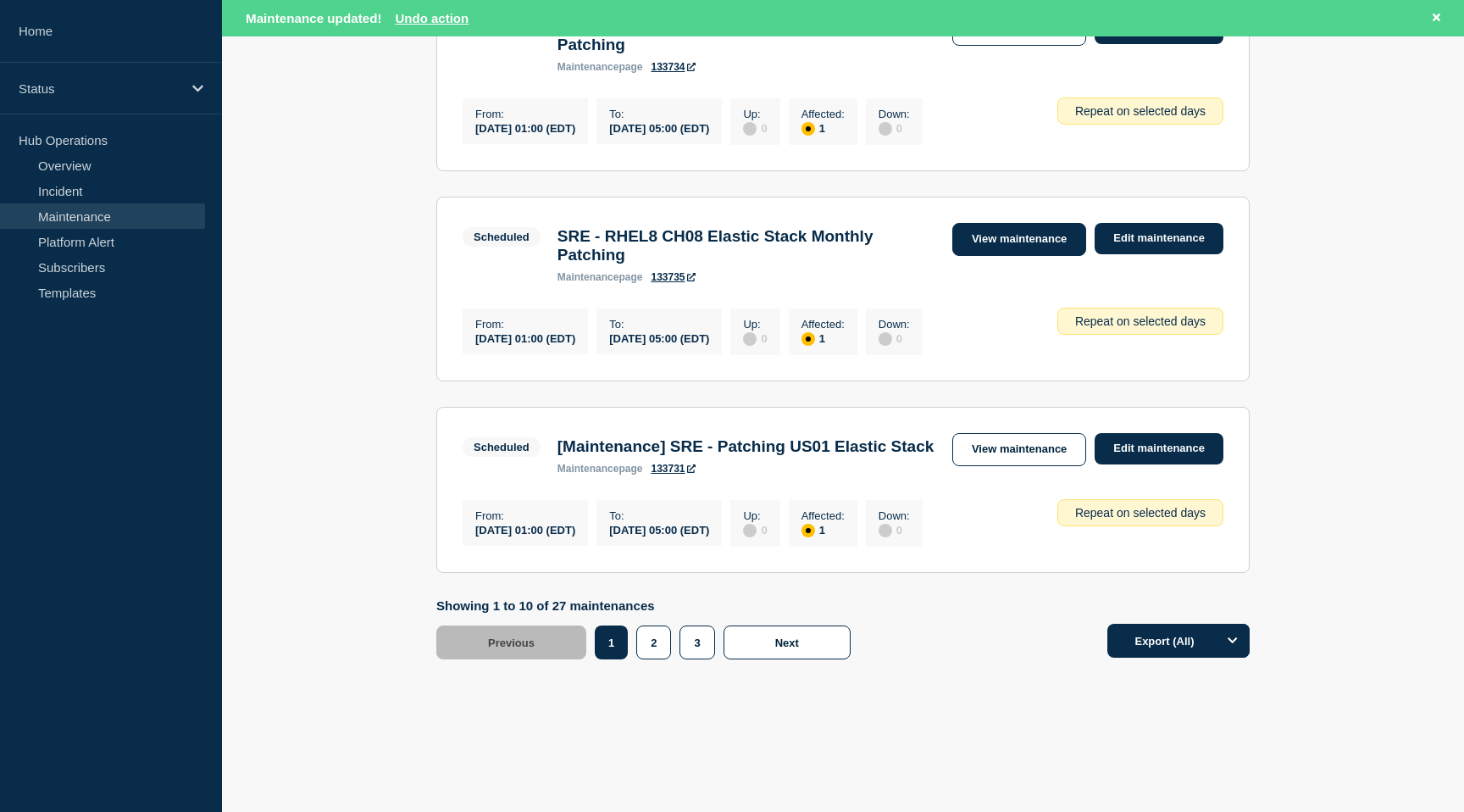
click at [1071, 234] on link "View maintenance" at bounding box center [1020, 239] width 134 height 33
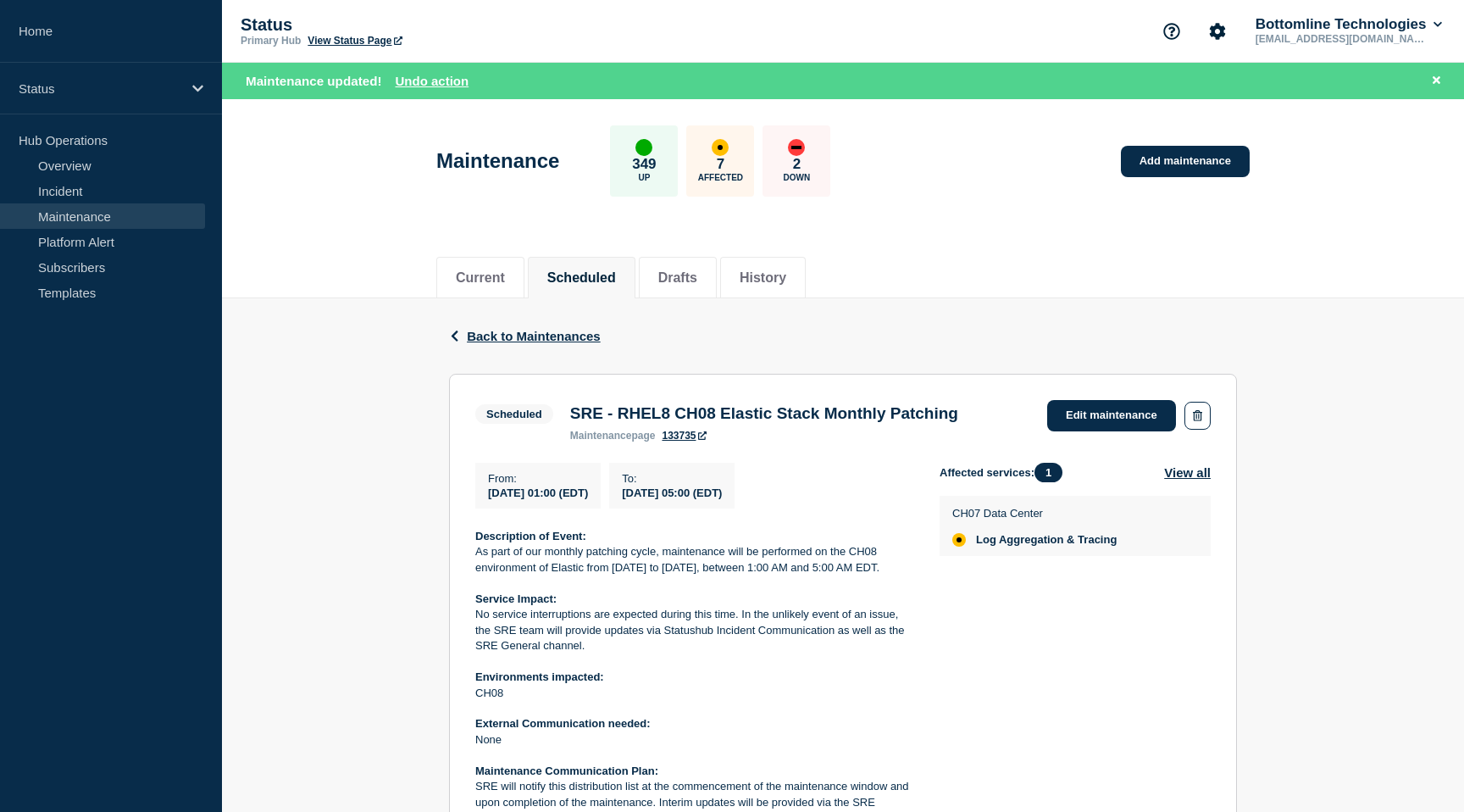
scroll to position [341, 0]
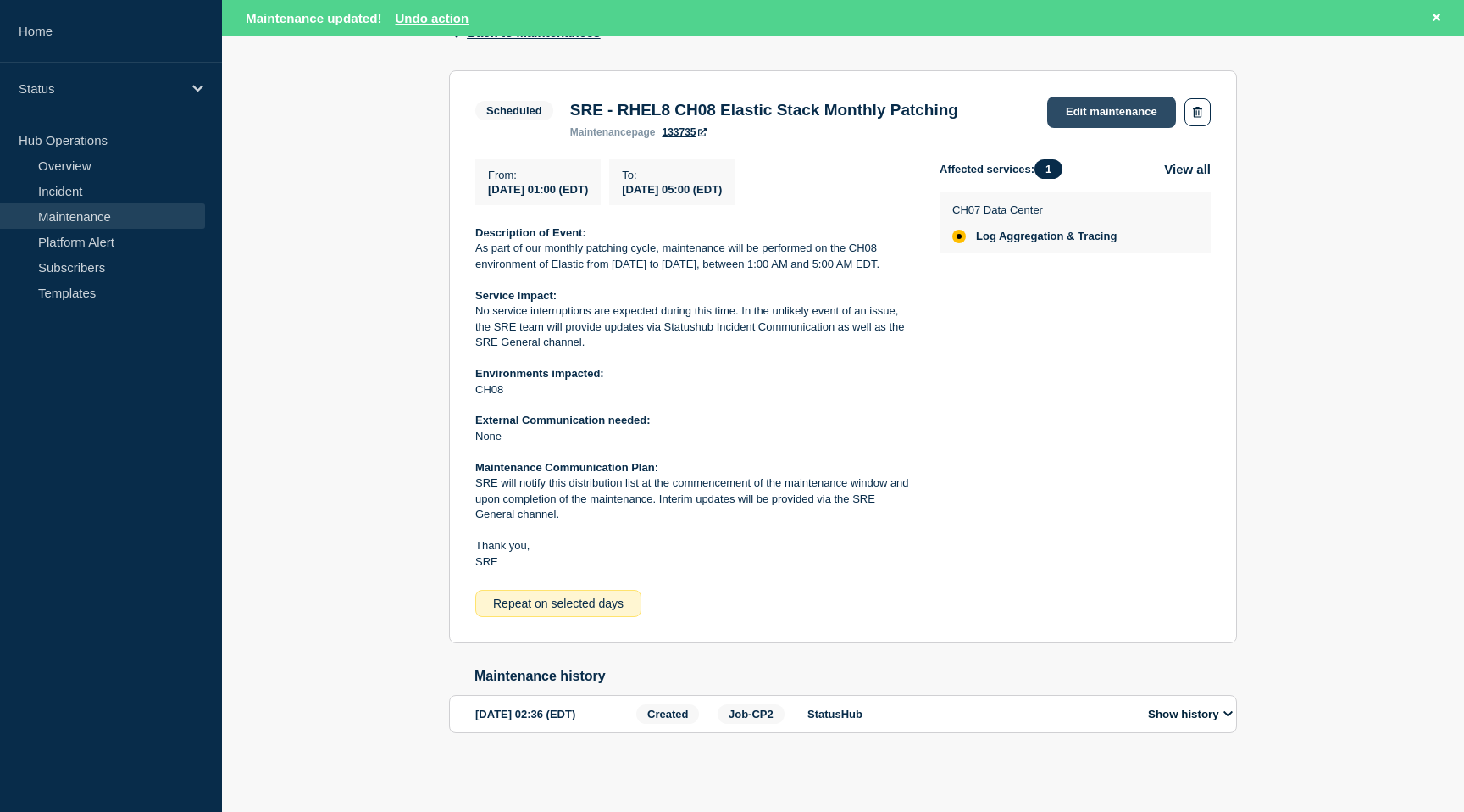
click at [1119, 96] on link "Edit maintenance" at bounding box center [1111, 111] width 129 height 31
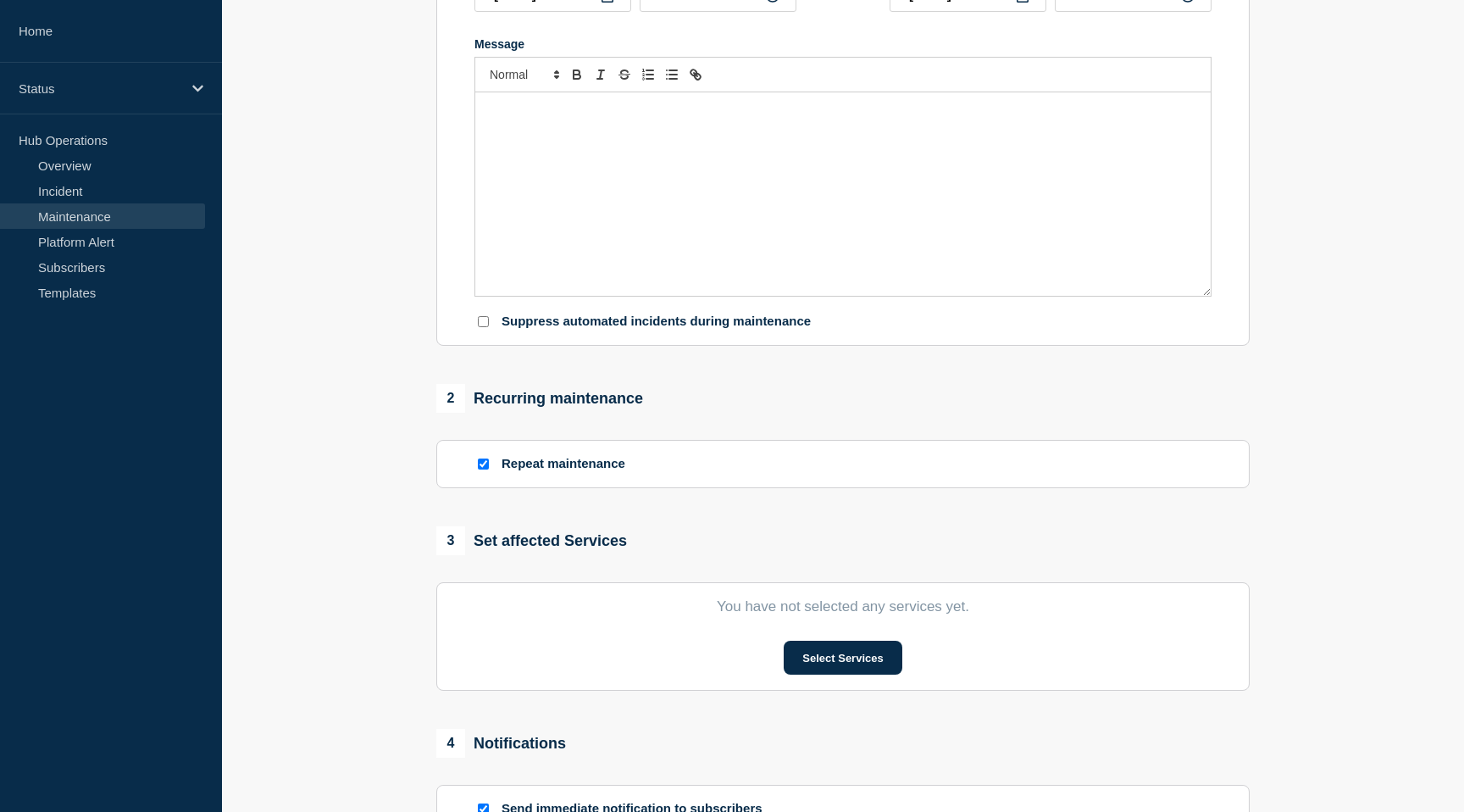
type input "SRE - RHEL8 CH08 Elastic Stack Monthly Patching"
type input "2025-09-03"
type input "01:00"
type input "2025-09-03"
type input "05:00"
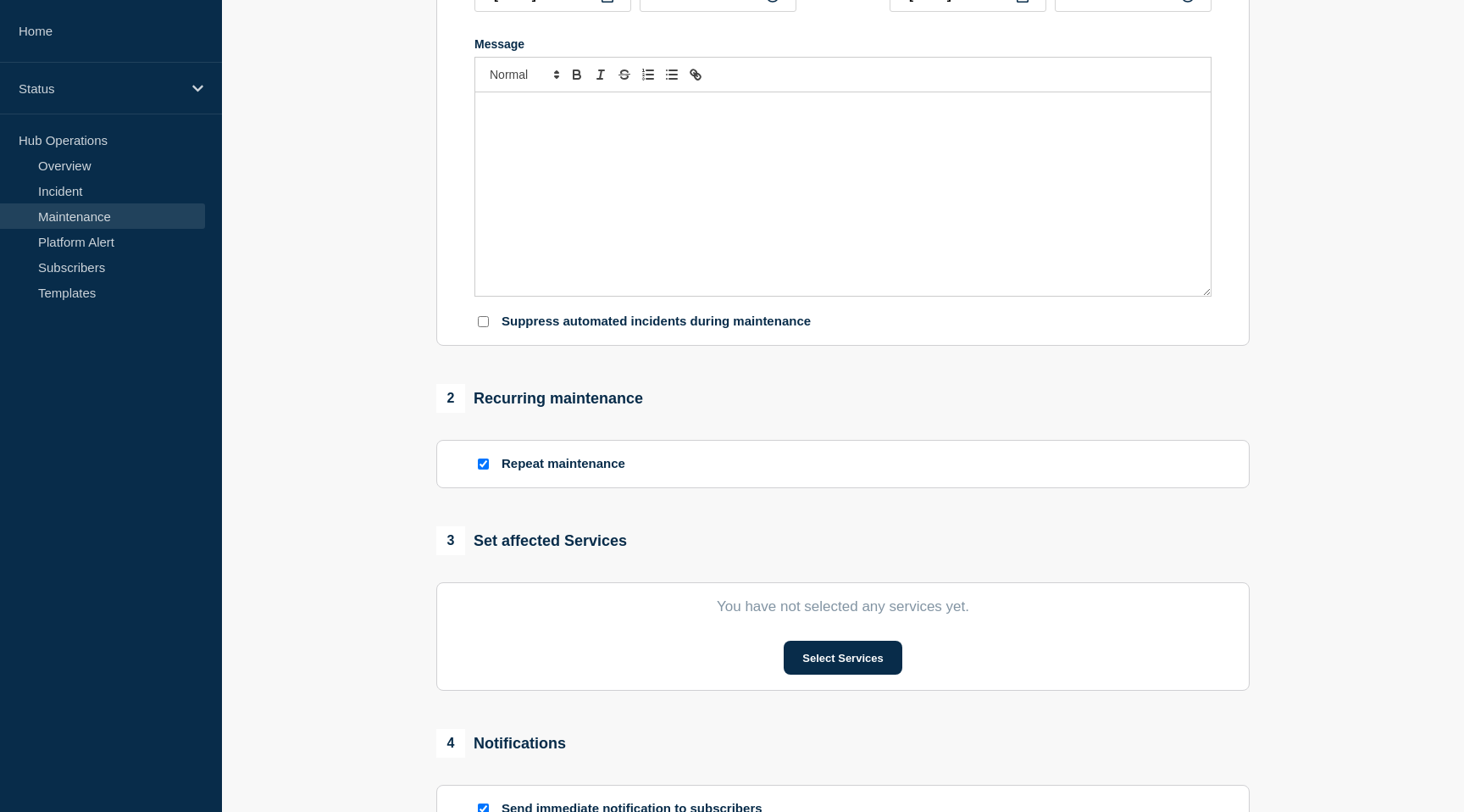
checkbox input "true"
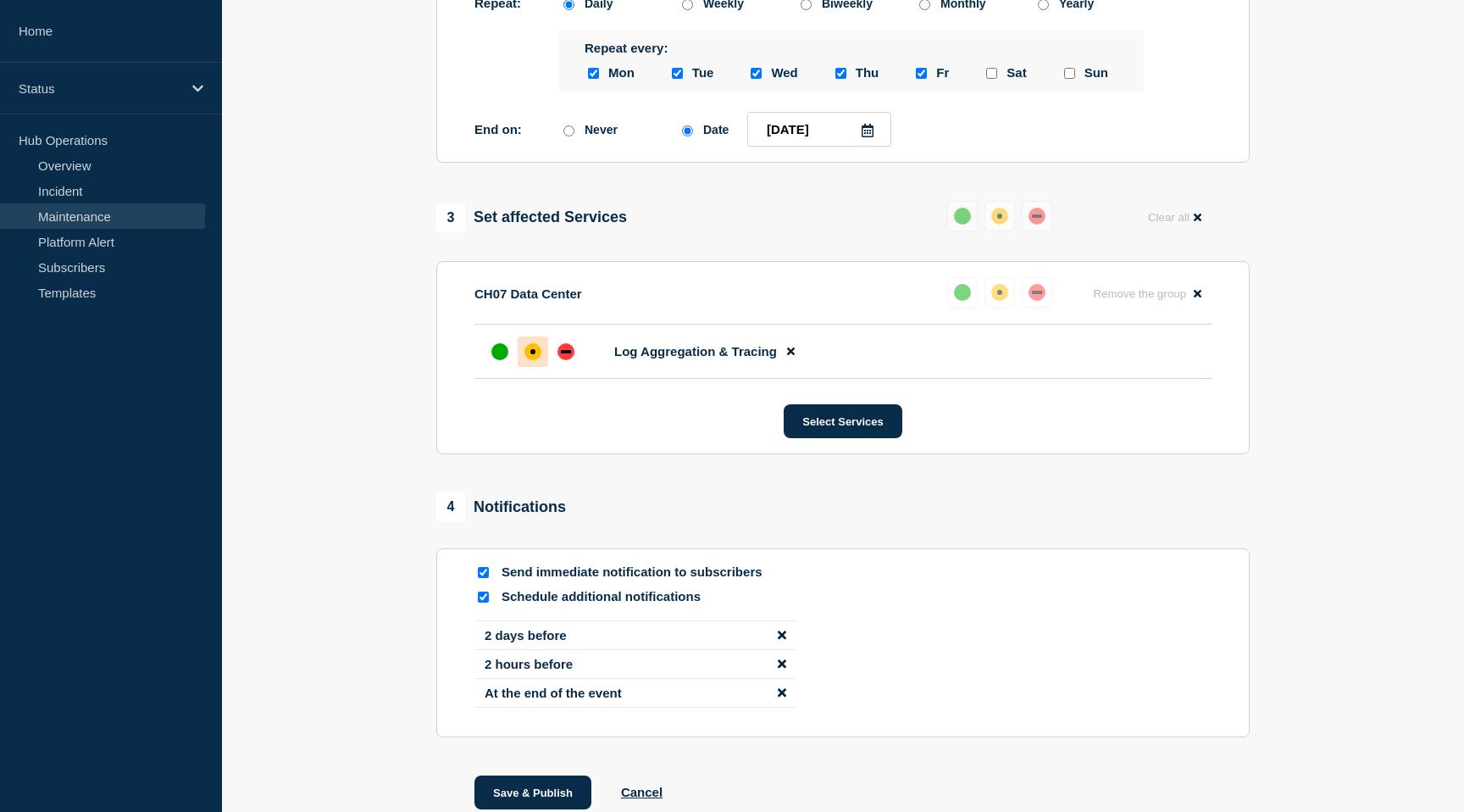
scroll to position [879, 0]
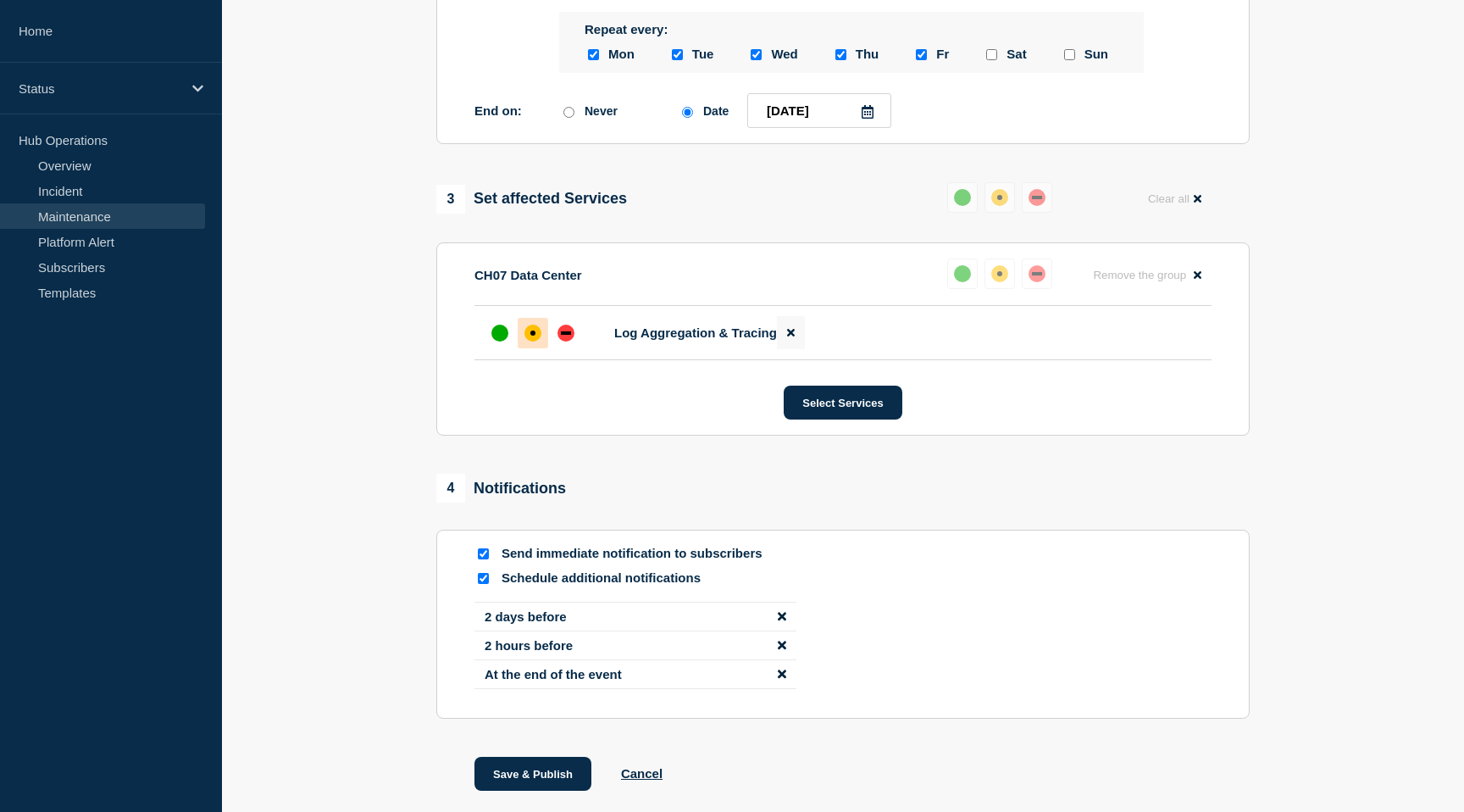
click at [788, 338] on icon at bounding box center [791, 333] width 8 height 8
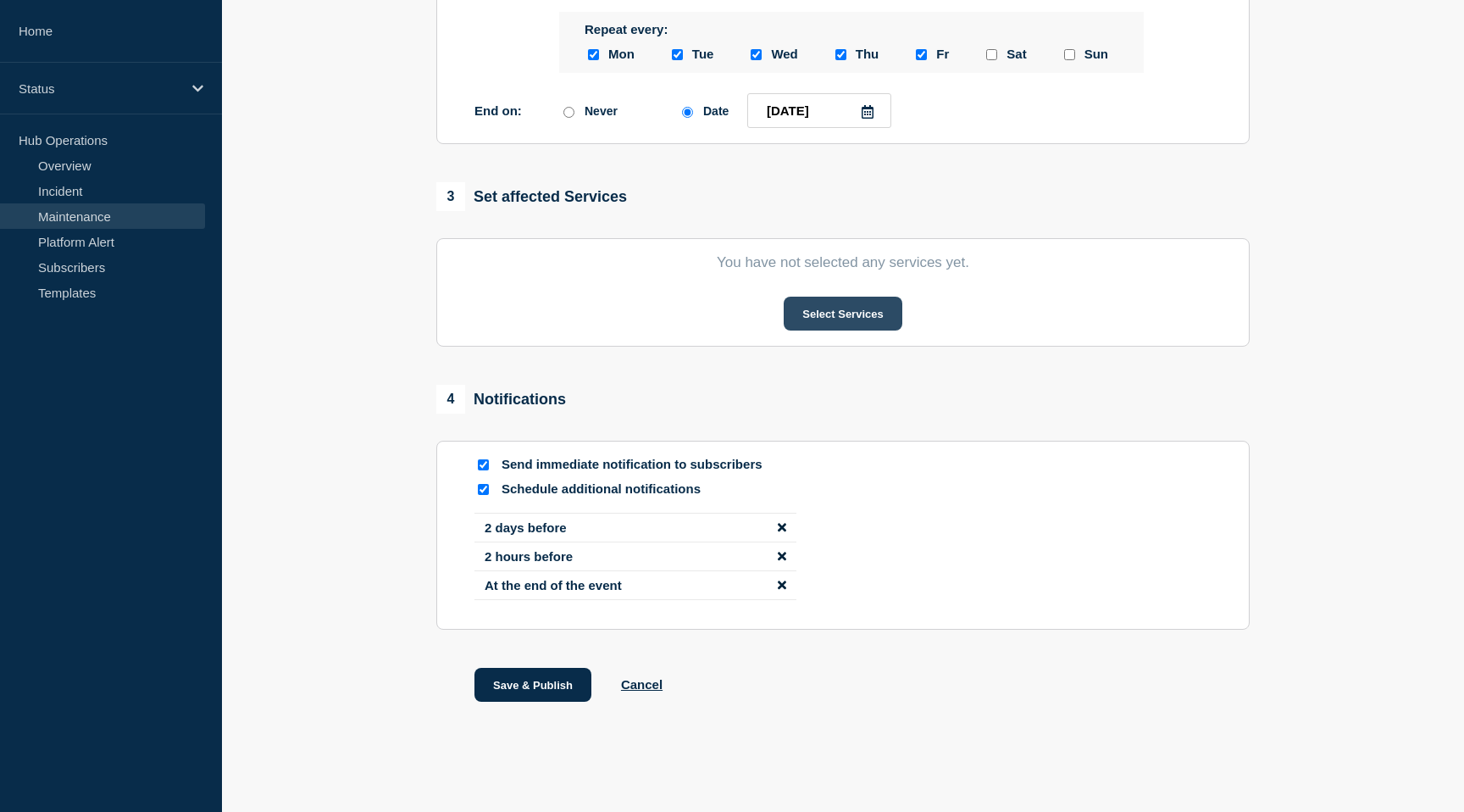
click at [827, 330] on button "Select Services" at bounding box center [842, 314] width 118 height 34
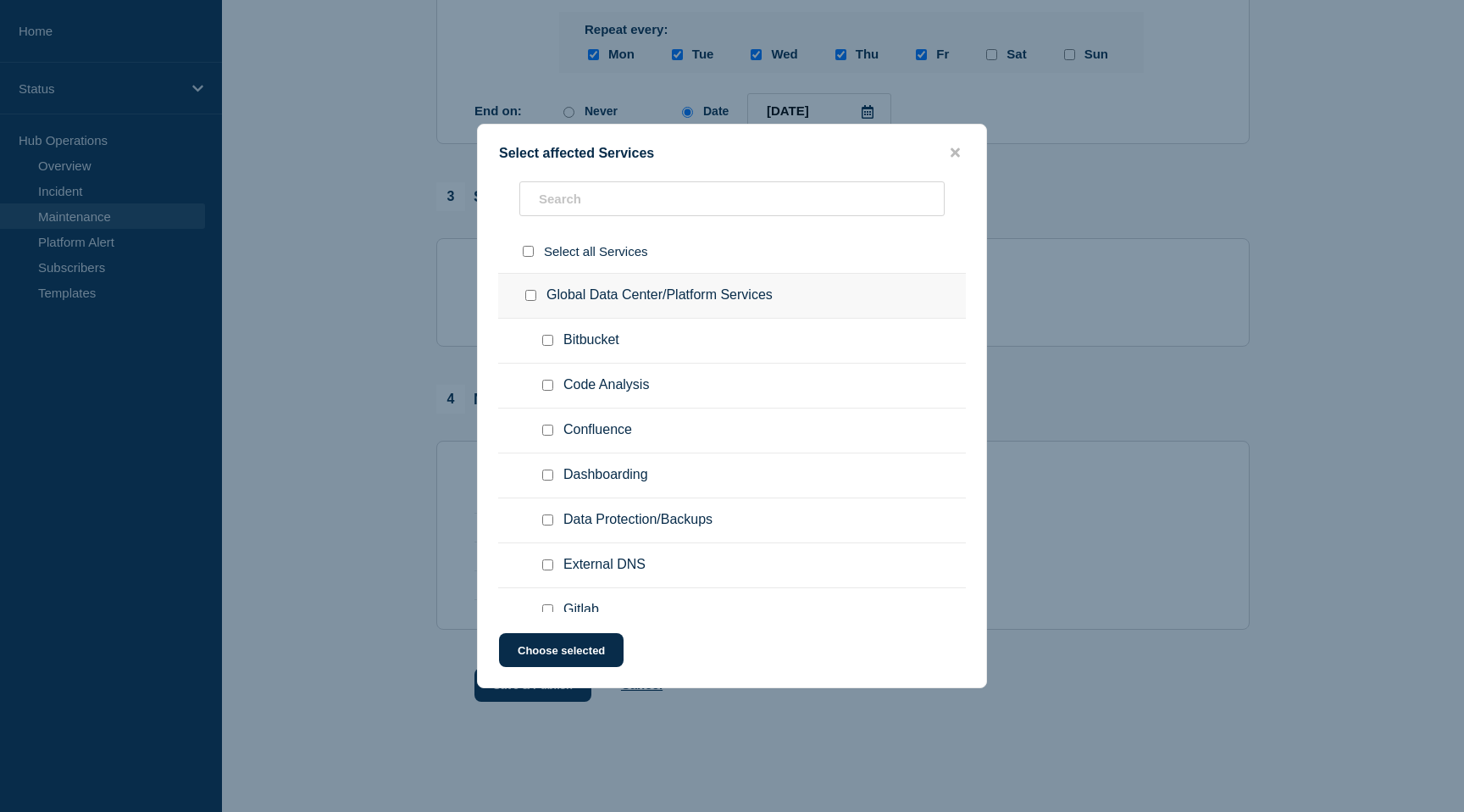
click at [735, 376] on ul "Code Analysis" at bounding box center [732, 385] width 467 height 45
click at [709, 198] on input "text" at bounding box center [732, 198] width 425 height 34
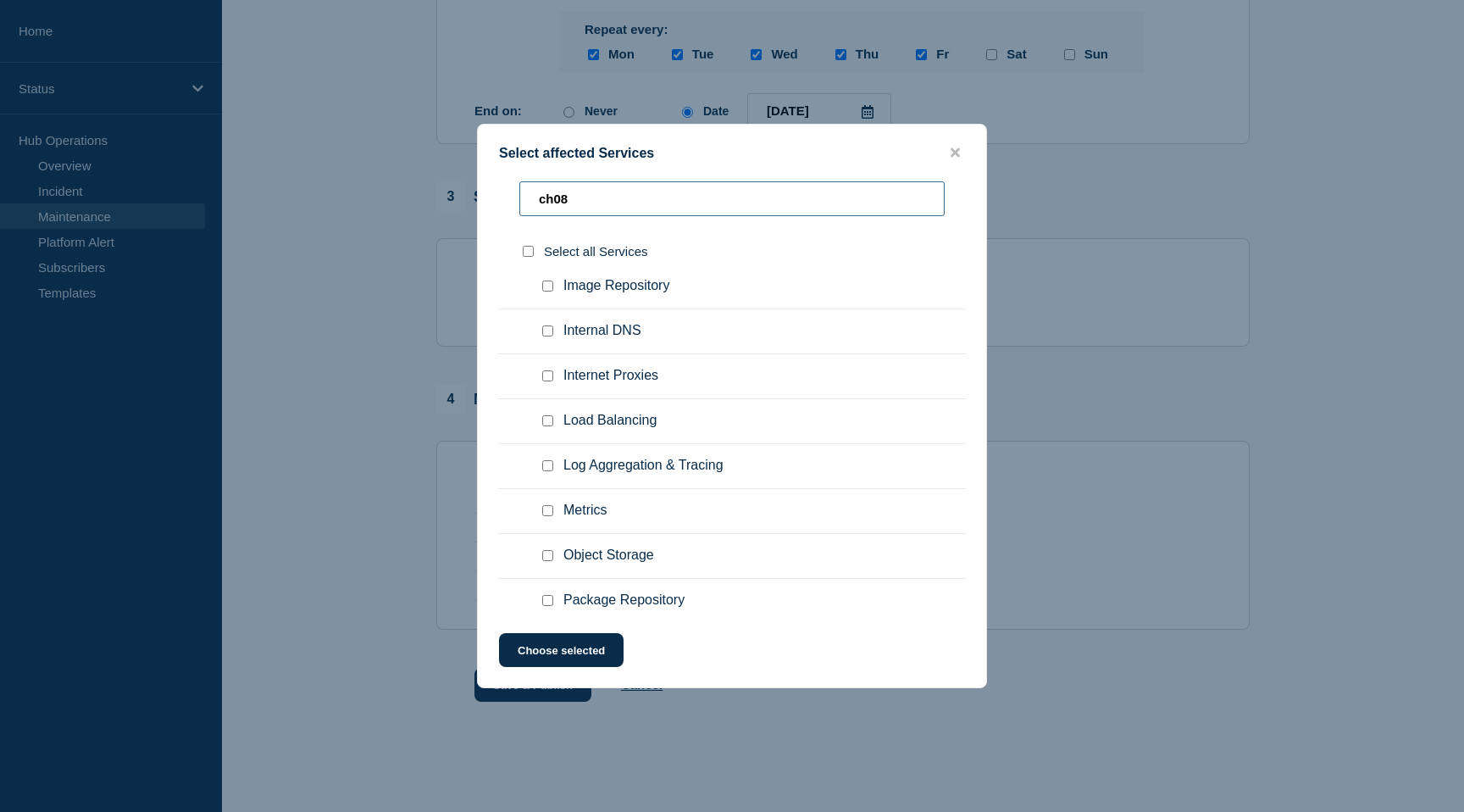
scroll to position [420, 0]
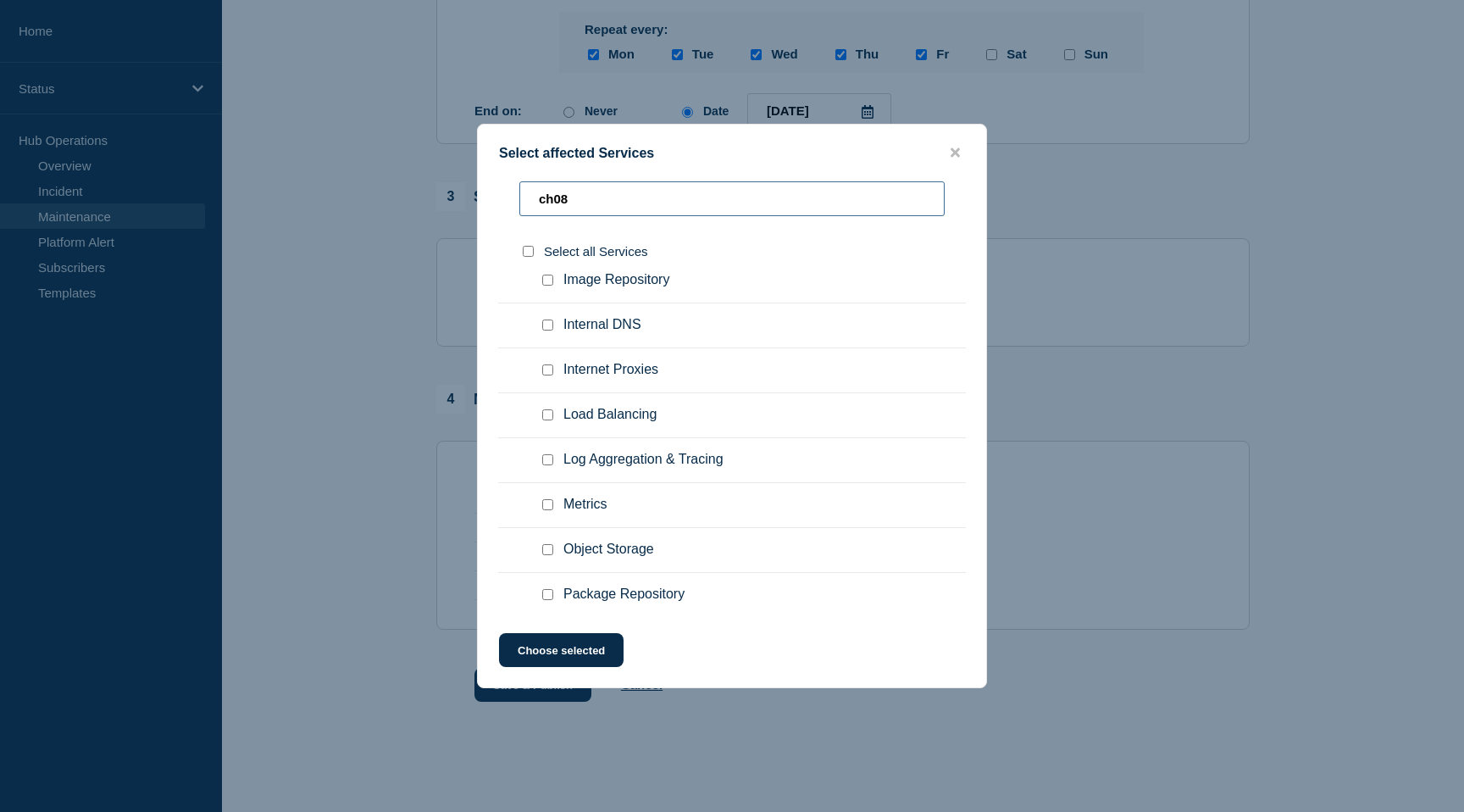
type input "ch08"
click at [656, 468] on span "Log Aggregation & Tracing" at bounding box center [643, 459] width 160 height 17
click at [541, 468] on div at bounding box center [551, 459] width 25 height 17
click at [549, 466] on input "Log Aggregation & Tracing checkbox" at bounding box center [548, 459] width 11 height 11
checkbox input "true"
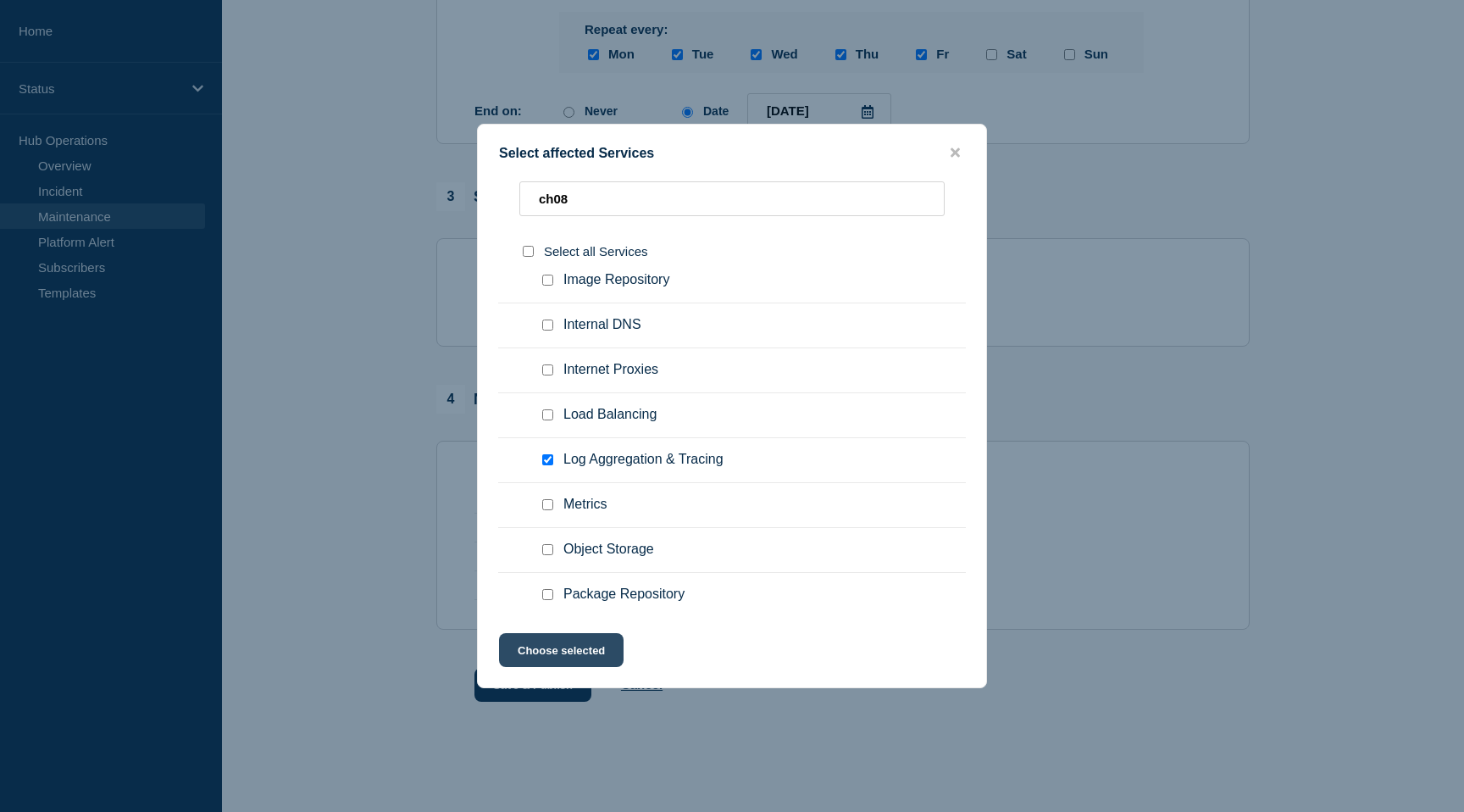
click at [558, 659] on button "Choose selected" at bounding box center [561, 649] width 125 height 34
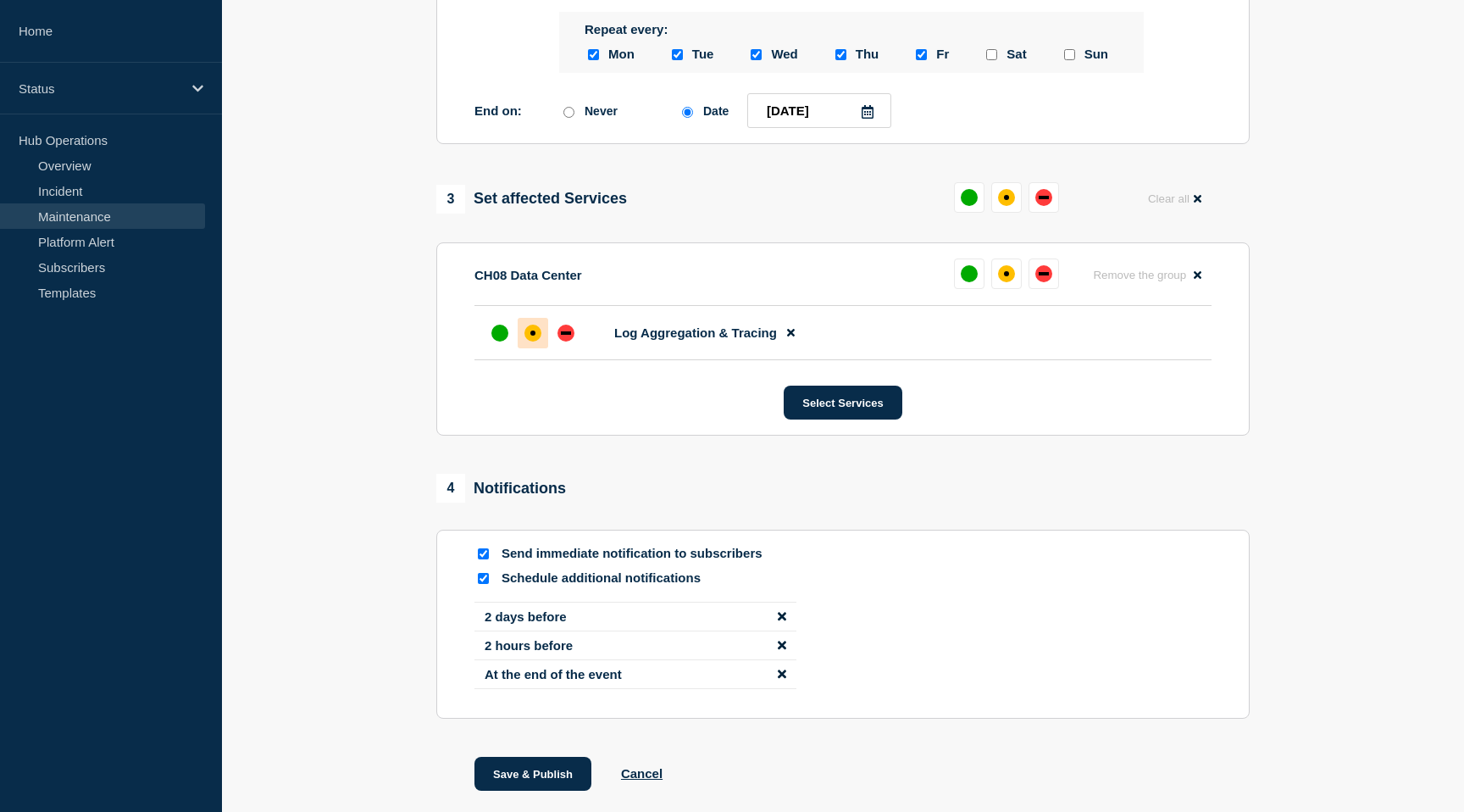
click at [527, 348] on div at bounding box center [533, 333] width 31 height 31
click at [823, 420] on button "Select Services" at bounding box center [842, 402] width 118 height 34
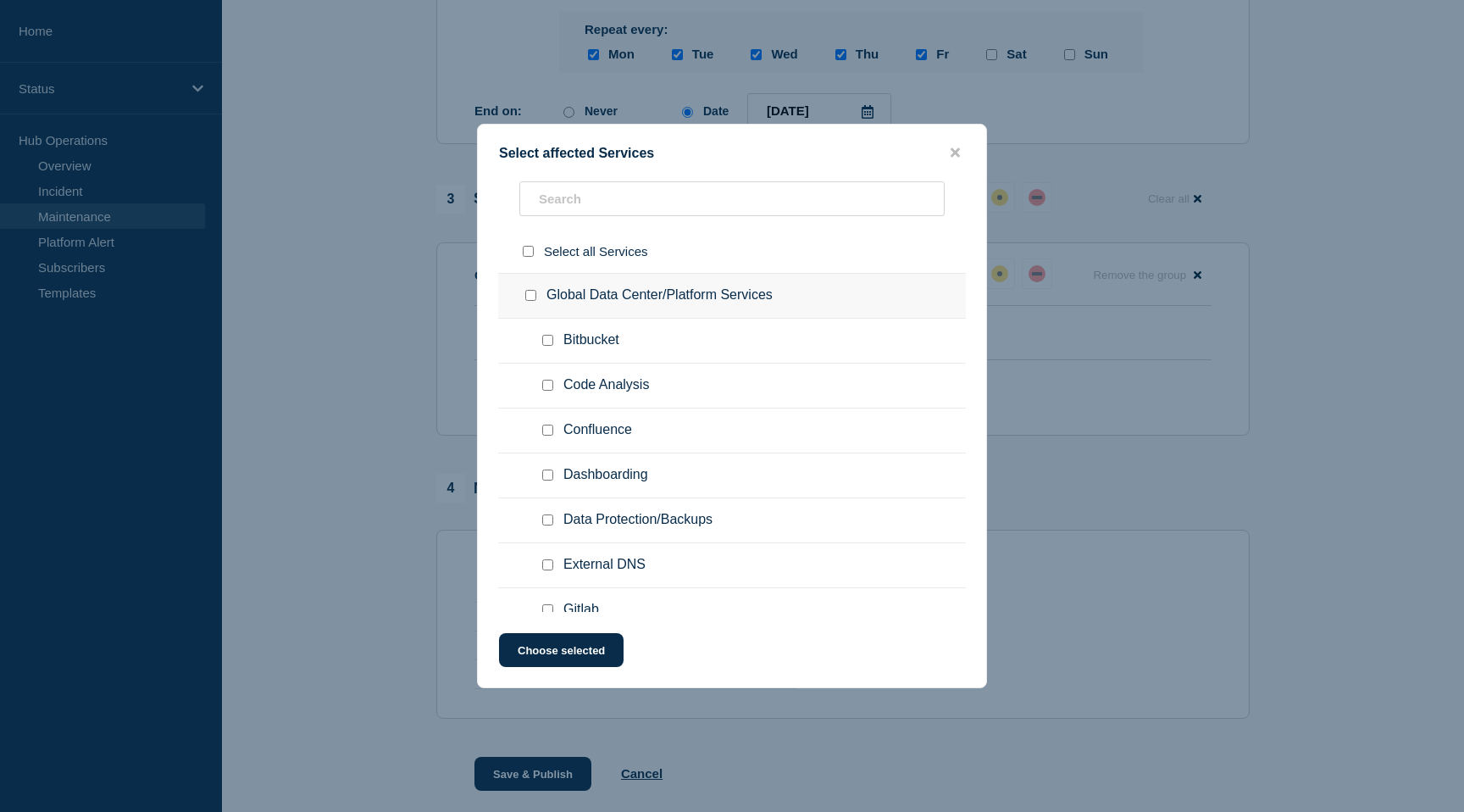
click at [349, 553] on div at bounding box center [732, 406] width 1464 height 812
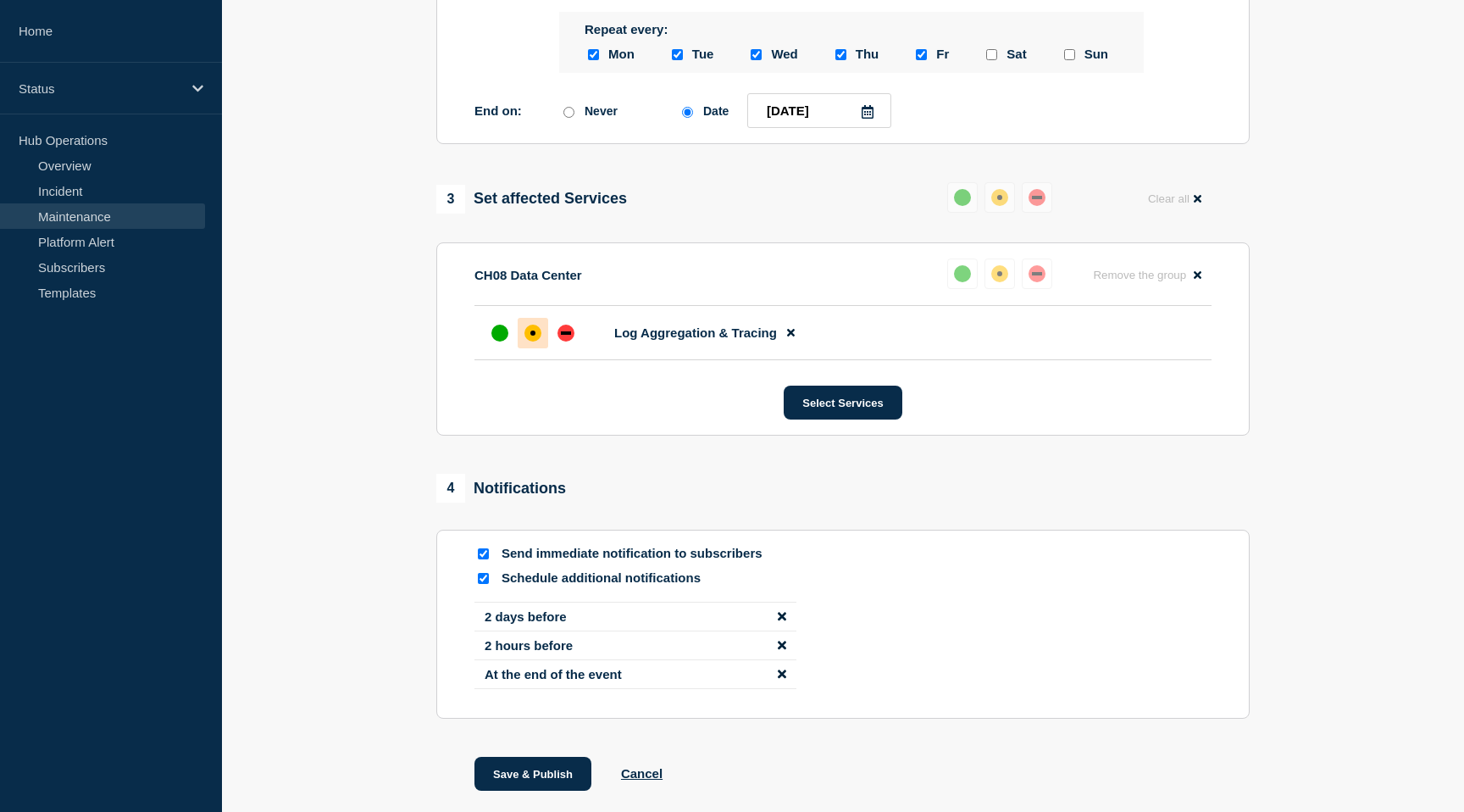
scroll to position [1026, 0]
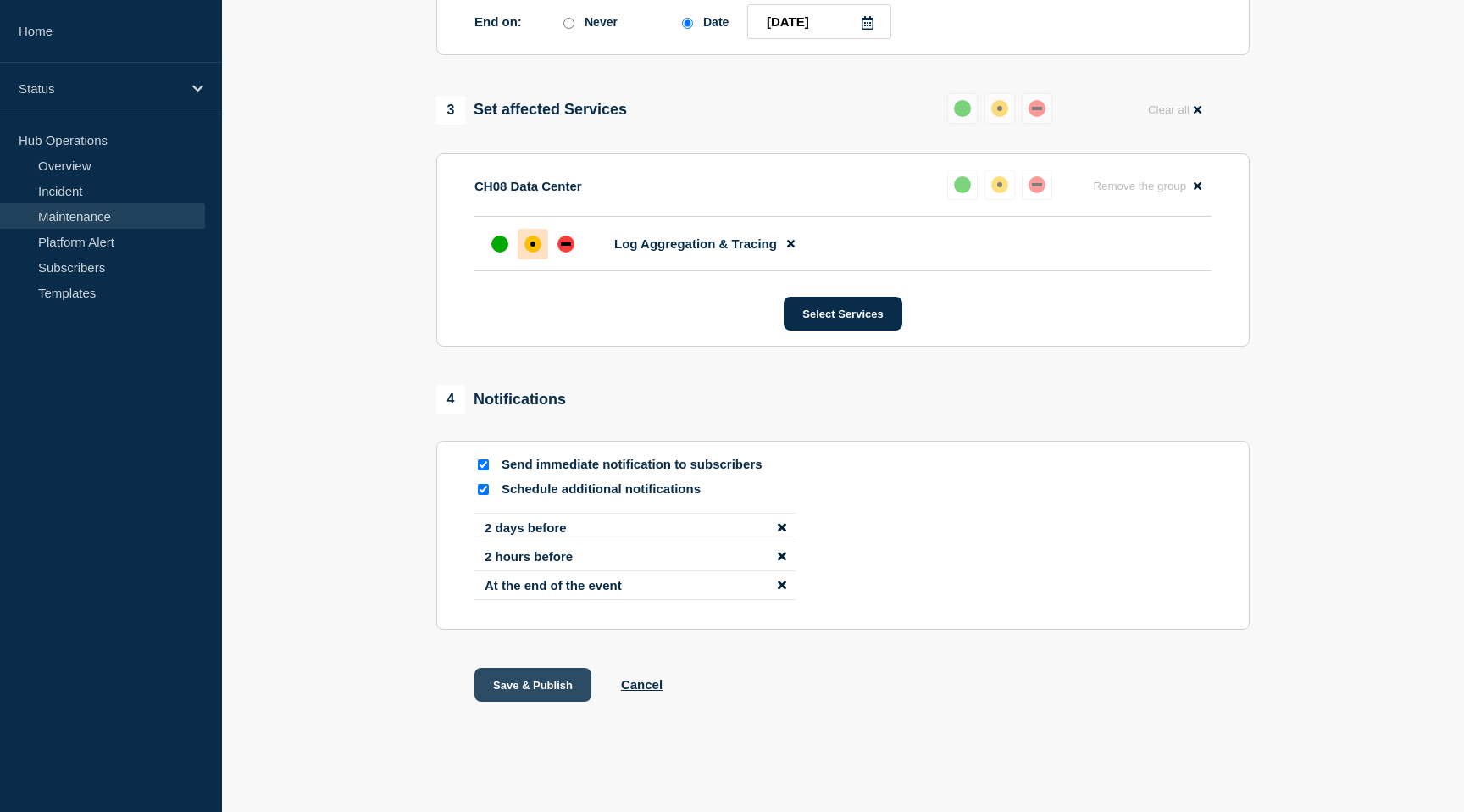
click at [551, 672] on button "Save & Publish" at bounding box center [533, 685] width 117 height 34
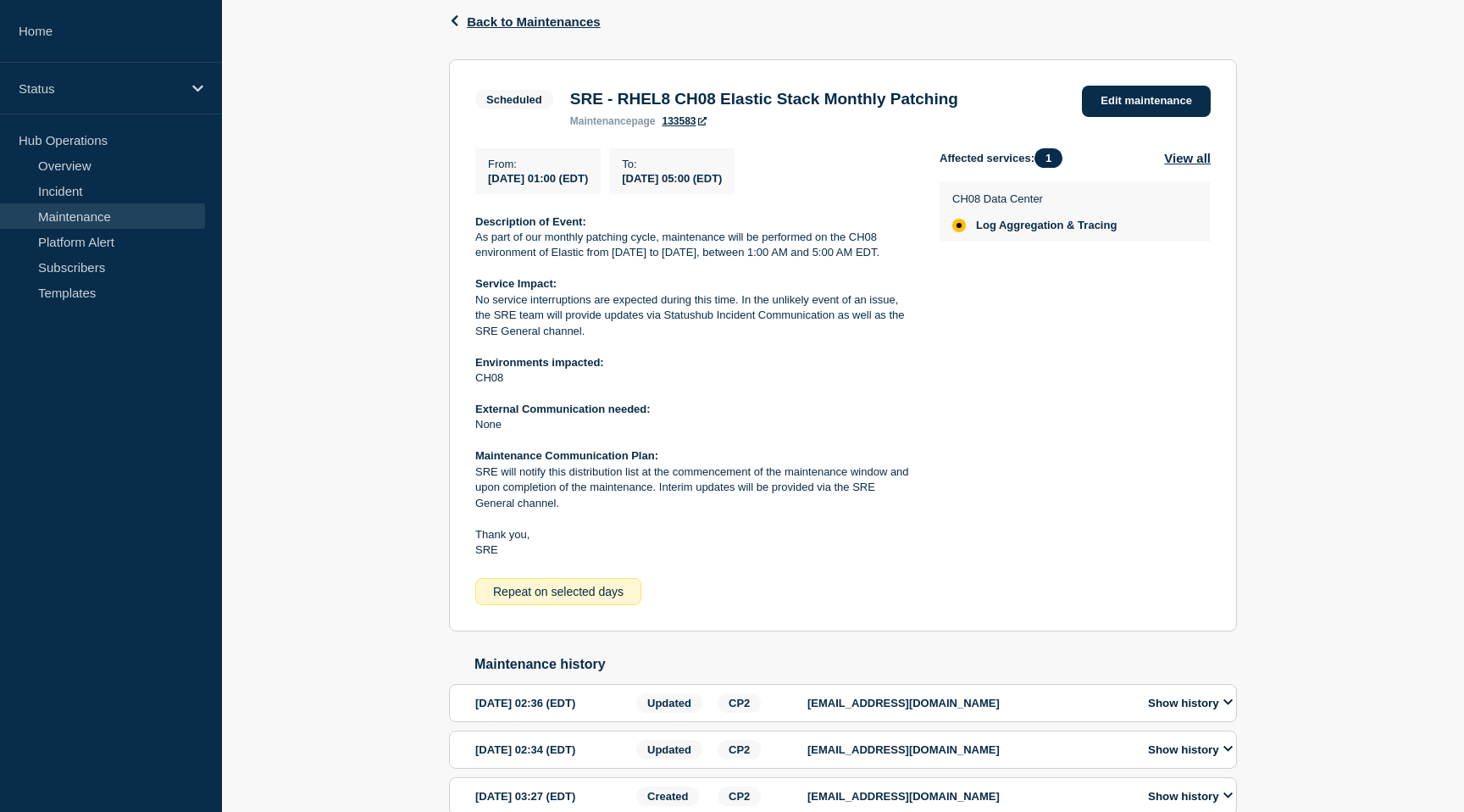
scroll to position [404, 0]
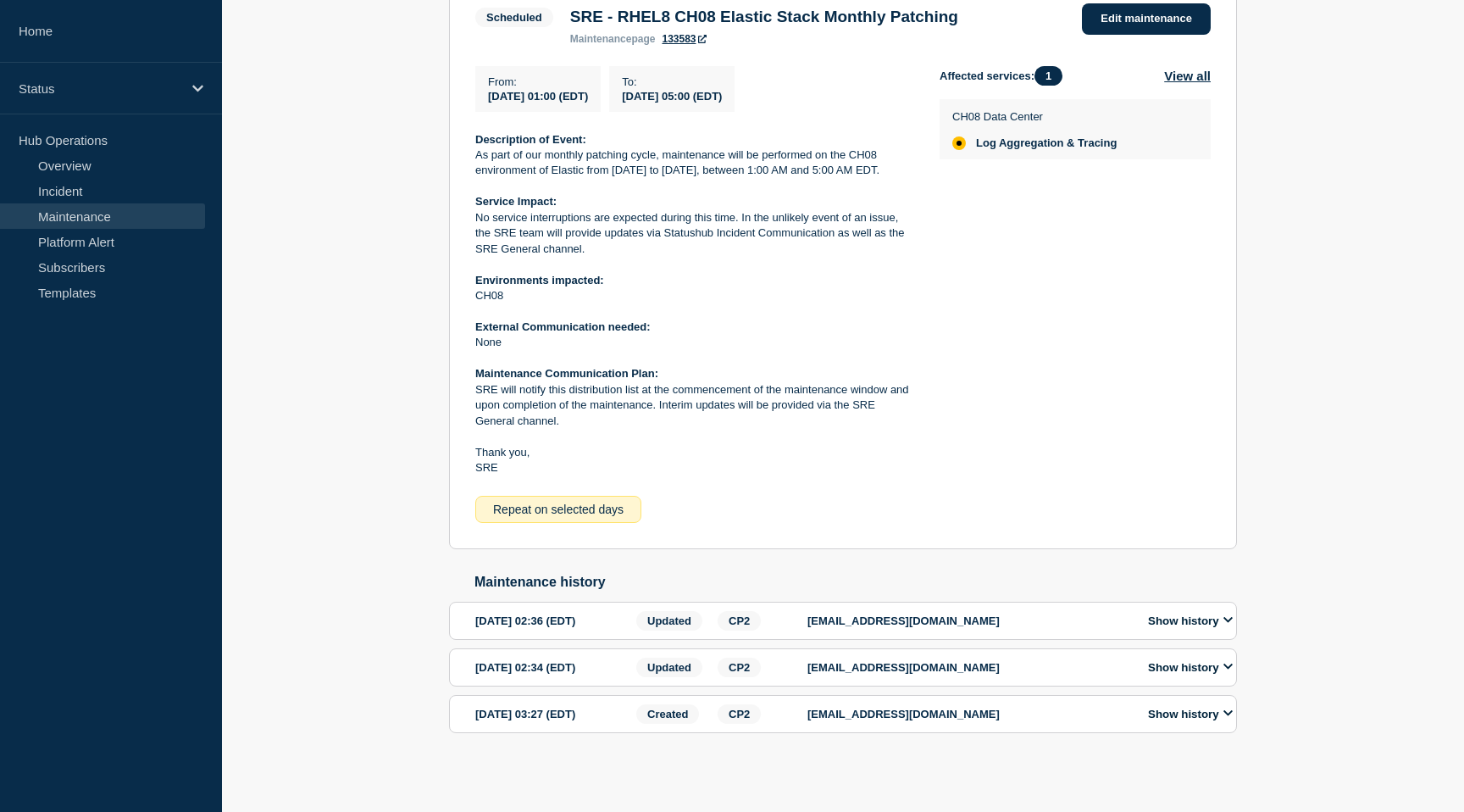
click at [1219, 613] on button "Show history" at bounding box center [1190, 620] width 95 height 14
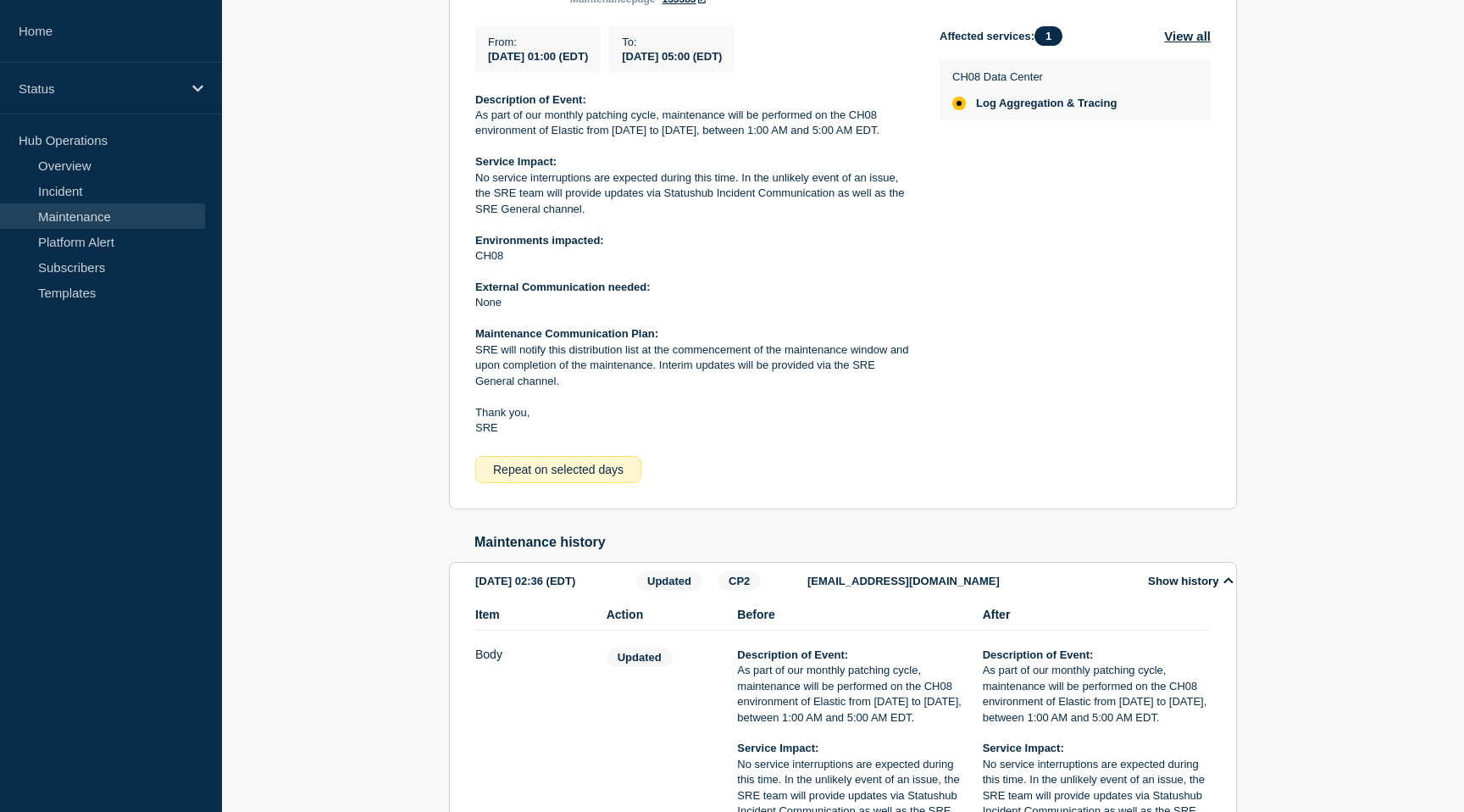
scroll to position [394, 0]
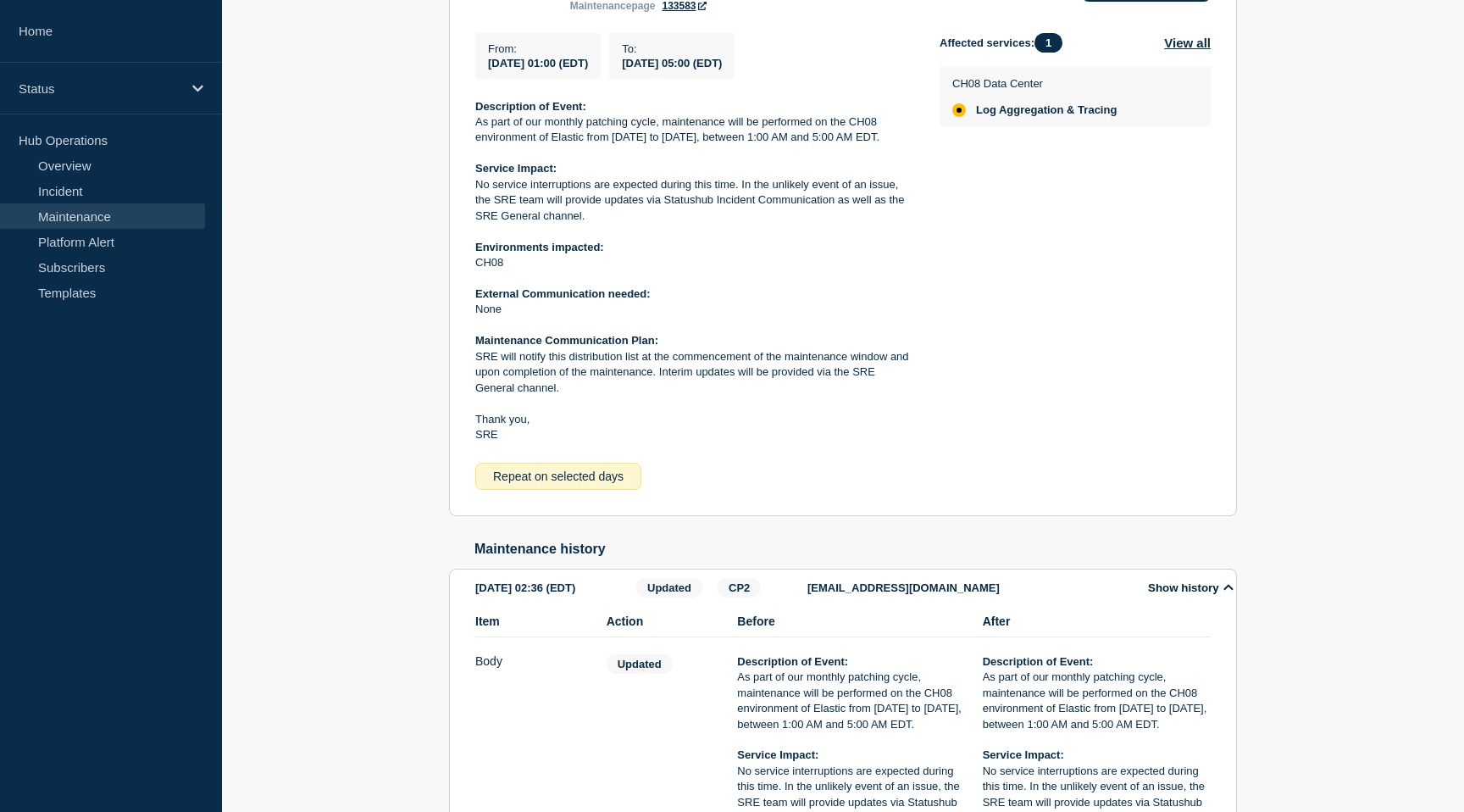
click at [1224, 592] on icon at bounding box center [1229, 587] width 11 height 11
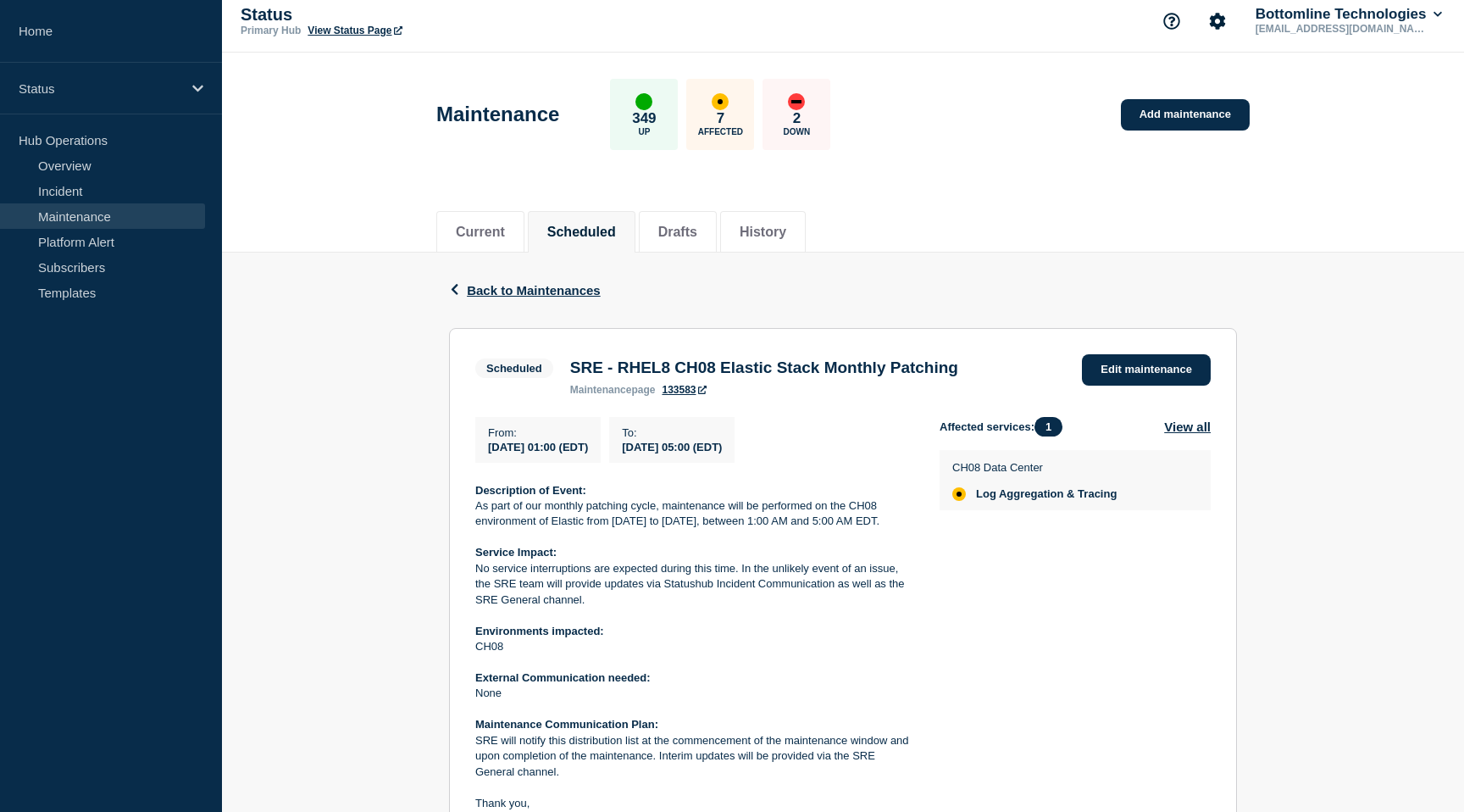
scroll to position [0, 0]
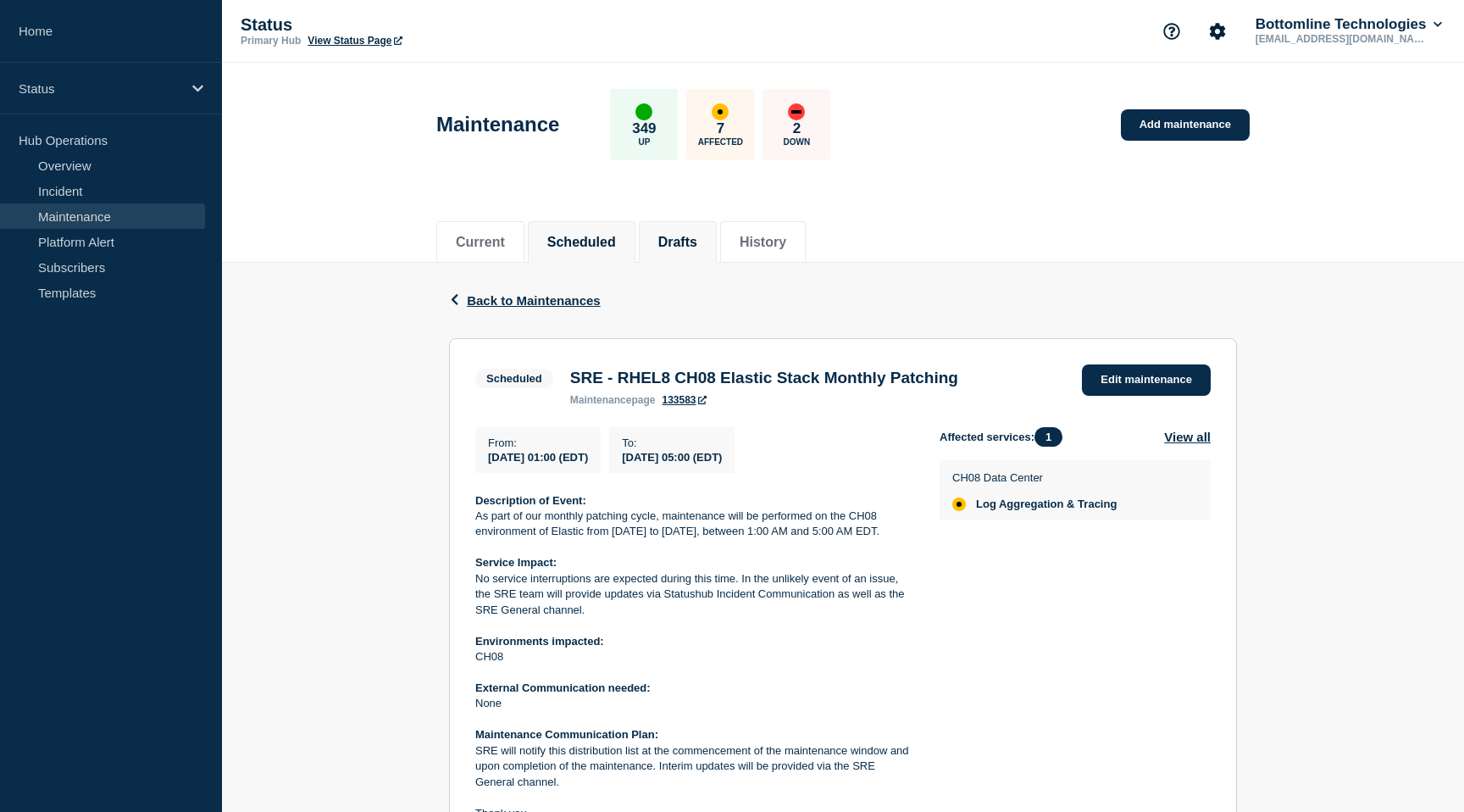
click at [685, 239] on button "Drafts" at bounding box center [678, 242] width 39 height 15
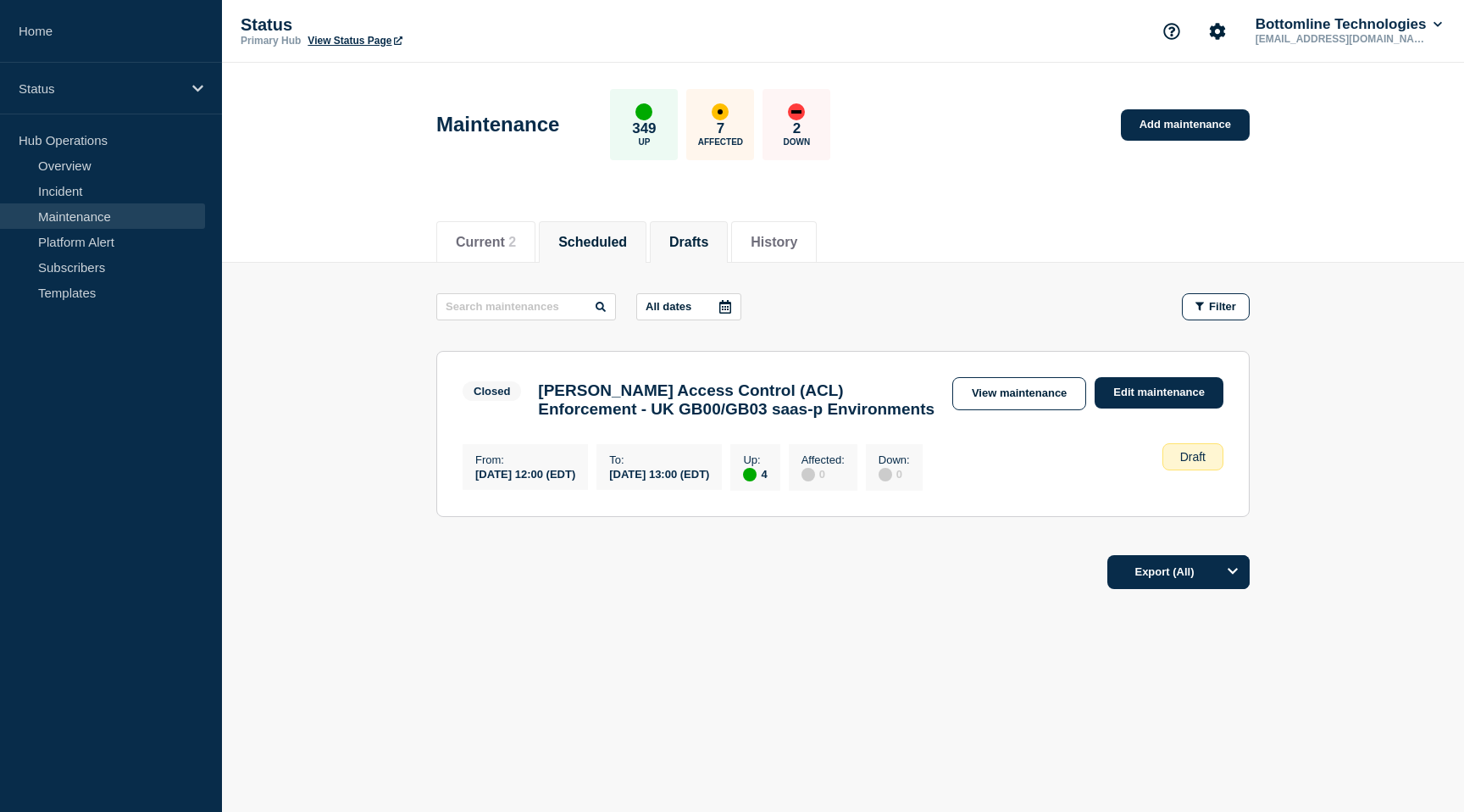
click at [575, 224] on li "Scheduled" at bounding box center [593, 241] width 108 height 42
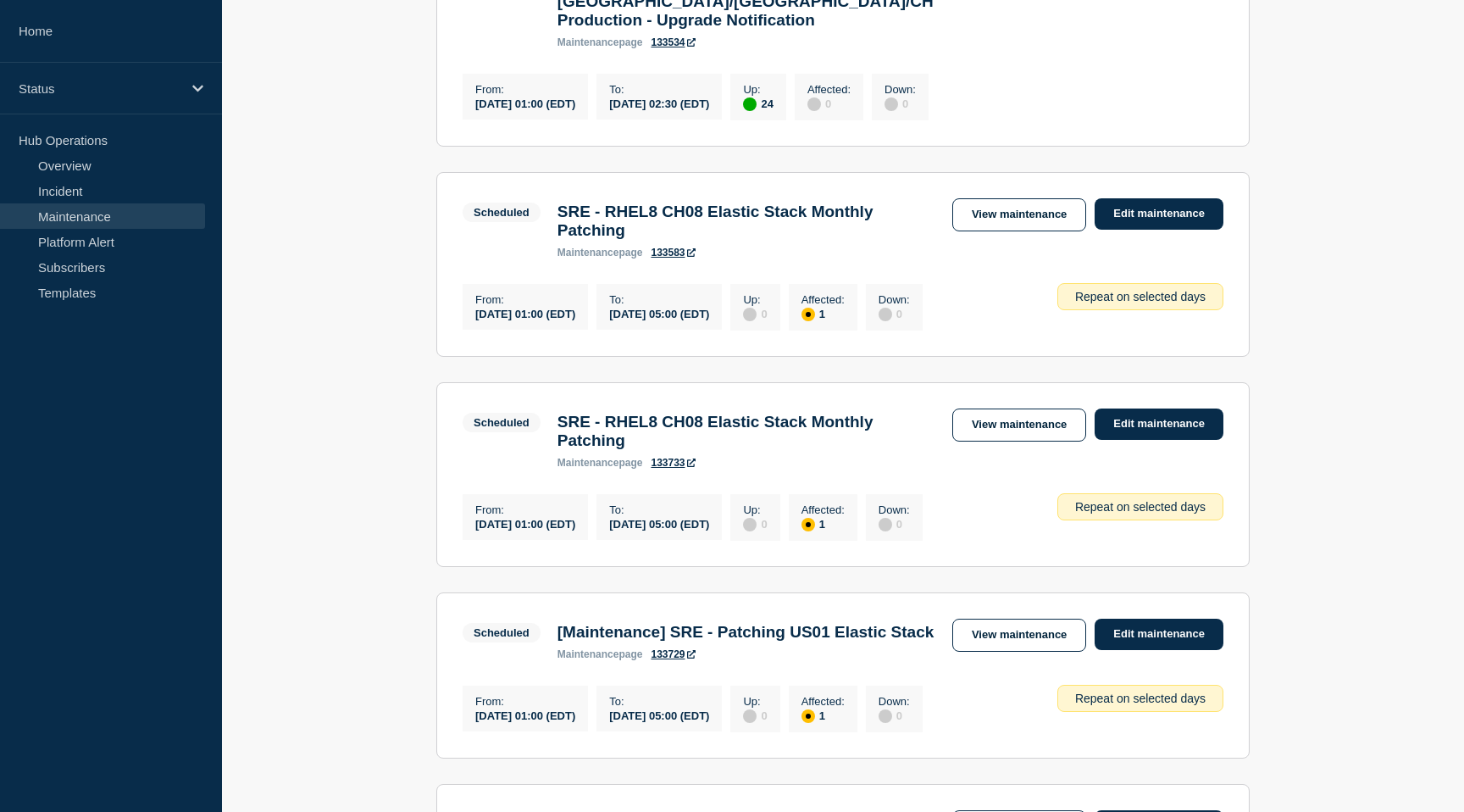
scroll to position [839, 0]
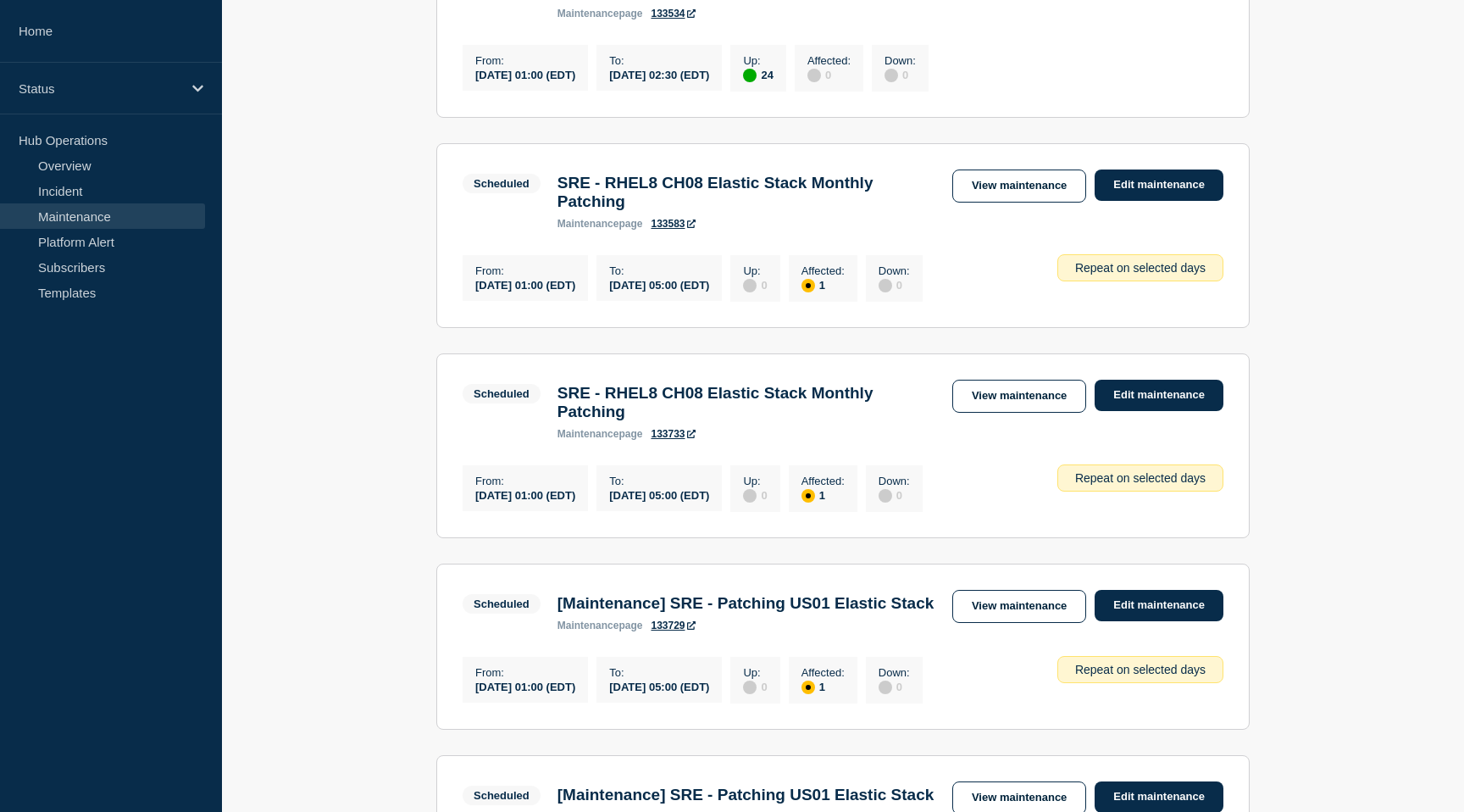
click at [1007, 224] on div "Scheduled SRE - RHEL8 CH08 Elastic Stack Monthly Patching maintenance page 1335…" at bounding box center [843, 200] width 761 height 60
click at [1009, 202] on link "View maintenance" at bounding box center [1020, 186] width 134 height 33
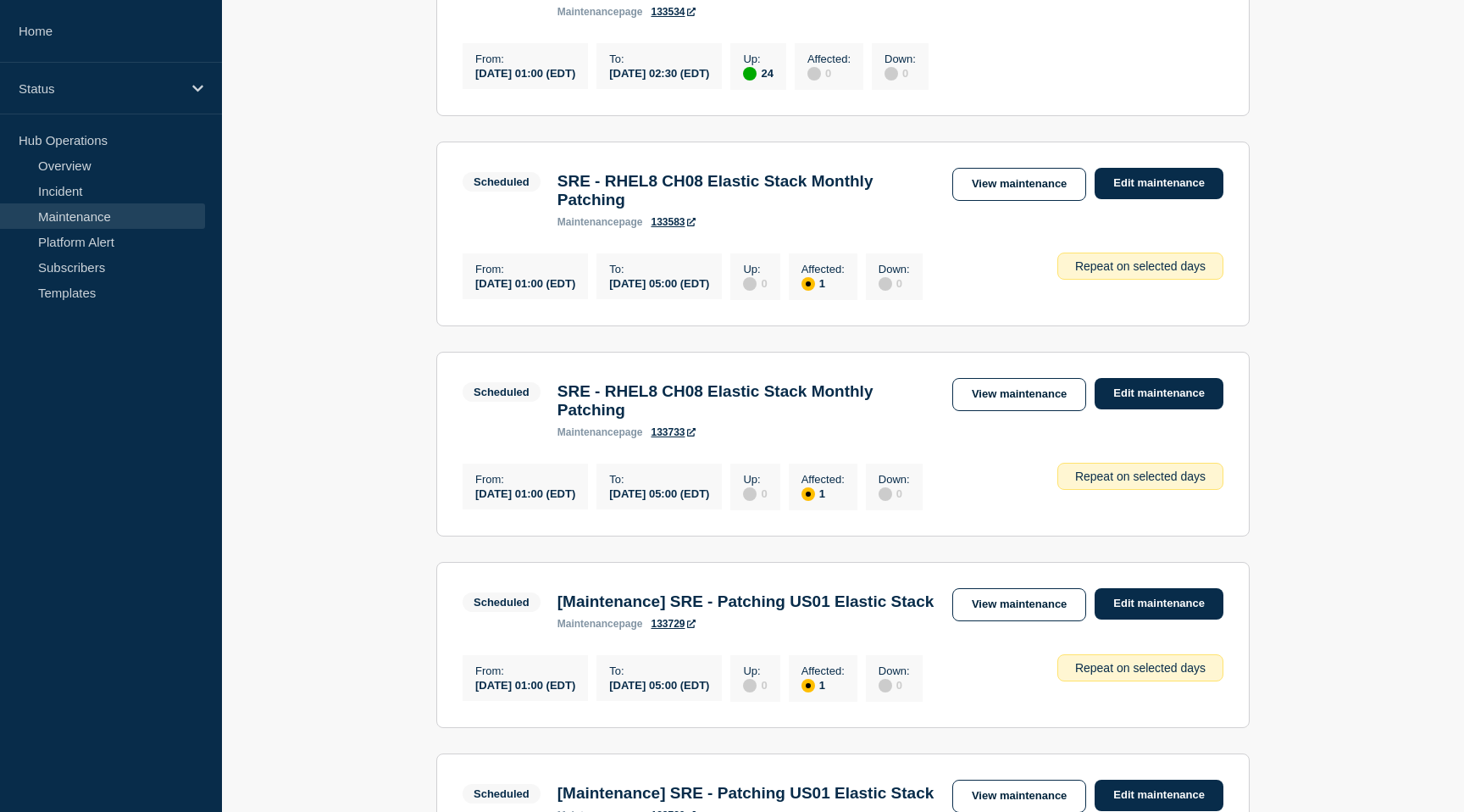
scroll to position [844, 0]
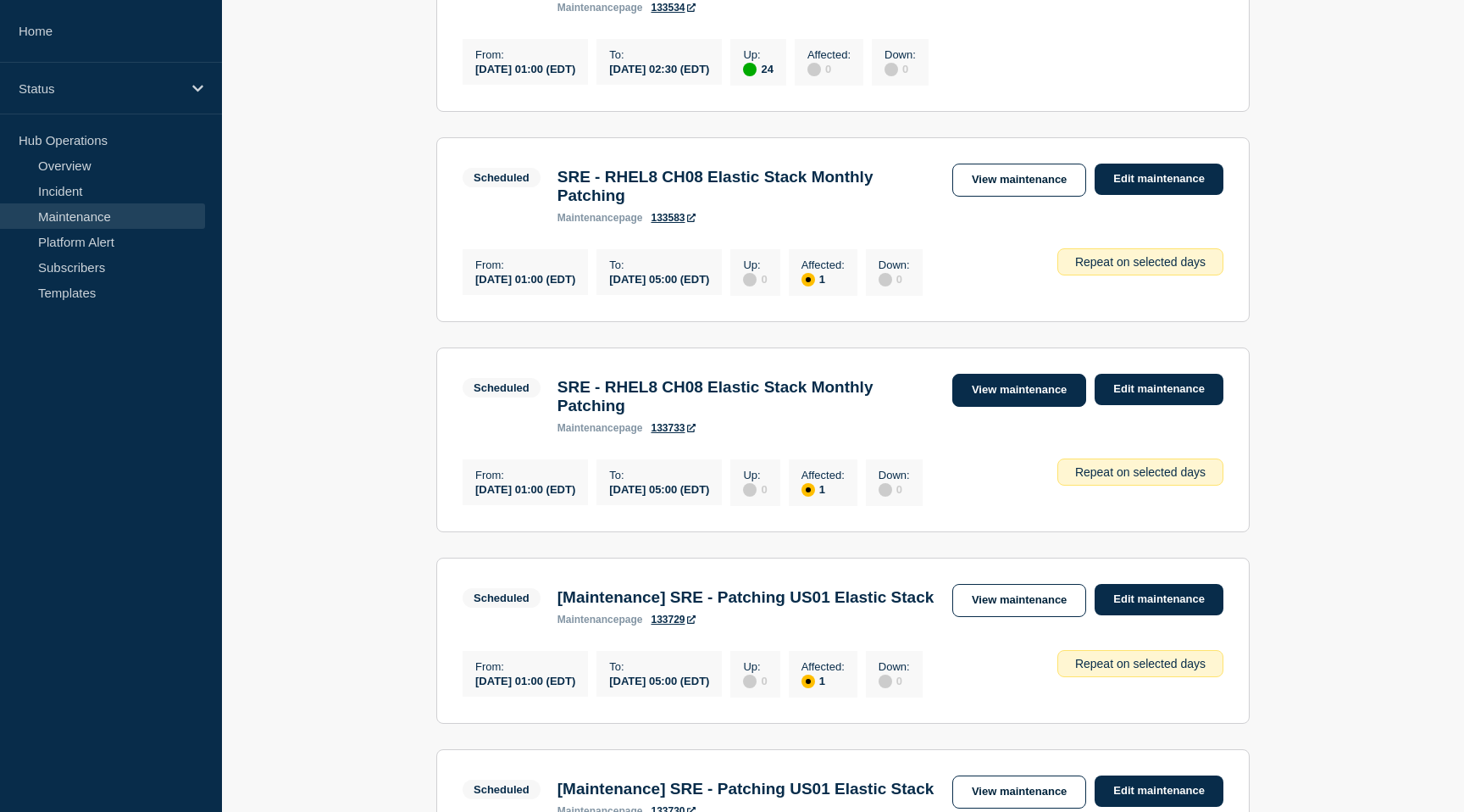
click at [1004, 401] on link "View maintenance" at bounding box center [1020, 390] width 134 height 33
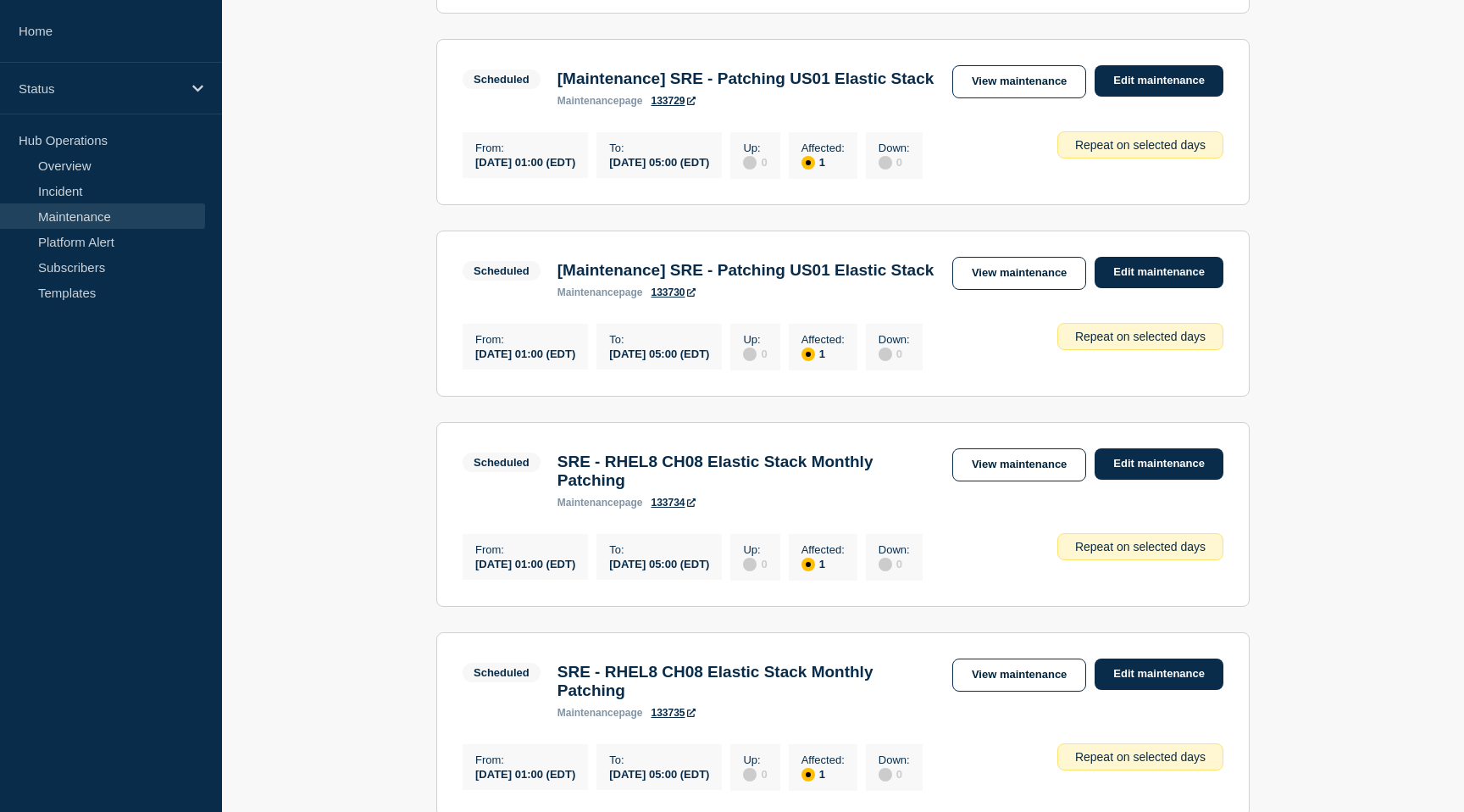
scroll to position [1442, 0]
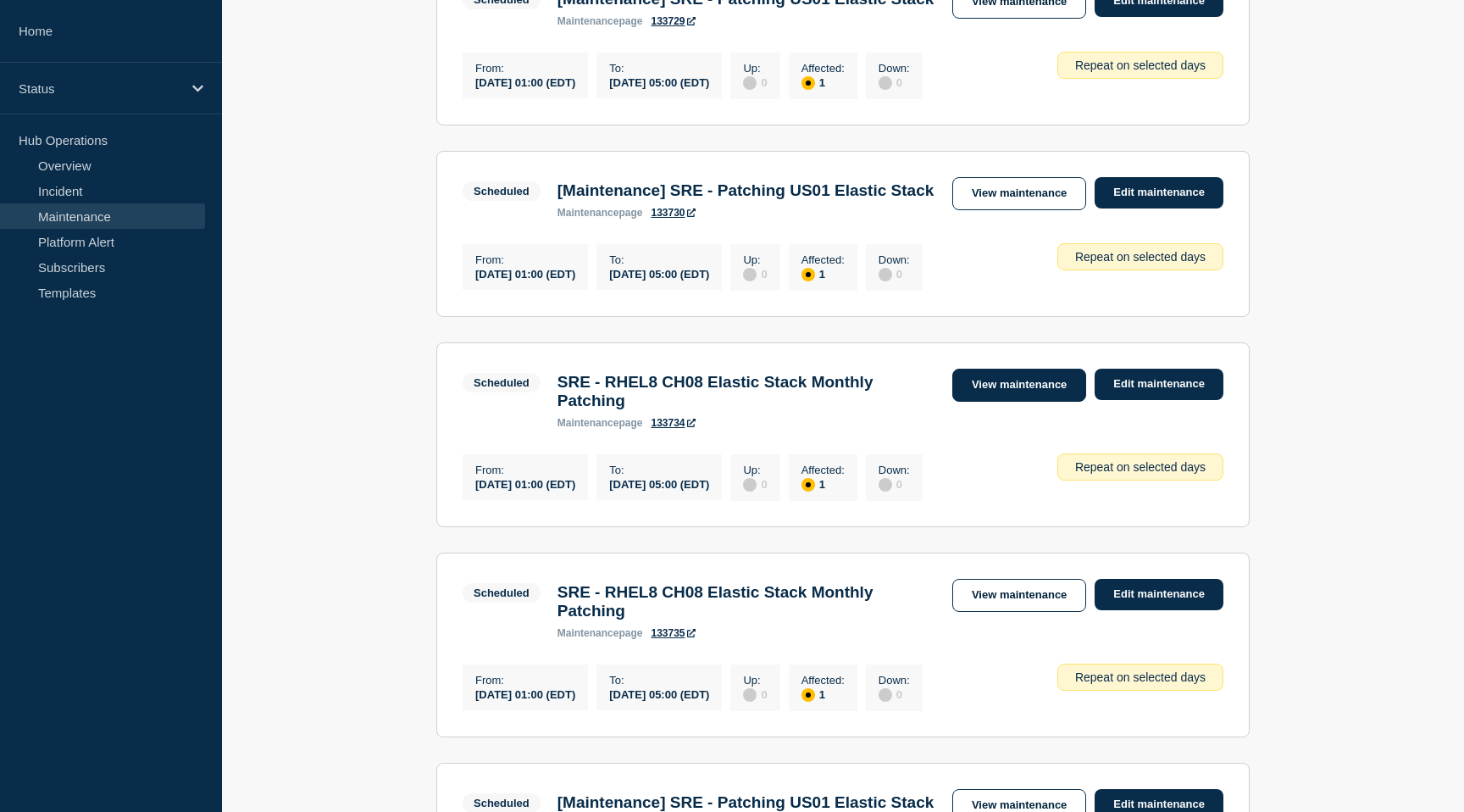
click at [1034, 399] on link "View maintenance" at bounding box center [1020, 384] width 134 height 33
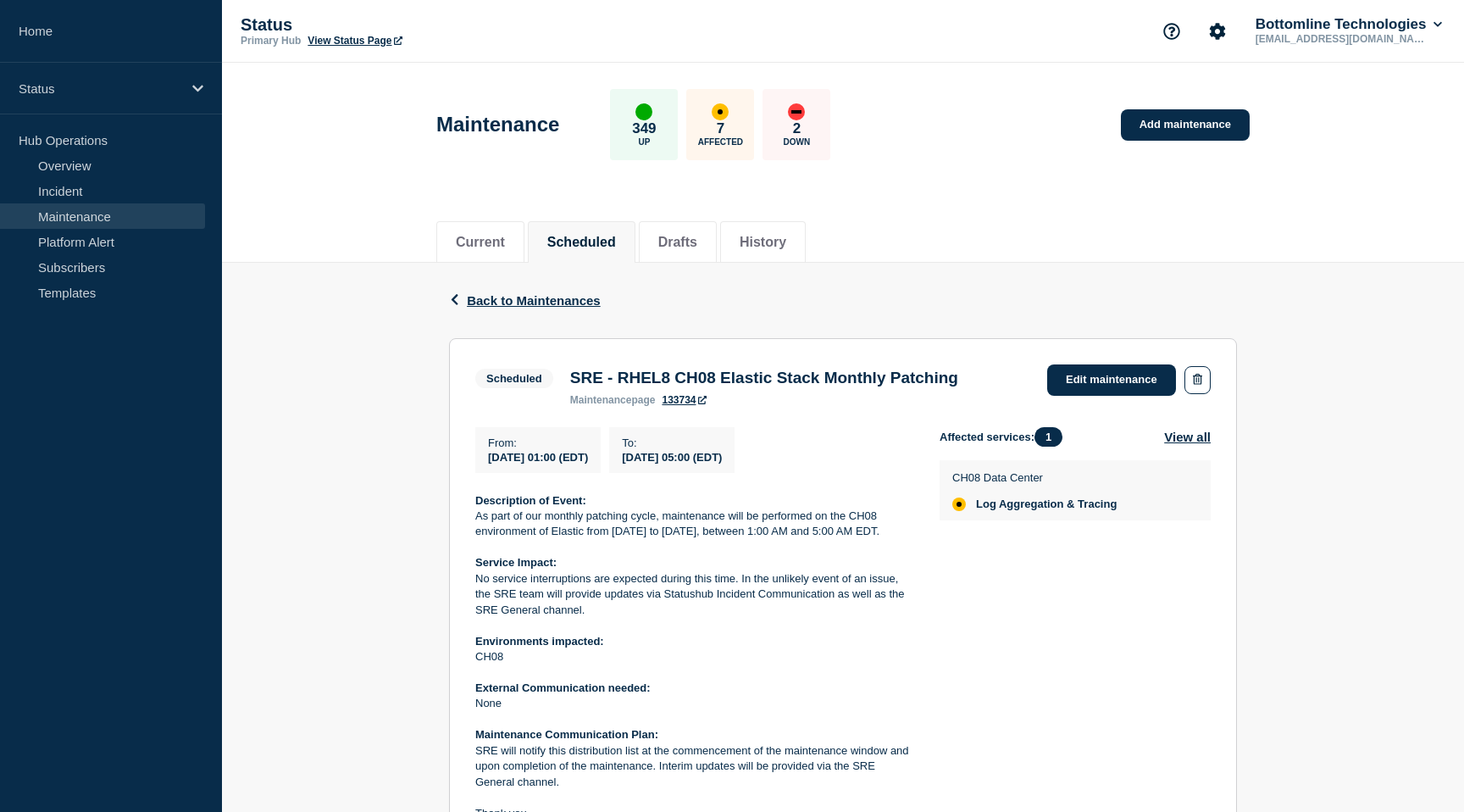
scroll to position [36, 0]
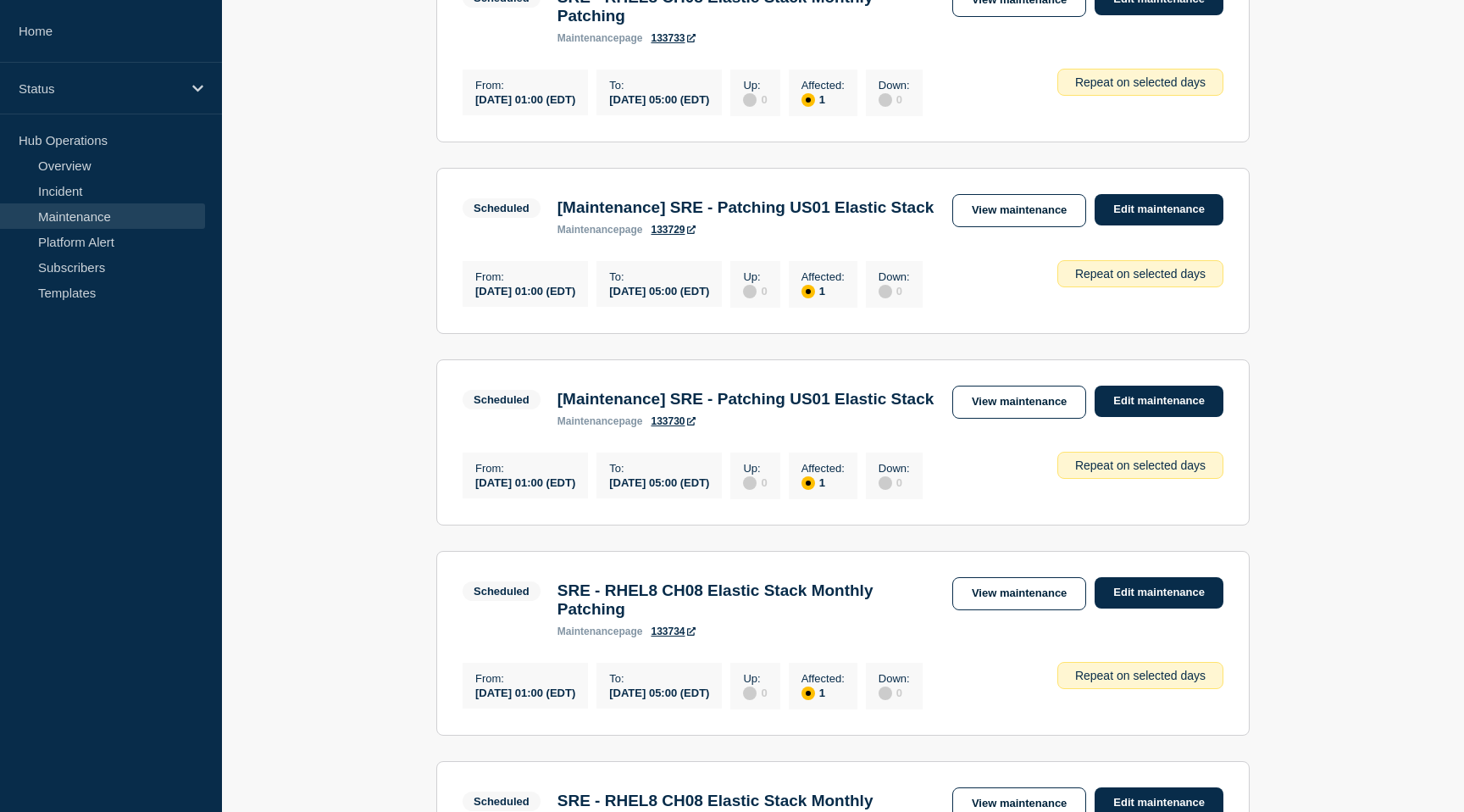
scroll to position [1233, 0]
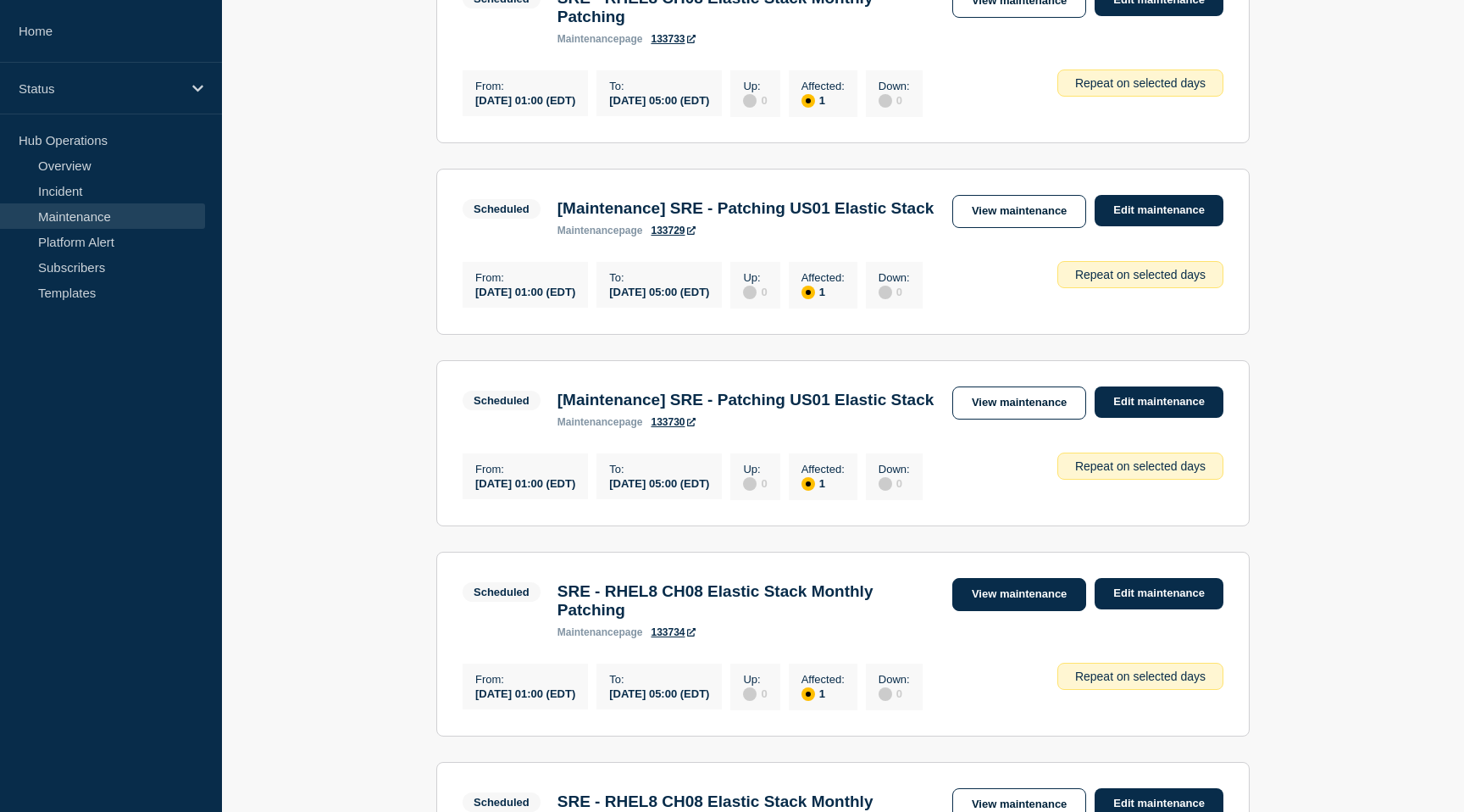
click at [1043, 603] on link "View maintenance" at bounding box center [1020, 594] width 134 height 33
